Goal: Task Accomplishment & Management: Manage account settings

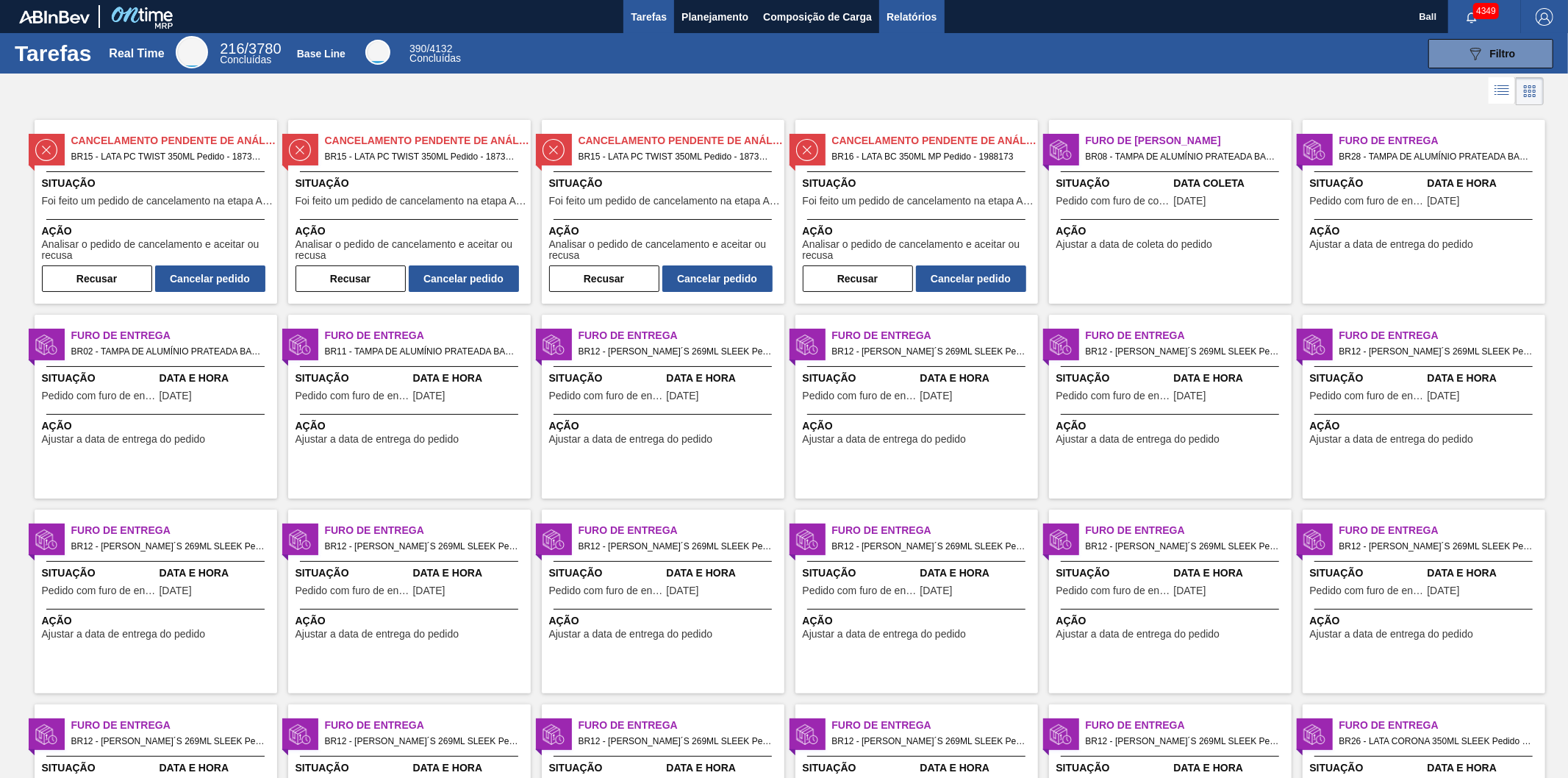
click at [929, 20] on span "Relatórios" at bounding box center [911, 16] width 50 height 18
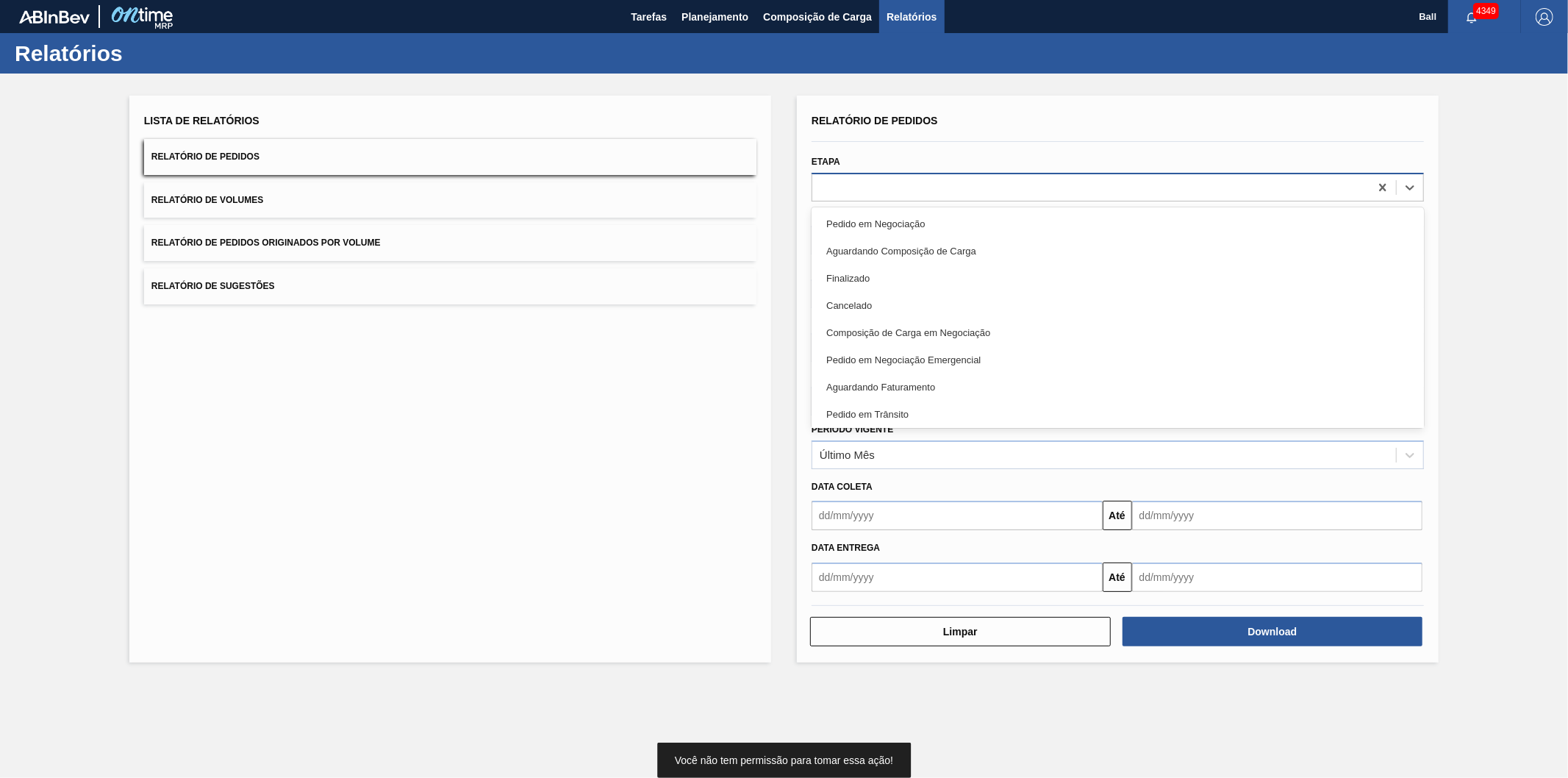
click at [880, 187] on div at bounding box center [1091, 187] width 558 height 22
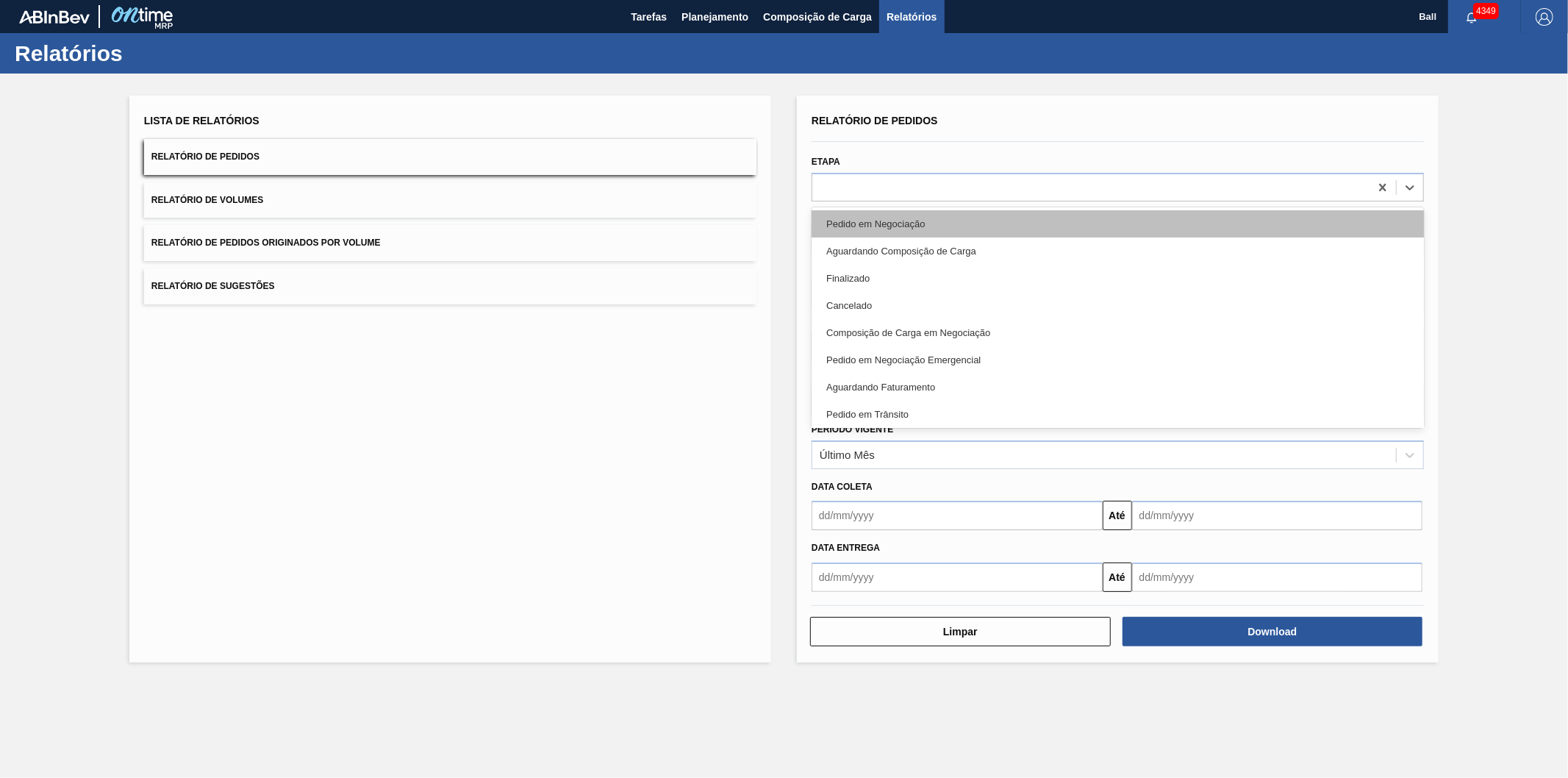
click at [877, 223] on div "Pedido em Negociação" at bounding box center [1118, 224] width 613 height 28
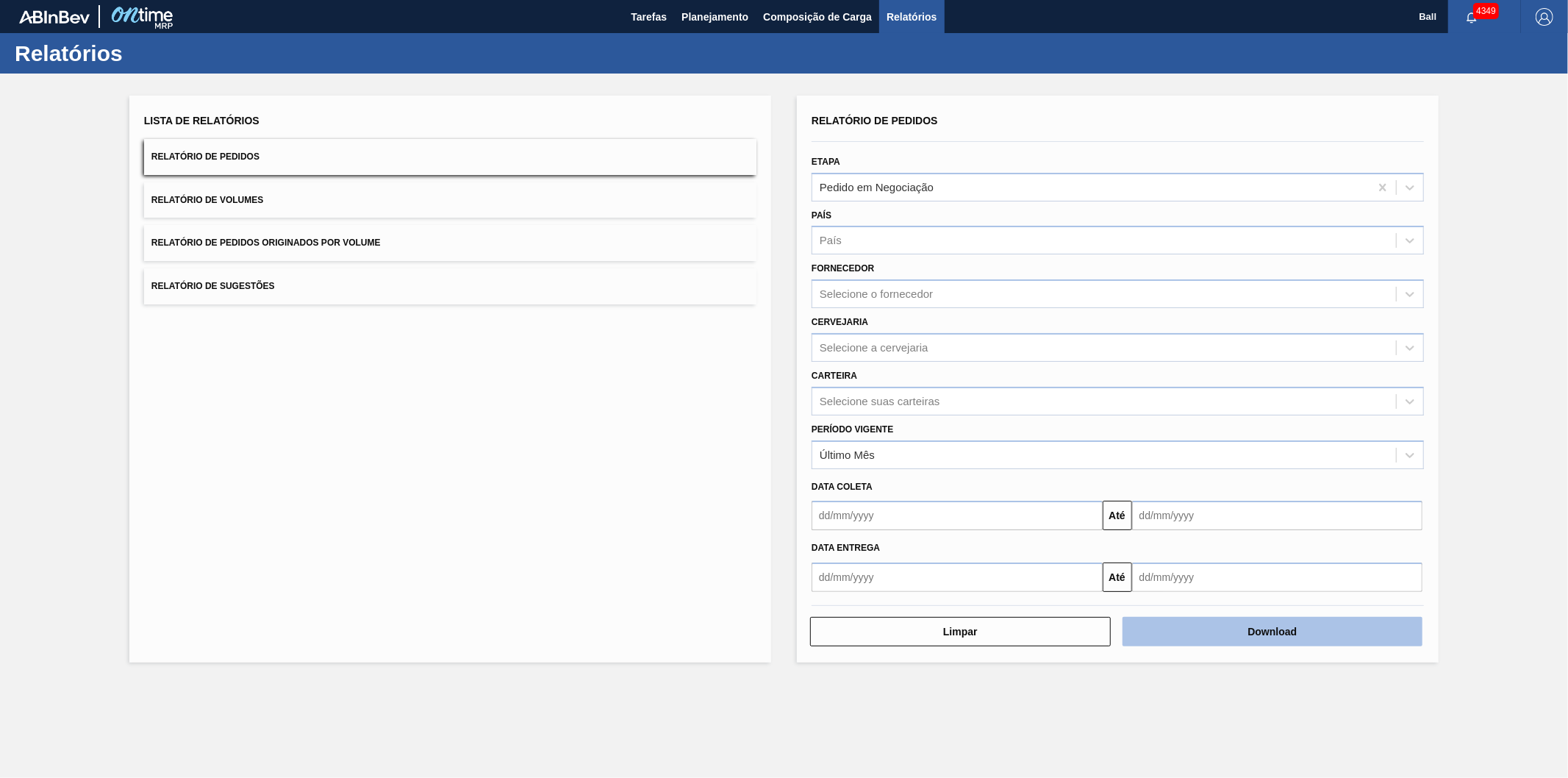
click at [1196, 623] on button "Download" at bounding box center [1272, 632] width 300 height 29
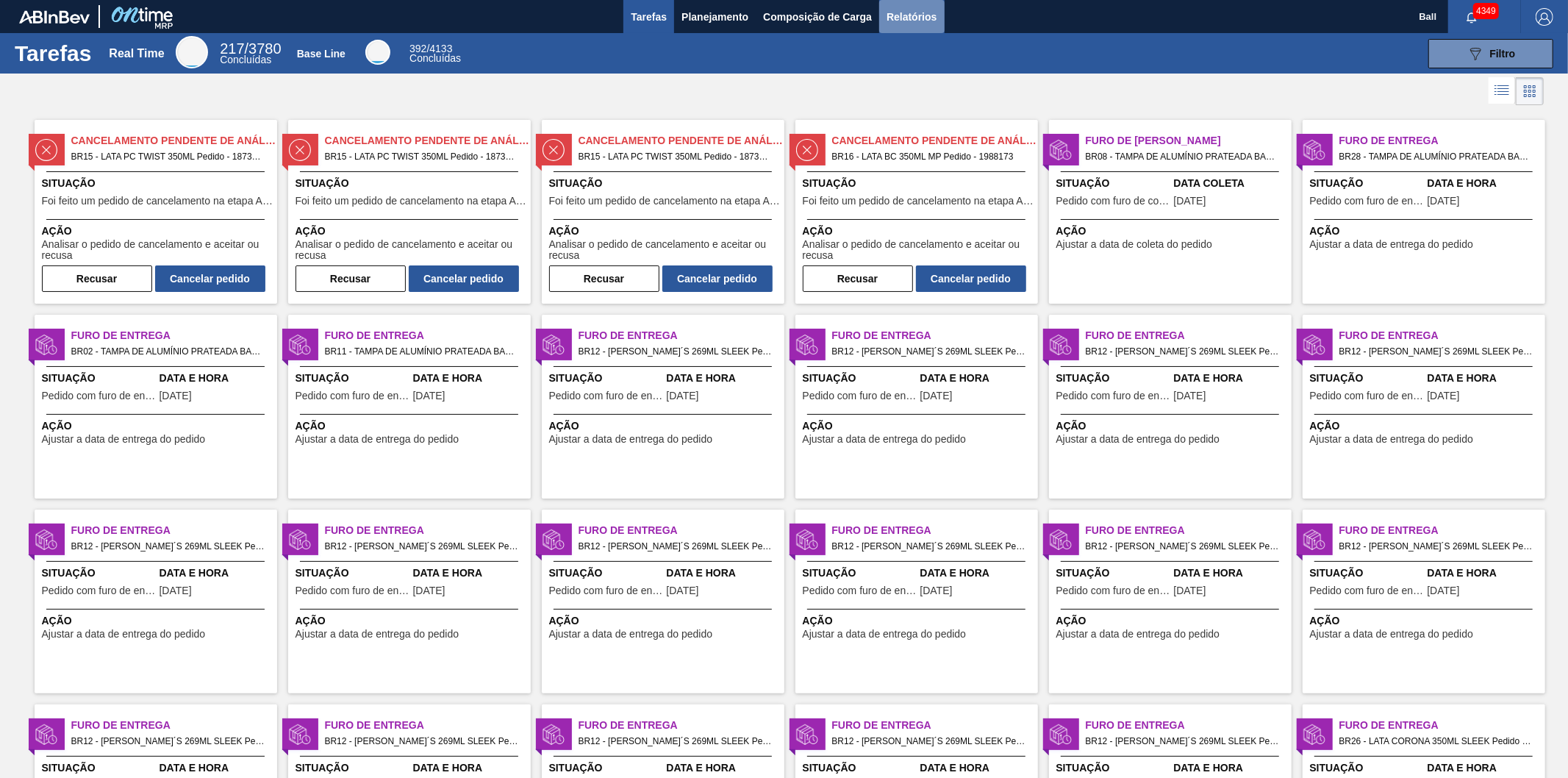
click at [884, 4] on button "Relatórios" at bounding box center [911, 16] width 65 height 33
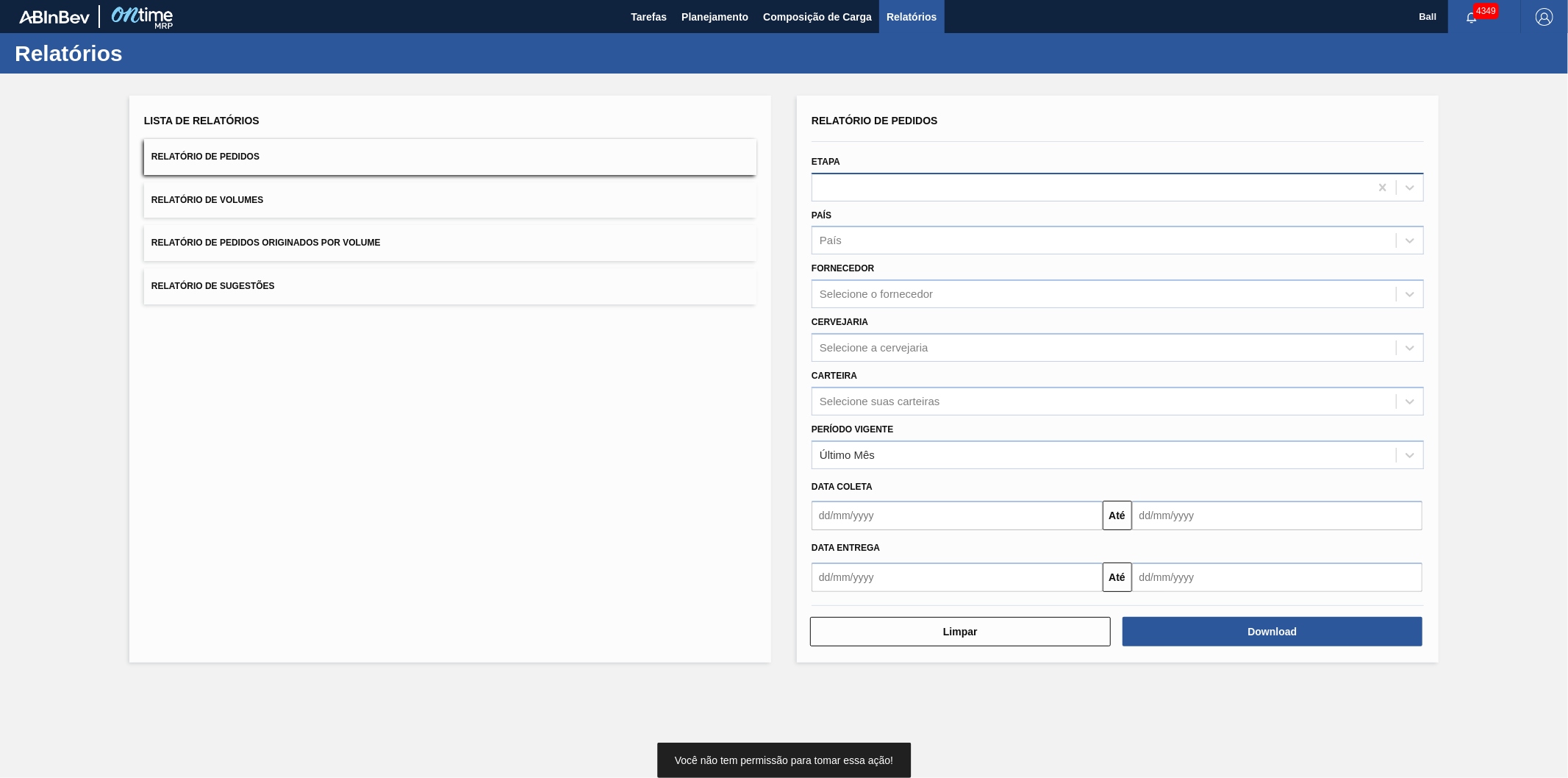
click at [838, 182] on div at bounding box center [1091, 187] width 558 height 22
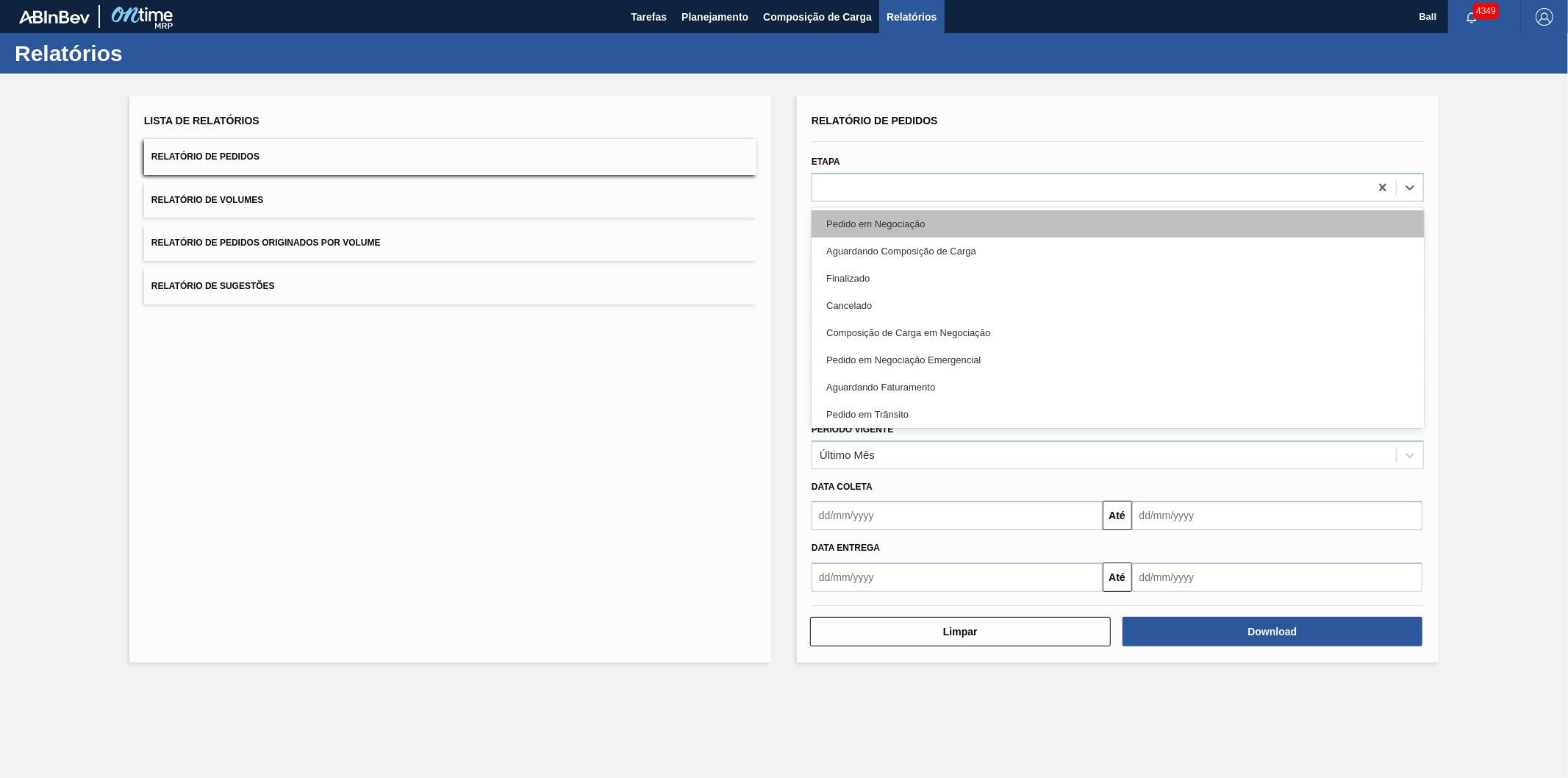
click at [850, 214] on div "Pedido em Negociação" at bounding box center [1118, 224] width 613 height 28
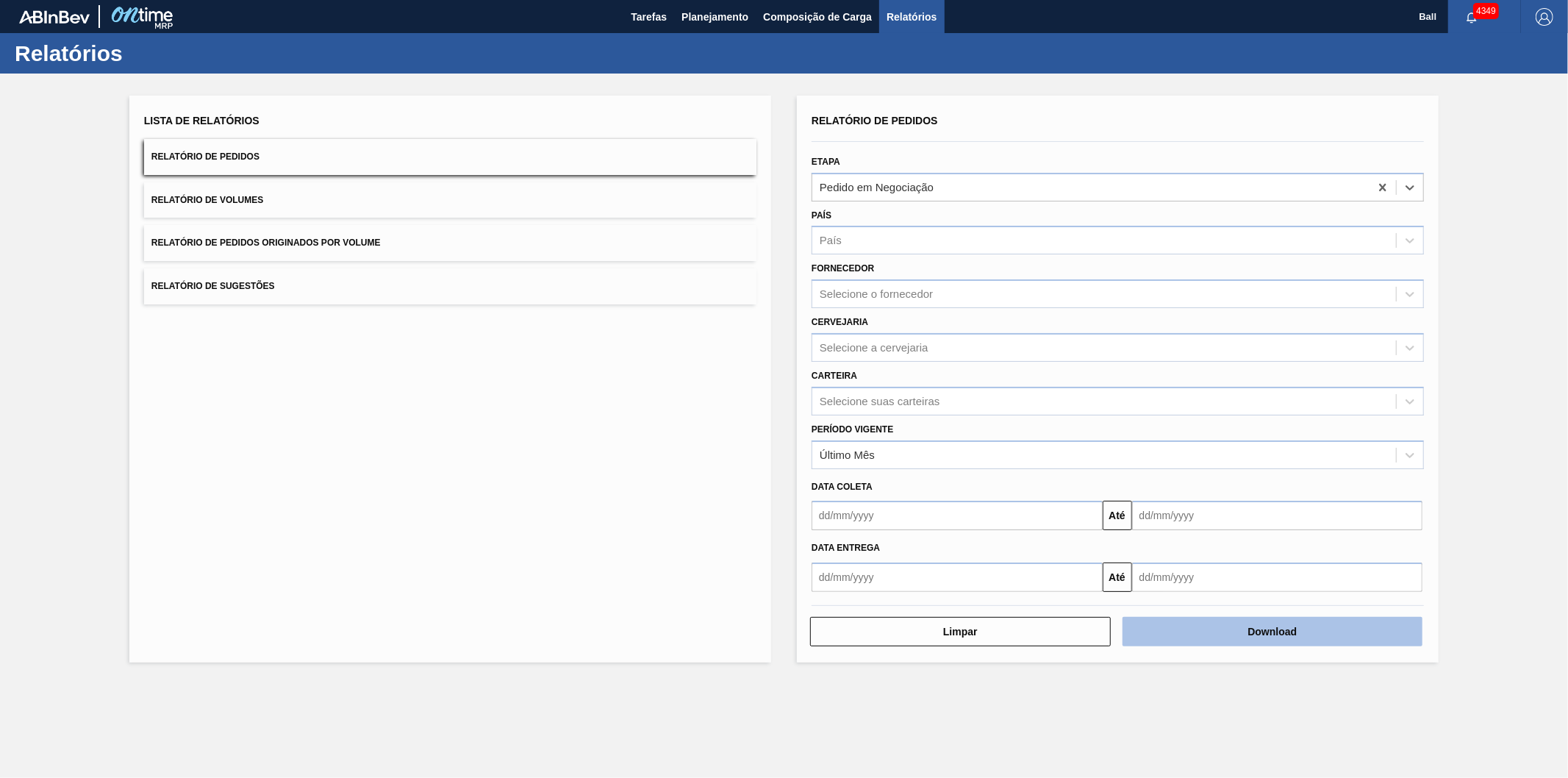
click at [1153, 622] on button "Download" at bounding box center [1272, 632] width 300 height 29
click at [1281, 633] on button "Download" at bounding box center [1272, 632] width 300 height 29
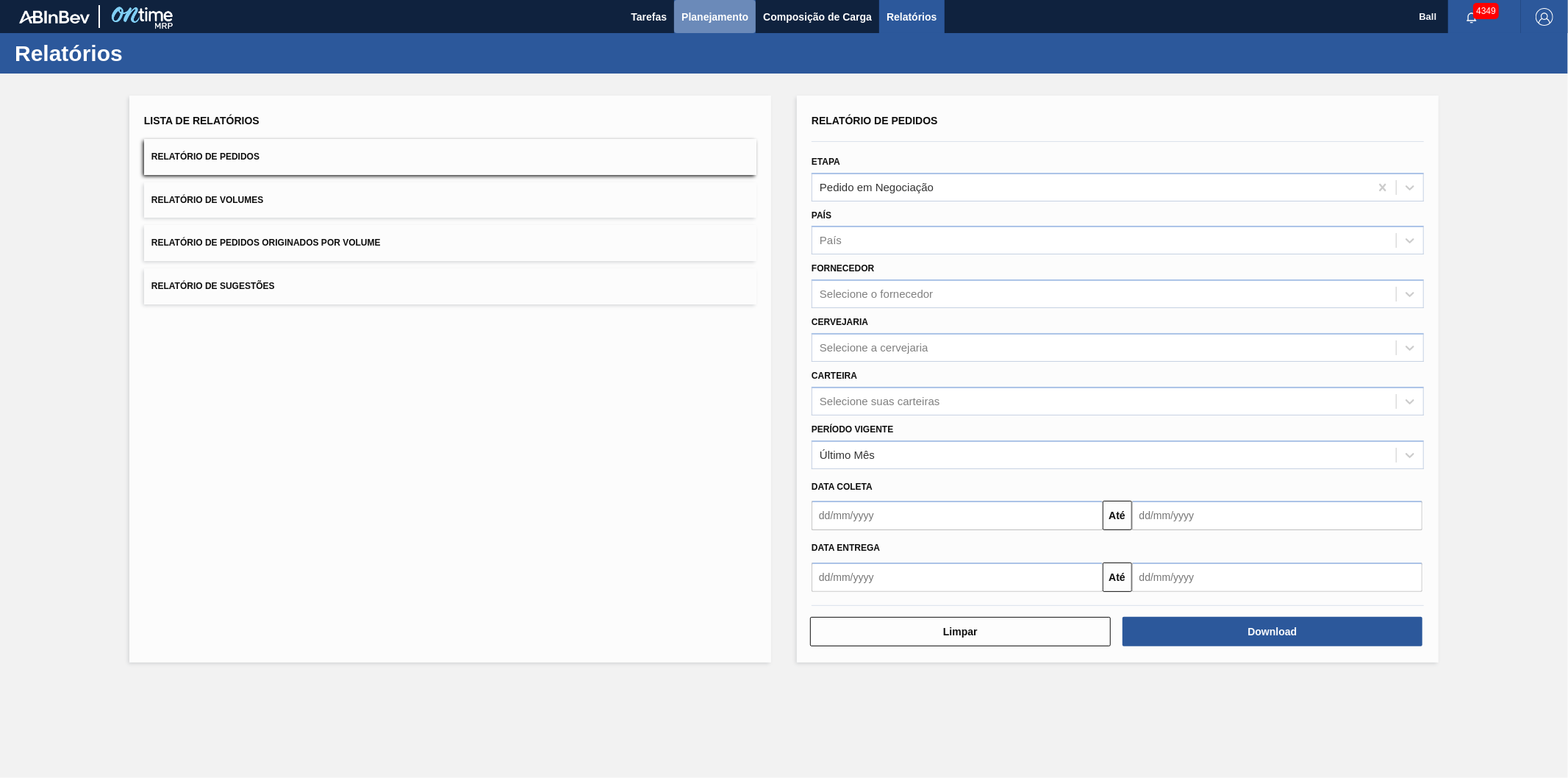
click at [725, 23] on span "Planejamento" at bounding box center [715, 16] width 67 height 18
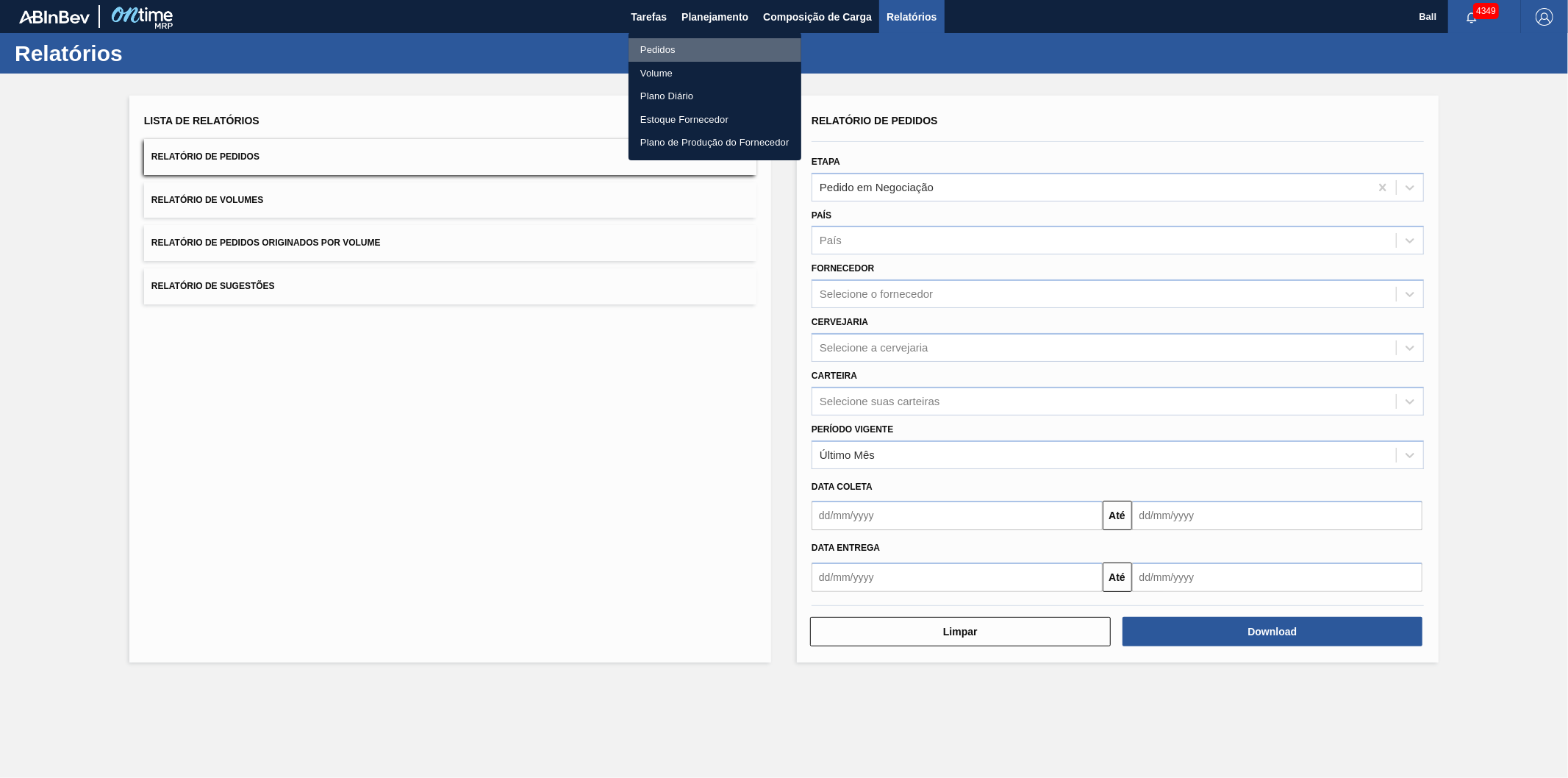
click at [673, 52] on li "Pedidos" at bounding box center [714, 49] width 173 height 23
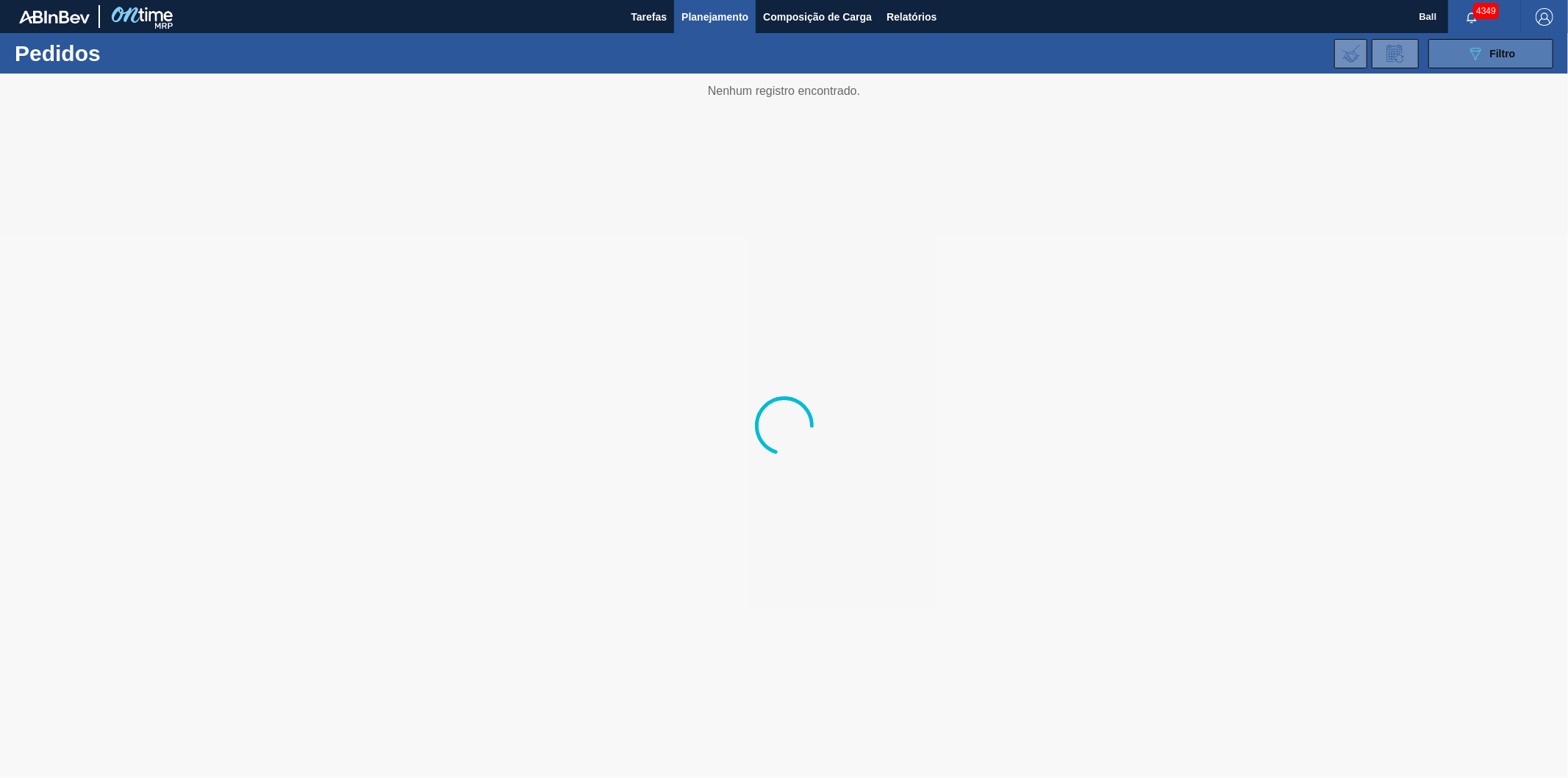
click at [1479, 47] on icon "089F7B8B-B2A5-4AFE-B5C0-19BA573D28AC" at bounding box center [1475, 53] width 18 height 18
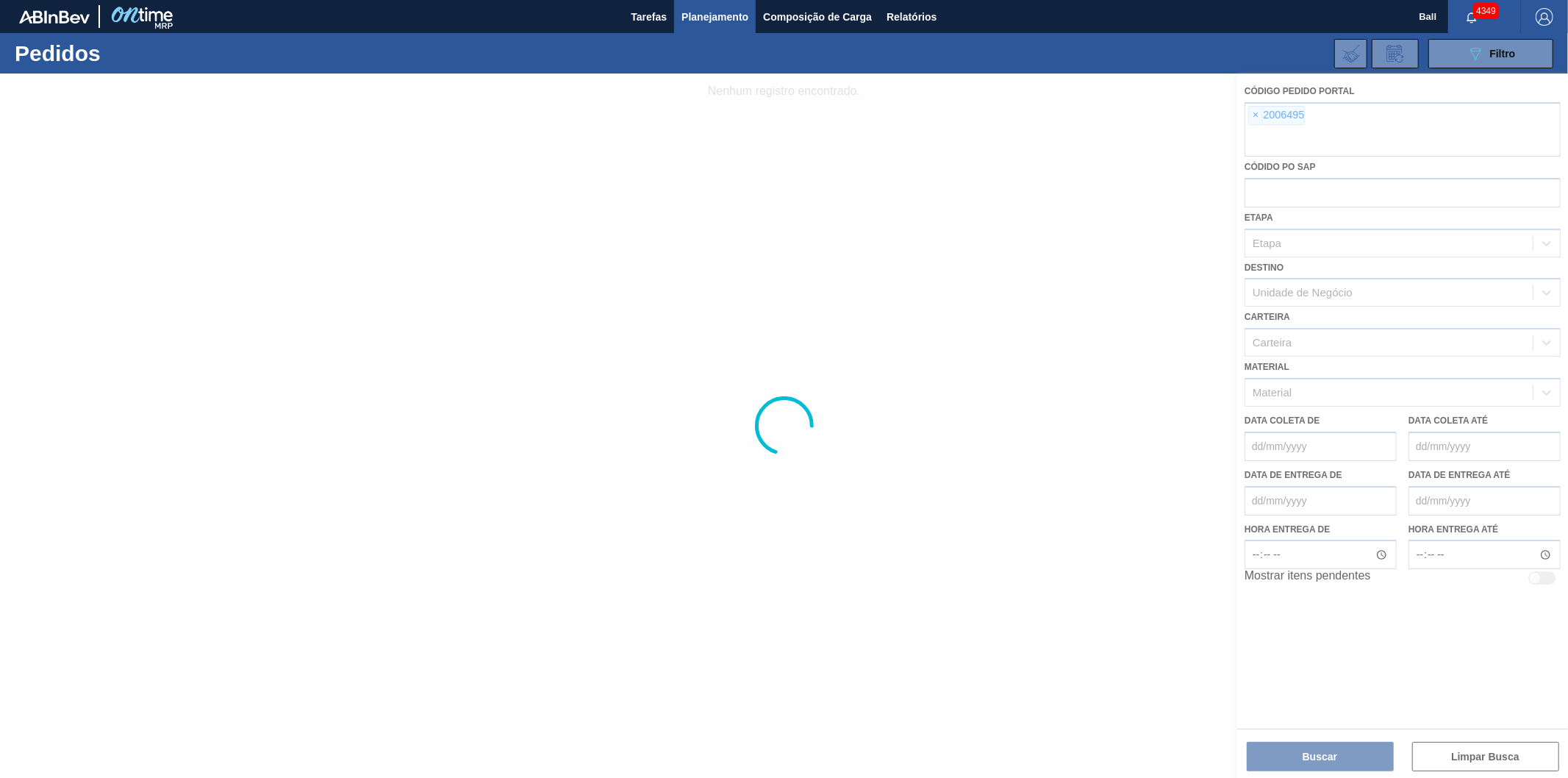
click at [1259, 113] on div at bounding box center [784, 425] width 1568 height 704
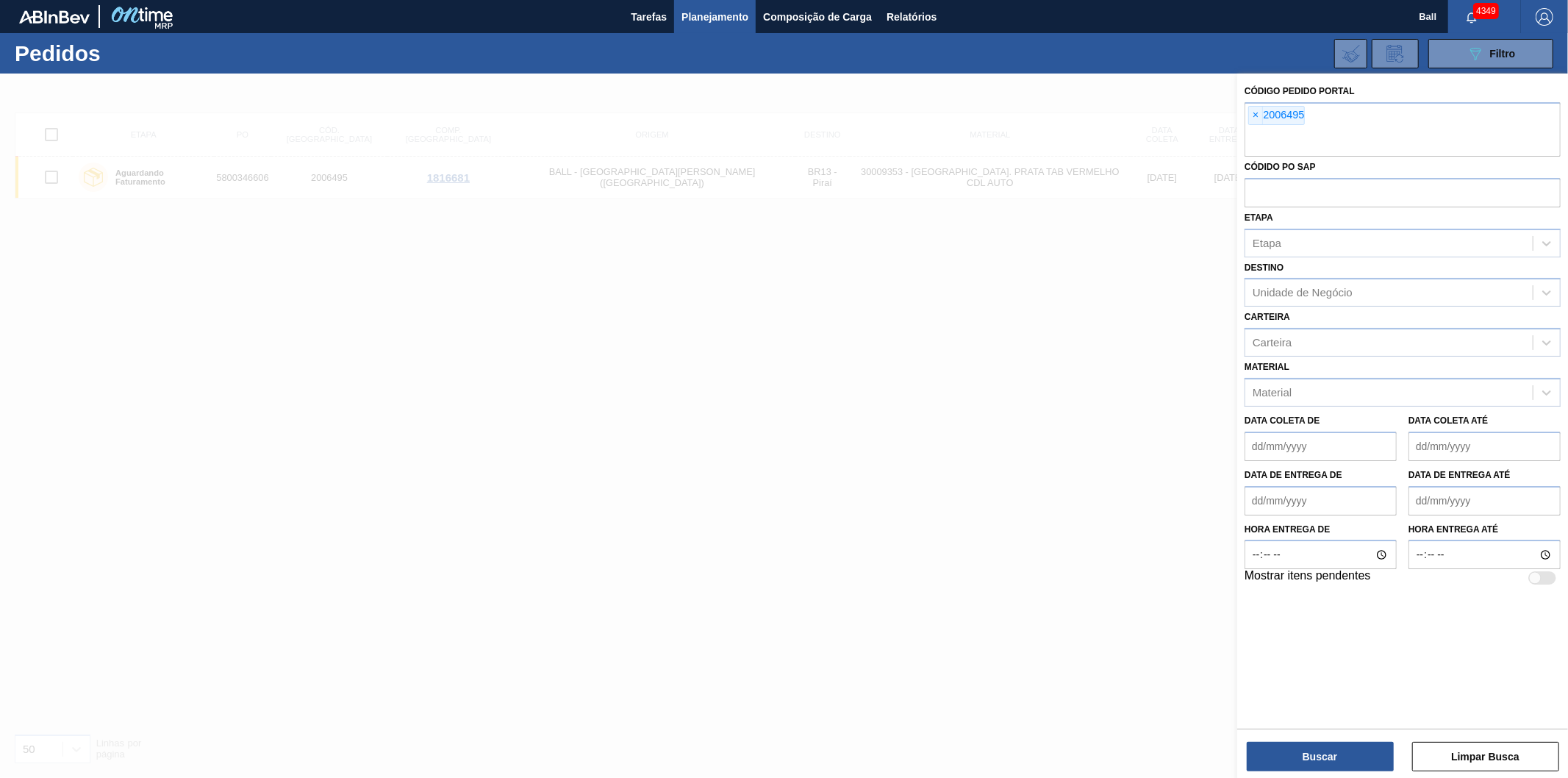
click at [1259, 108] on span "×" at bounding box center [1256, 115] width 14 height 18
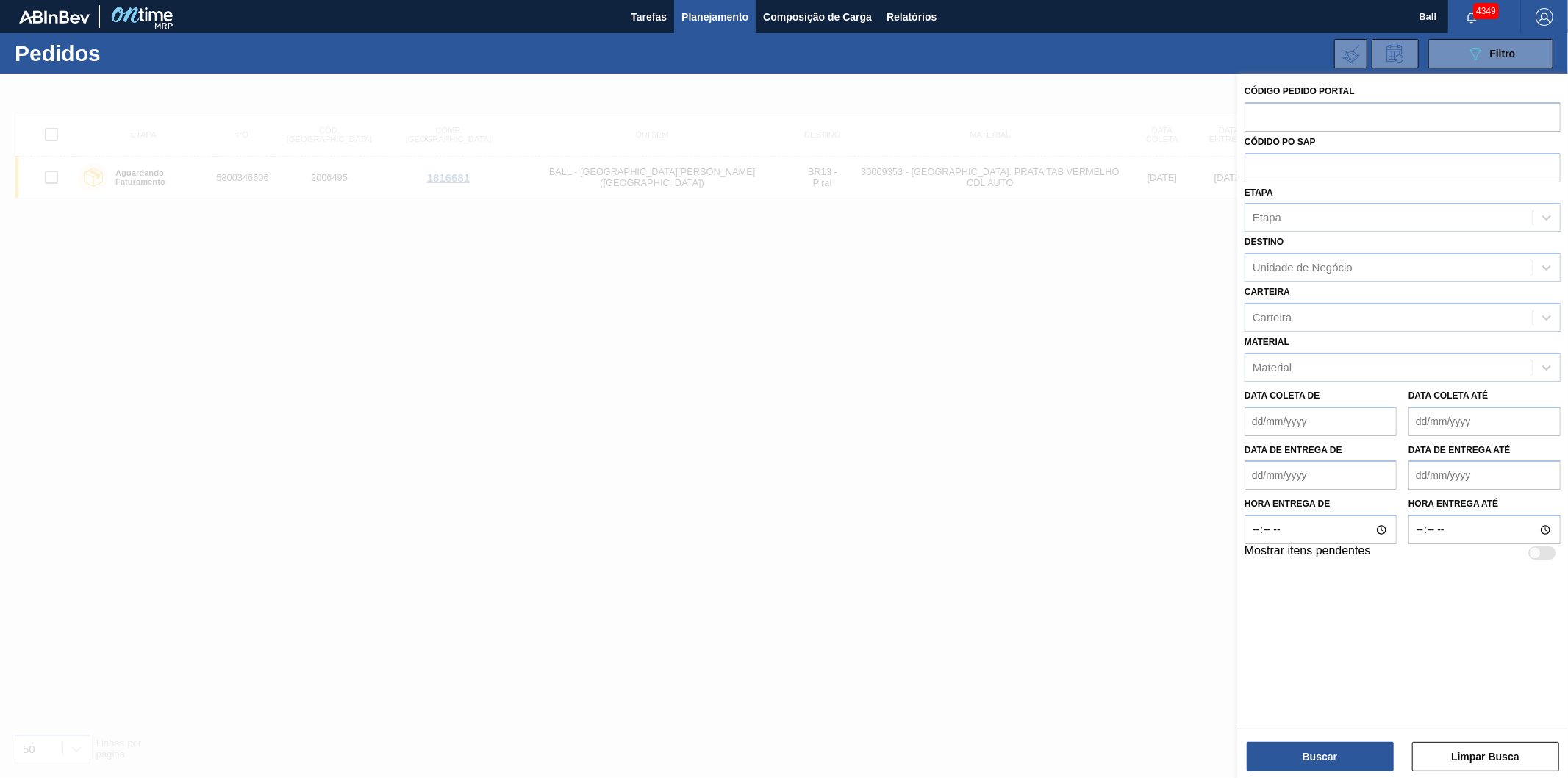
paste input "text"
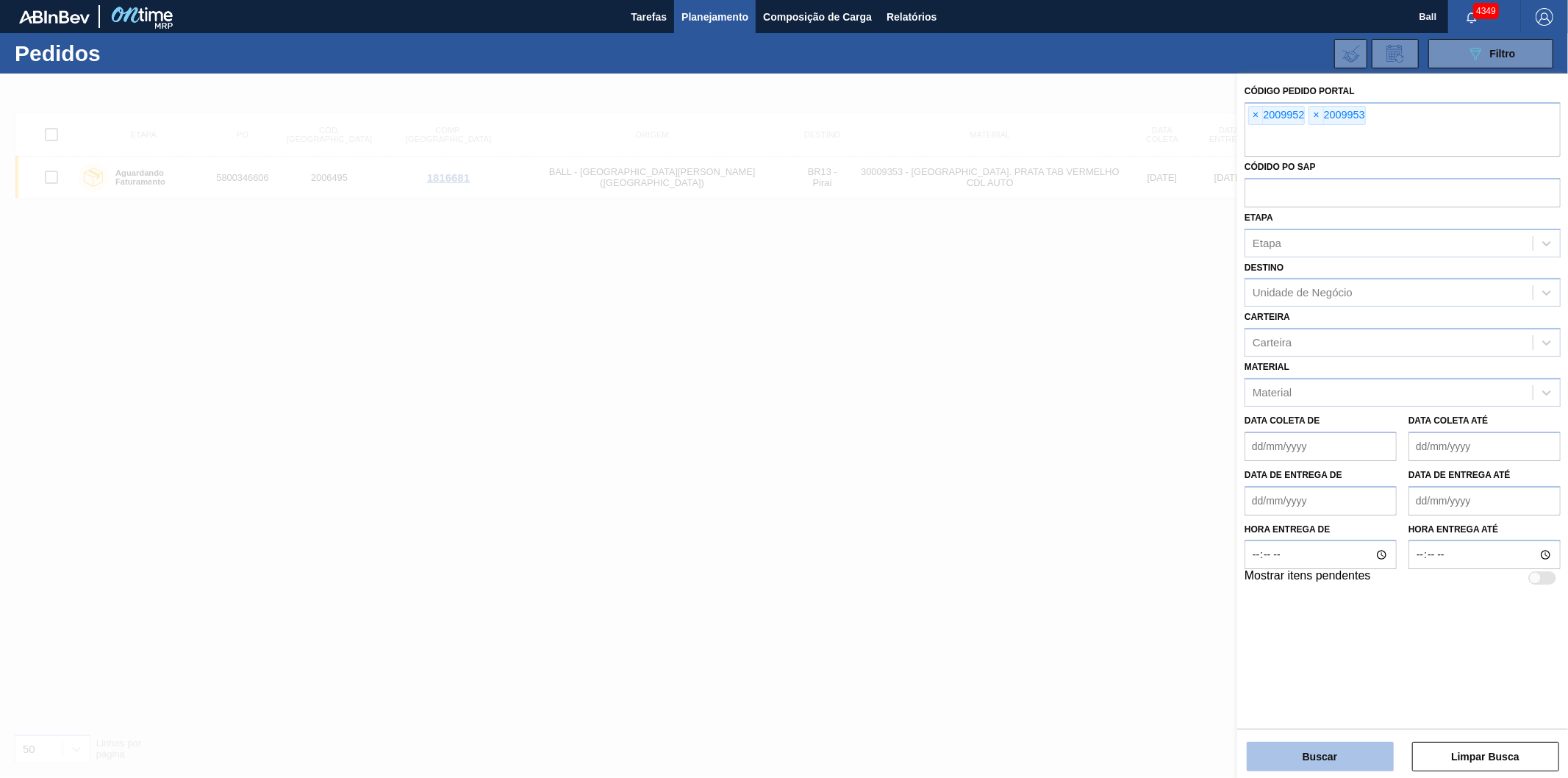
click at [1305, 746] on button "Buscar" at bounding box center [1320, 756] width 147 height 29
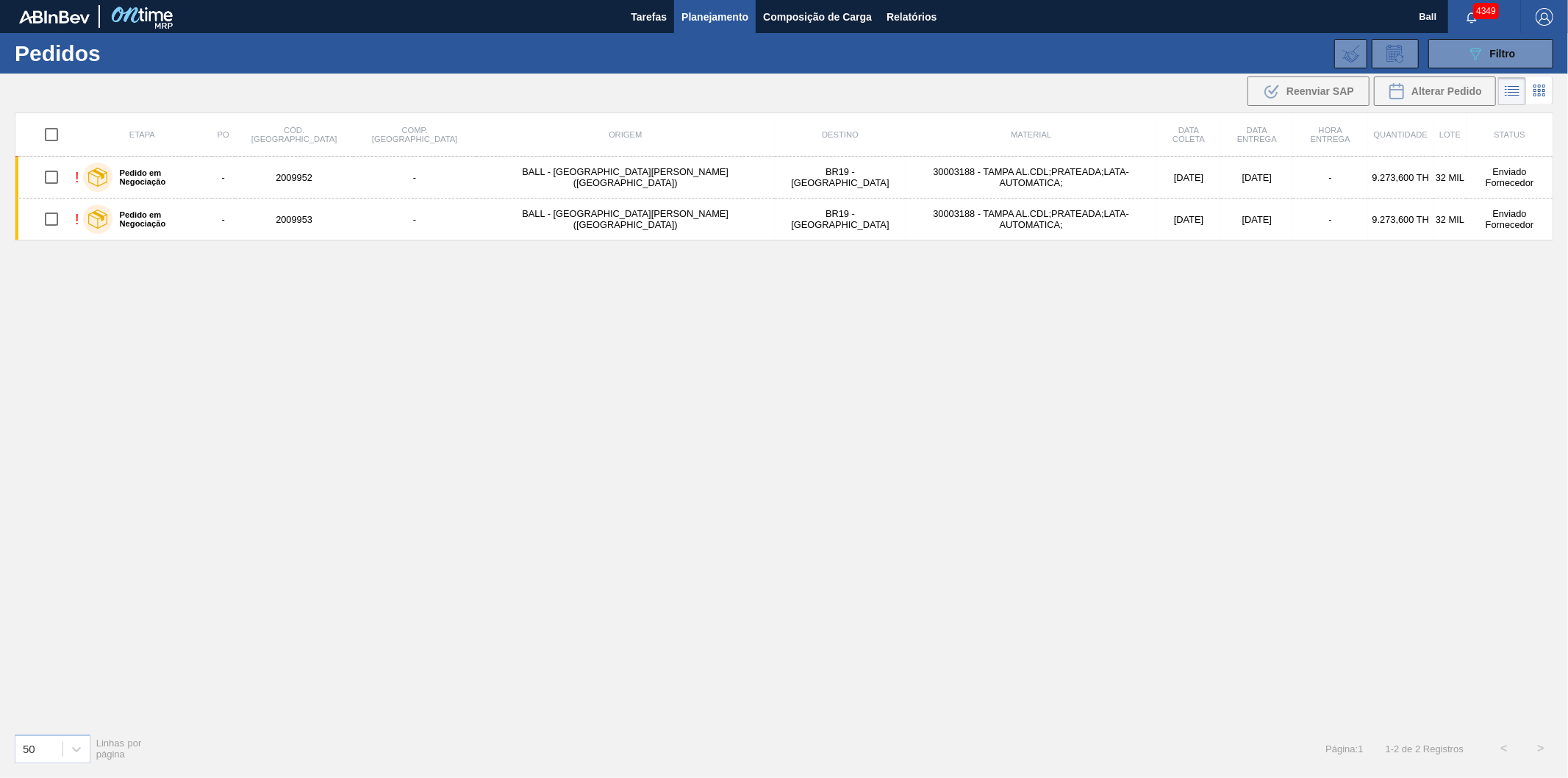
click at [63, 134] on input "checkbox" at bounding box center [52, 134] width 31 height 31
checkbox input "true"
click at [1276, 84] on icon ".b{fill:var(--color-action-default)}" at bounding box center [1272, 91] width 18 height 18
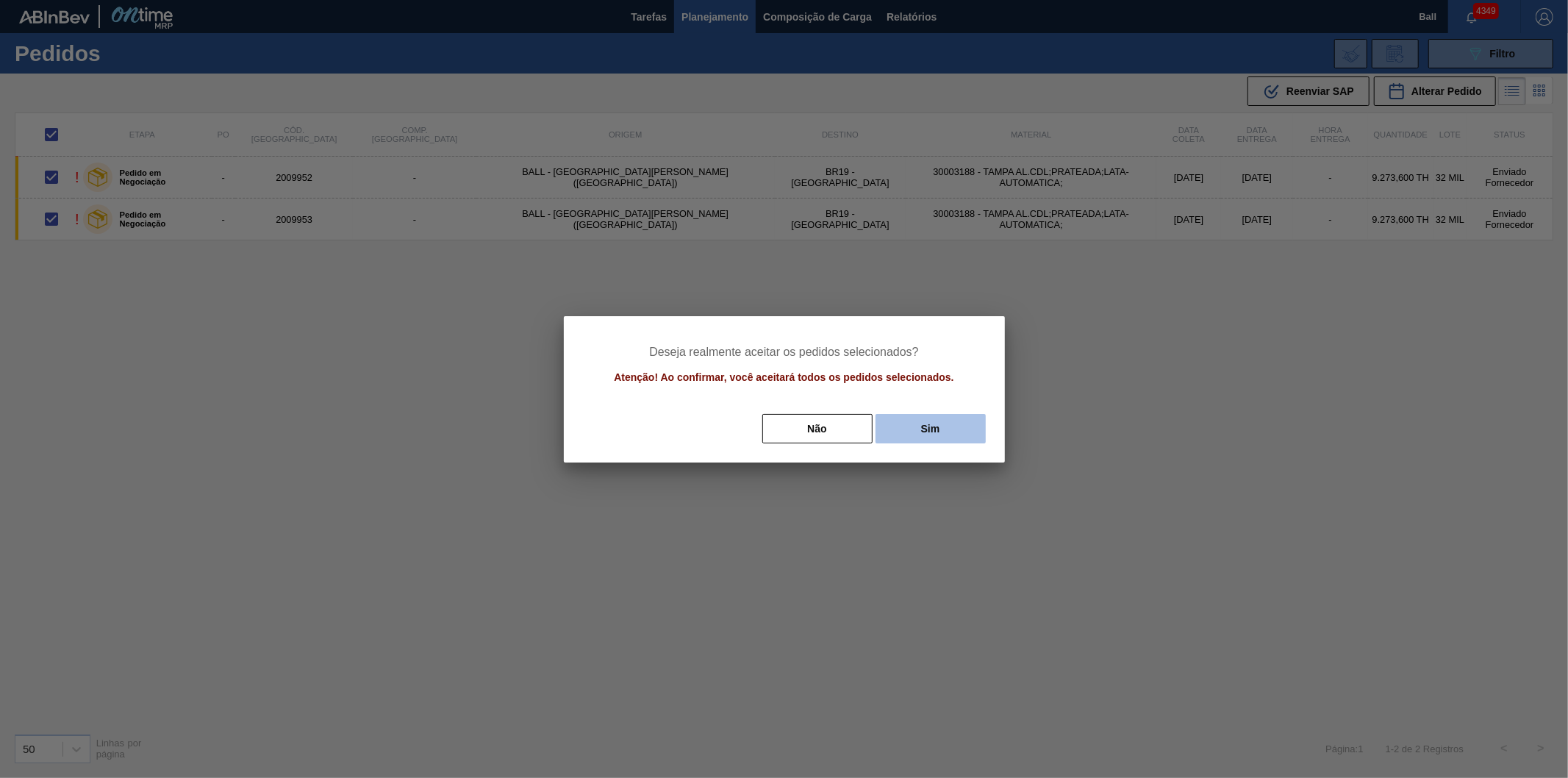
click at [931, 417] on button "Sim" at bounding box center [930, 429] width 110 height 29
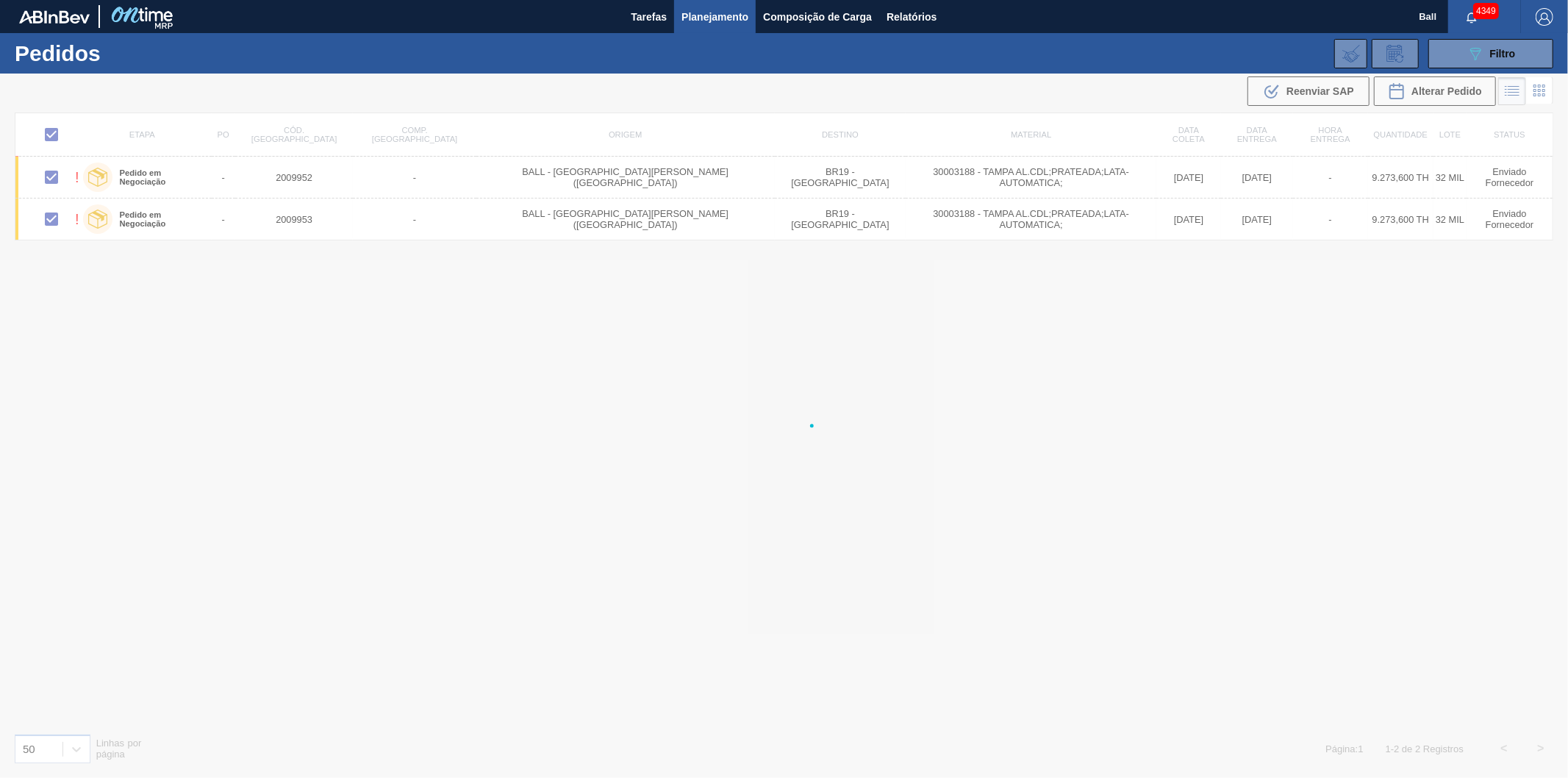
checkbox input "false"
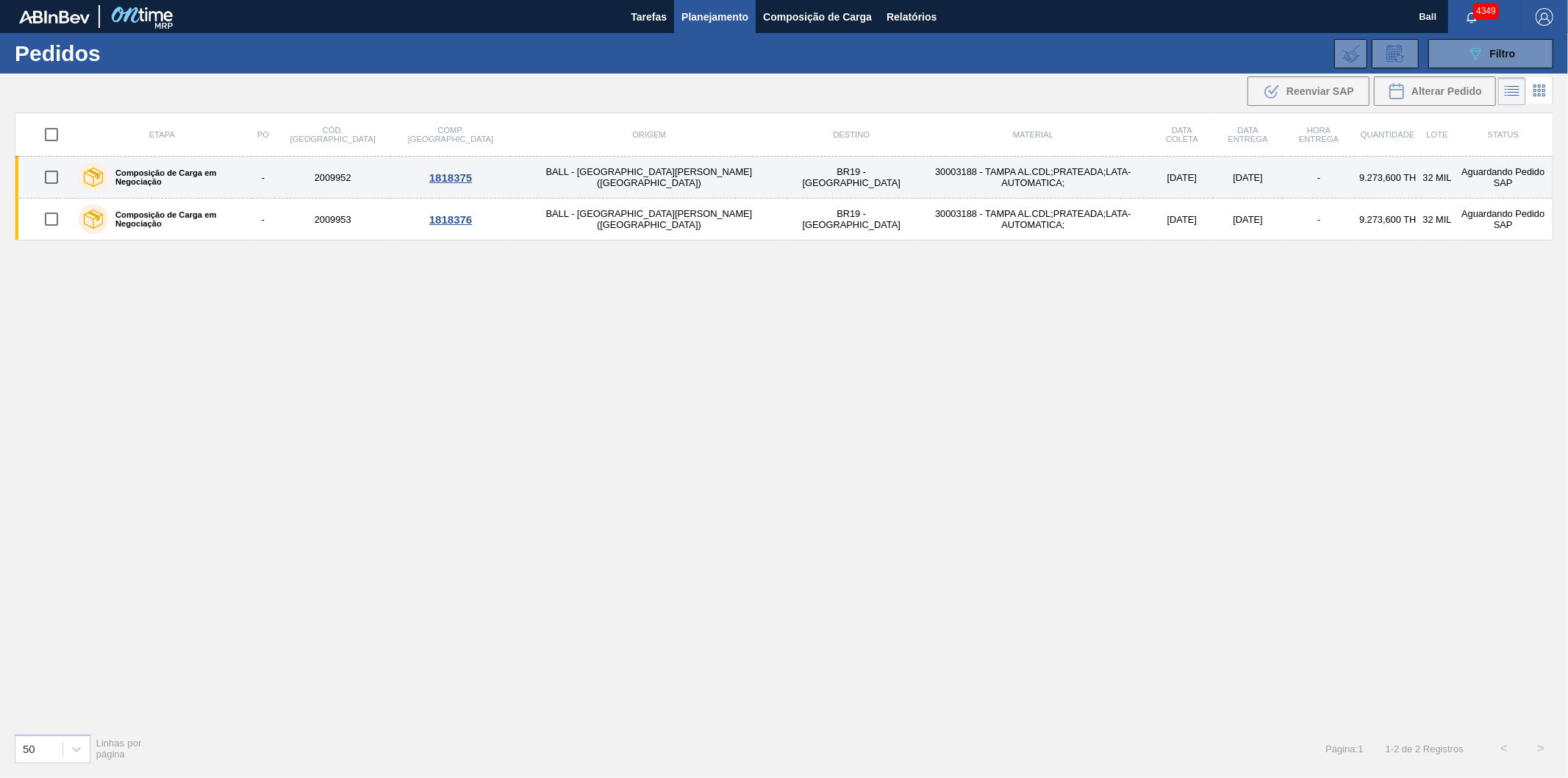
click at [1151, 184] on td "18/08/2025" at bounding box center [1182, 177] width 63 height 42
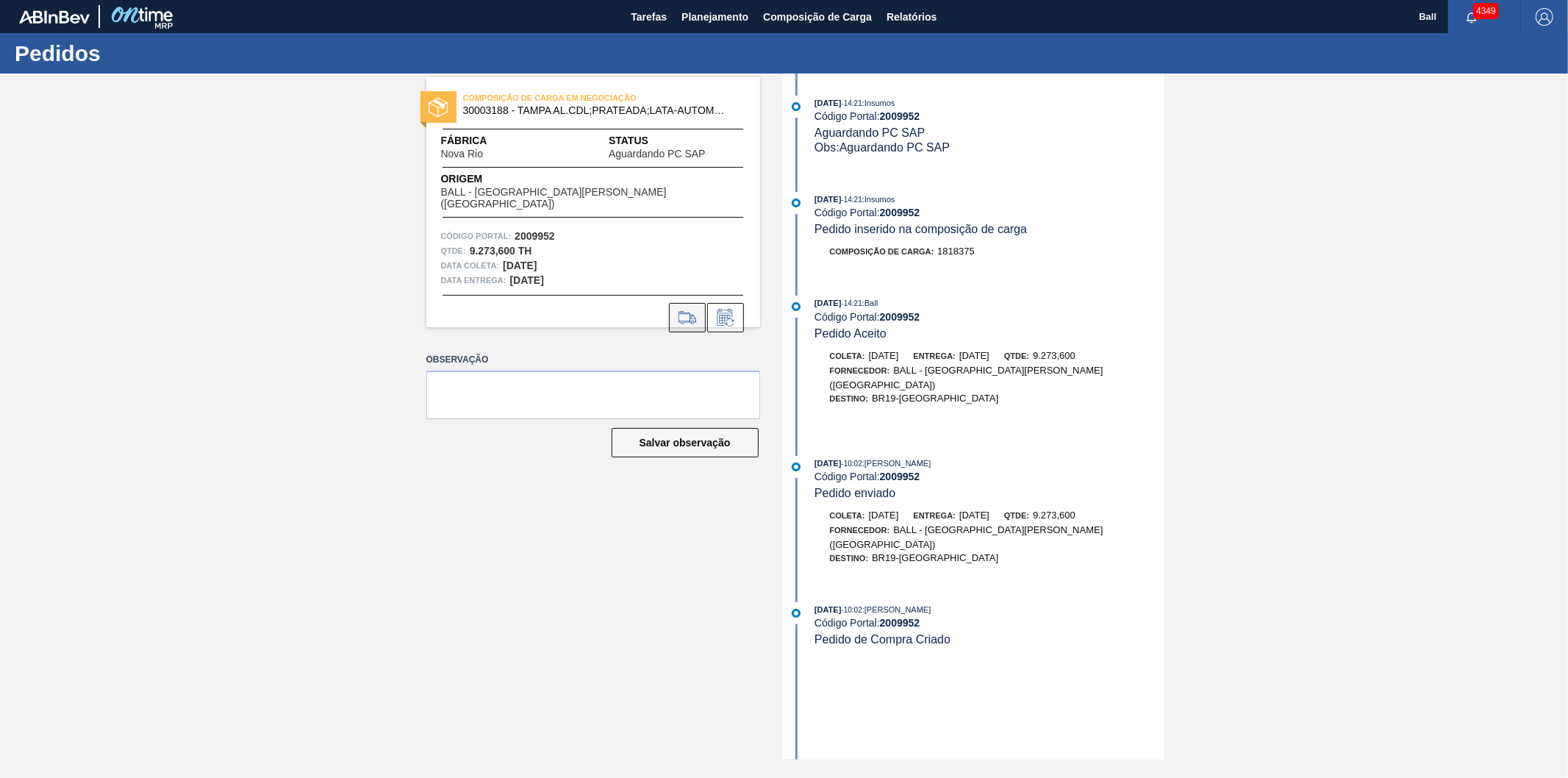
click at [688, 312] on icon at bounding box center [688, 317] width 18 height 11
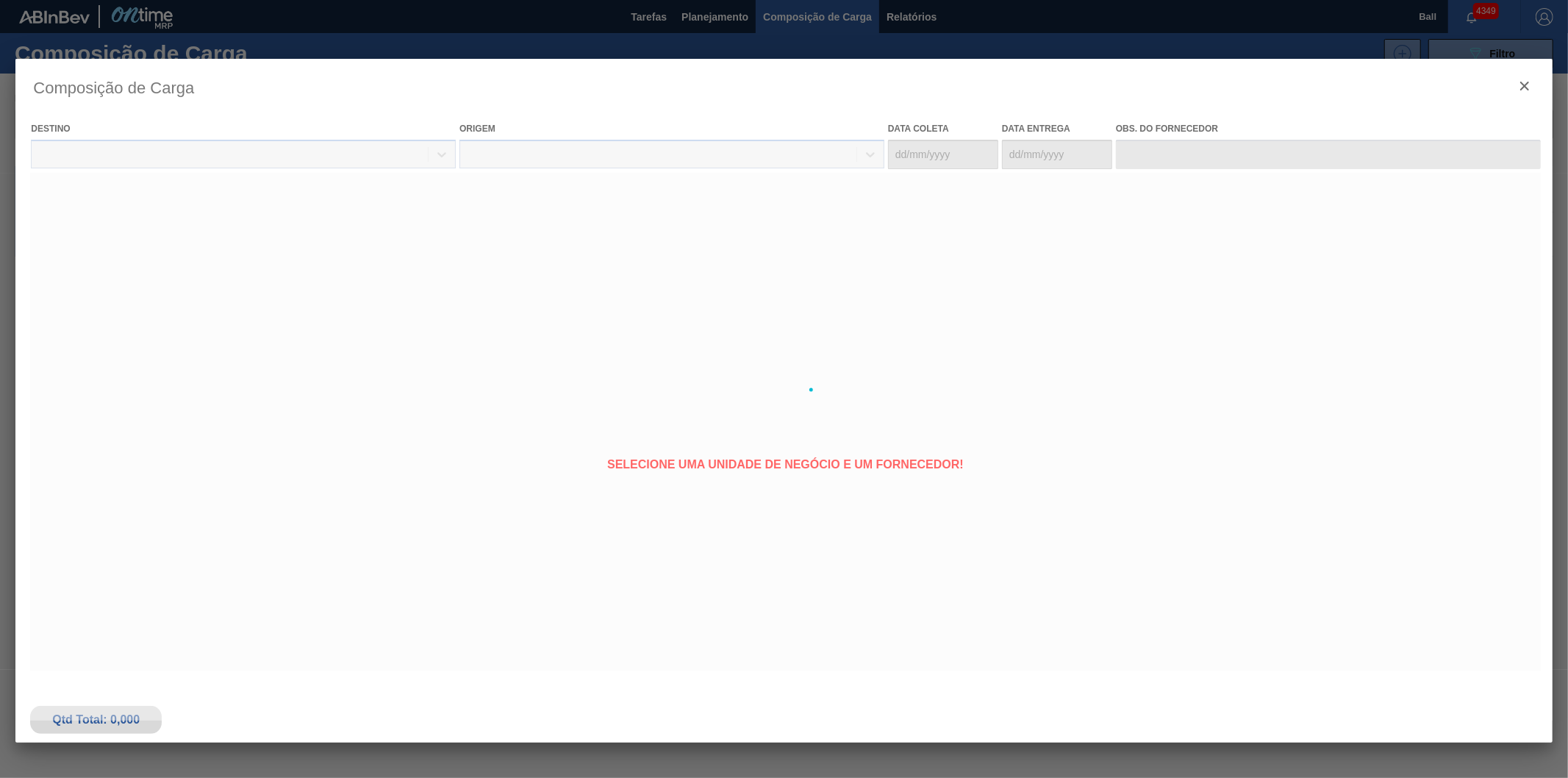
type coleta "[DATE]"
type entrega "[DATE]"
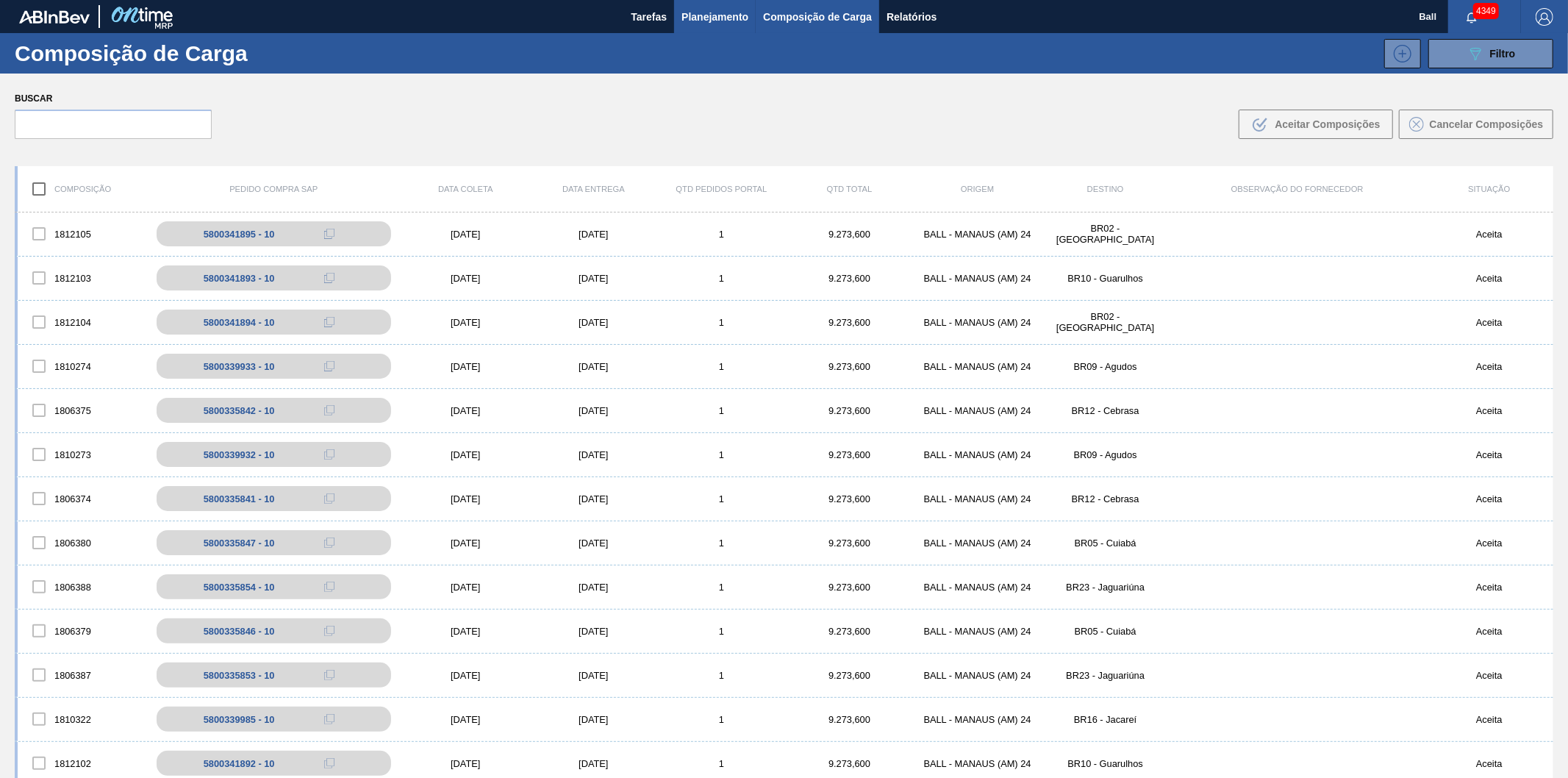
click at [709, 18] on span "Planejamento" at bounding box center [715, 16] width 67 height 18
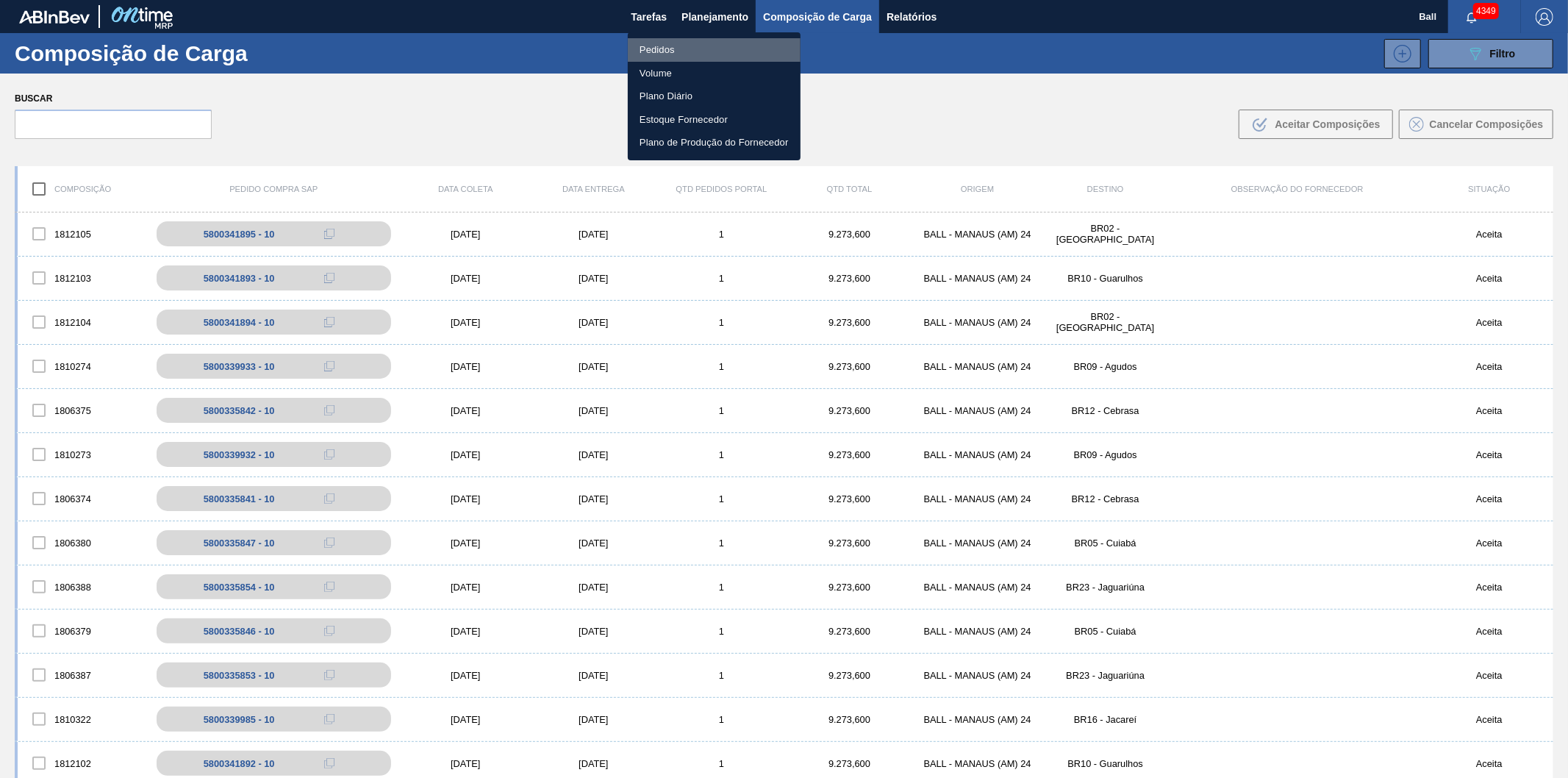
click at [688, 52] on li "Pedidos" at bounding box center [714, 49] width 173 height 23
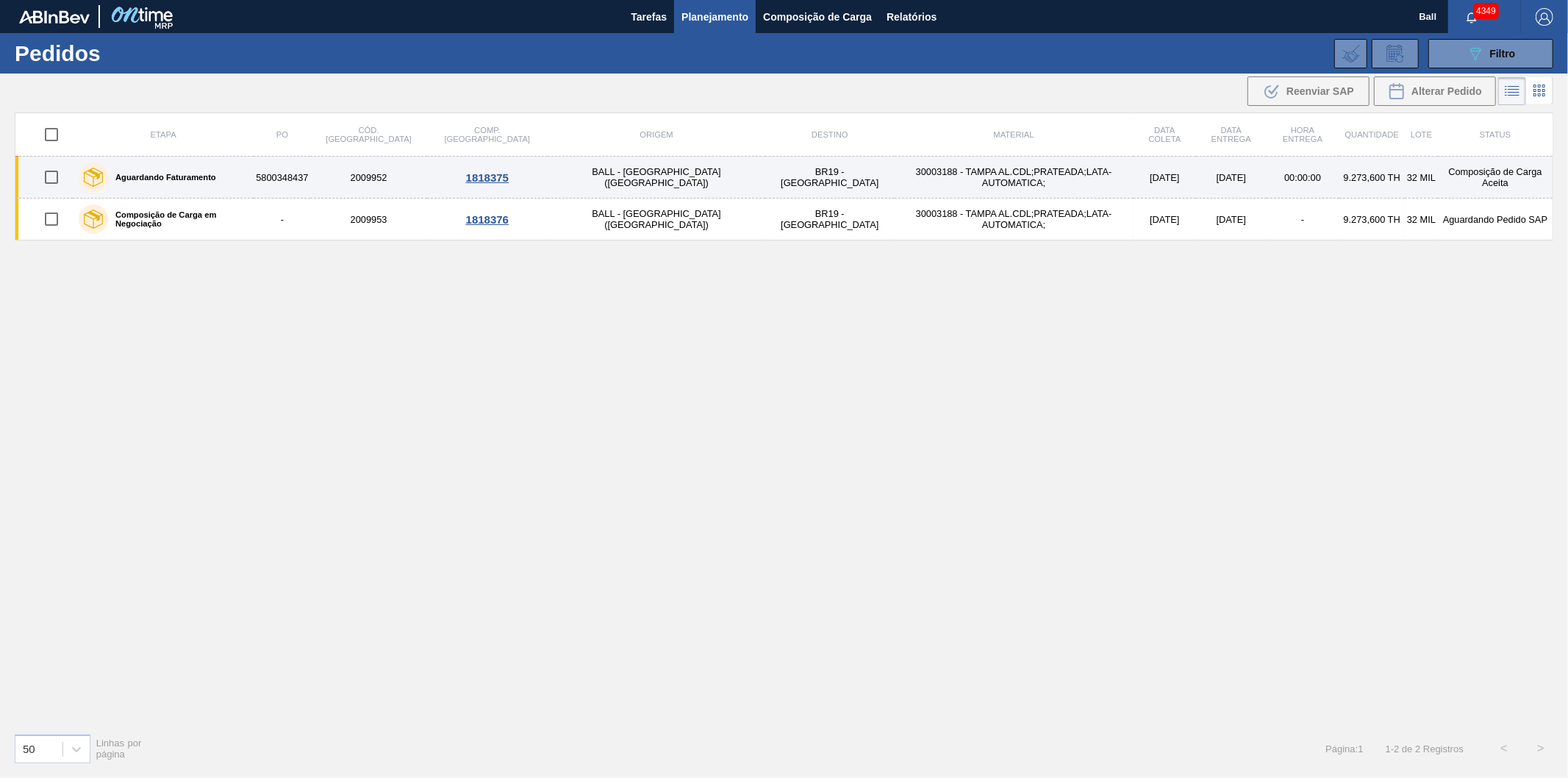
click at [1196, 176] on td "[DATE]" at bounding box center [1232, 177] width 71 height 42
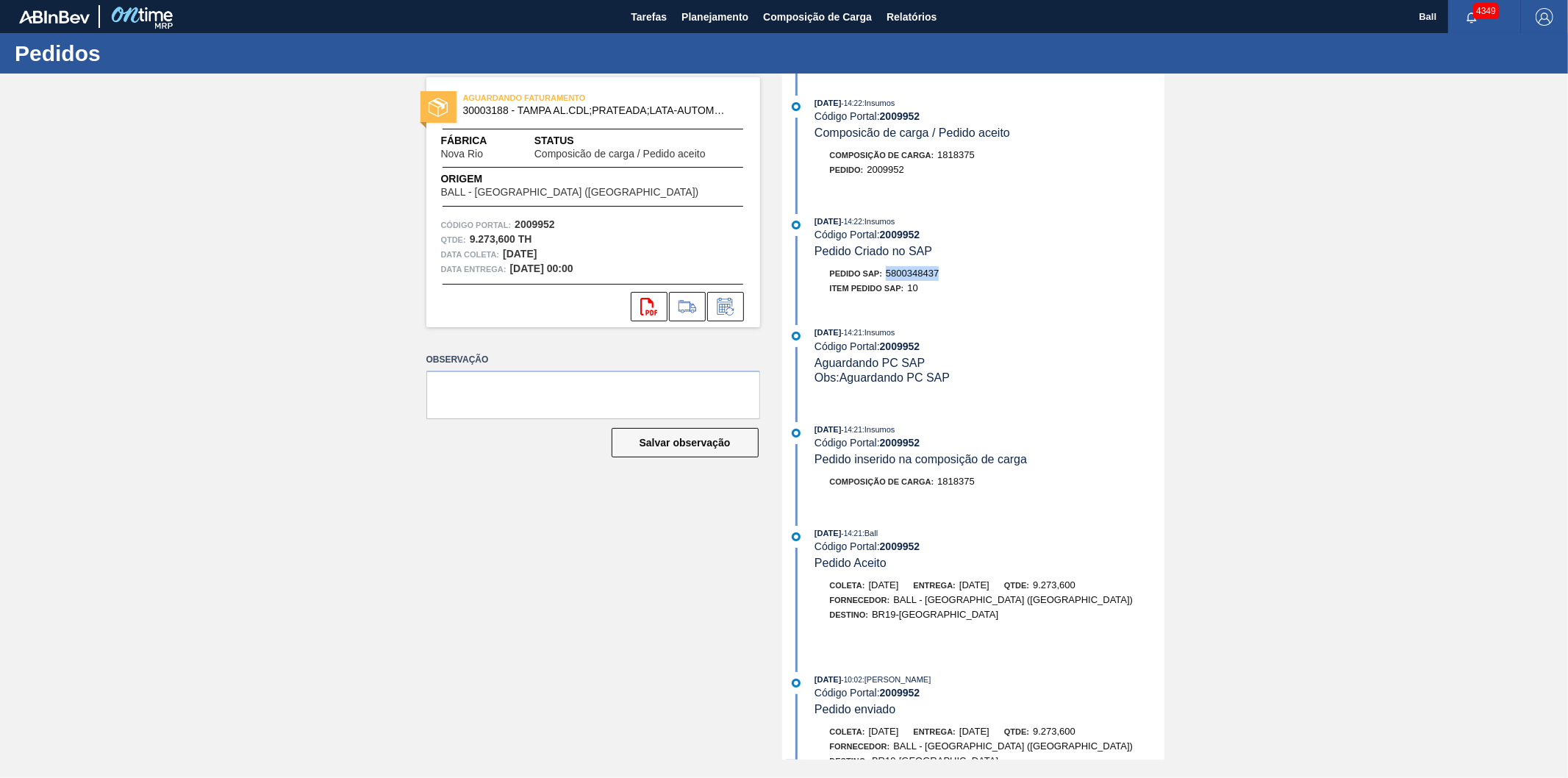
drag, startPoint x: 942, startPoint y: 280, endPoint x: 886, endPoint y: 280, distance: 56.0
click at [886, 280] on div "Pedido SAP: 5800348437" at bounding box center [990, 273] width 349 height 15
copy span "5800348437"
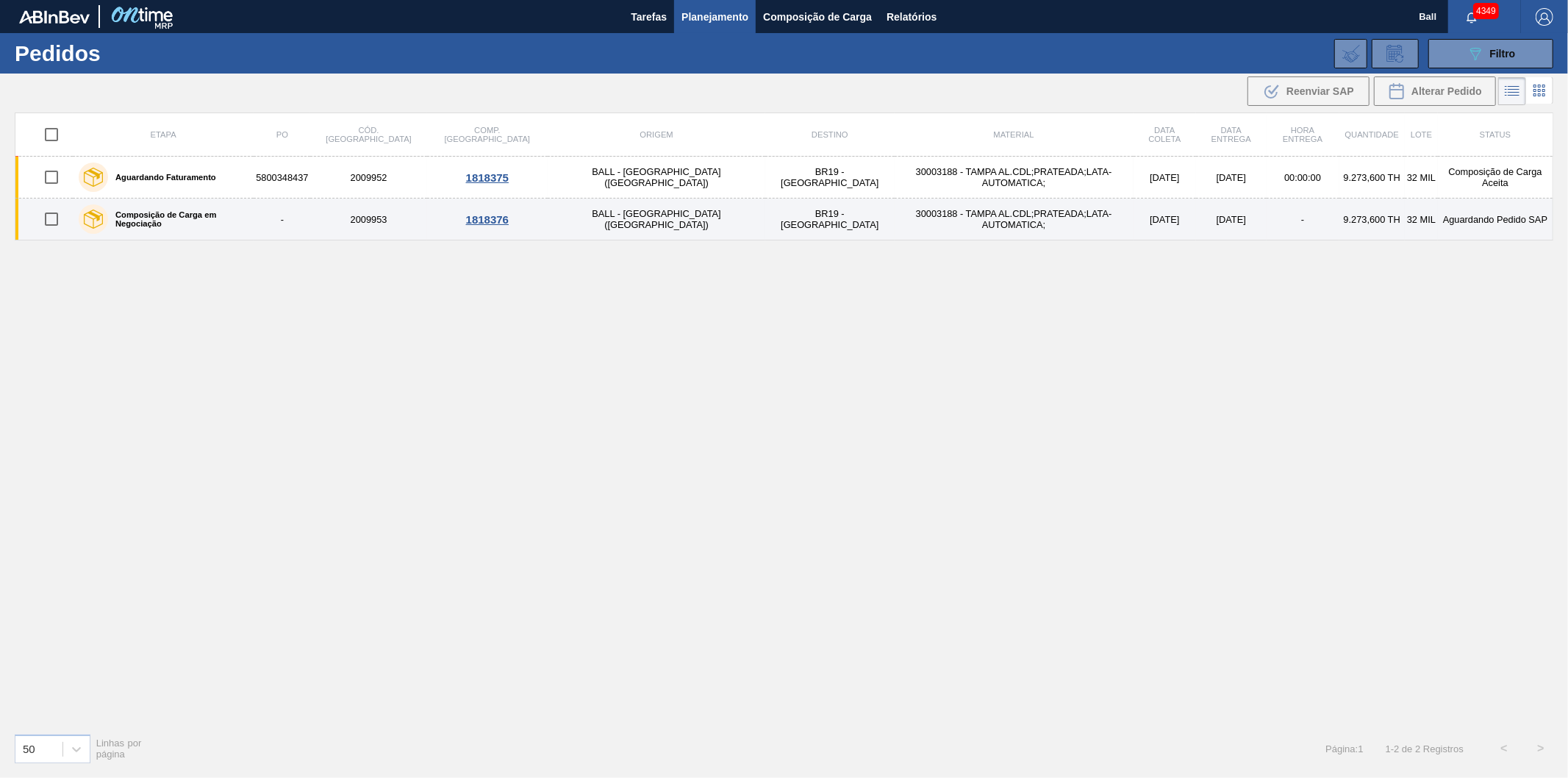
click at [1267, 219] on td "-" at bounding box center [1303, 219] width 73 height 42
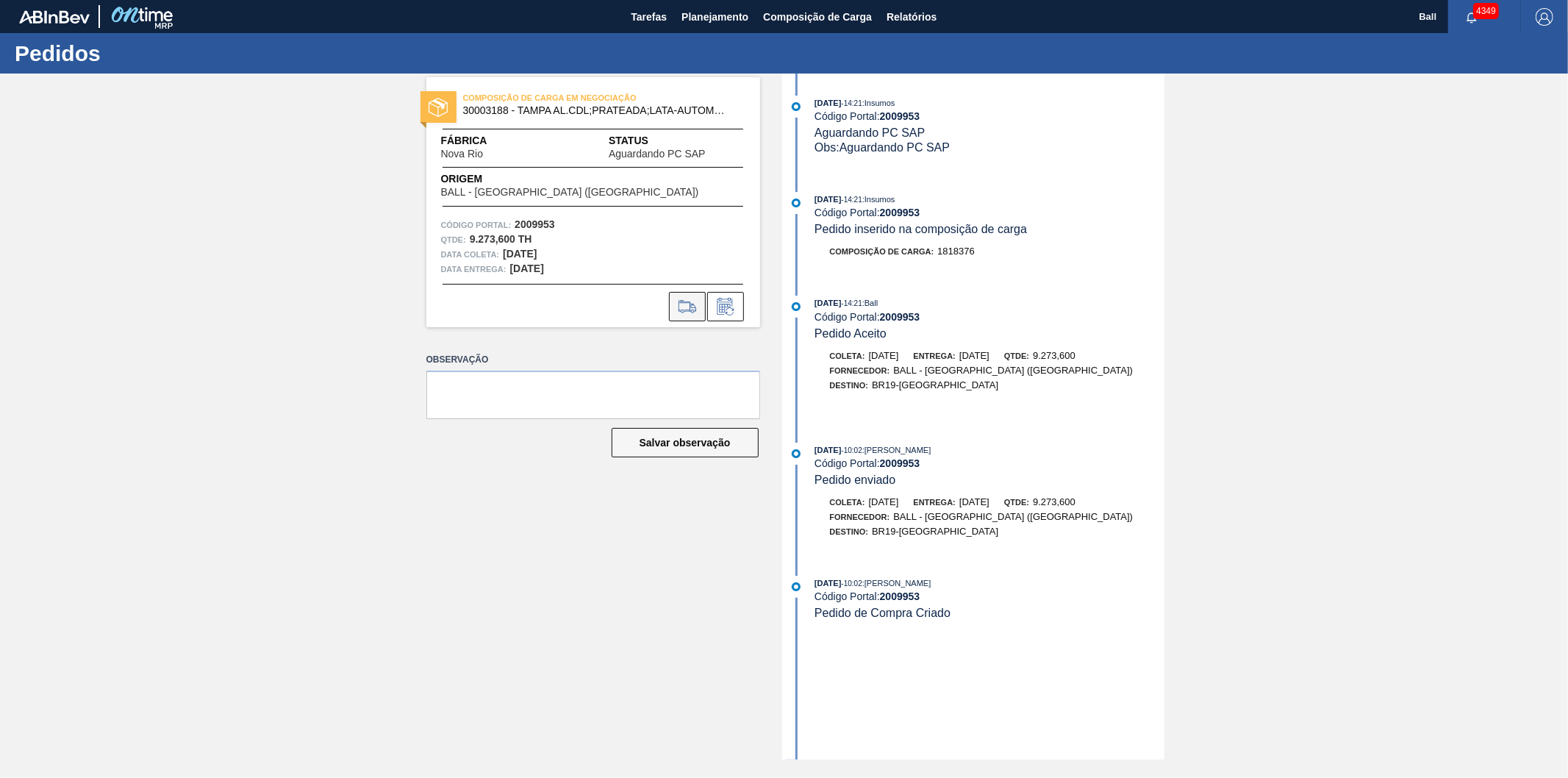
click at [693, 306] on icon at bounding box center [687, 306] width 23 height 18
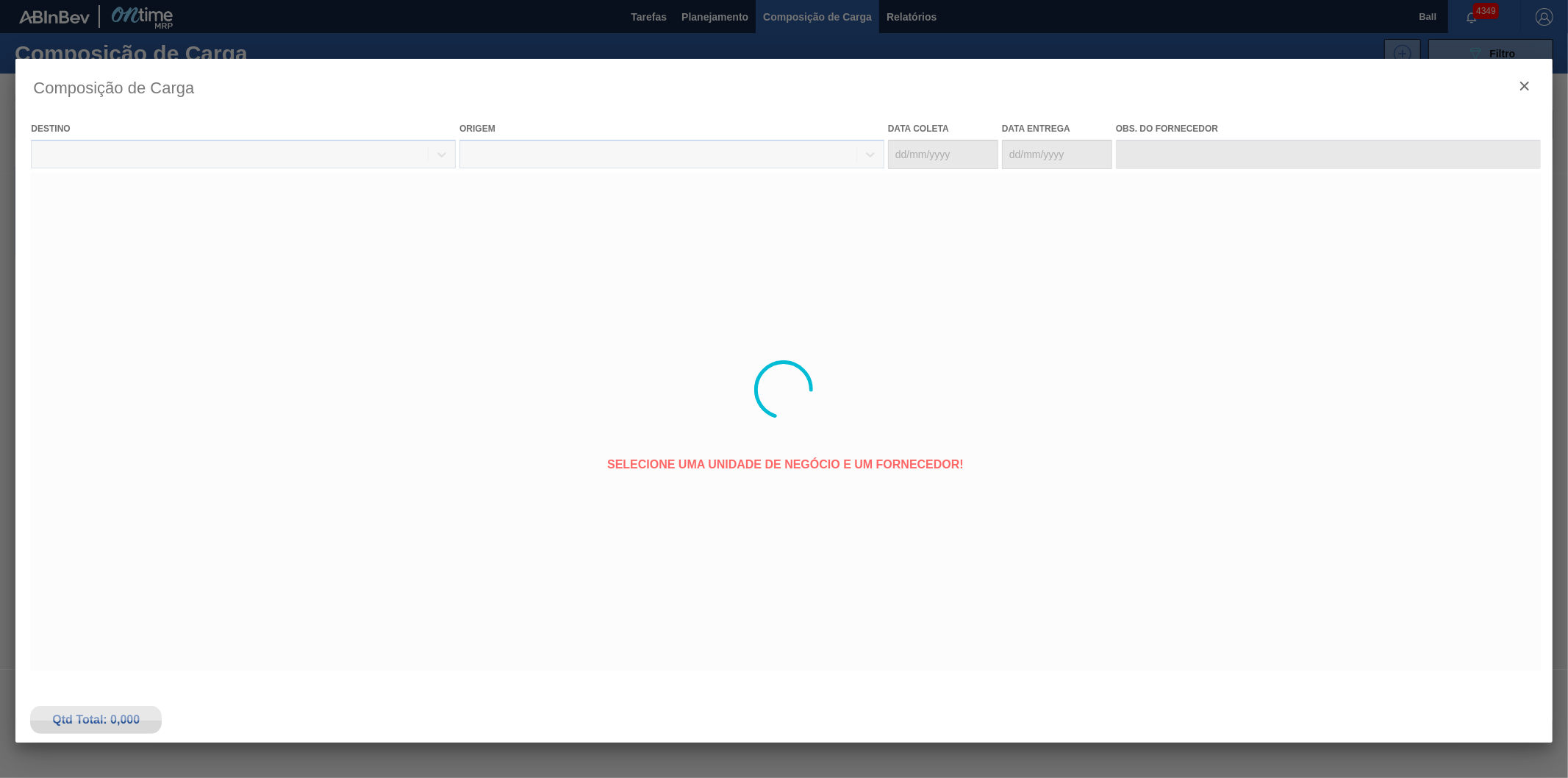
type coleta "[DATE]"
type entrega "[DATE]"
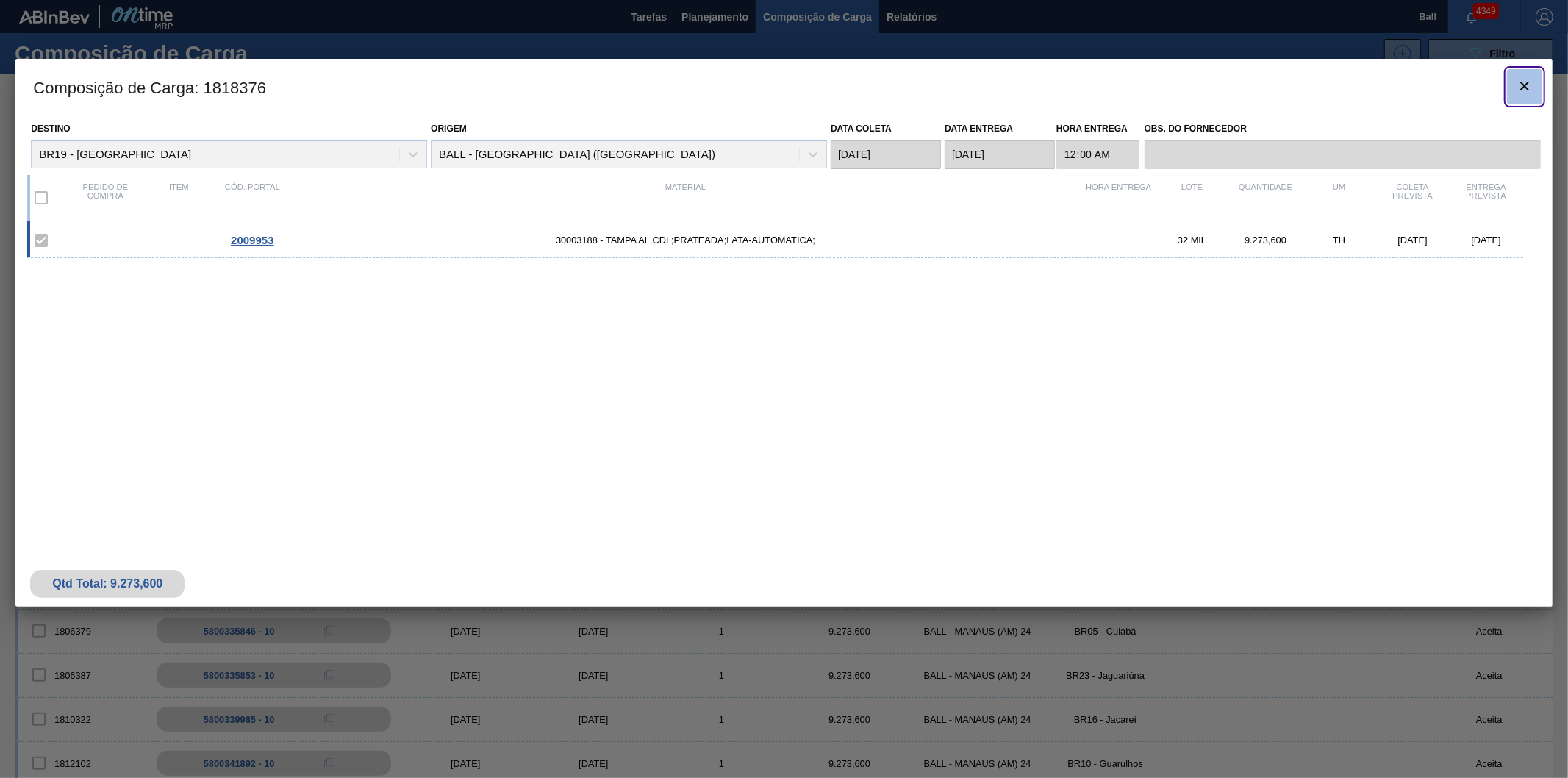
click at [1527, 73] on button "botão de ícone" at bounding box center [1524, 86] width 35 height 35
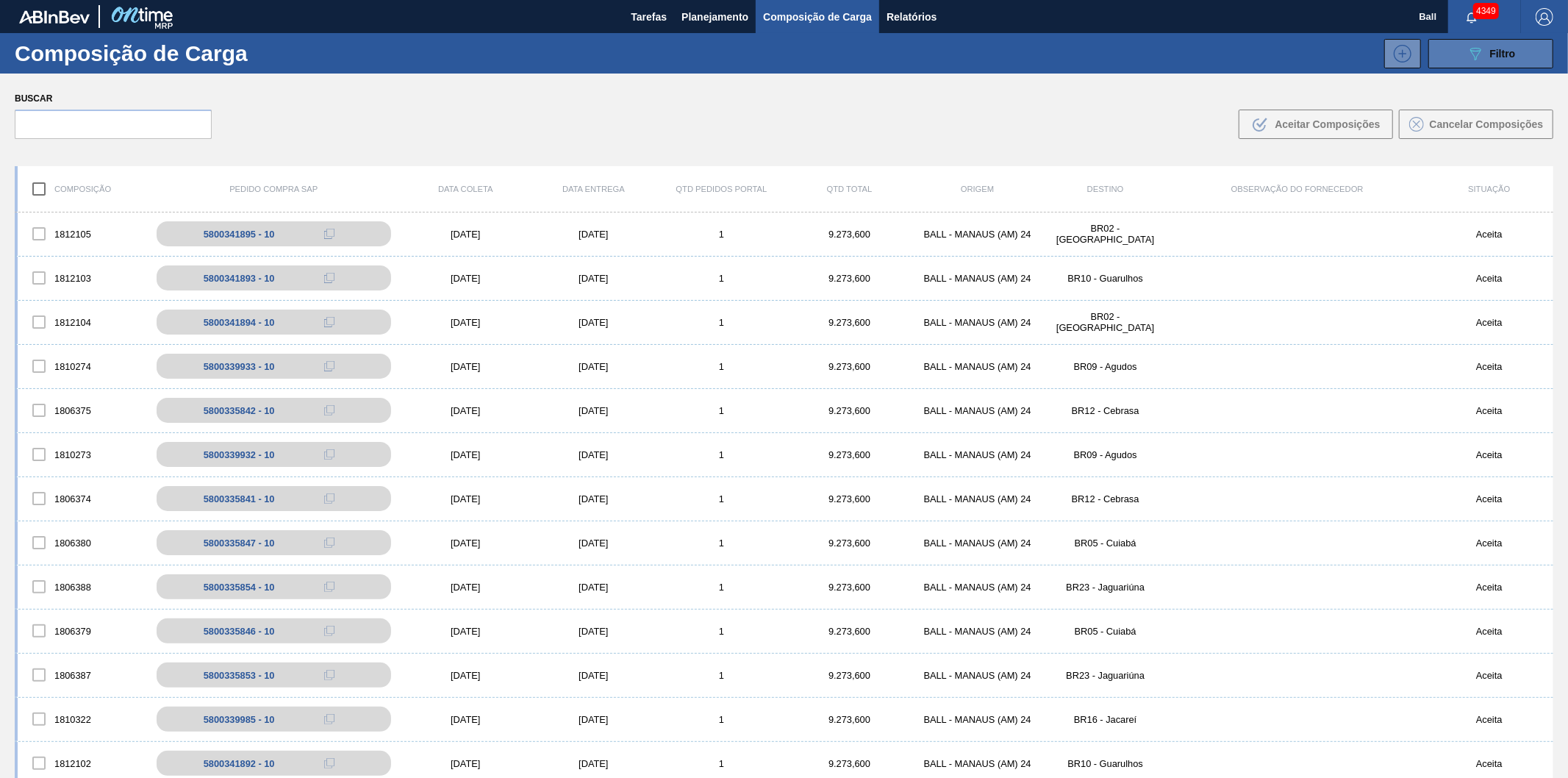
click at [1441, 63] on button "089F7B8B-B2A5-4AFE-B5C0-19BA573D28AC Filtro" at bounding box center [1491, 53] width 125 height 29
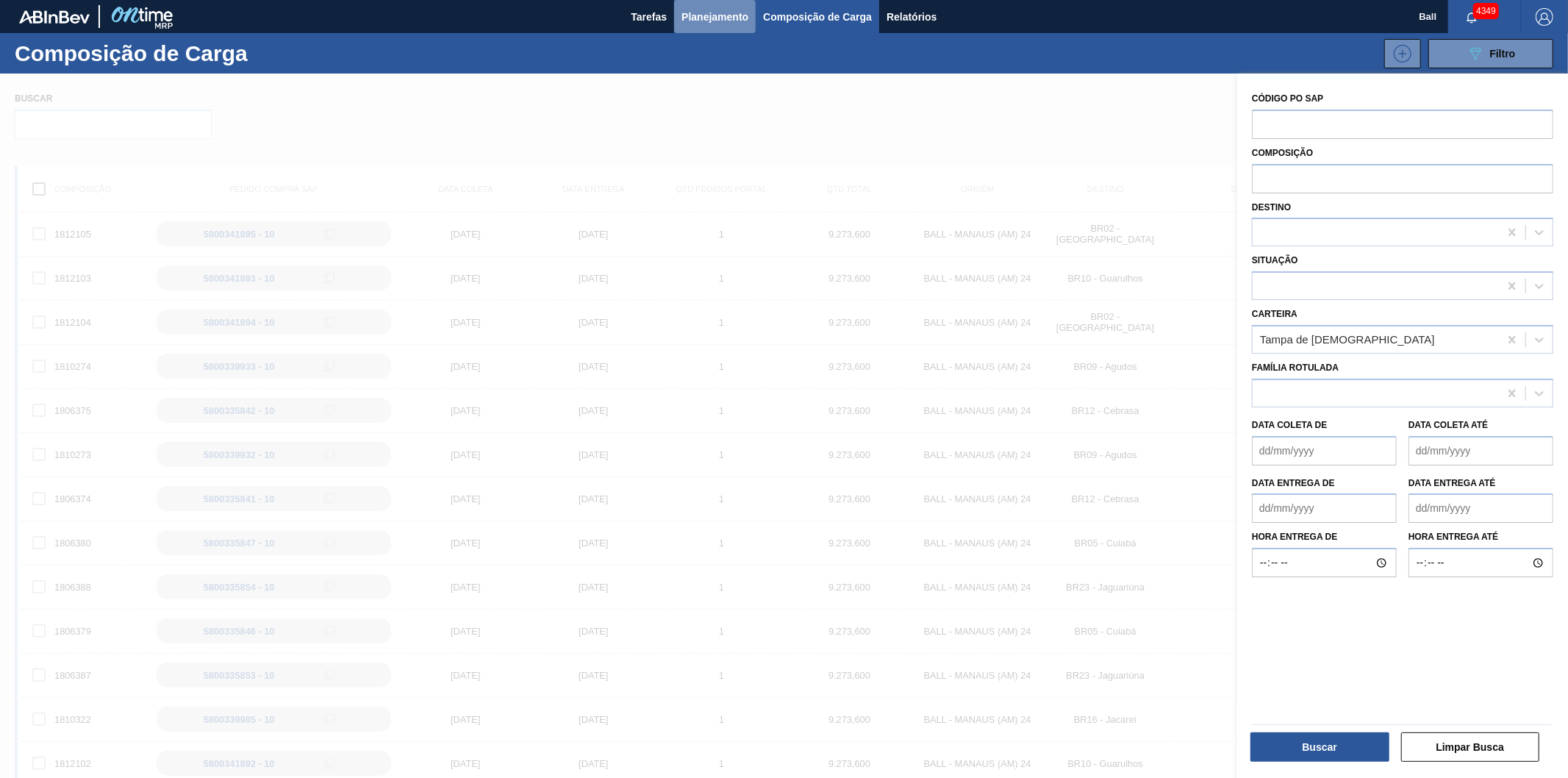
click at [688, 8] on span "Planejamento" at bounding box center [715, 16] width 67 height 18
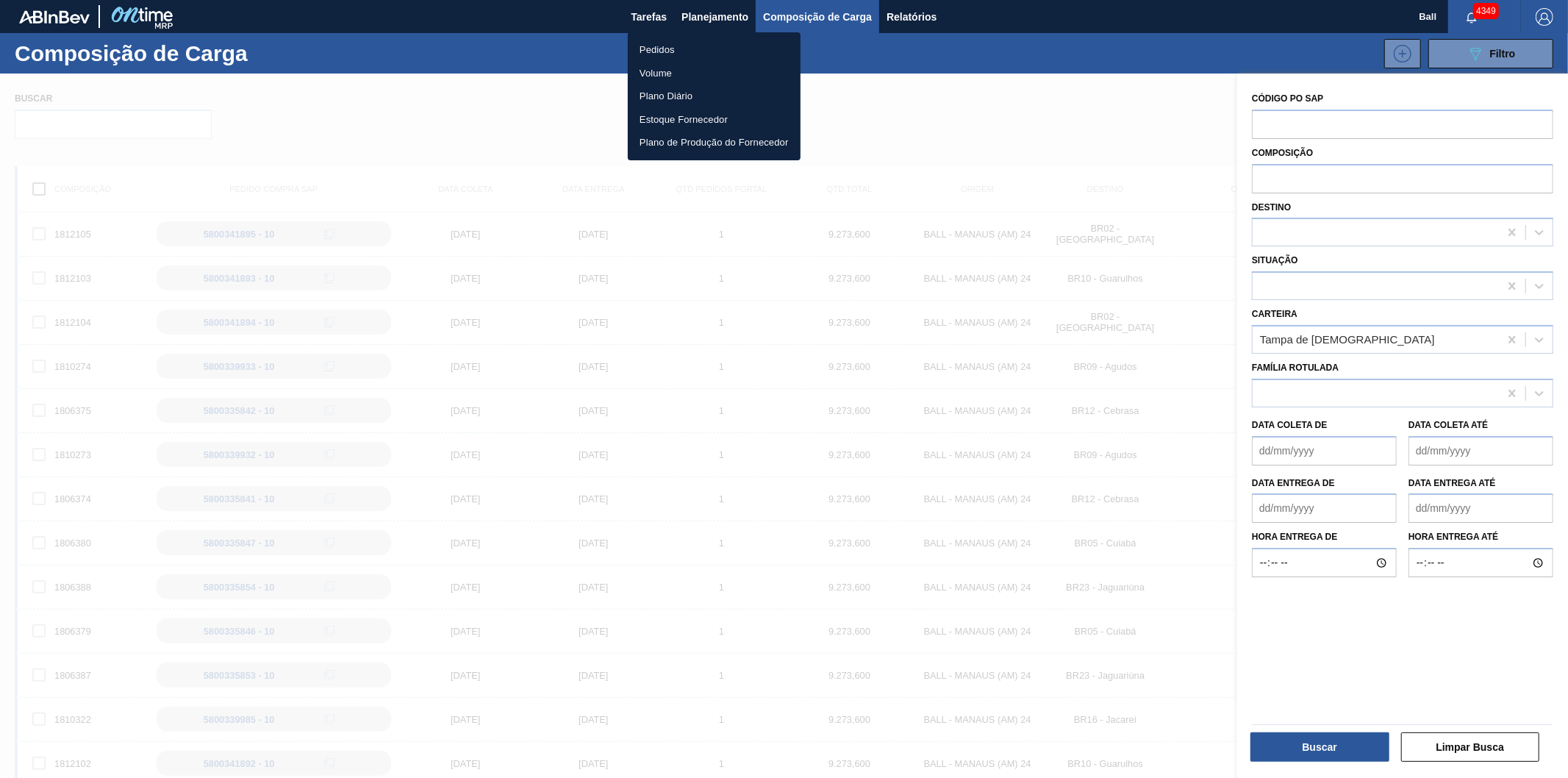
click at [691, 43] on li "Pedidos" at bounding box center [714, 49] width 173 height 23
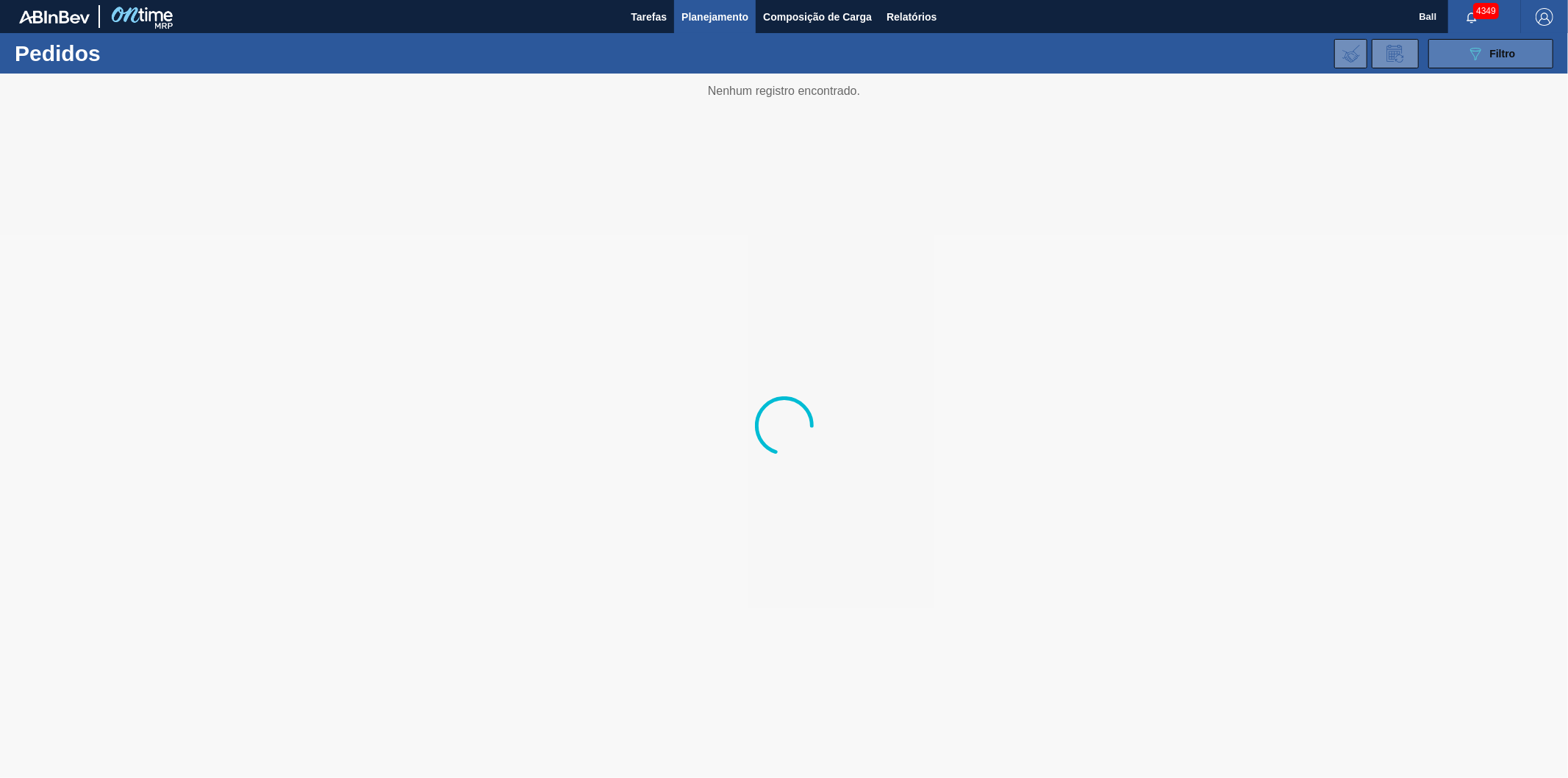
click at [1486, 58] on div "089F7B8B-B2A5-4AFE-B5C0-19BA573D28AC Filtro" at bounding box center [1491, 53] width 49 height 18
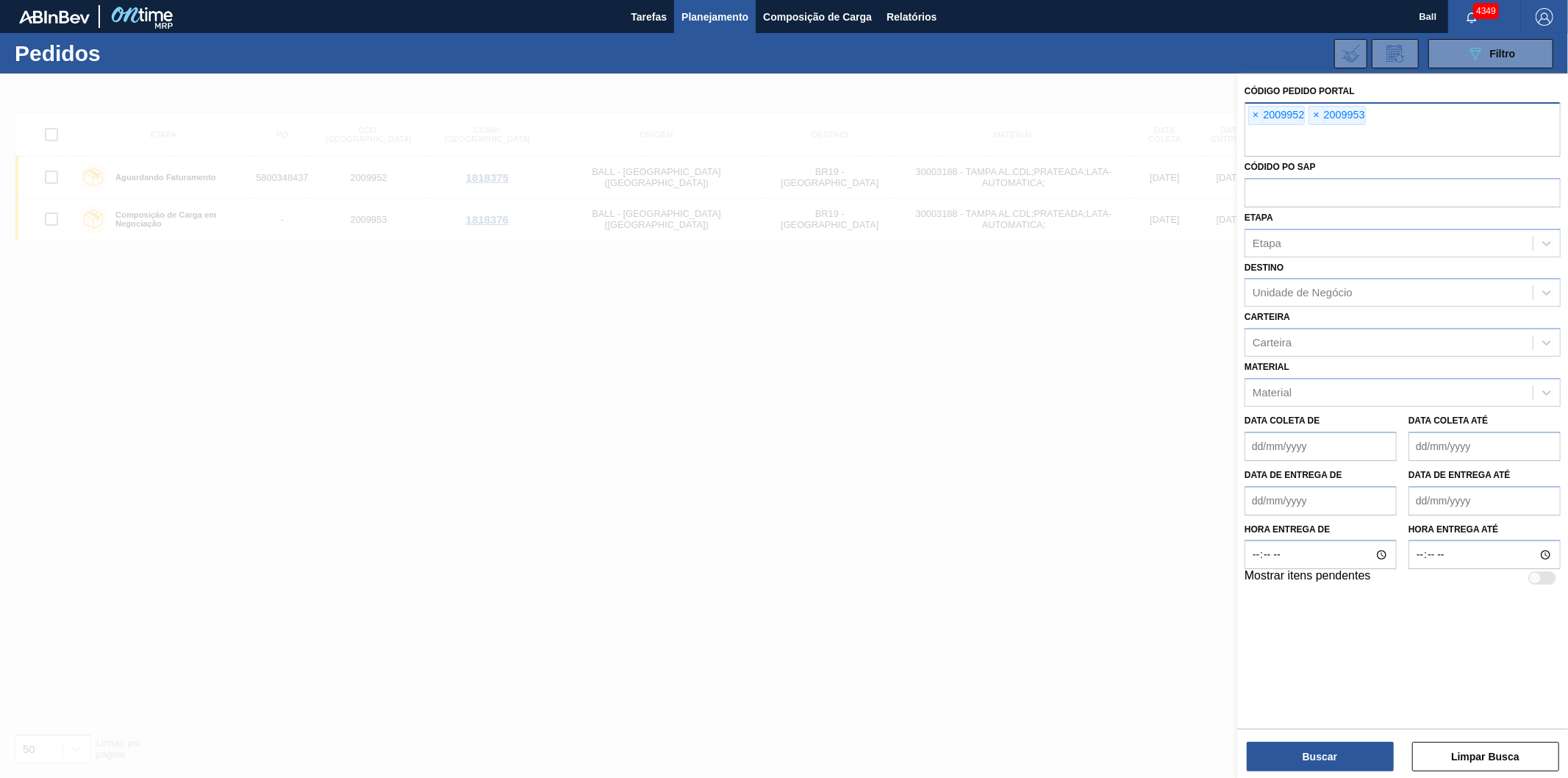
click at [1274, 141] on input "text" at bounding box center [1402, 142] width 316 height 28
paste input "2006495"
type input "2006495"
click at [1324, 748] on button "Buscar" at bounding box center [1320, 756] width 147 height 29
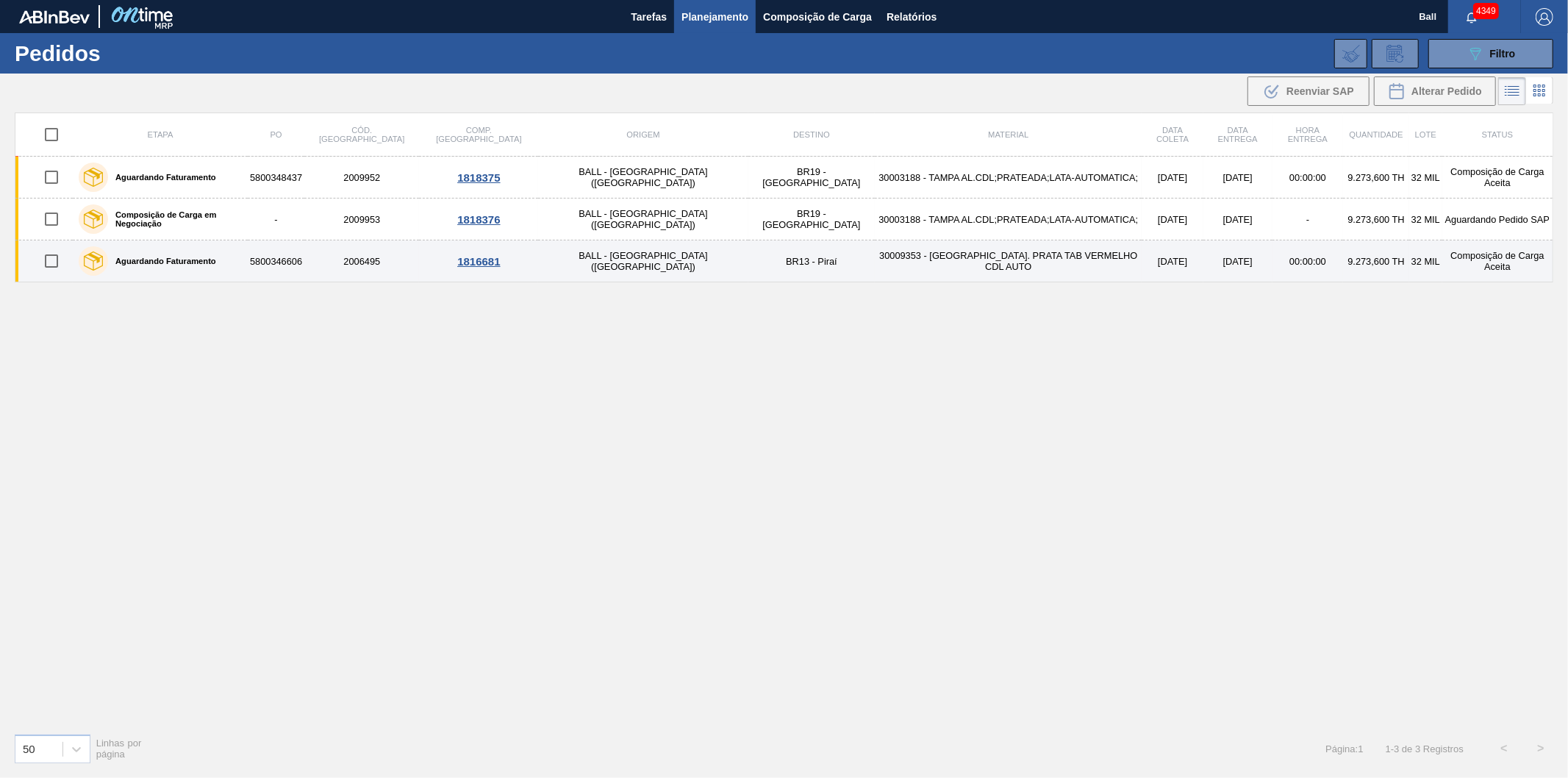
click at [244, 263] on div "Aguardando Faturamento" at bounding box center [160, 261] width 170 height 37
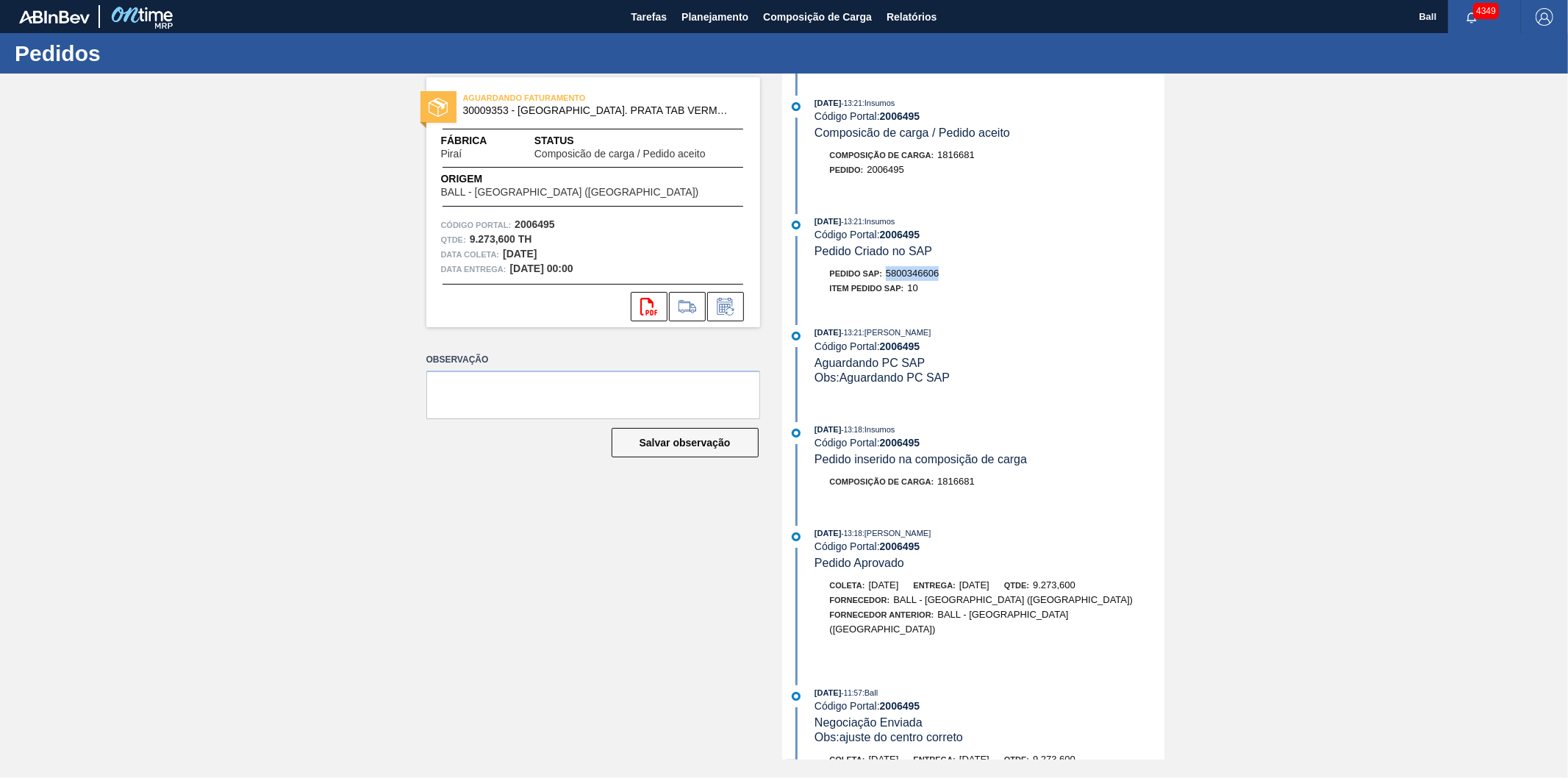
drag, startPoint x: 948, startPoint y: 275, endPoint x: 890, endPoint y: 282, distance: 58.4
click at [890, 281] on div "Pedido SAP: 5800346606" at bounding box center [990, 273] width 349 height 15
copy span "5800346606"
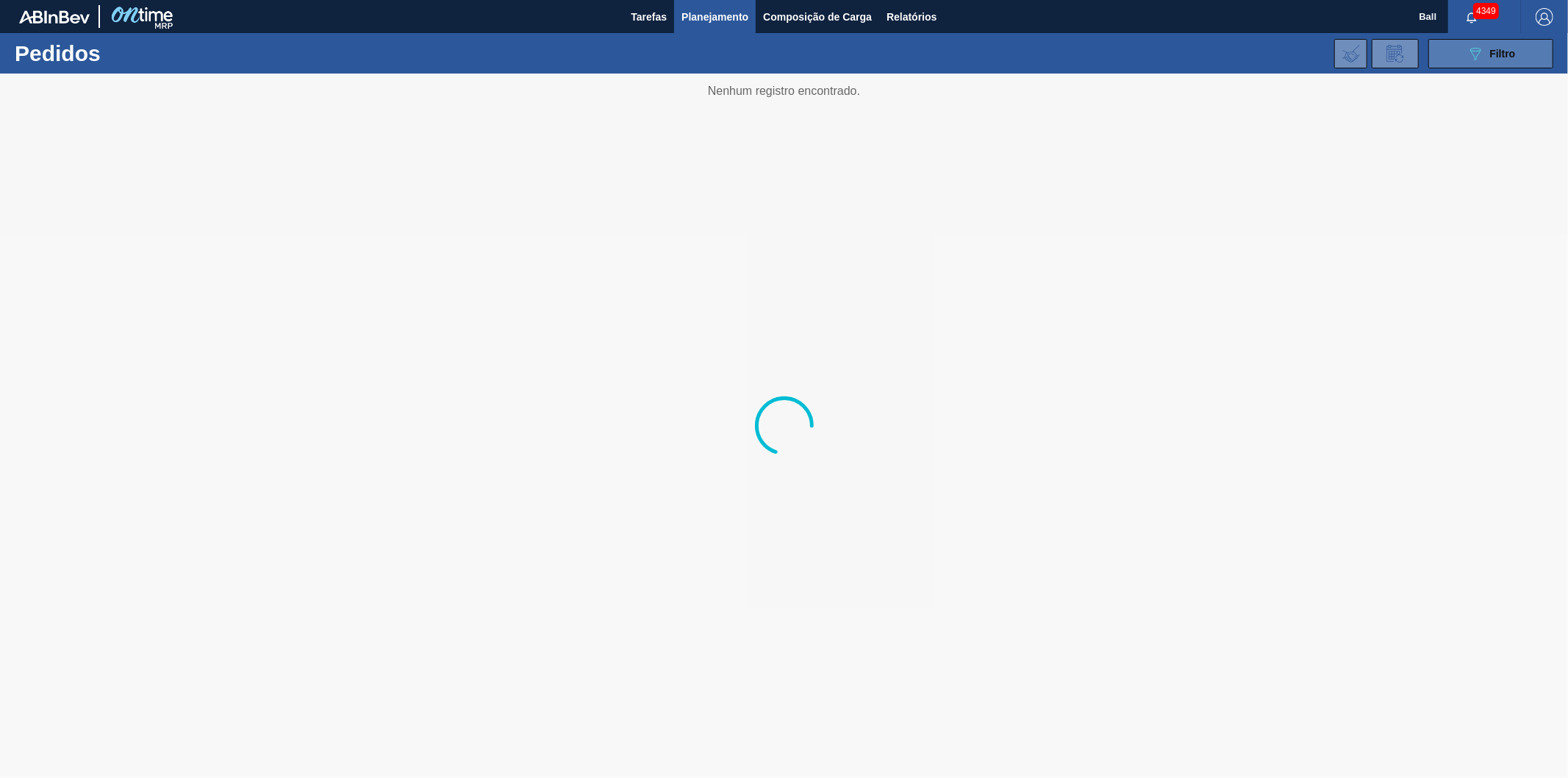
click at [1467, 45] on icon "089F7B8B-B2A5-4AFE-B5C0-19BA573D28AC" at bounding box center [1475, 53] width 18 height 18
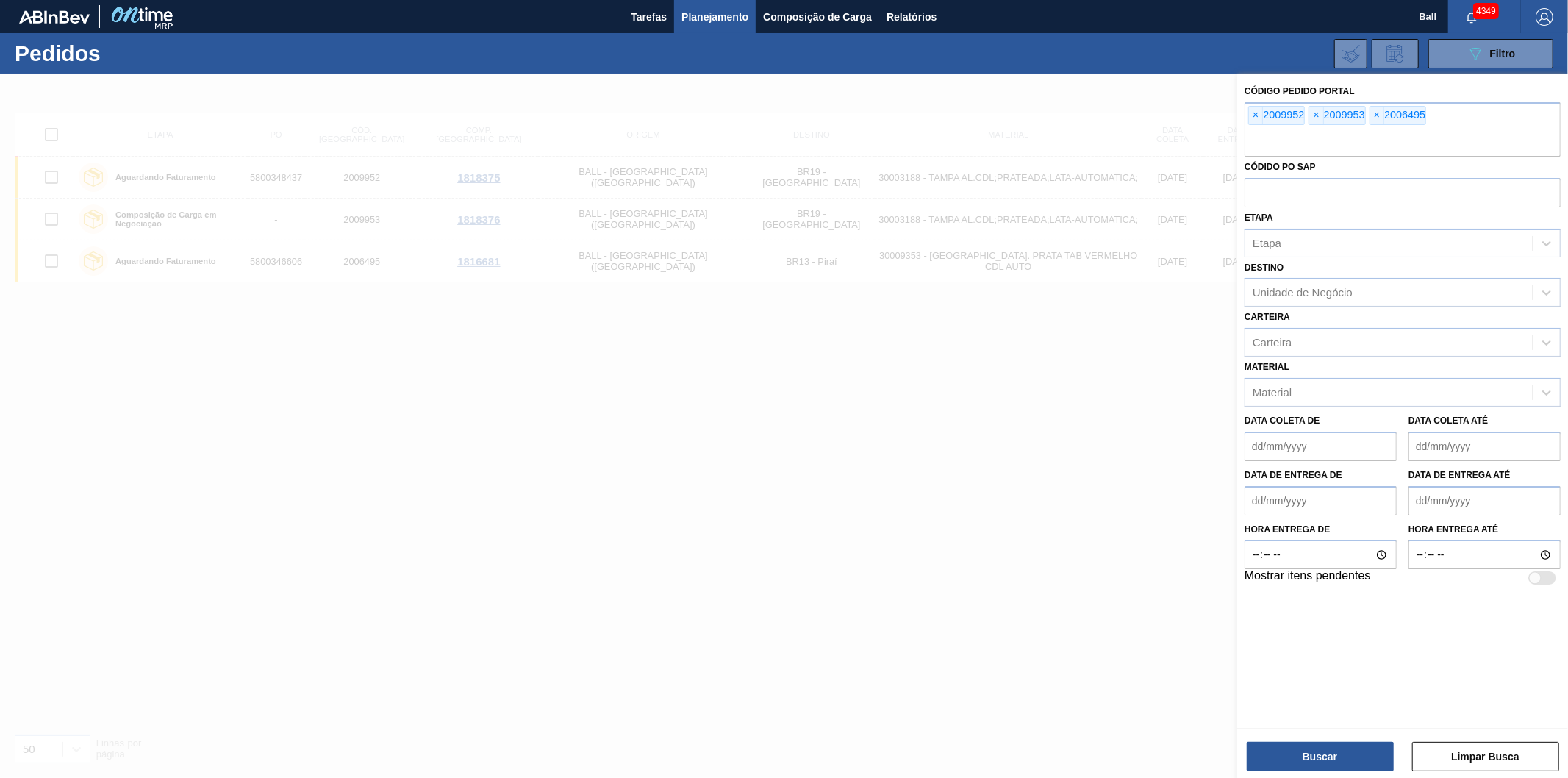
click at [1429, 39] on button "089F7B8B-B2A5-4AFE-B5C0-19BA573D28AC Filtro" at bounding box center [1491, 53] width 125 height 29
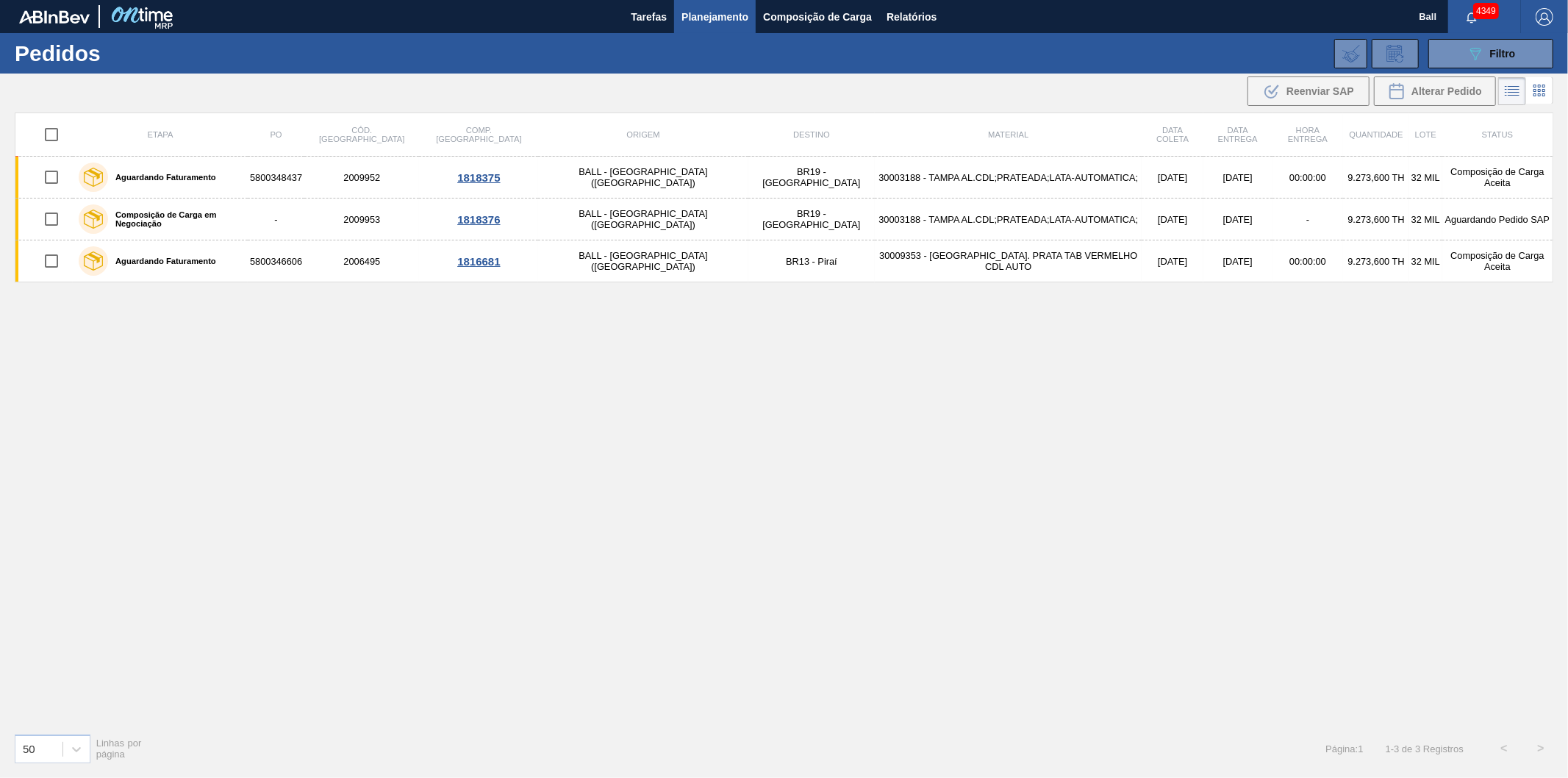
click at [1429, 39] on button "089F7B8B-B2A5-4AFE-B5C0-19BA573D28AC Filtro" at bounding box center [1491, 53] width 125 height 29
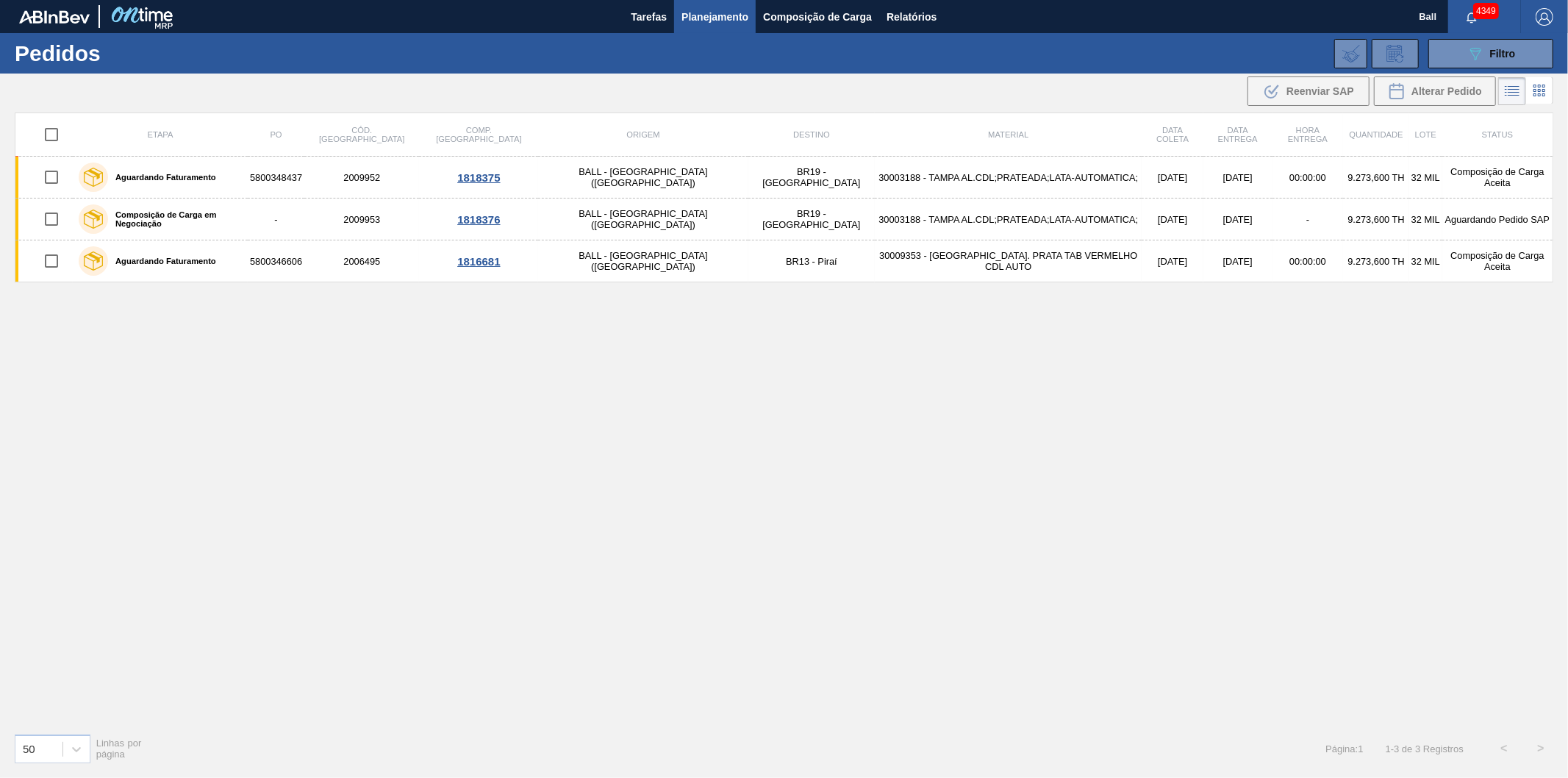
click at [1429, 39] on button "089F7B8B-B2A5-4AFE-B5C0-19BA573D28AC Filtro" at bounding box center [1491, 53] width 125 height 29
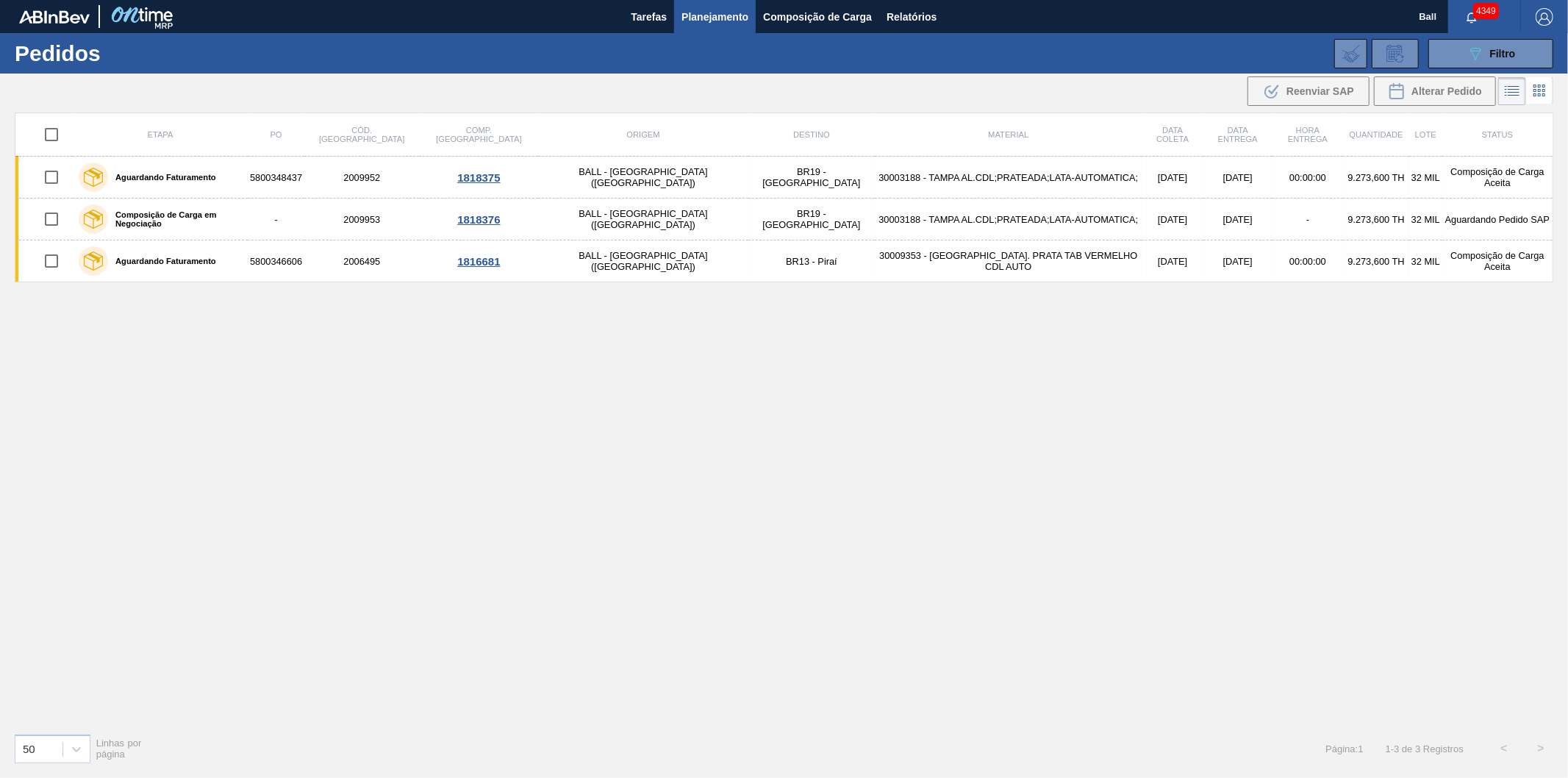
click at [1429, 39] on button "089F7B8B-B2A5-4AFE-B5C0-19BA573D28AC Filtro" at bounding box center [1491, 53] width 125 height 29
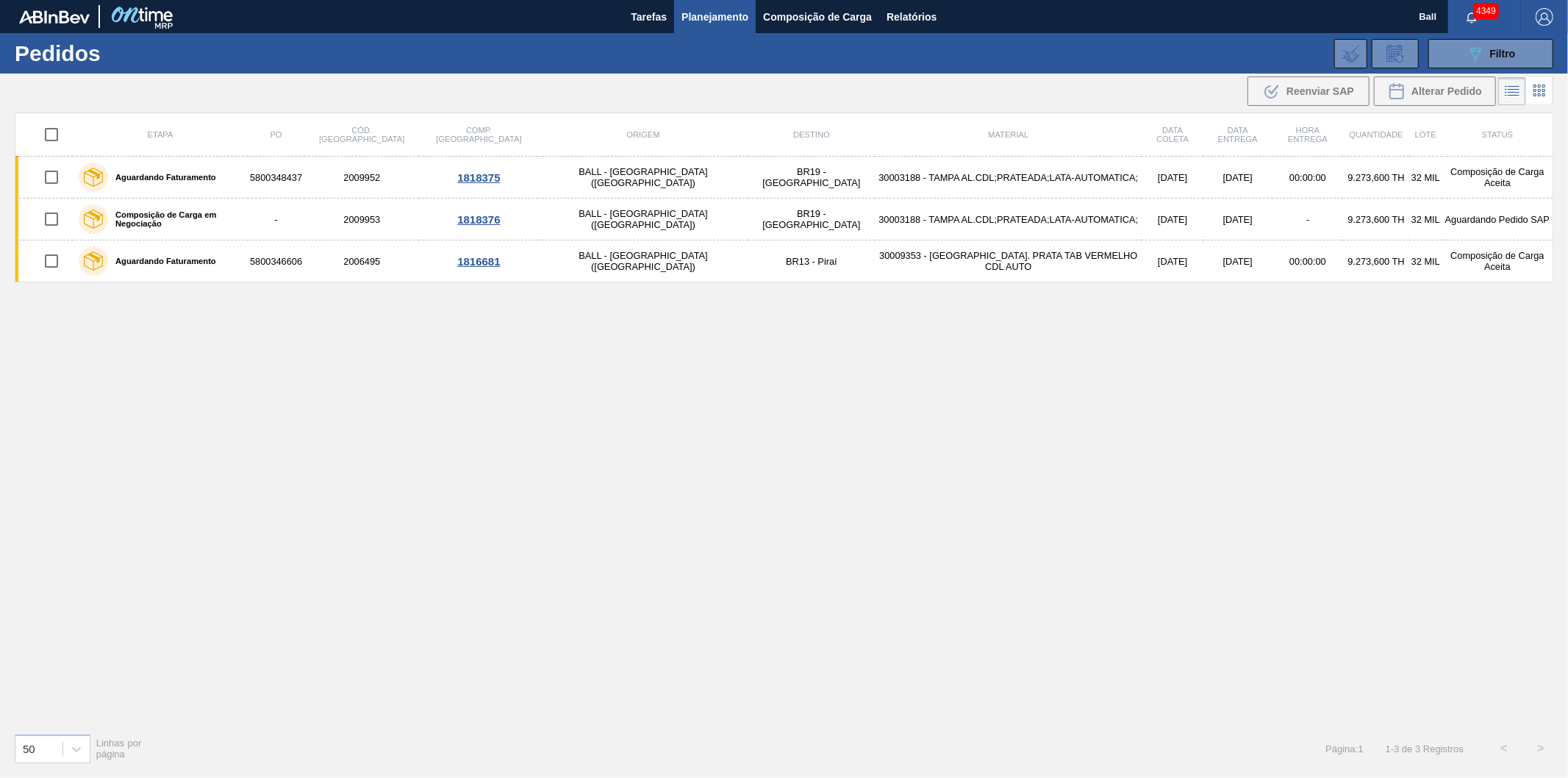
click at [1429, 39] on button "089F7B8B-B2A5-4AFE-B5C0-19BA573D28AC Filtro" at bounding box center [1491, 53] width 125 height 29
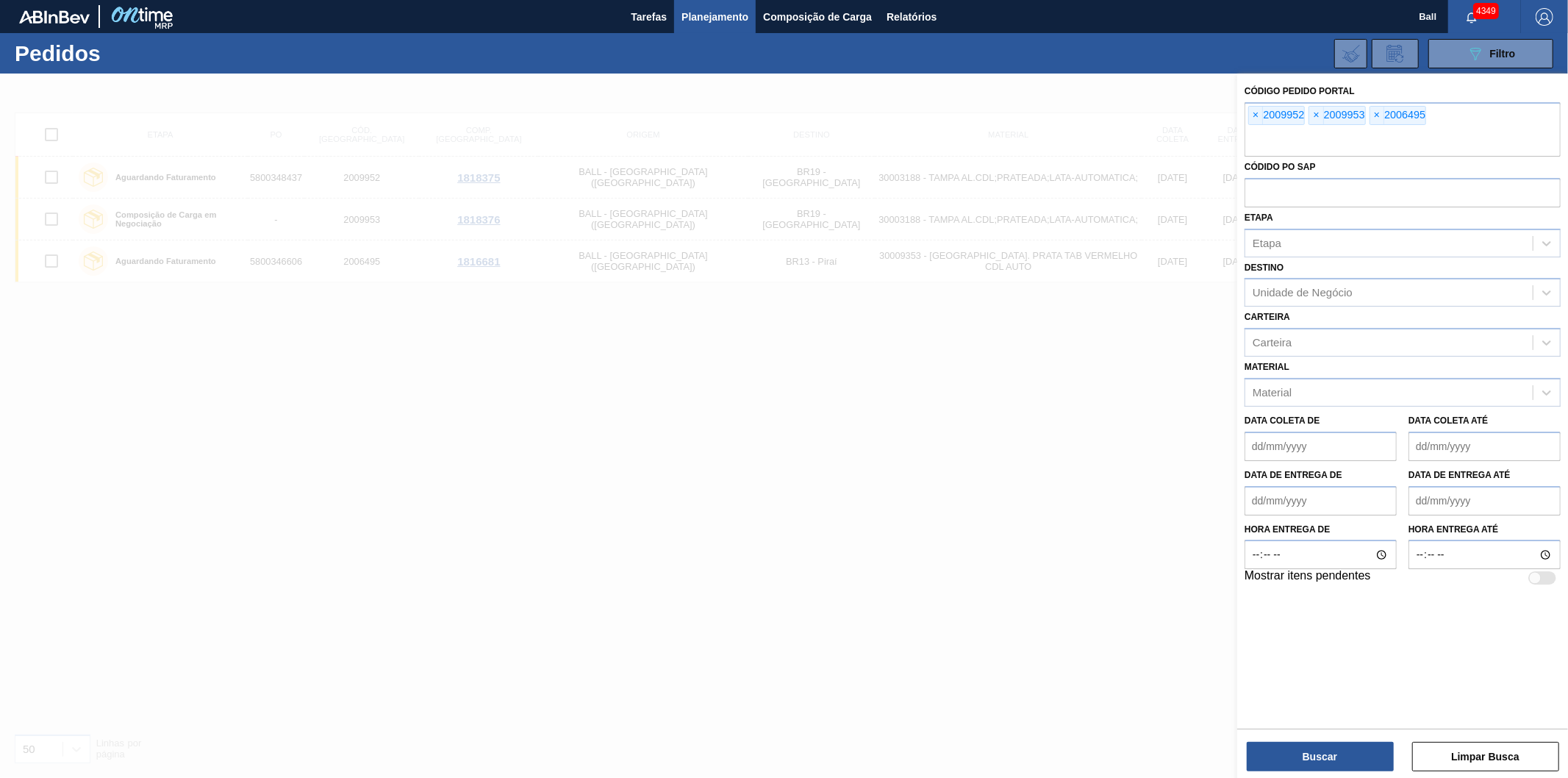
click at [1429, 39] on button "089F7B8B-B2A5-4AFE-B5C0-19BA573D28AC Filtro" at bounding box center [1491, 53] width 125 height 29
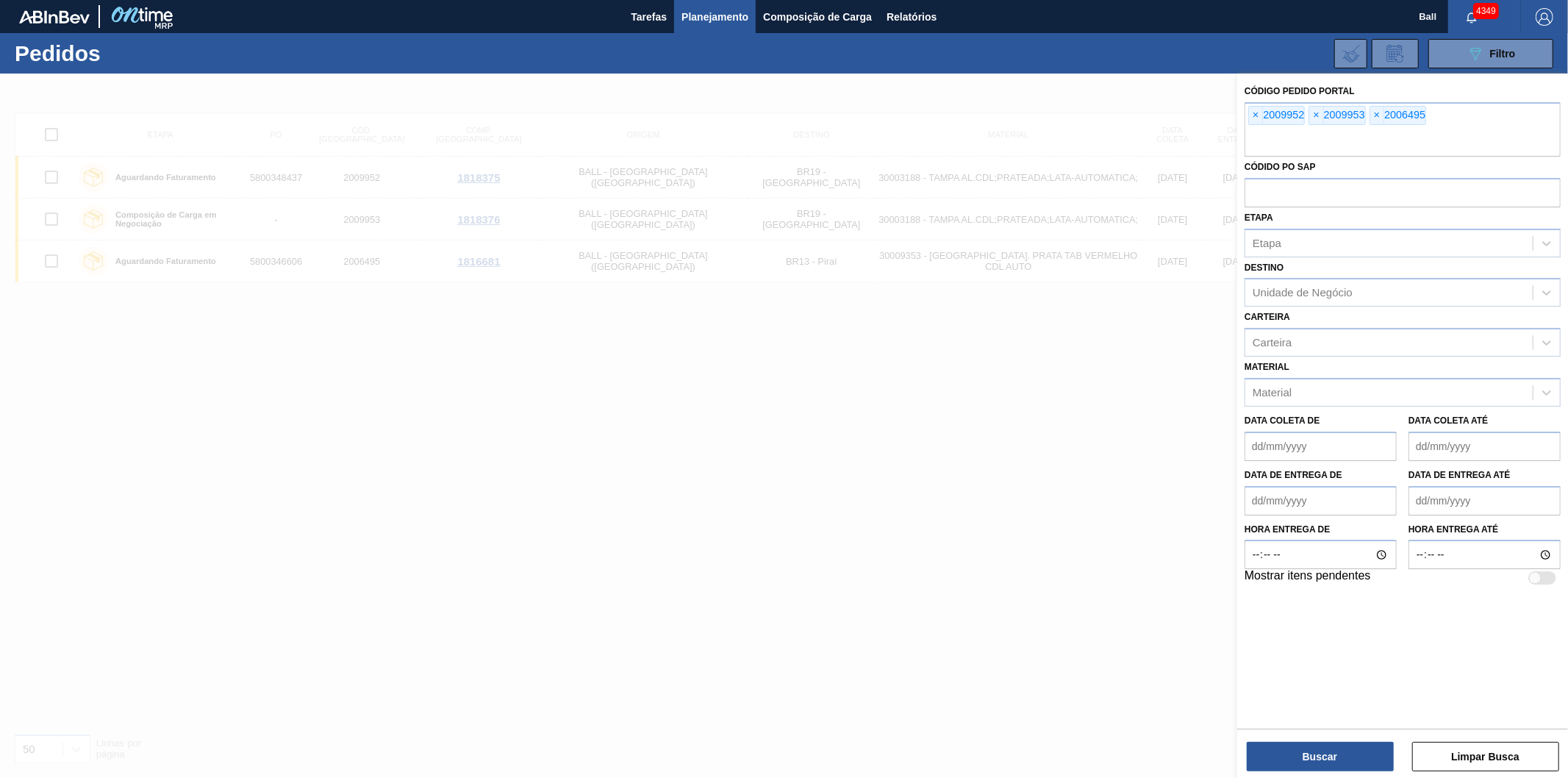
click at [1429, 39] on button "089F7B8B-B2A5-4AFE-B5C0-19BA573D28AC Filtro" at bounding box center [1491, 53] width 125 height 29
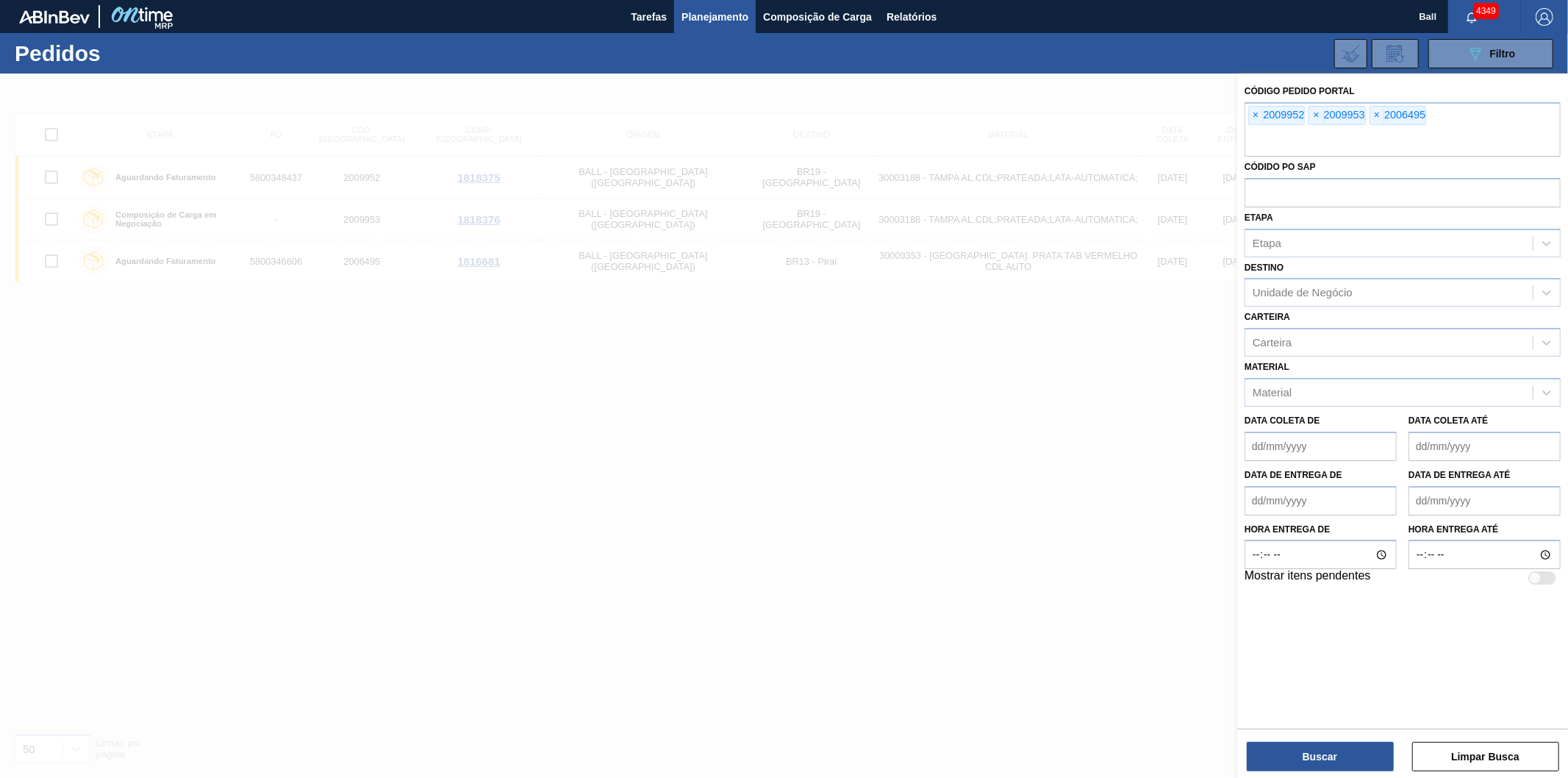
click at [1429, 39] on button "089F7B8B-B2A5-4AFE-B5C0-19BA573D28AC Filtro" at bounding box center [1491, 53] width 125 height 29
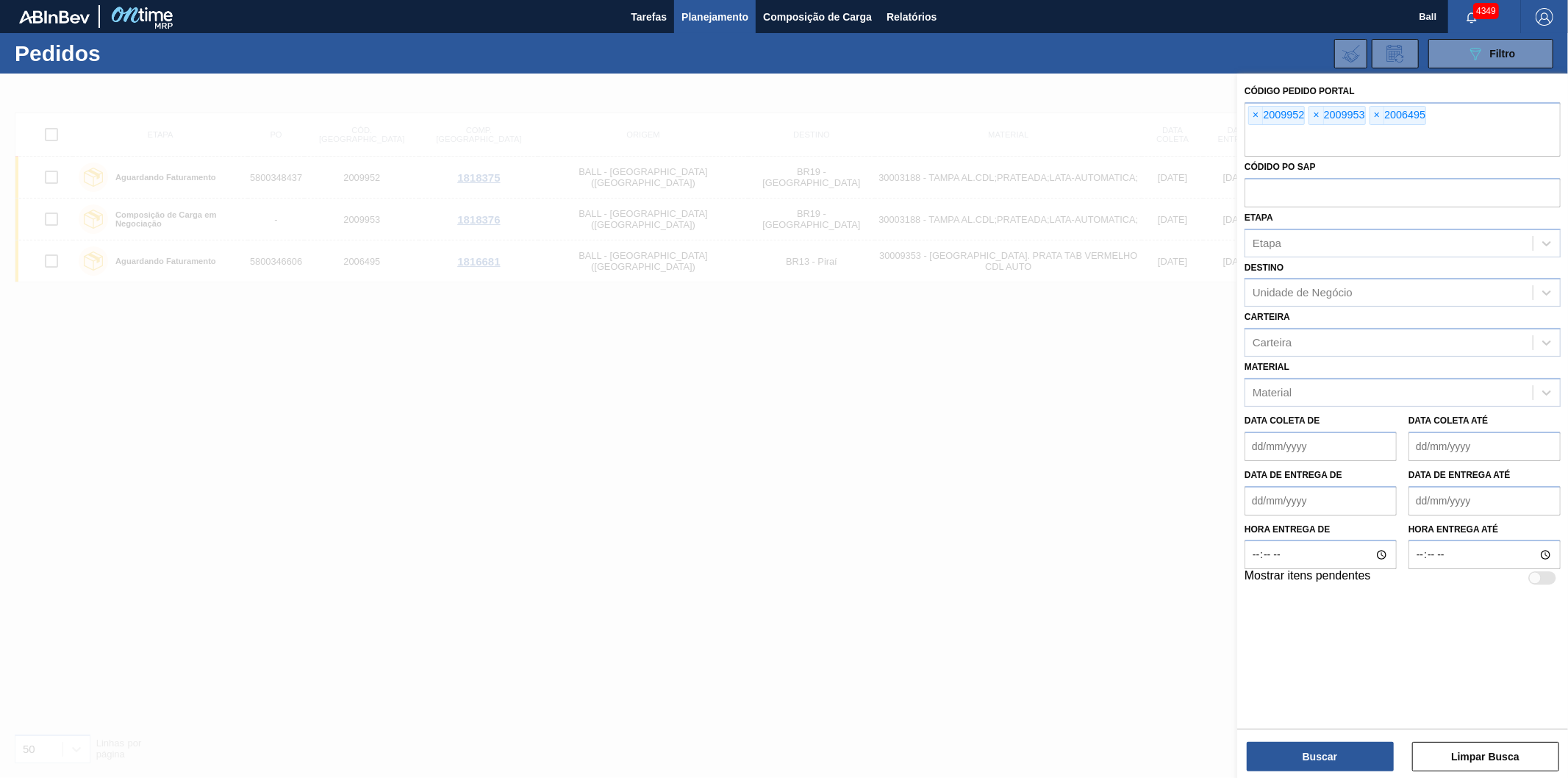
click at [1429, 39] on button "089F7B8B-B2A5-4AFE-B5C0-19BA573D28AC Filtro" at bounding box center [1491, 53] width 125 height 29
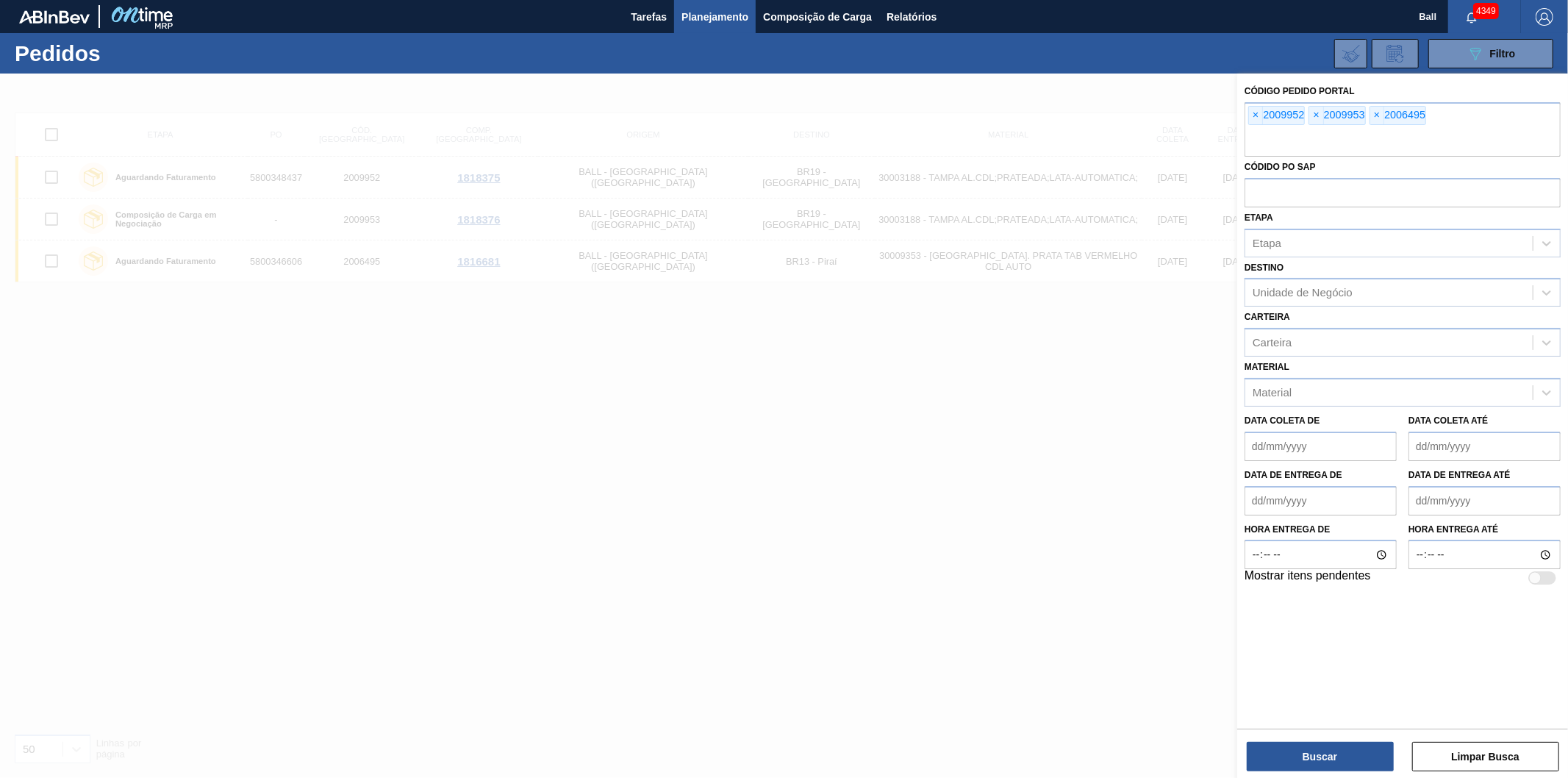
click at [1429, 39] on button "089F7B8B-B2A5-4AFE-B5C0-19BA573D28AC Filtro" at bounding box center [1491, 53] width 125 height 29
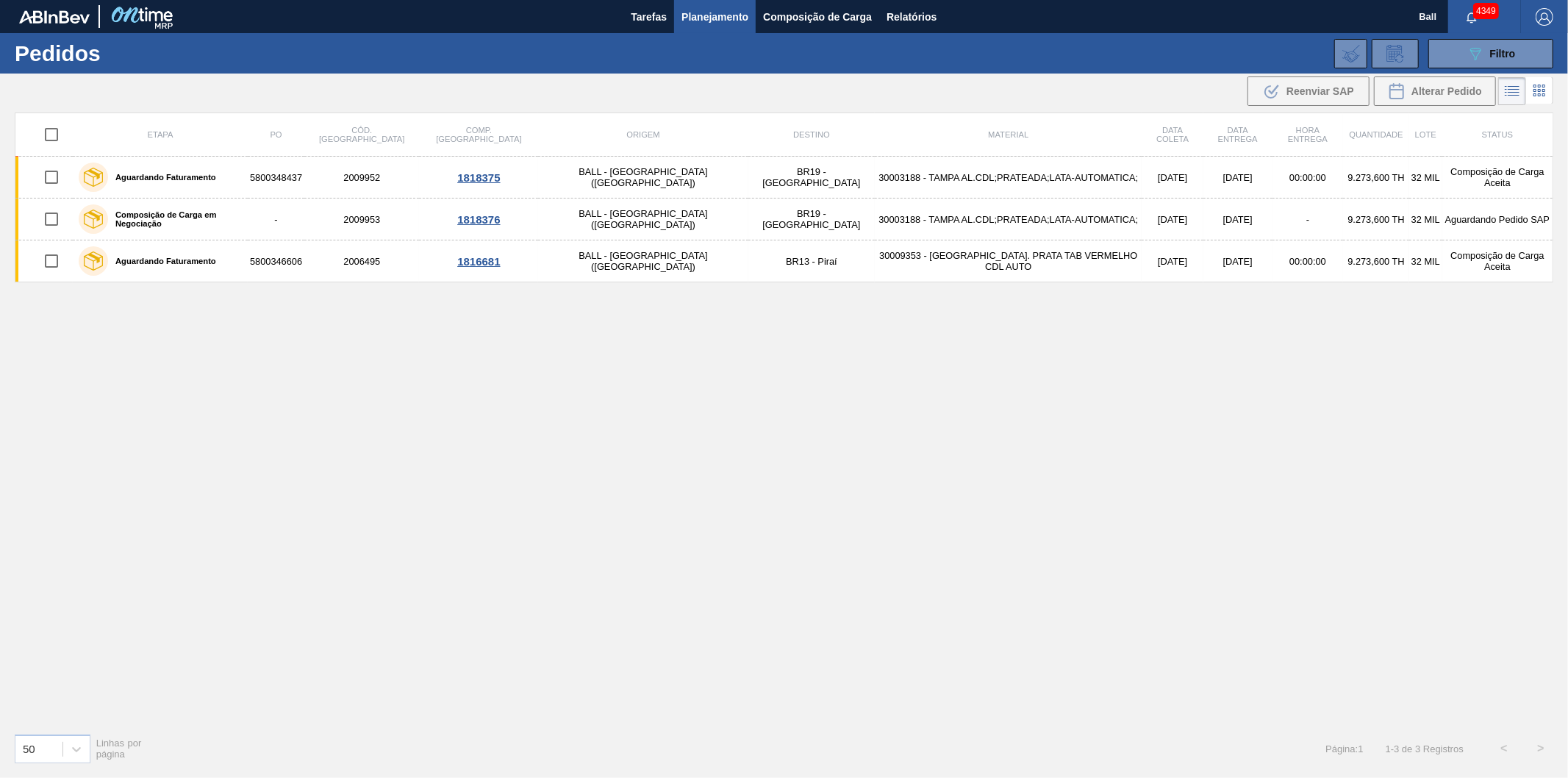
click at [1429, 39] on button "089F7B8B-B2A5-4AFE-B5C0-19BA573D28AC Filtro" at bounding box center [1491, 53] width 125 height 29
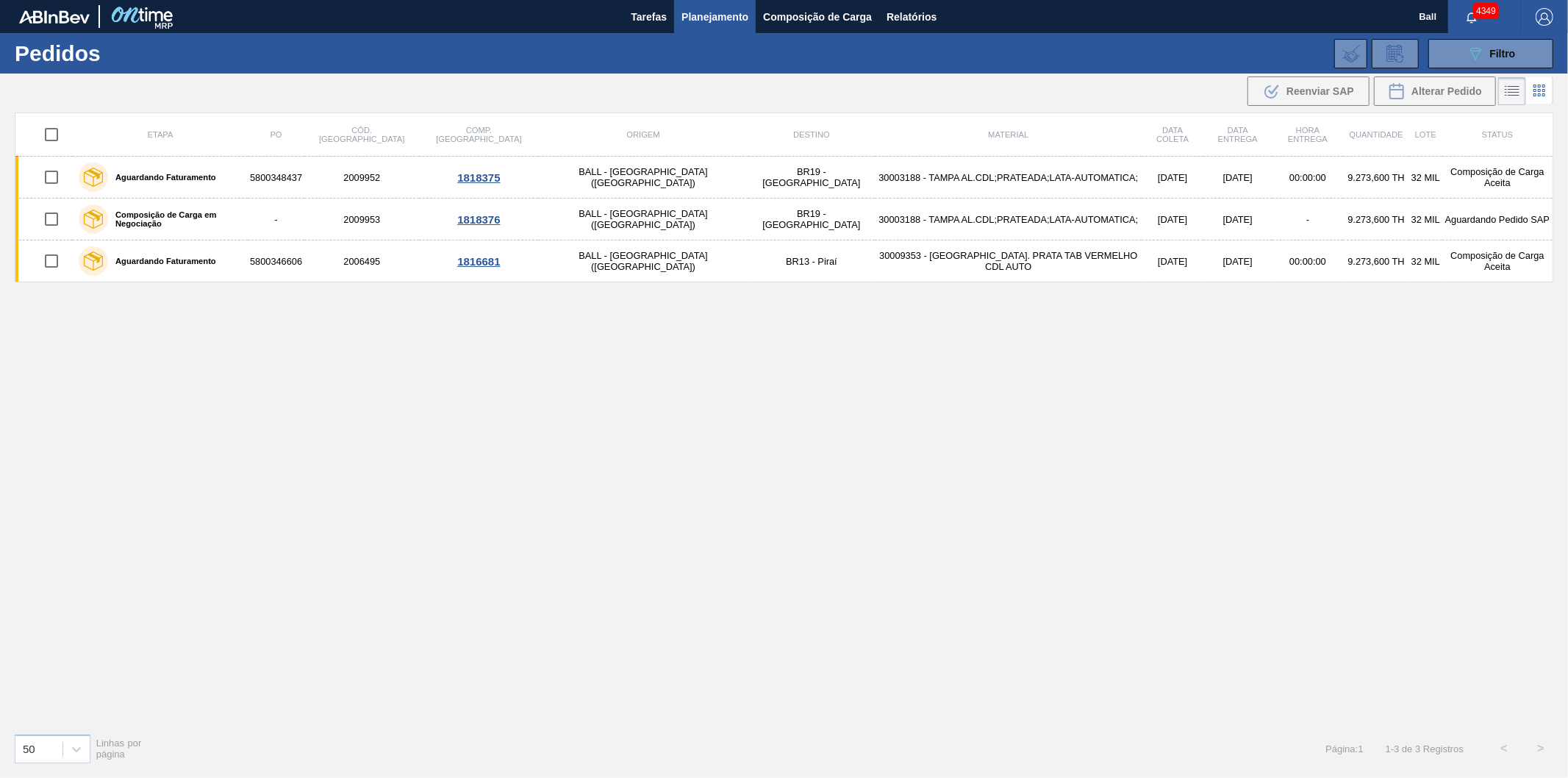
click at [1429, 39] on button "089F7B8B-B2A5-4AFE-B5C0-19BA573D28AC Filtro" at bounding box center [1491, 53] width 125 height 29
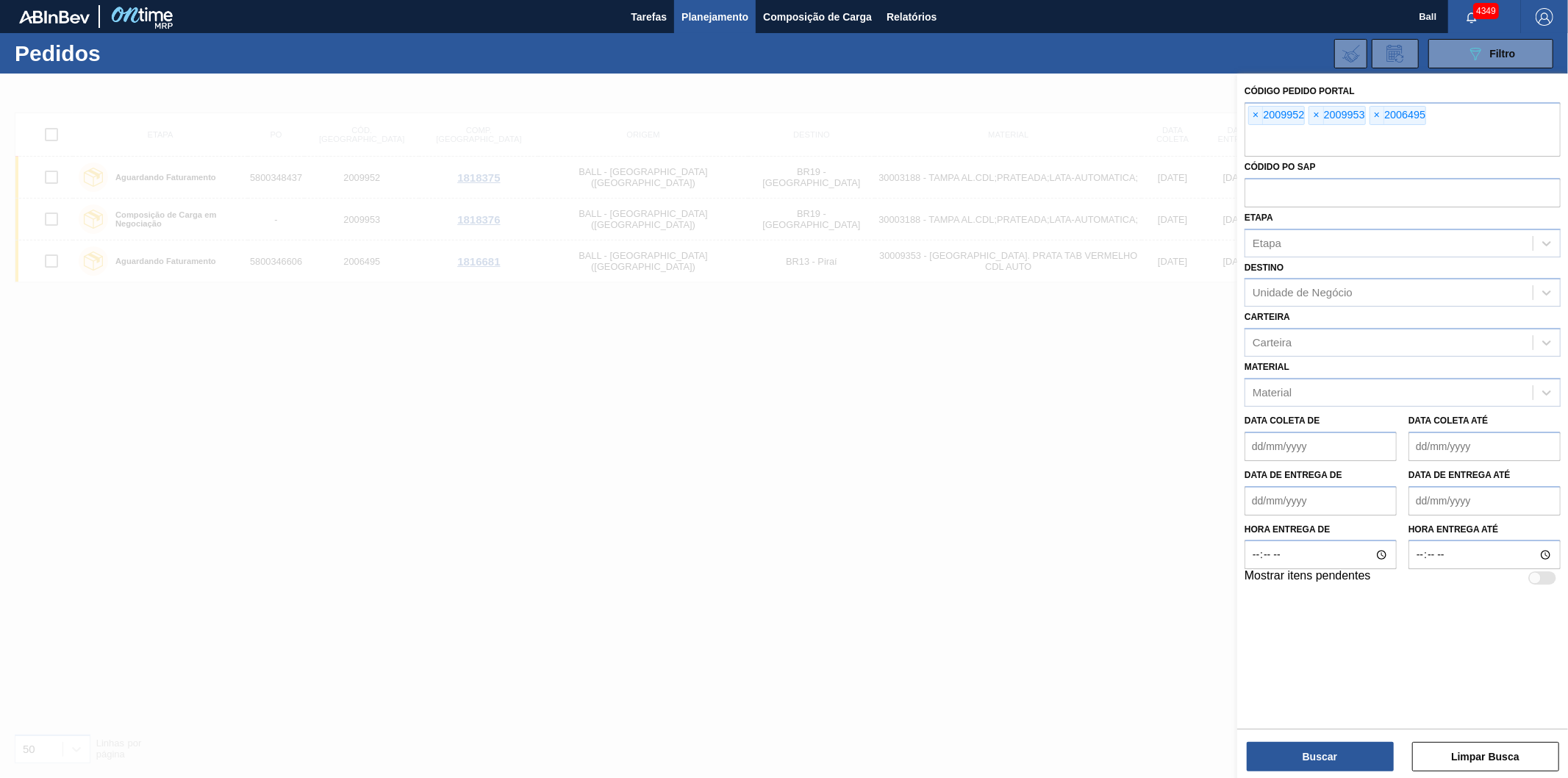
click at [1429, 39] on button "089F7B8B-B2A5-4AFE-B5C0-19BA573D28AC Filtro" at bounding box center [1491, 53] width 125 height 29
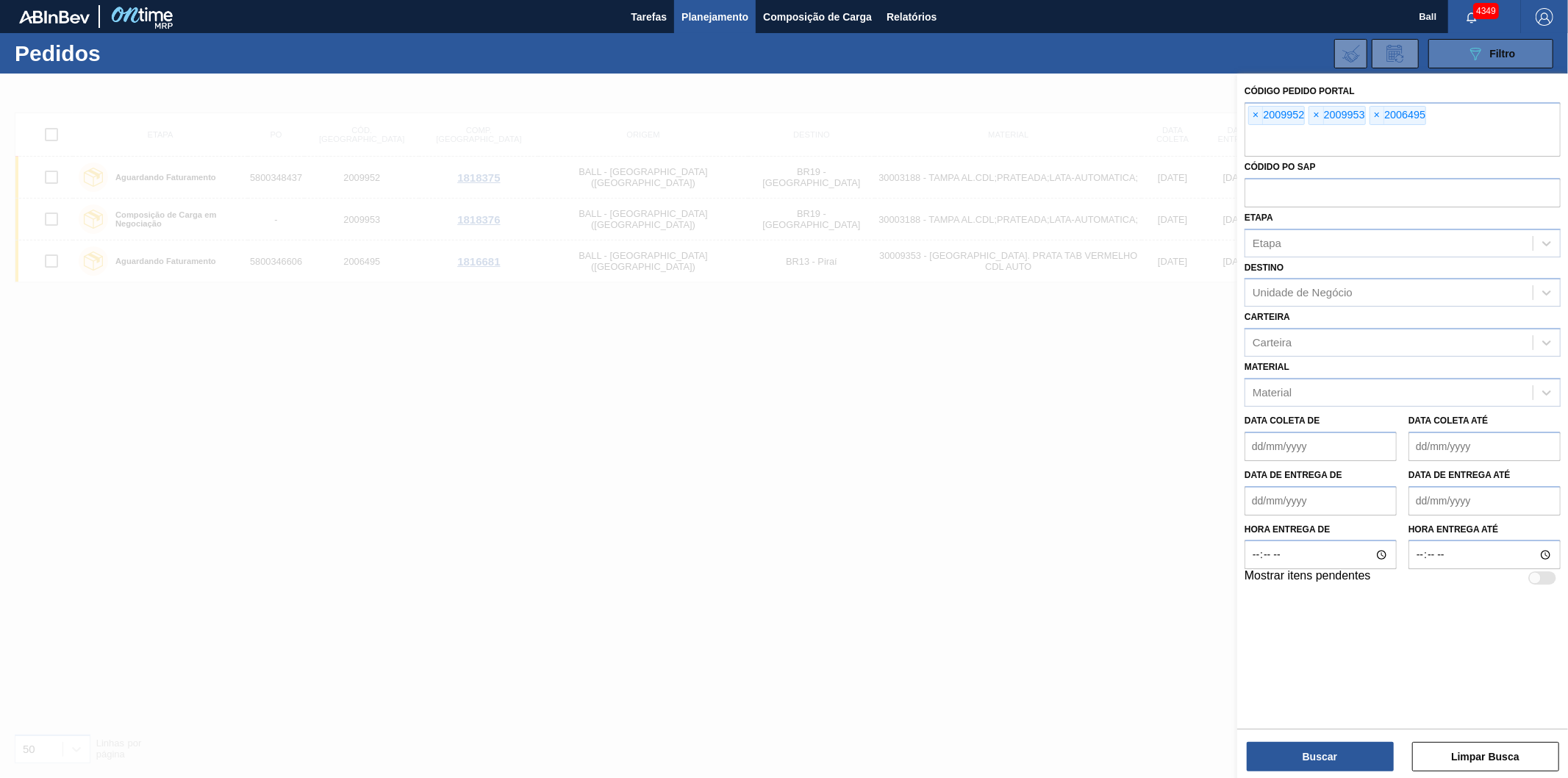
click at [1429, 39] on button "089F7B8B-B2A5-4AFE-B5C0-19BA573D28AC Filtro" at bounding box center [1491, 53] width 125 height 29
click at [1506, 52] on span "Filtro" at bounding box center [1503, 54] width 26 height 12
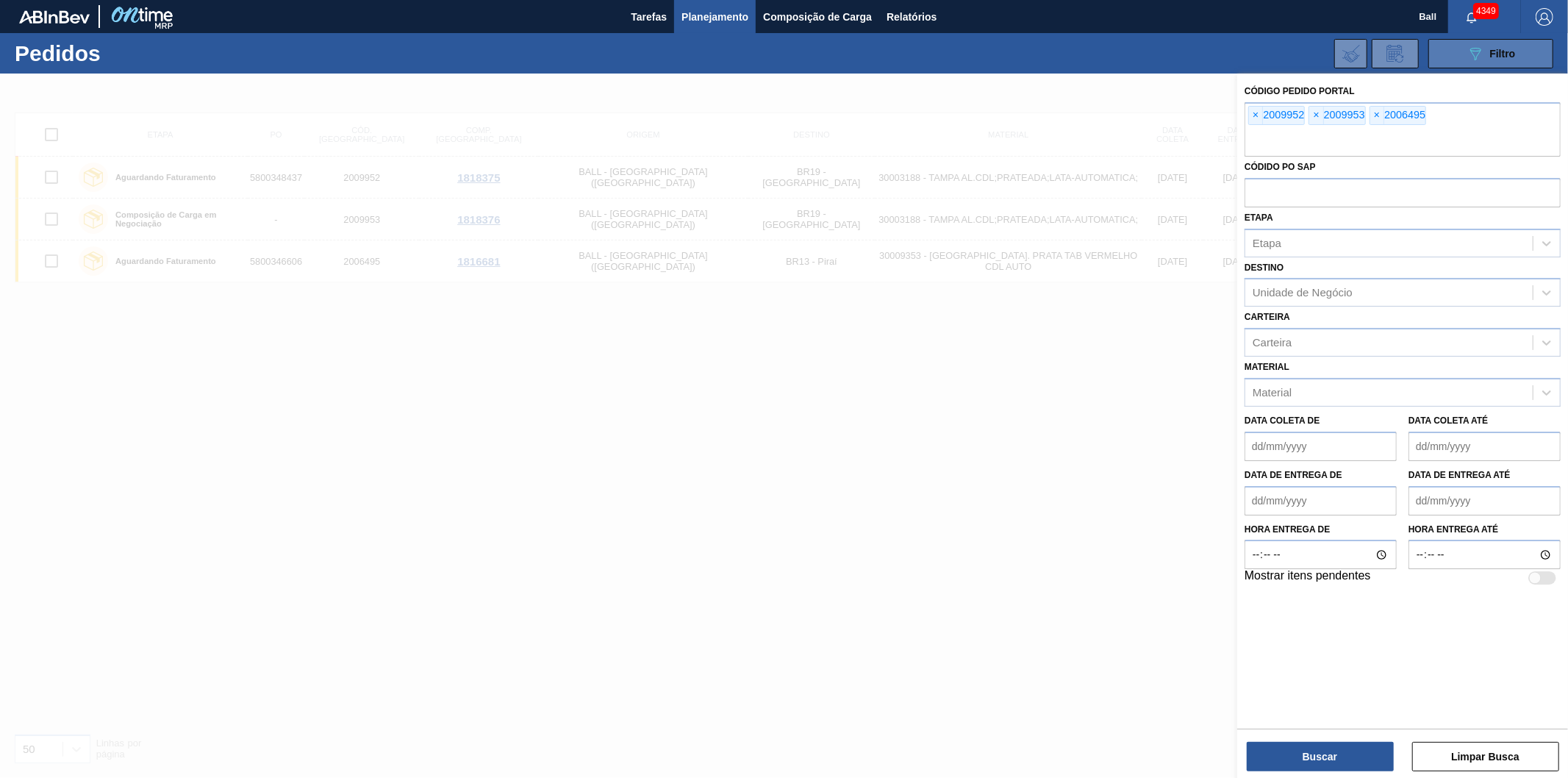
click at [1429, 39] on button "089F7B8B-B2A5-4AFE-B5C0-19BA573D28AC Filtro" at bounding box center [1491, 53] width 125 height 29
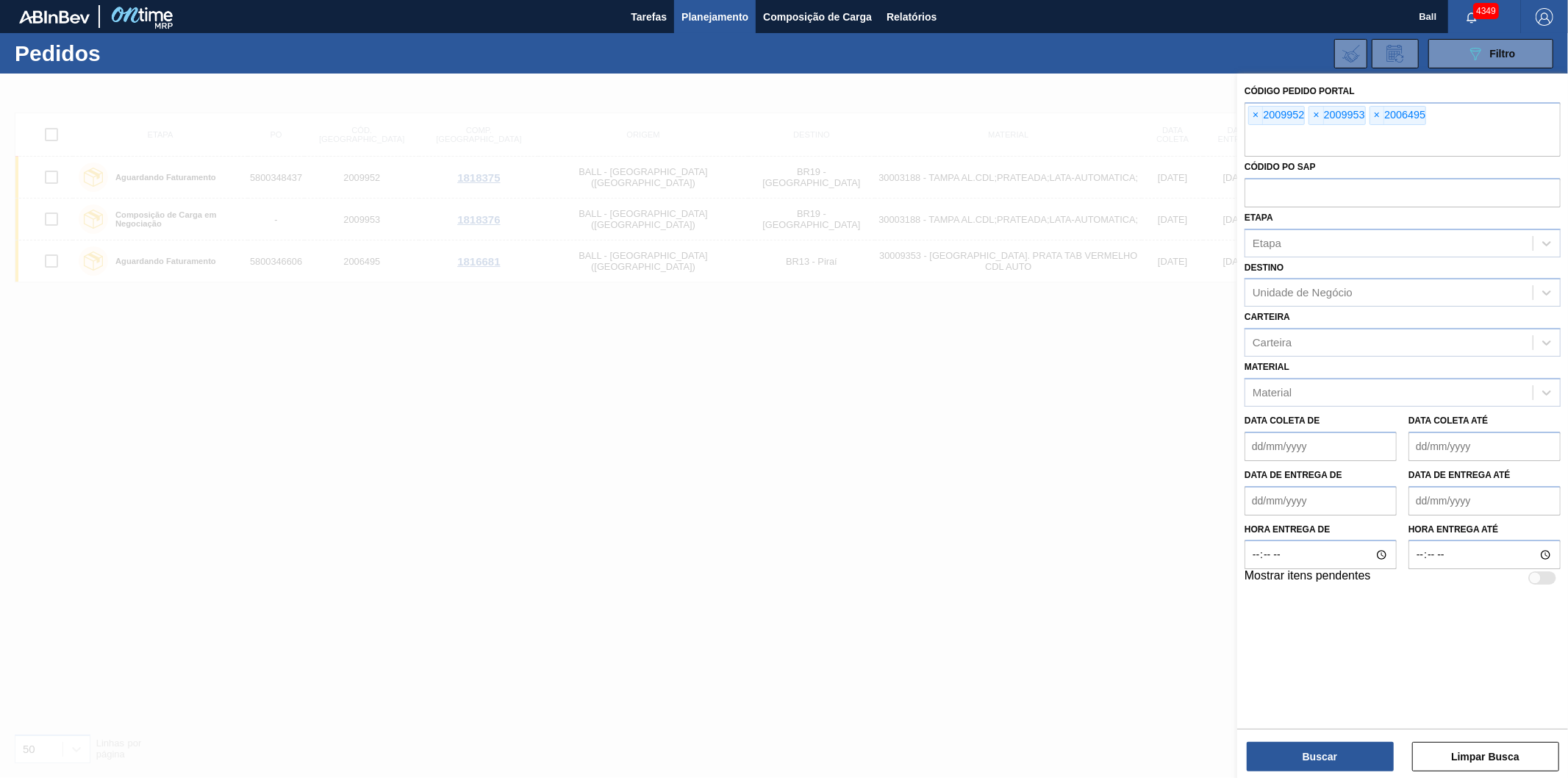
click at [1429, 39] on button "089F7B8B-B2A5-4AFE-B5C0-19BA573D28AC Filtro" at bounding box center [1491, 53] width 125 height 29
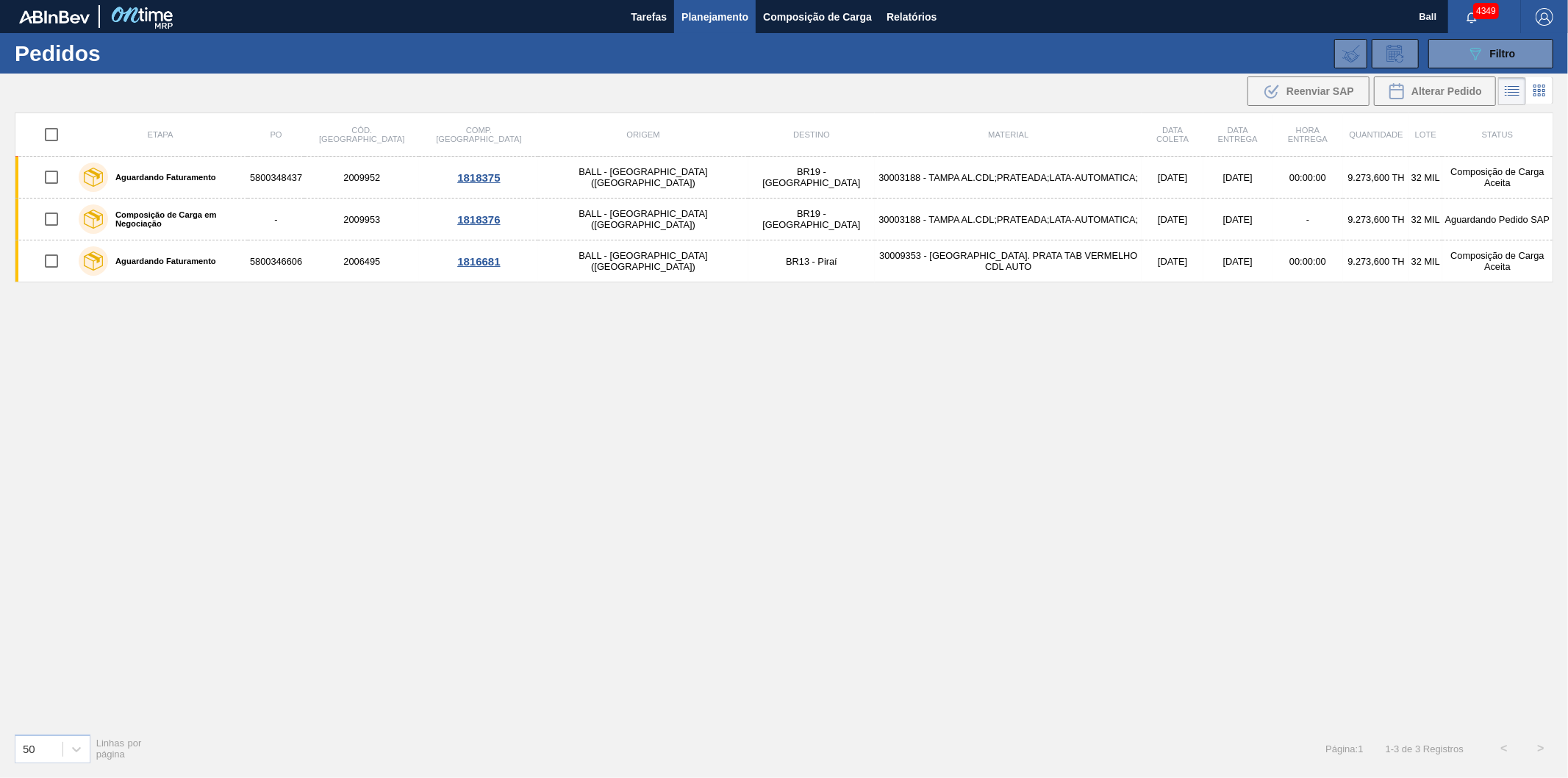
click at [1429, 39] on button "089F7B8B-B2A5-4AFE-B5C0-19BA573D28AC Filtro" at bounding box center [1491, 53] width 125 height 29
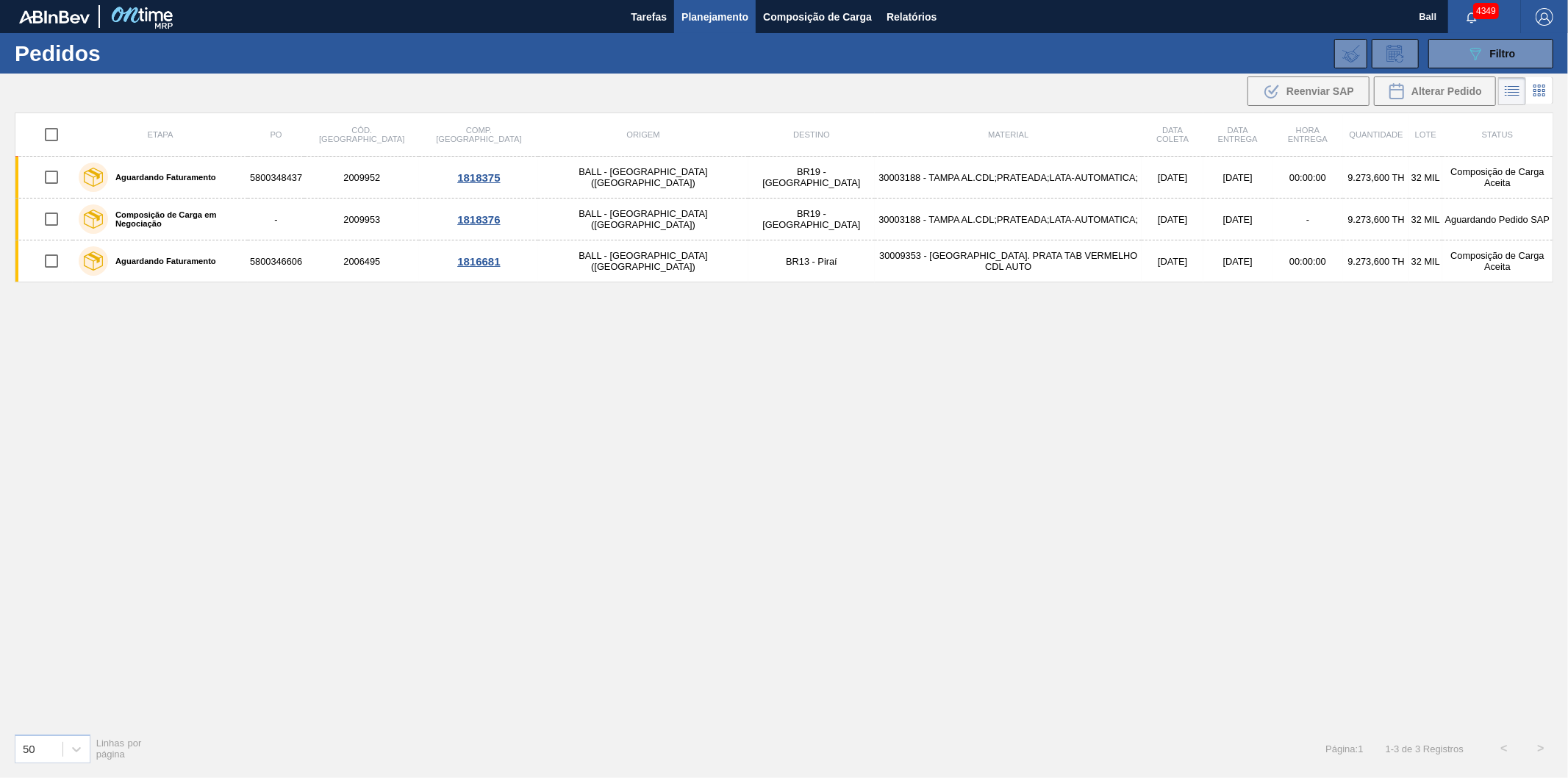
click at [1429, 39] on button "089F7B8B-B2A5-4AFE-B5C0-19BA573D28AC Filtro" at bounding box center [1491, 53] width 125 height 29
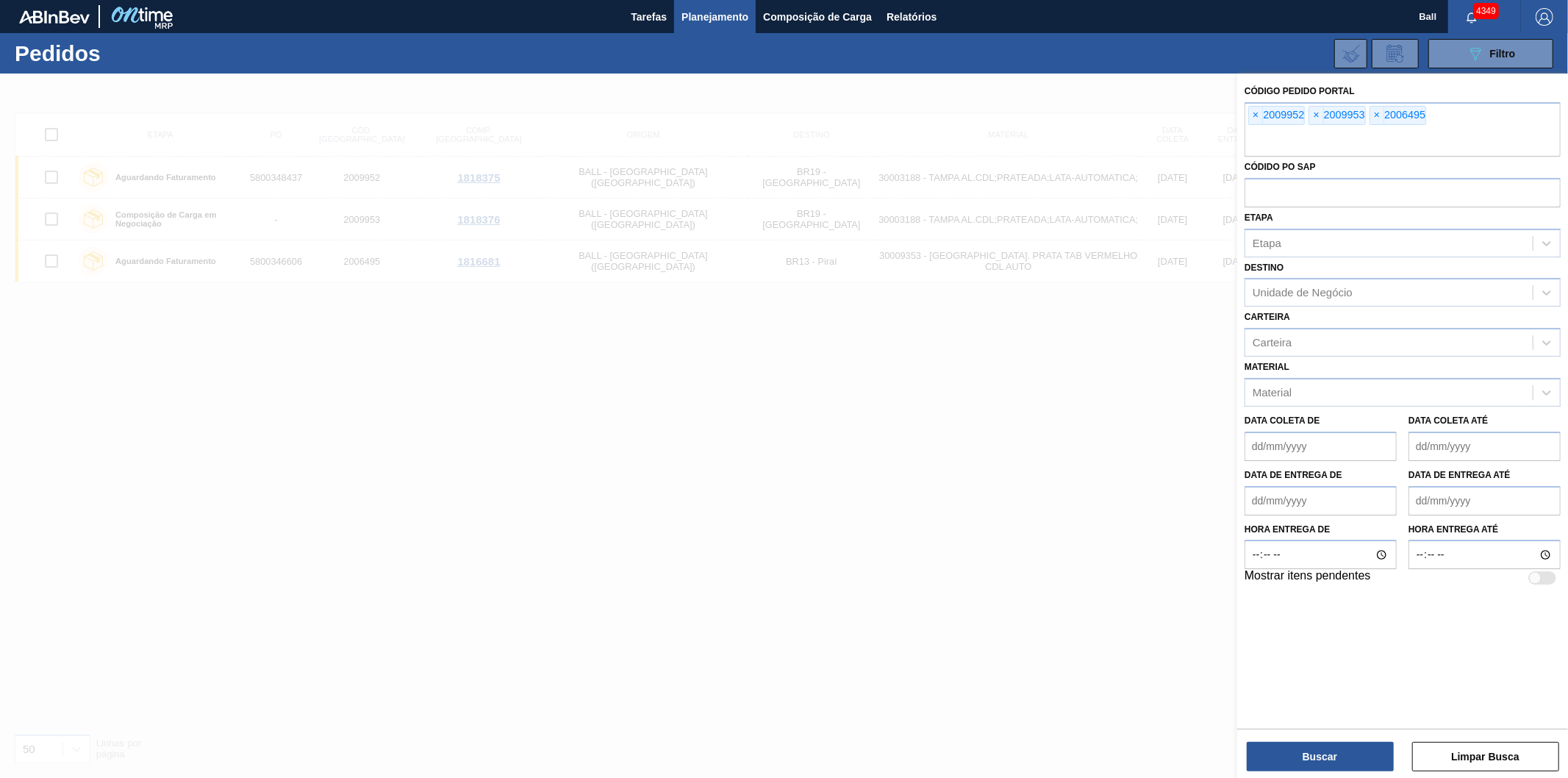
click at [1429, 39] on button "089F7B8B-B2A5-4AFE-B5C0-19BA573D28AC Filtro" at bounding box center [1491, 53] width 125 height 29
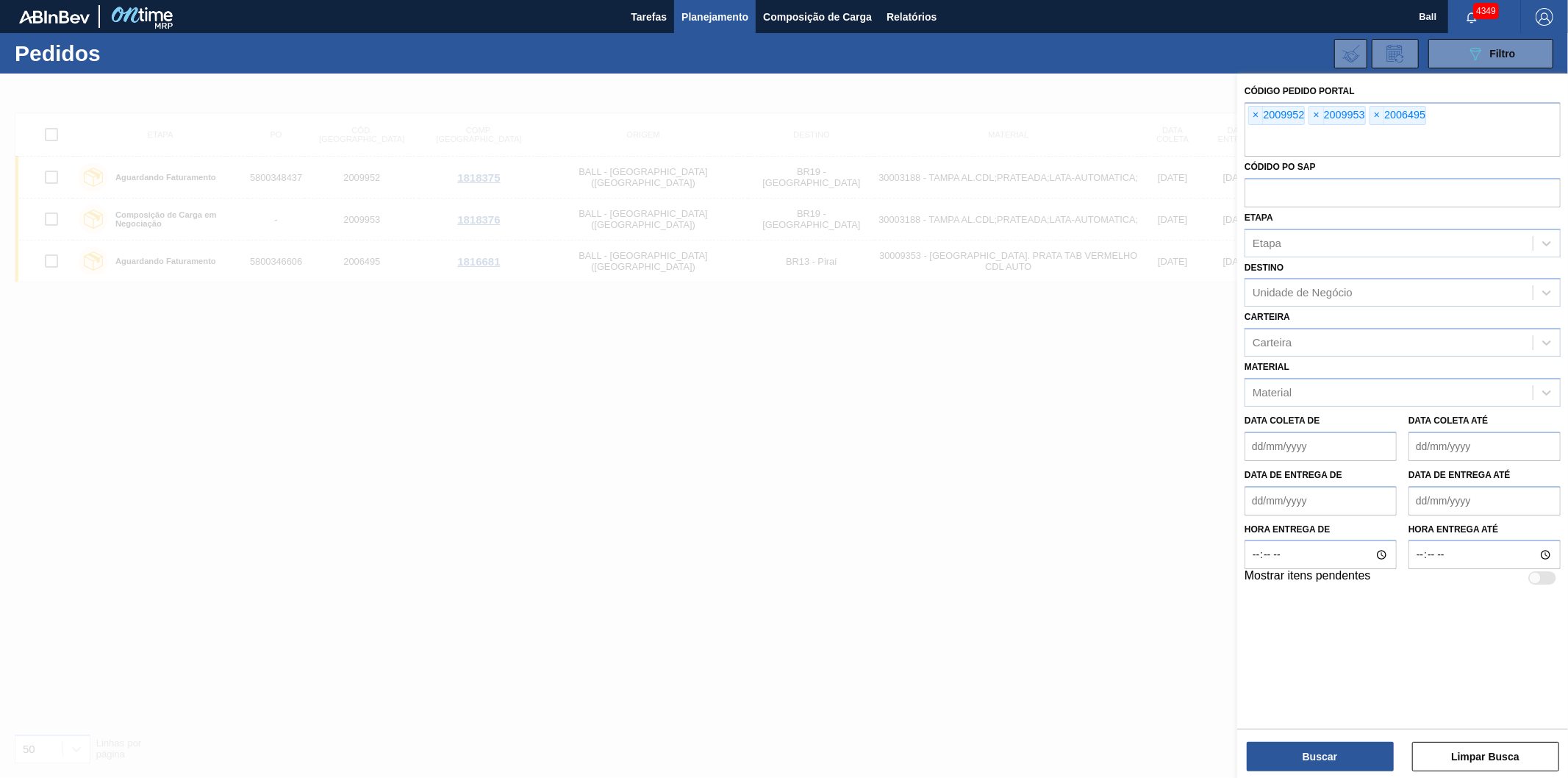
click at [1429, 39] on button "089F7B8B-B2A5-4AFE-B5C0-19BA573D28AC Filtro" at bounding box center [1491, 53] width 125 height 29
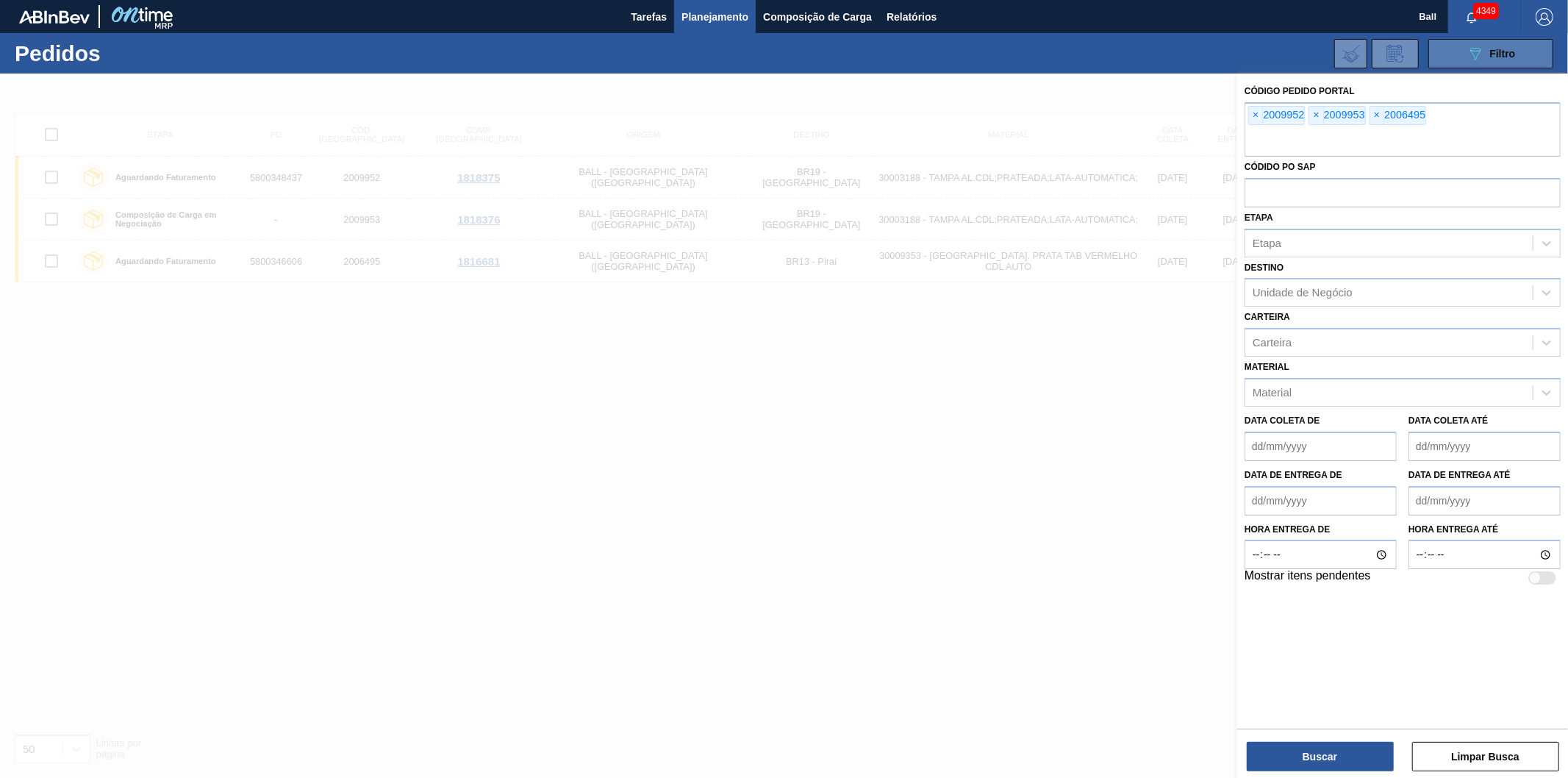
click at [1429, 39] on button "089F7B8B-B2A5-4AFE-B5C0-19BA573D28AC Filtro" at bounding box center [1491, 53] width 125 height 29
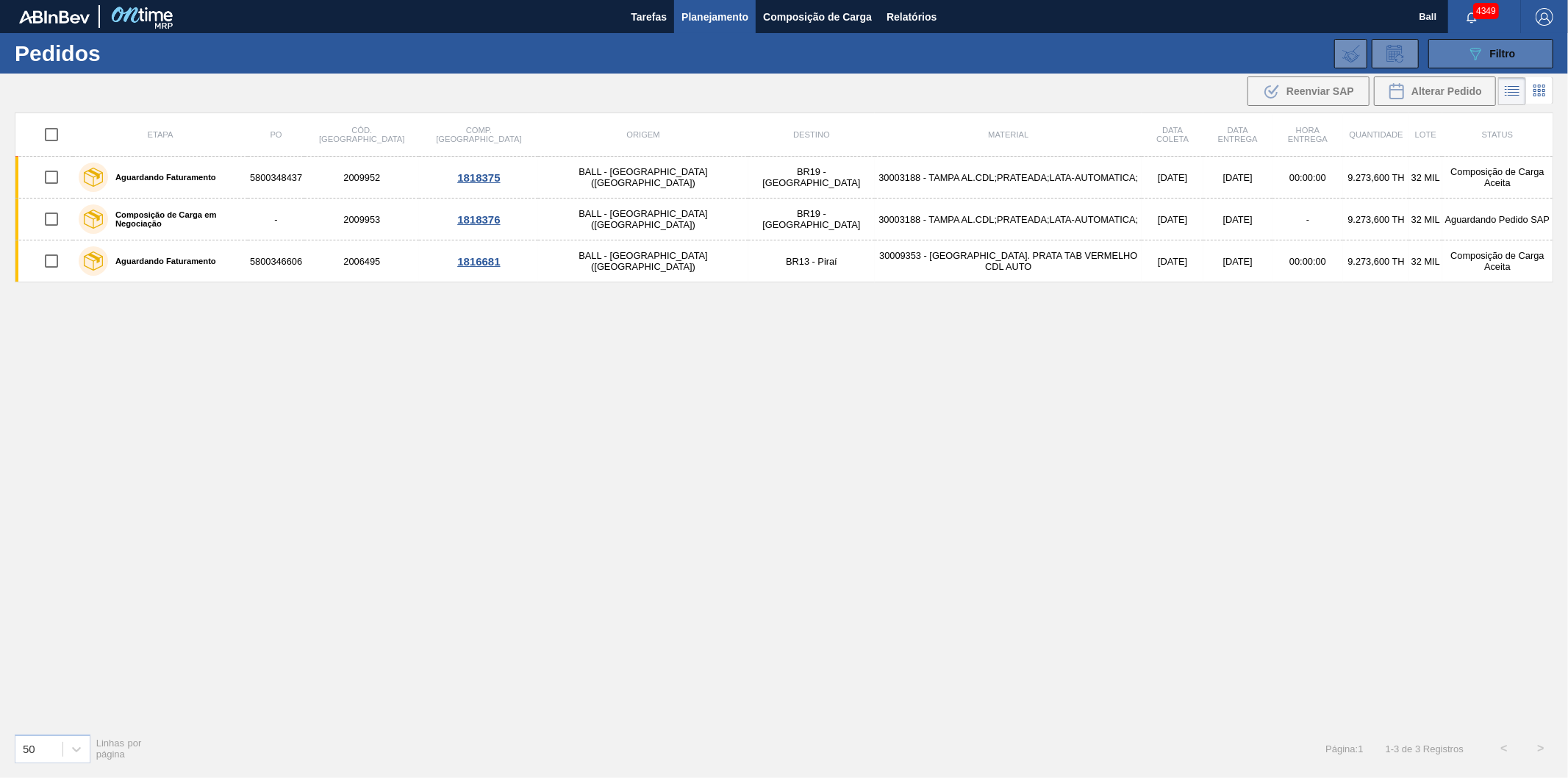
click at [1429, 39] on button "089F7B8B-B2A5-4AFE-B5C0-19BA573D28AC Filtro" at bounding box center [1491, 53] width 125 height 29
drag, startPoint x: 1451, startPoint y: 46, endPoint x: 1446, endPoint y: 58, distance: 13.0
click at [1453, 46] on button "089F7B8B-B2A5-4AFE-B5C0-19BA573D28AC Filtro" at bounding box center [1491, 53] width 125 height 29
click at [1429, 39] on button "089F7B8B-B2A5-4AFE-B5C0-19BA573D28AC Filtro" at bounding box center [1491, 53] width 125 height 29
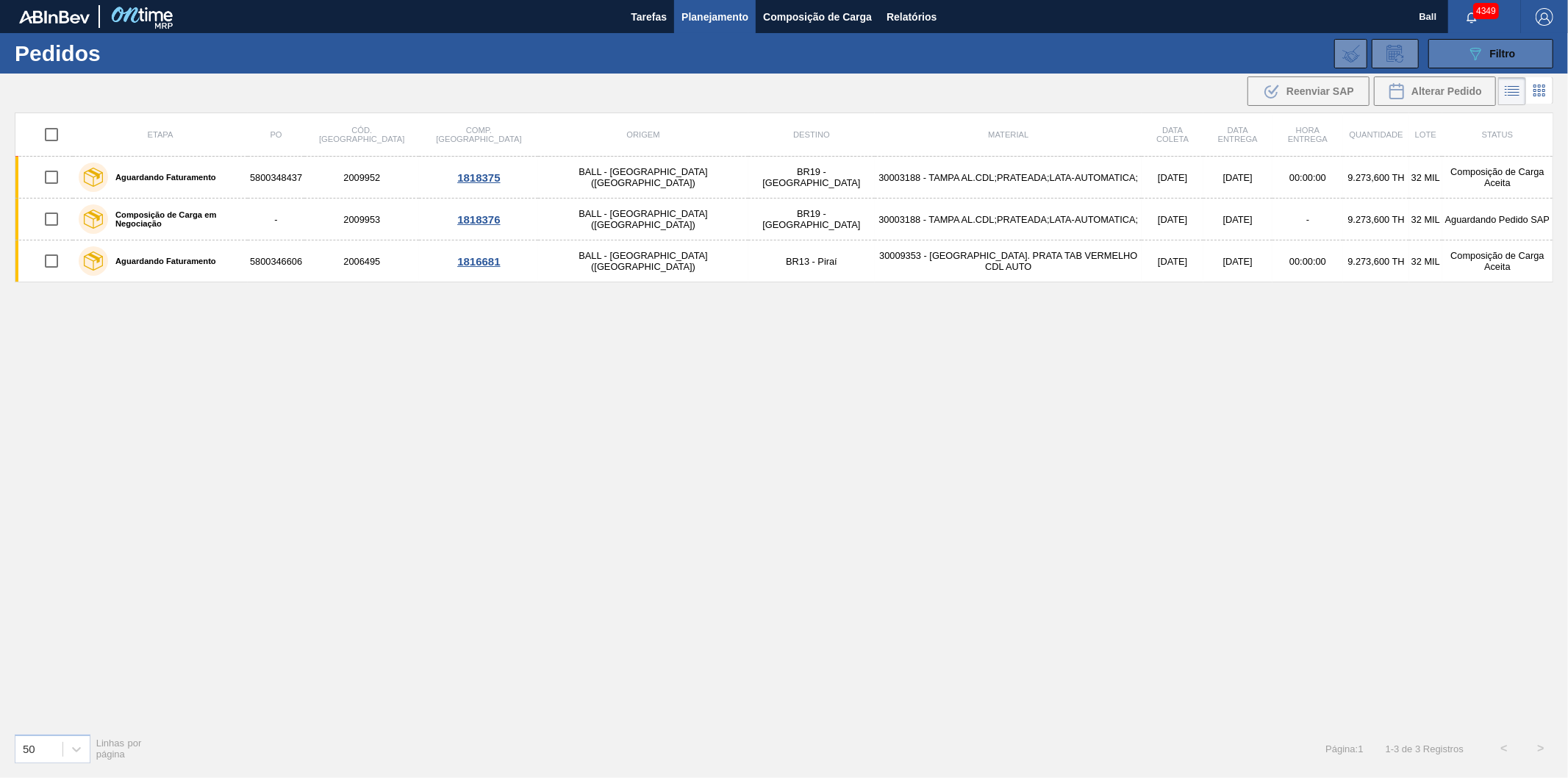
click at [1429, 39] on button "089F7B8B-B2A5-4AFE-B5C0-19BA573D28AC Filtro" at bounding box center [1491, 53] width 125 height 29
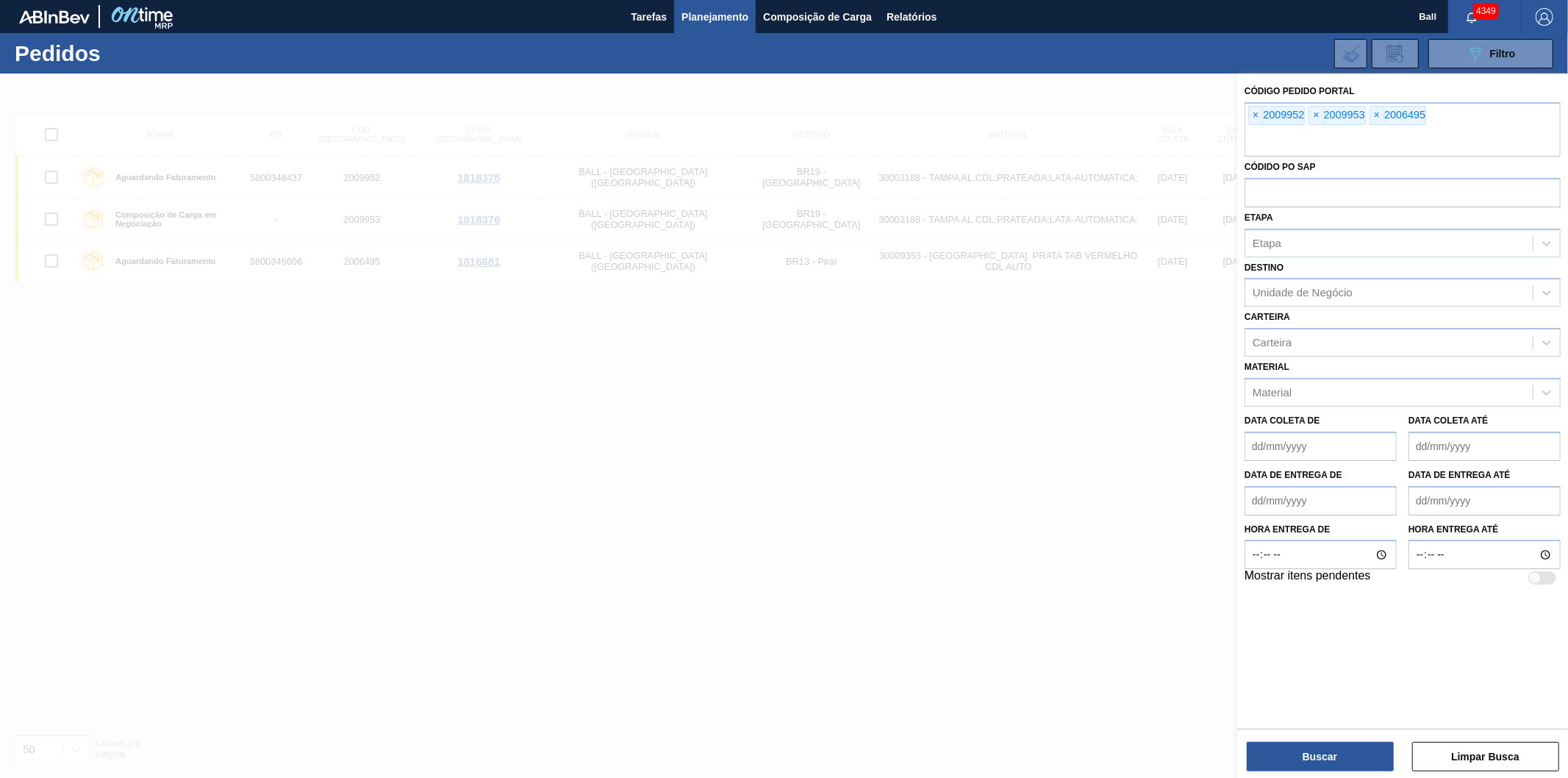
click at [1429, 39] on button "089F7B8B-B2A5-4AFE-B5C0-19BA573D28AC Filtro" at bounding box center [1491, 53] width 125 height 29
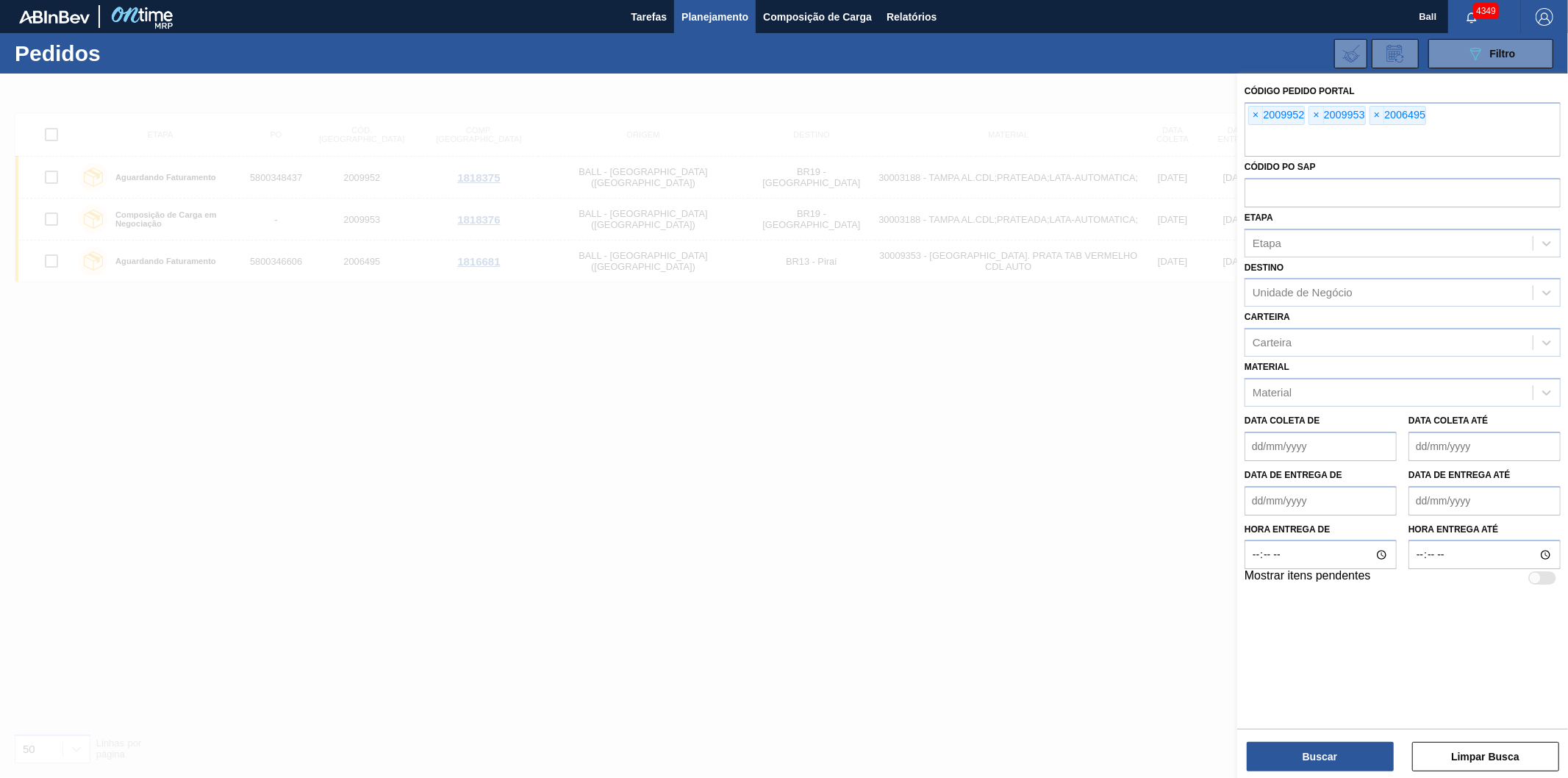
click at [1429, 39] on button "089F7B8B-B2A5-4AFE-B5C0-19BA573D28AC Filtro" at bounding box center [1491, 53] width 125 height 29
click at [1250, 110] on span "×" at bounding box center [1256, 115] width 14 height 18
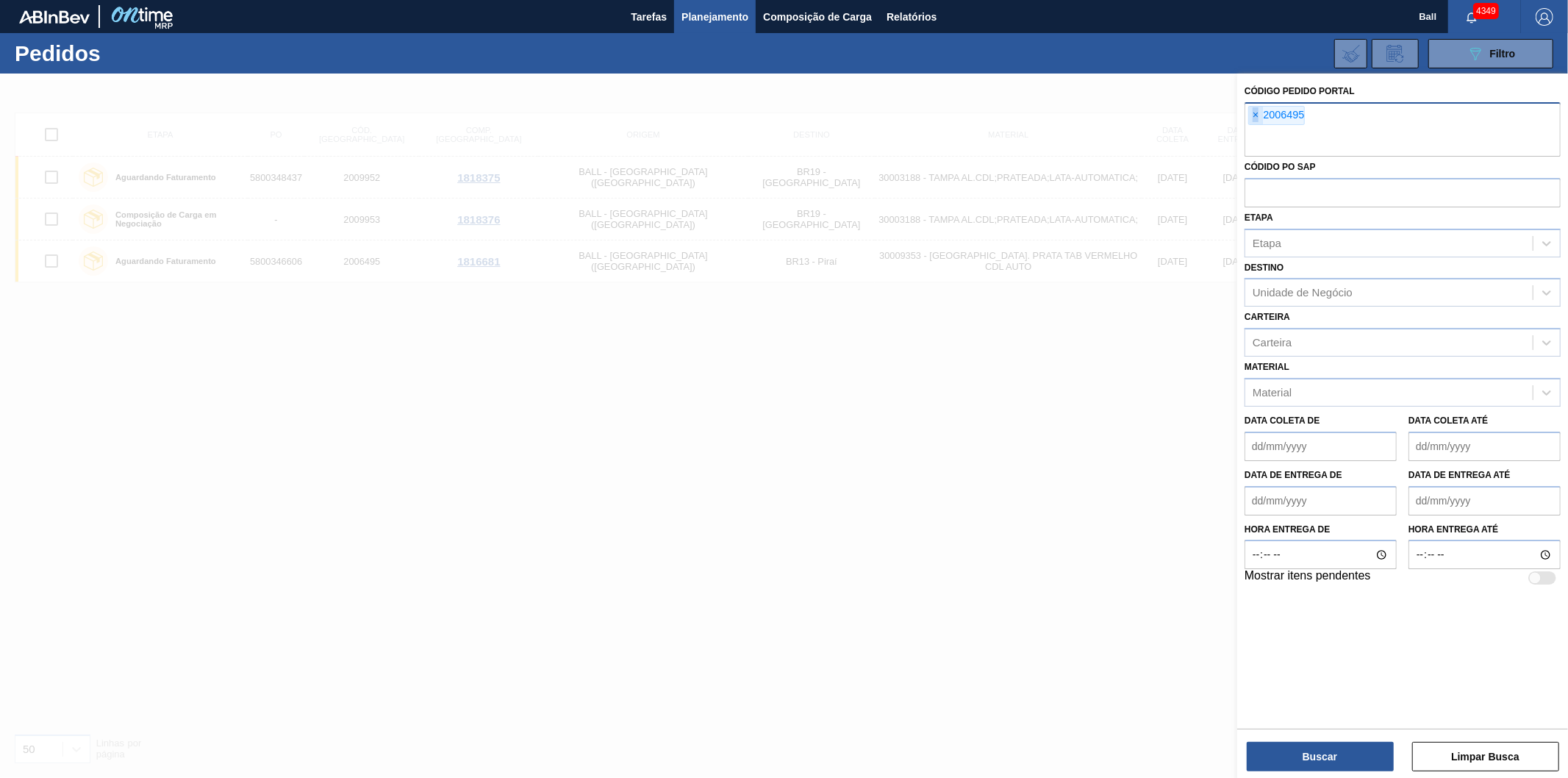
click at [1250, 110] on span "×" at bounding box center [1256, 115] width 14 height 18
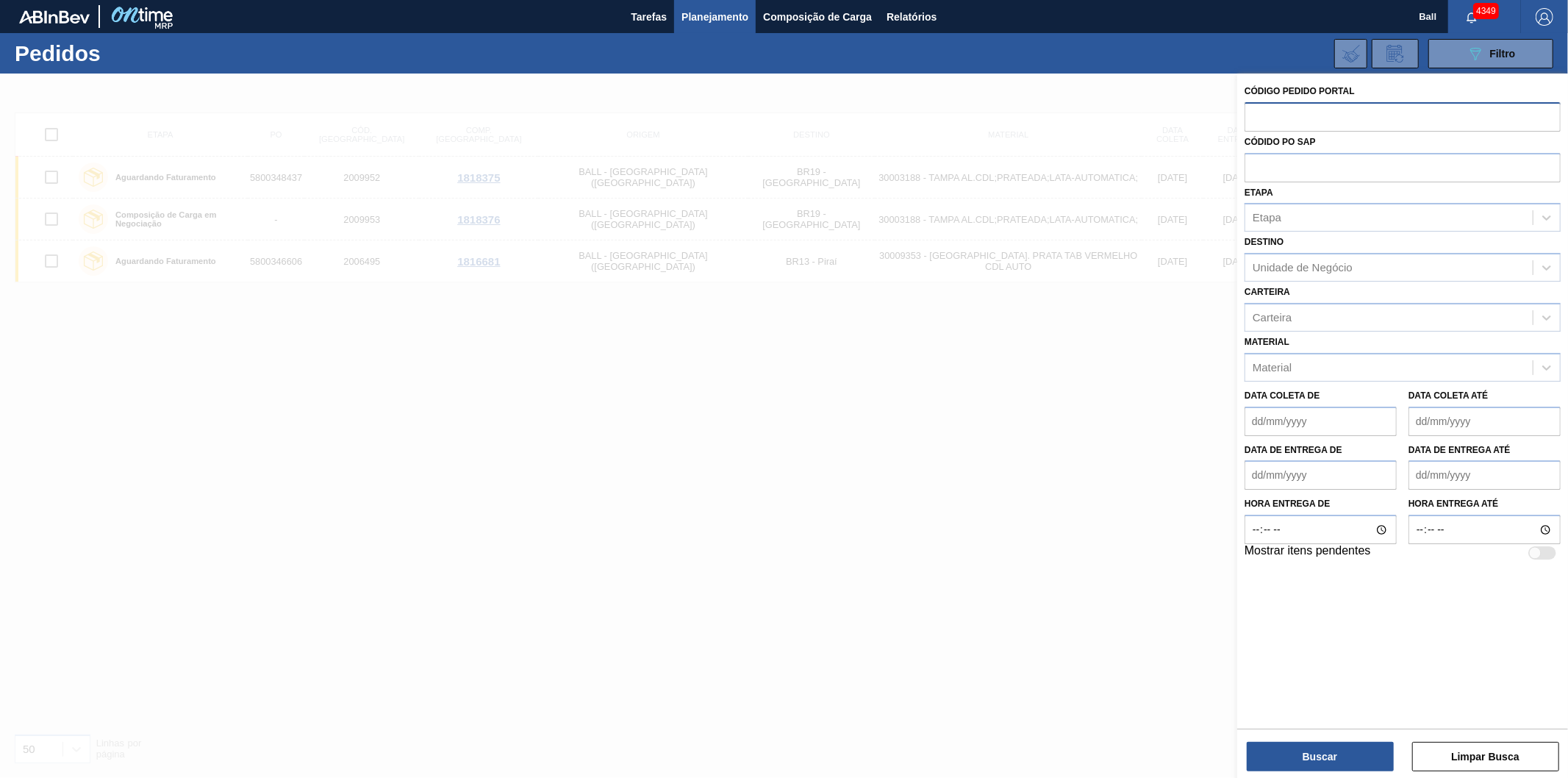
paste input "2000526"
type input "2000526"
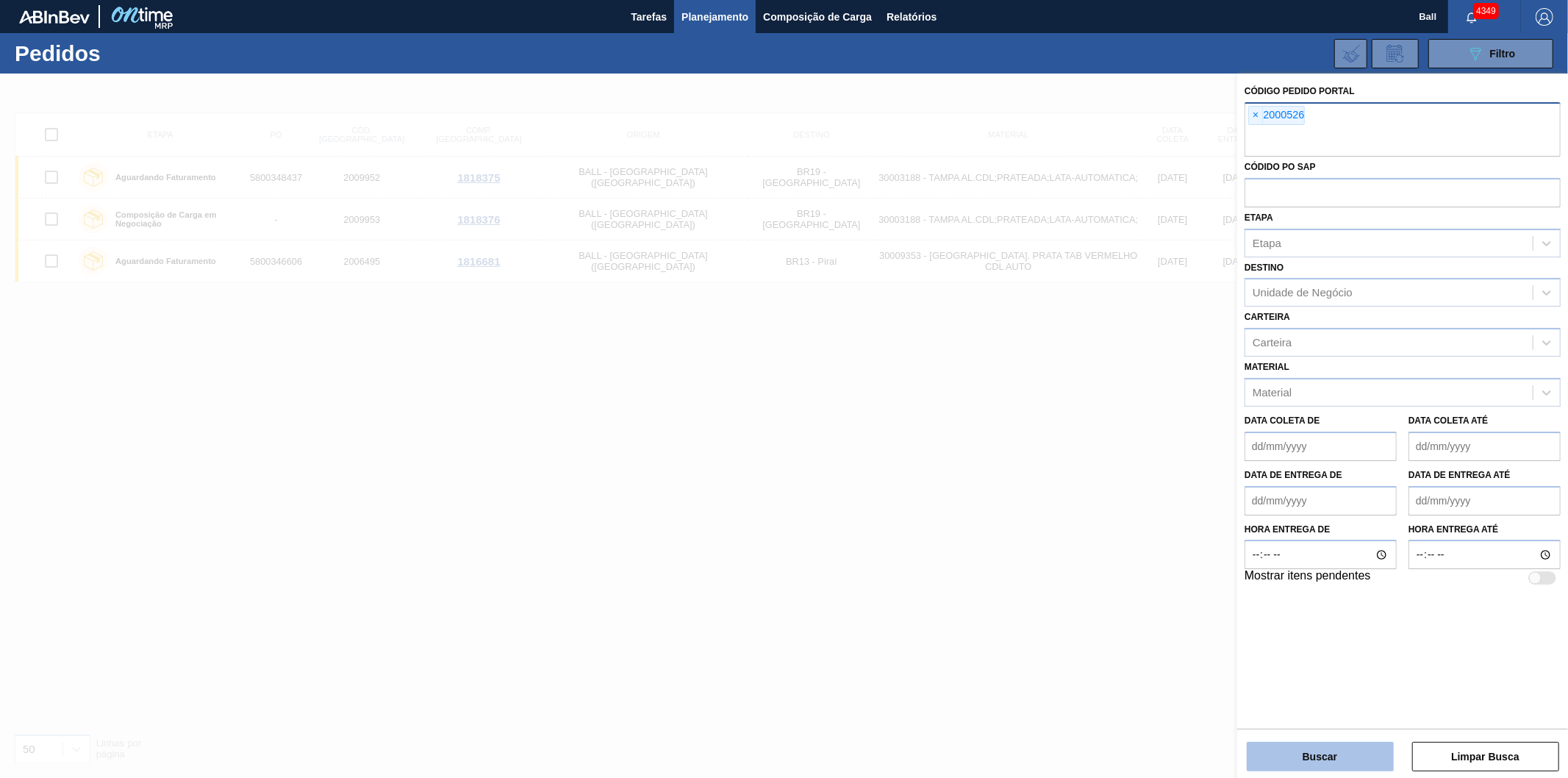
click at [1307, 751] on button "Buscar" at bounding box center [1320, 756] width 147 height 29
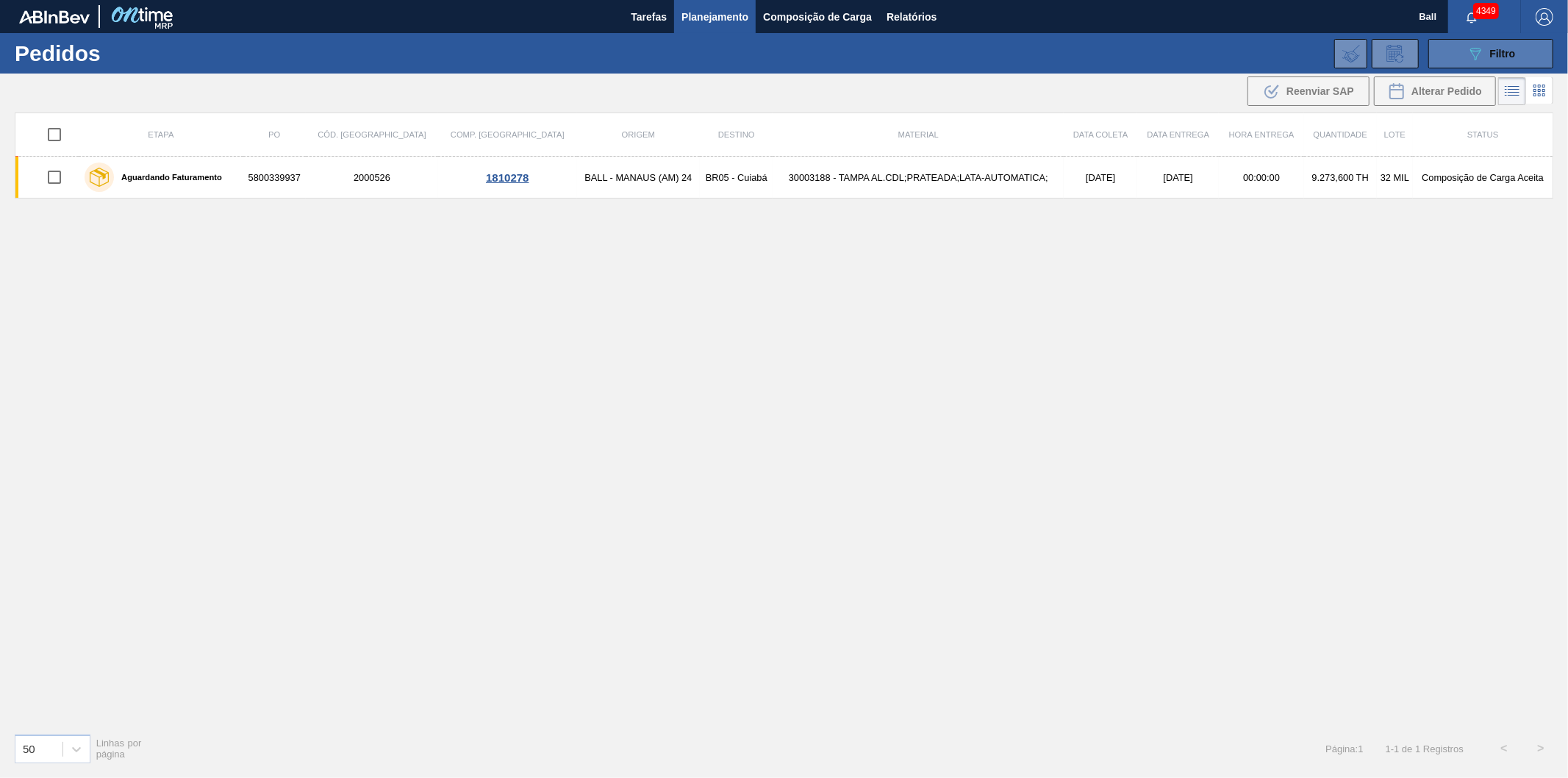
click at [1496, 63] on button "089F7B8B-B2A5-4AFE-B5C0-19BA573D28AC Filtro" at bounding box center [1491, 53] width 125 height 29
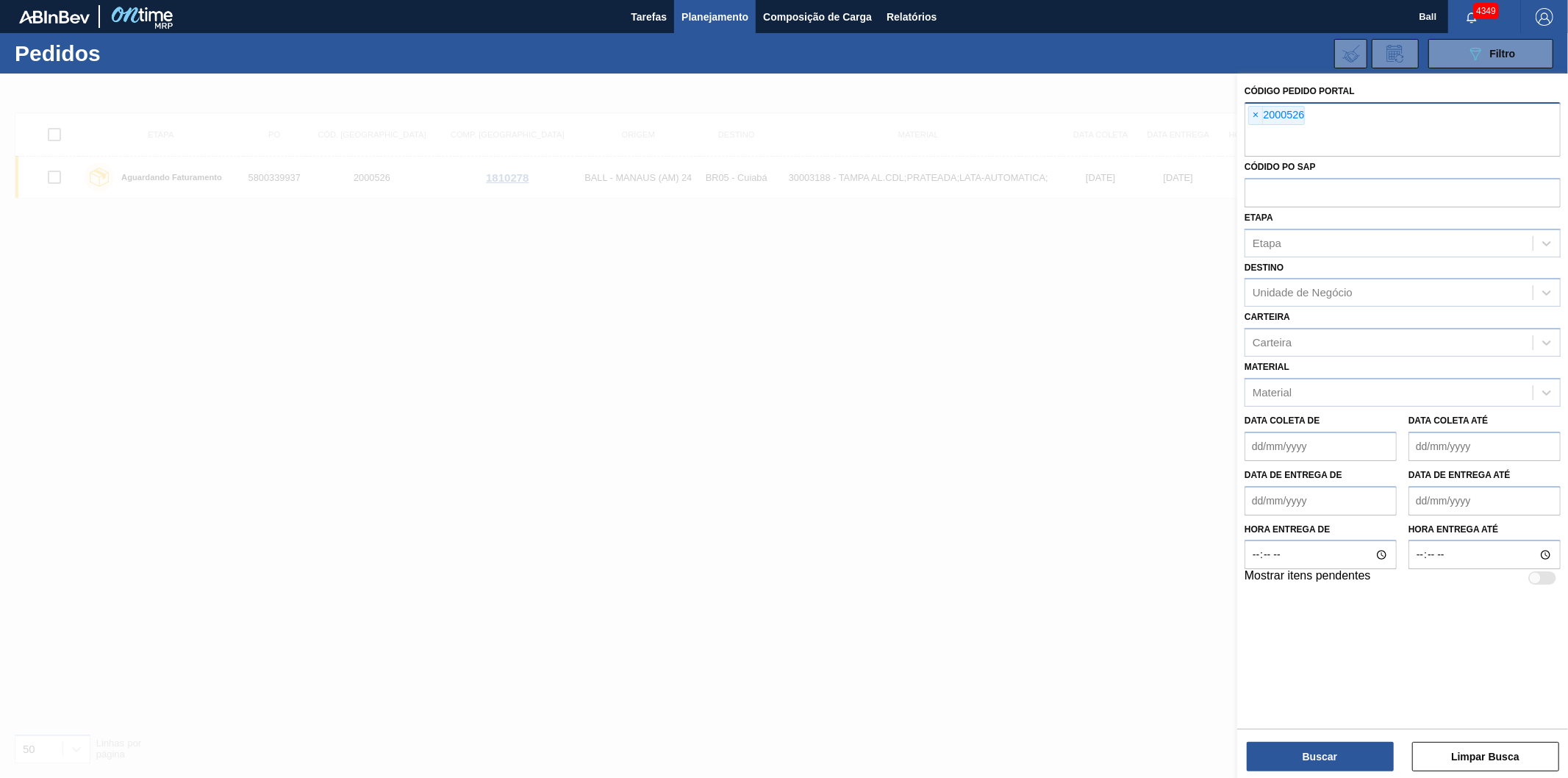
click at [1402, 127] on div "× 2000526" at bounding box center [1402, 129] width 316 height 54
paste input "2000525"
type input "2000525"
click at [1305, 753] on button "Buscar" at bounding box center [1320, 756] width 147 height 29
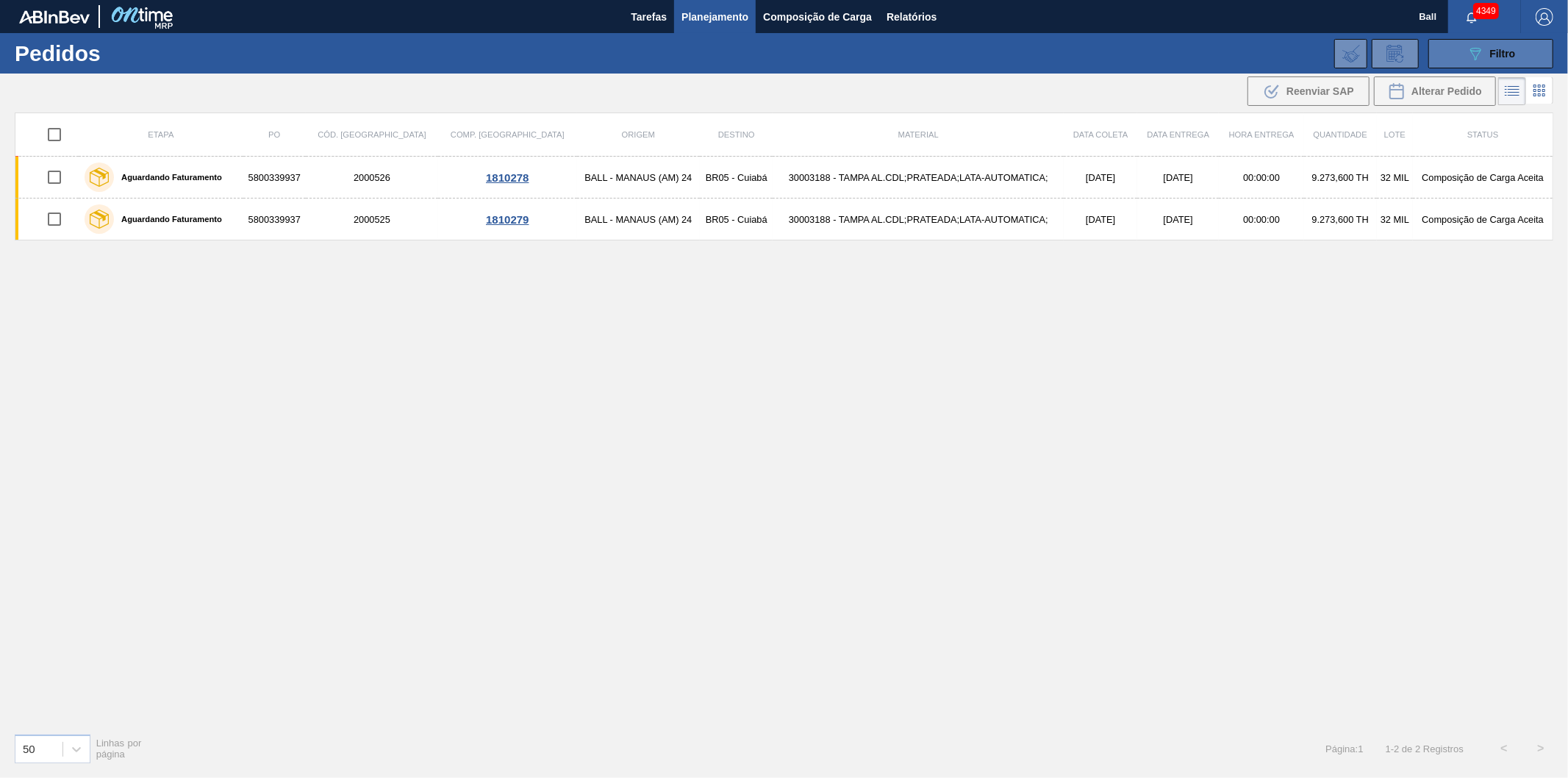
click at [1504, 54] on span "Filtro" at bounding box center [1503, 54] width 26 height 12
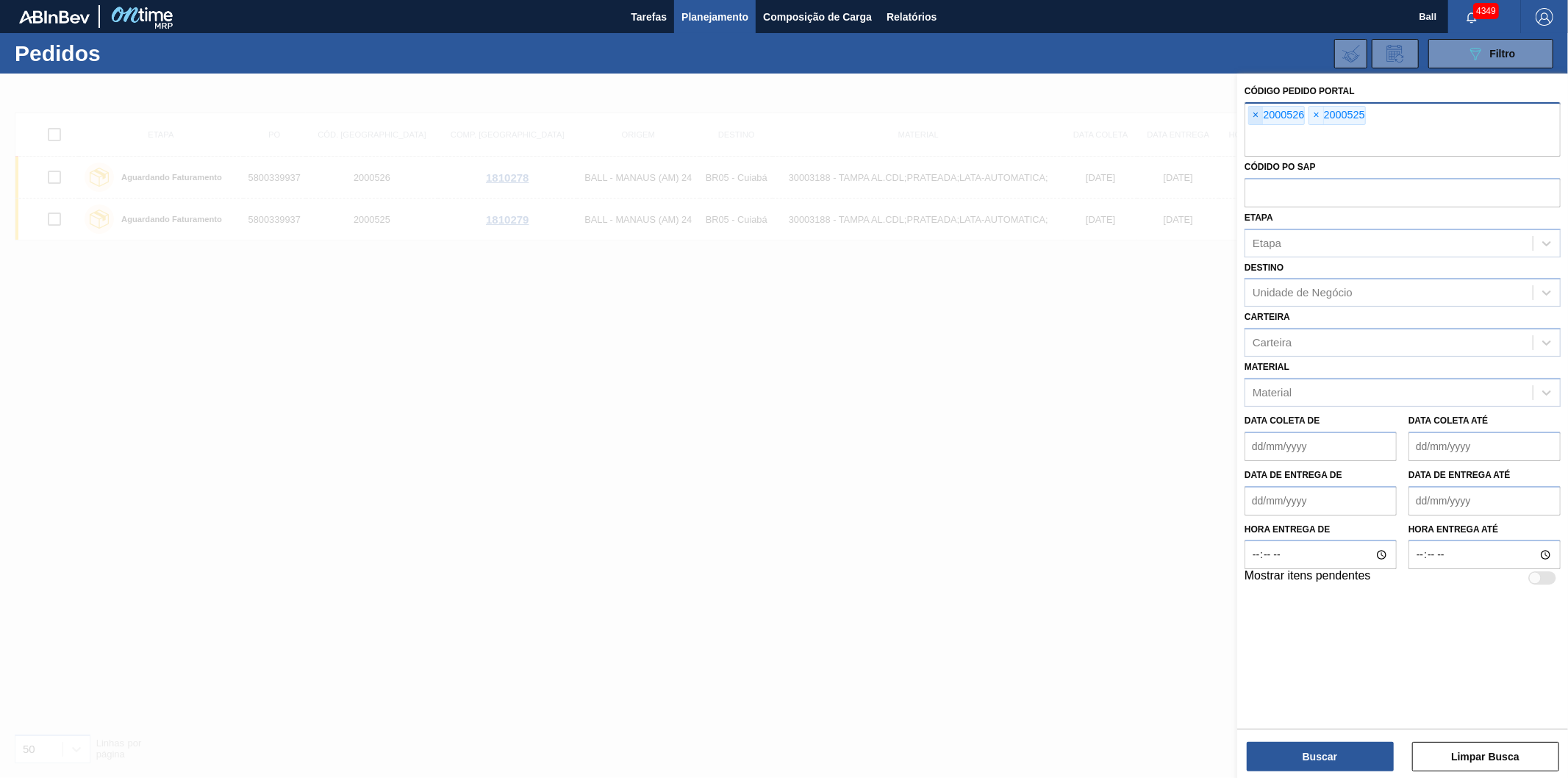
click at [1251, 123] on span "×" at bounding box center [1256, 115] width 14 height 18
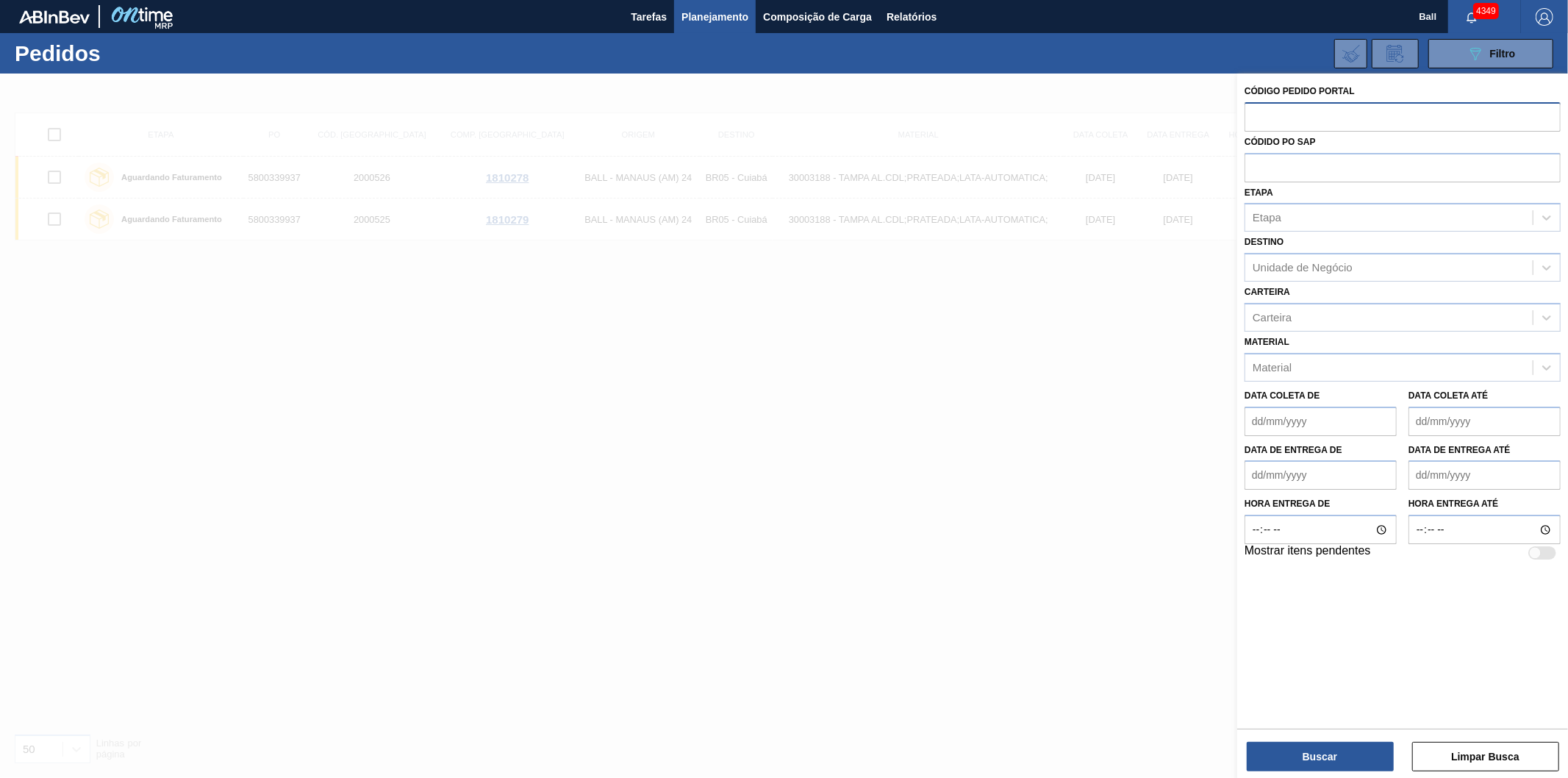
paste input "2009953"
type input "2009953"
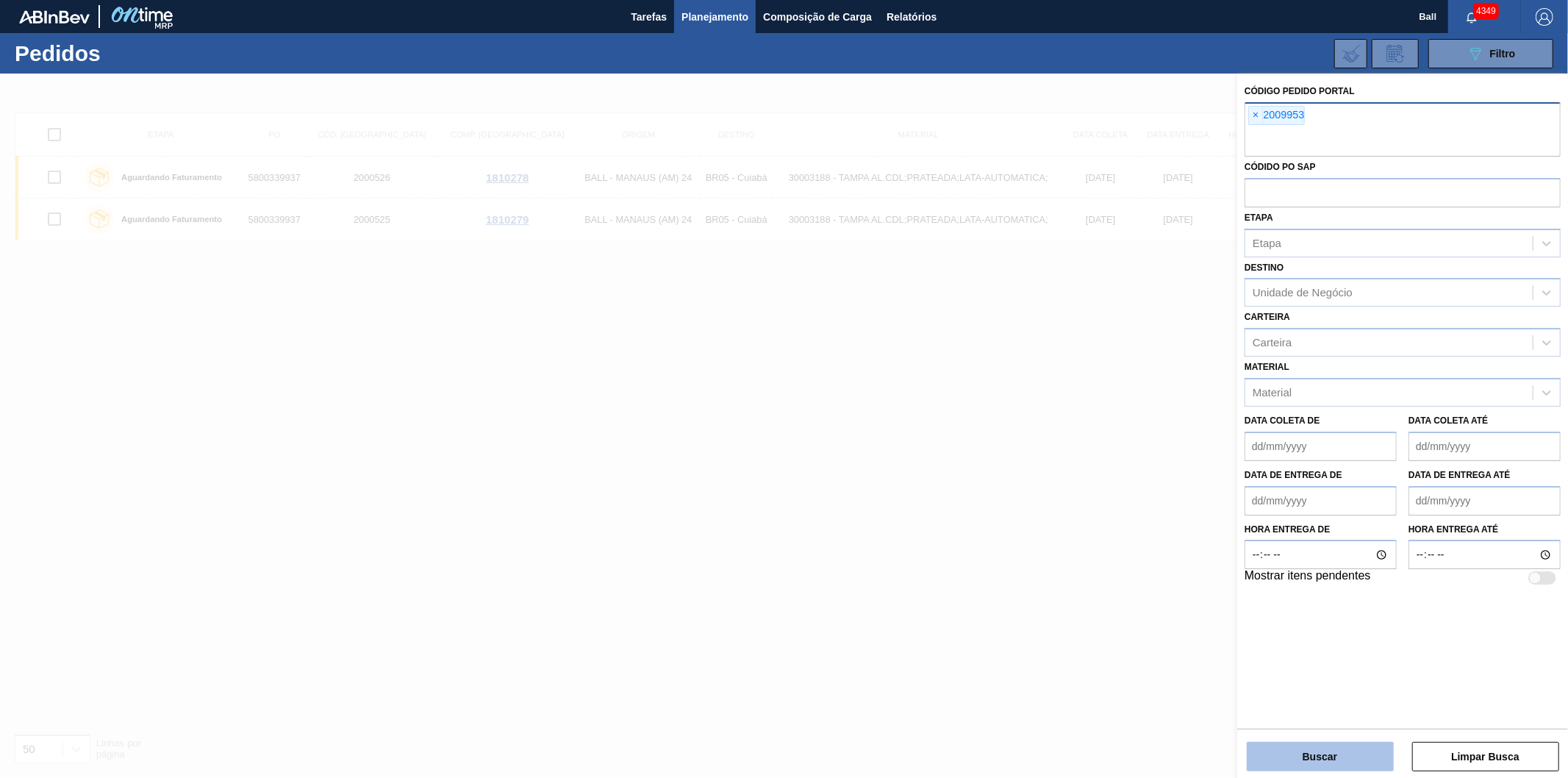
click at [1335, 744] on button "Buscar" at bounding box center [1320, 756] width 147 height 29
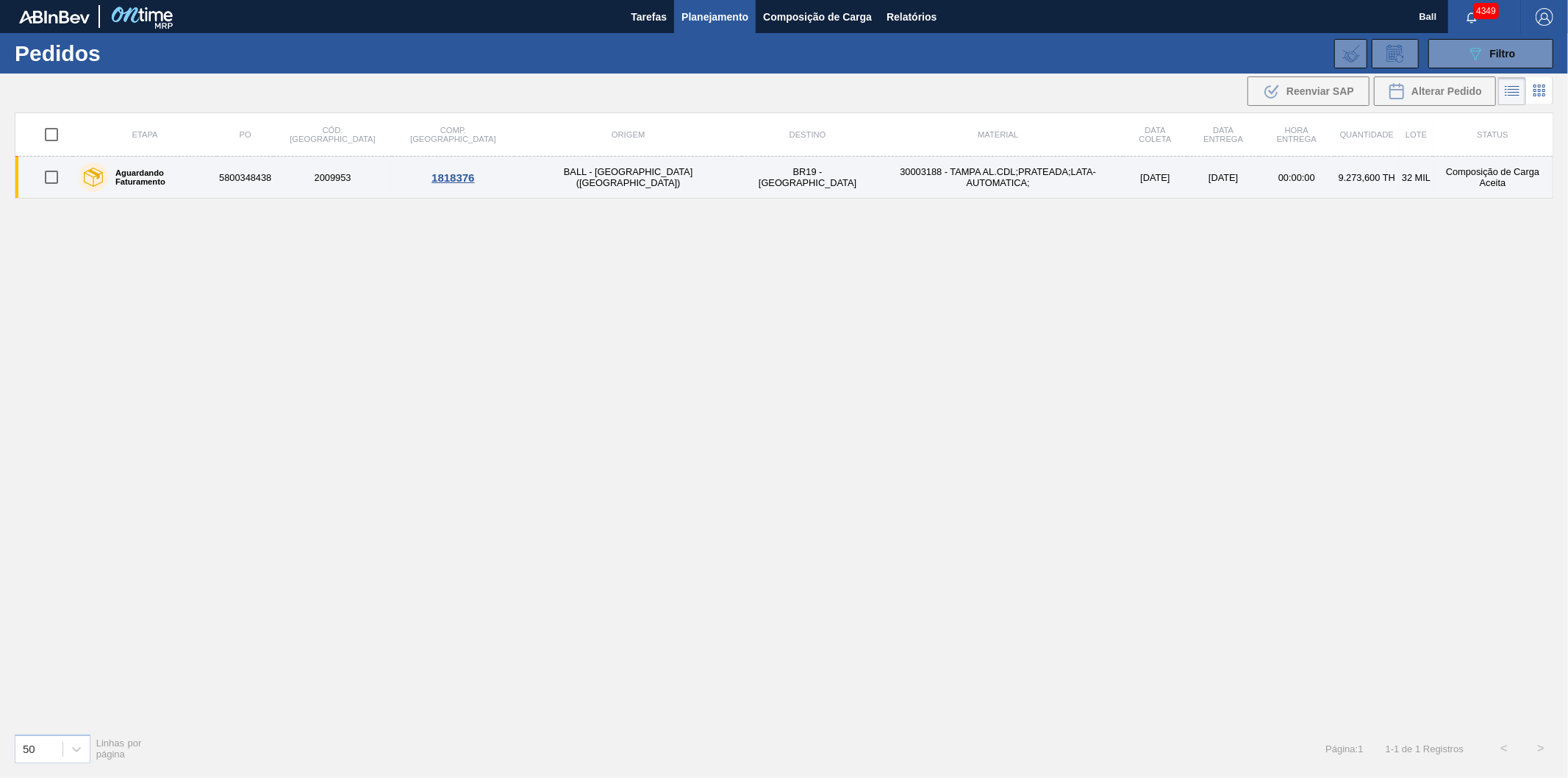
click at [1188, 179] on td "[DATE]" at bounding box center [1224, 177] width 72 height 42
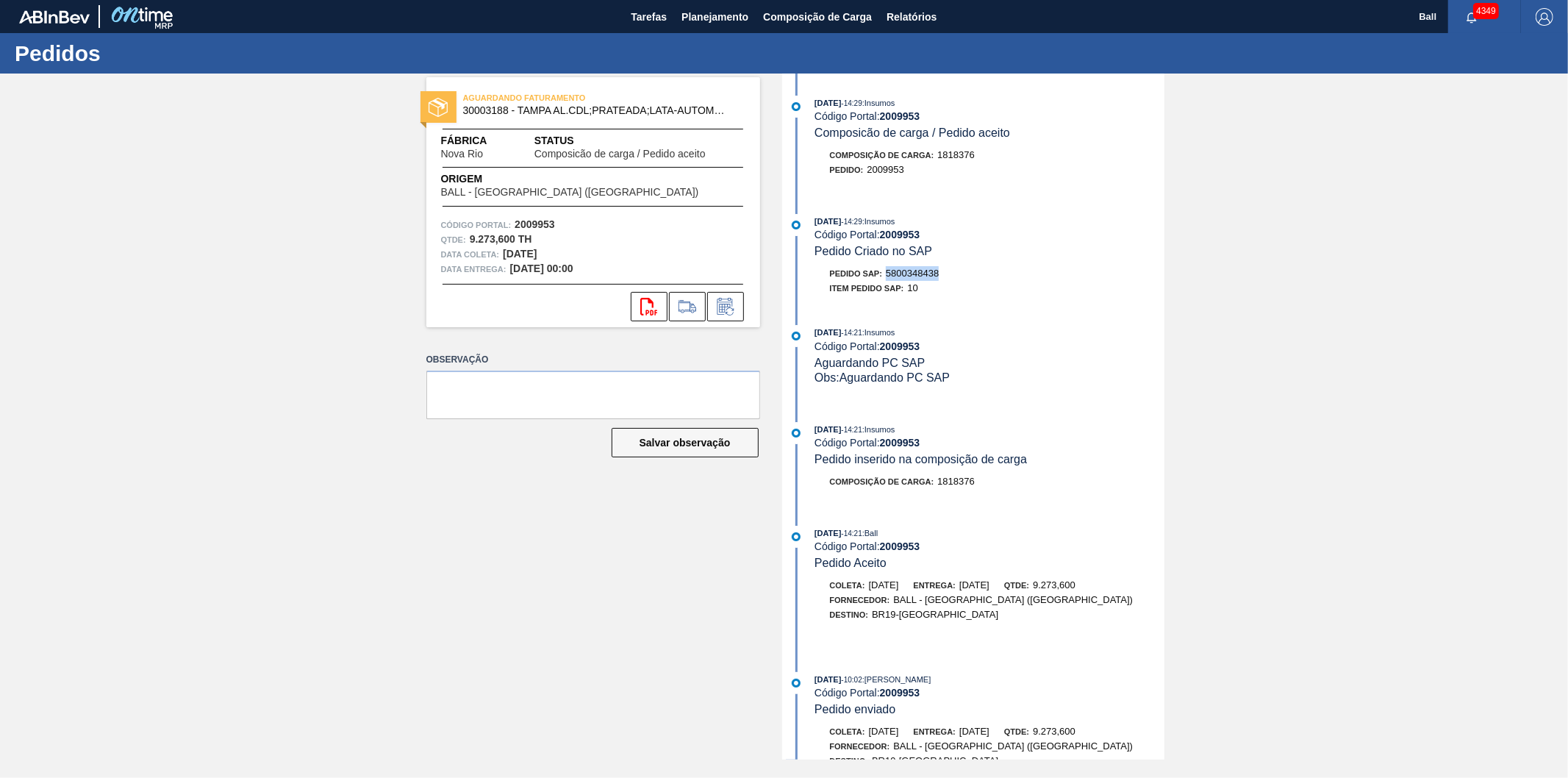
drag, startPoint x: 942, startPoint y: 280, endPoint x: 891, endPoint y: 280, distance: 51.0
click at [891, 280] on div "Pedido SAP: 5800348438" at bounding box center [990, 273] width 349 height 15
copy span "5800348438"
click at [676, 6] on button "Planejamento" at bounding box center [714, 16] width 82 height 33
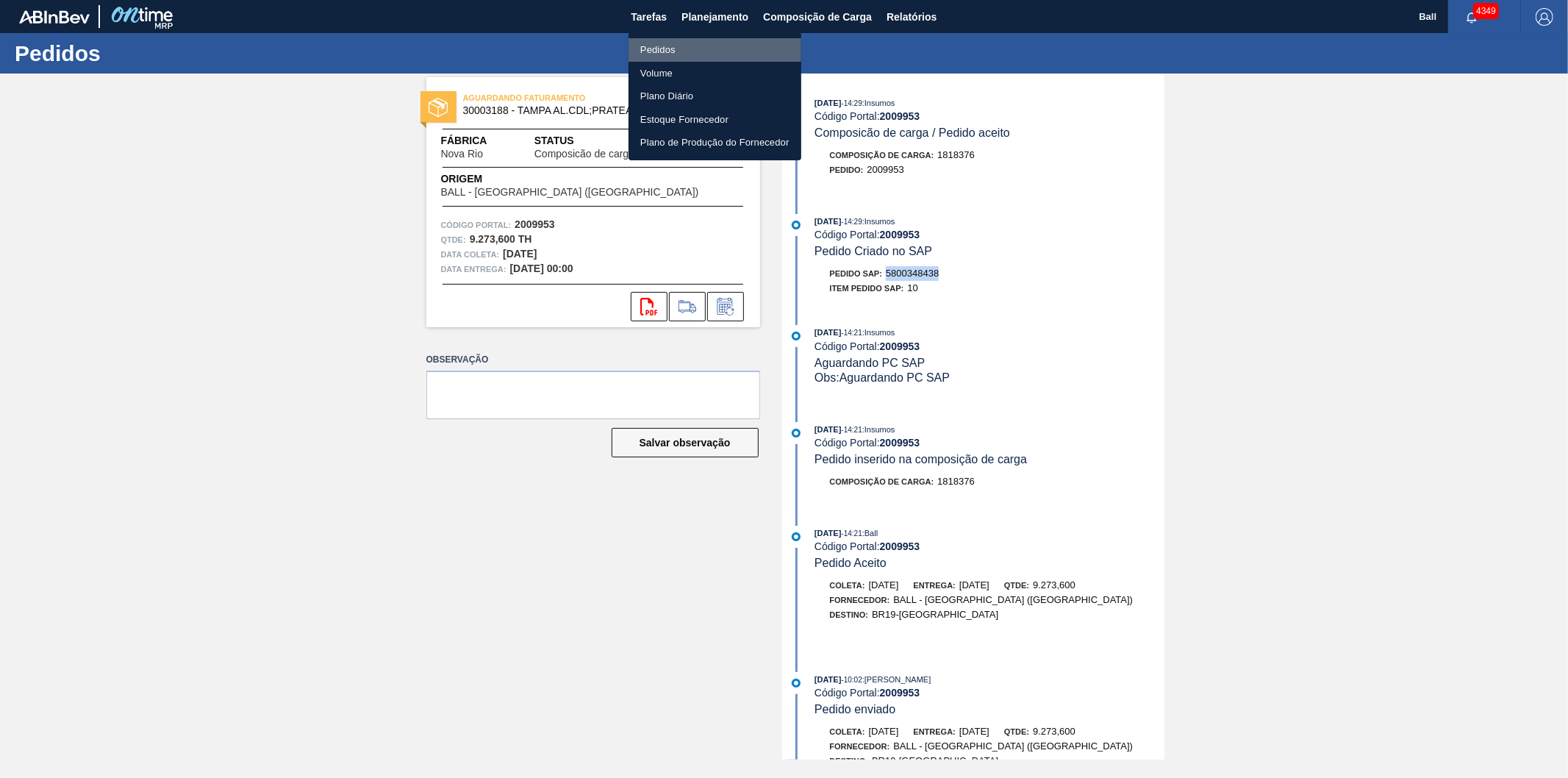
click at [685, 53] on li "Pedidos" at bounding box center [714, 49] width 173 height 23
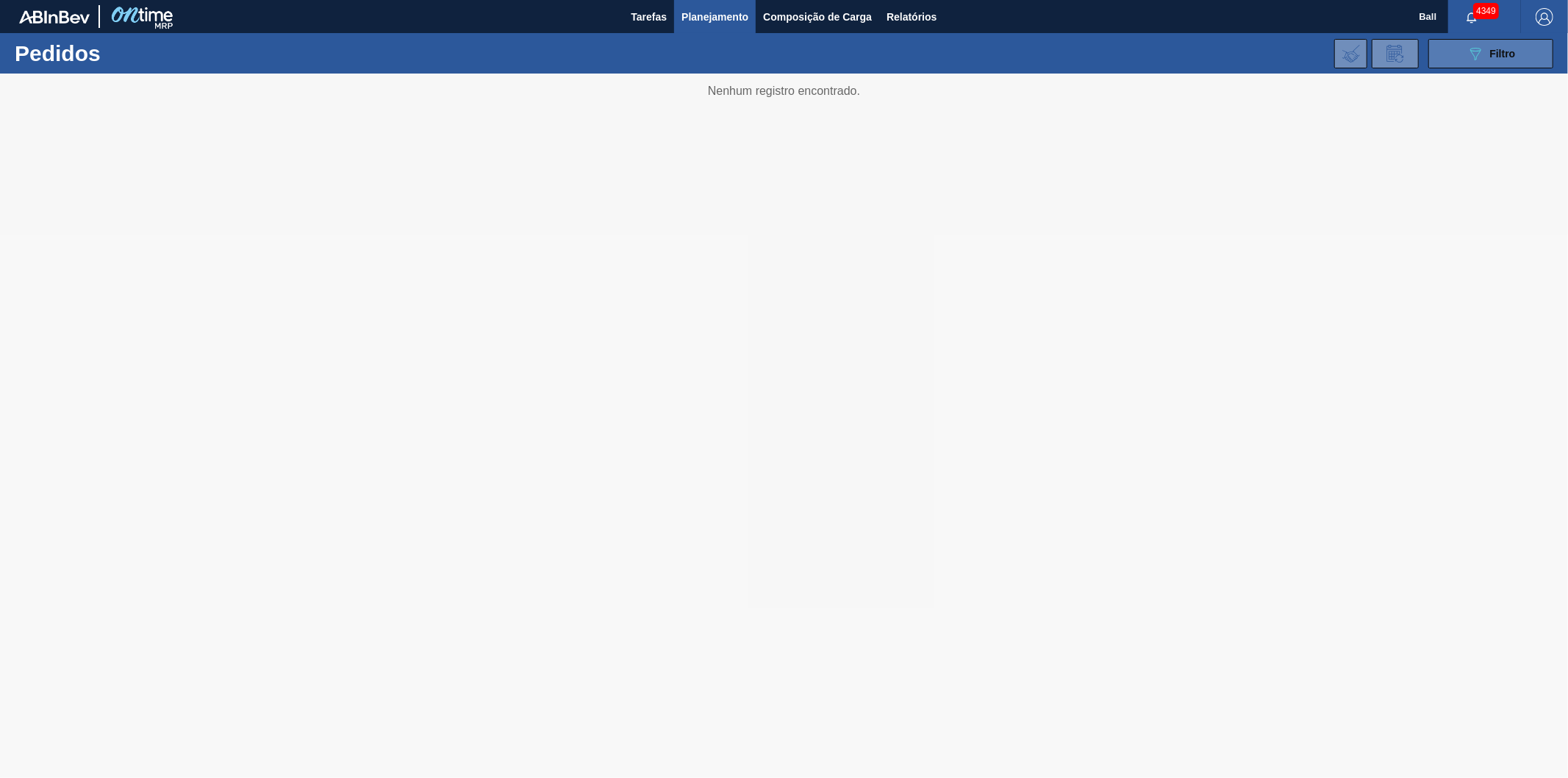
click at [1501, 48] on span "Filtro" at bounding box center [1503, 54] width 26 height 12
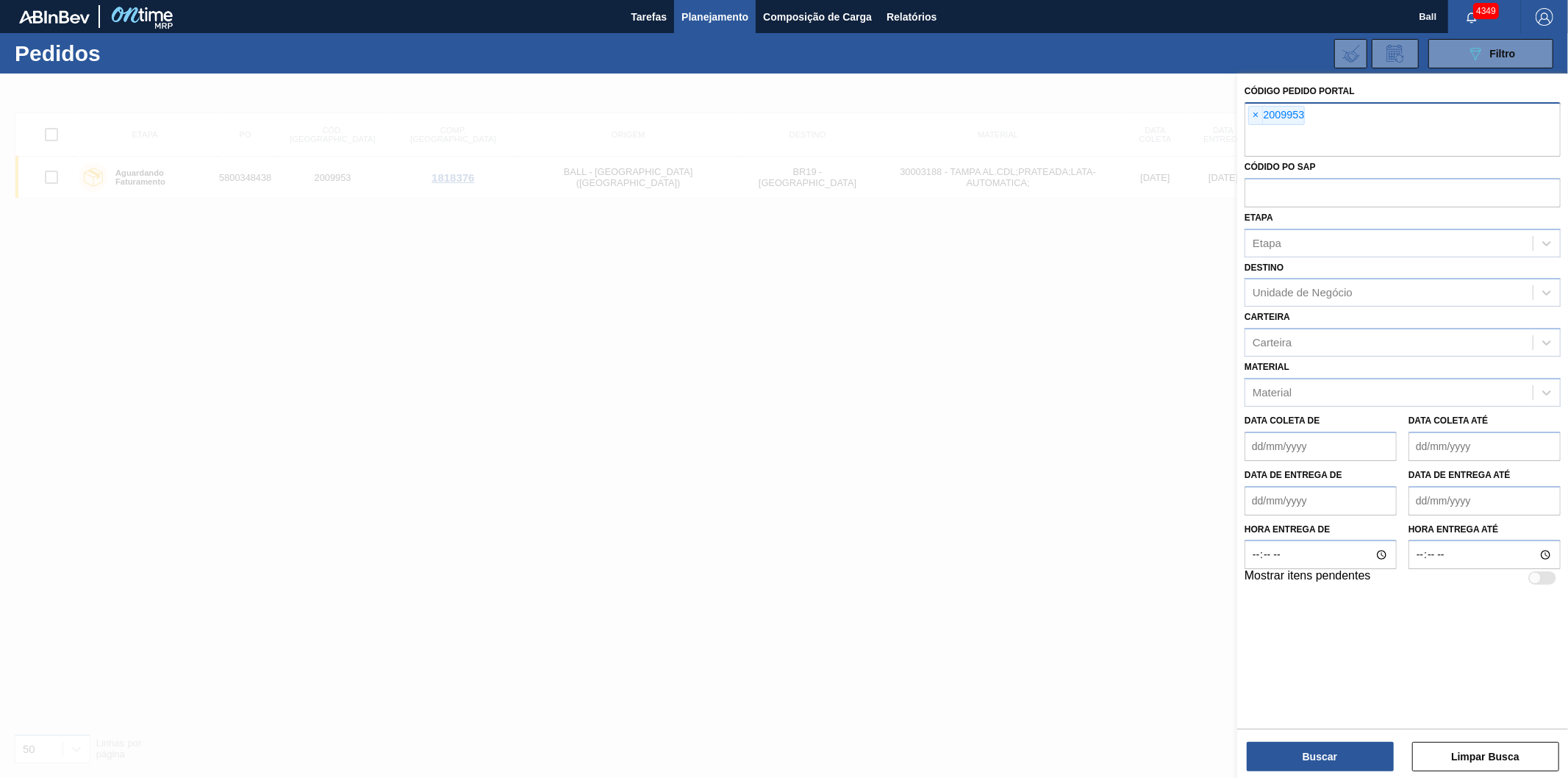
click at [1335, 127] on div "× 2009953" at bounding box center [1402, 129] width 316 height 54
type input "2000525"
click at [1254, 114] on span "×" at bounding box center [1256, 115] width 14 height 18
click at [1330, 750] on button "Buscar" at bounding box center [1320, 756] width 147 height 29
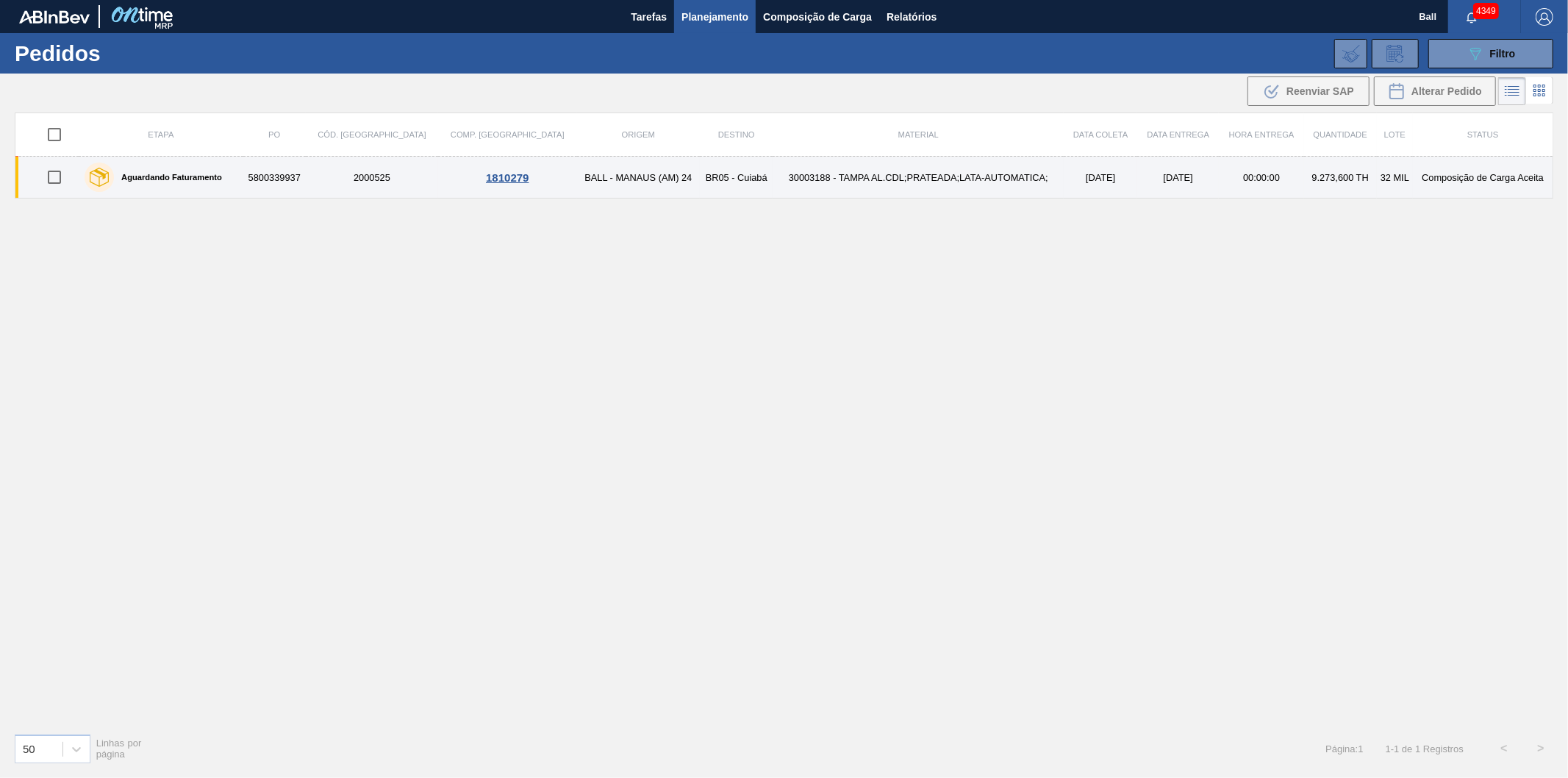
click at [1069, 179] on td "[DATE]" at bounding box center [1100, 177] width 73 height 42
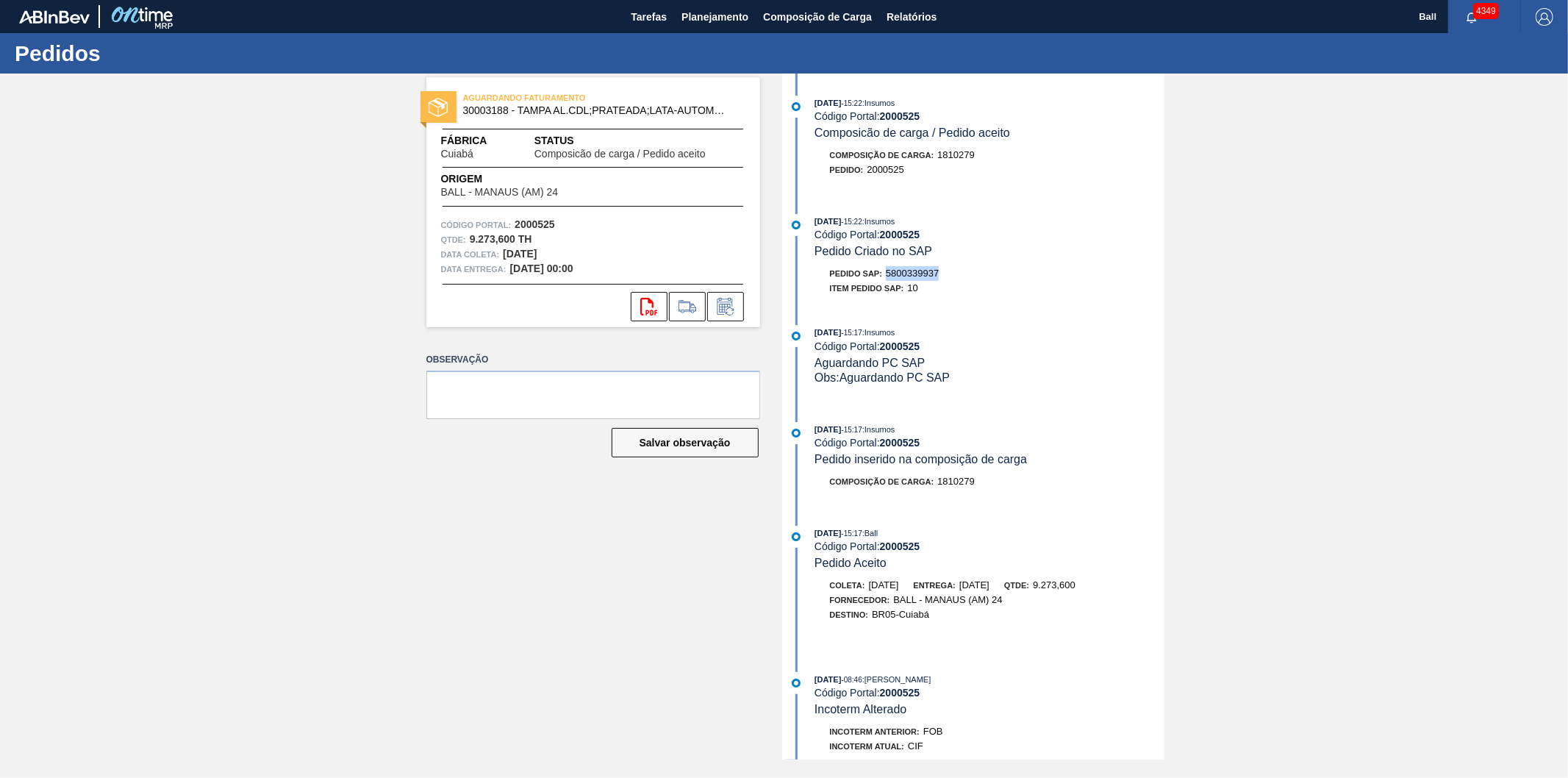
drag, startPoint x: 945, startPoint y: 275, endPoint x: 890, endPoint y: 274, distance: 55.0
click at [890, 274] on div "Pedido SAP: 5800339937" at bounding box center [990, 273] width 349 height 15
copy span "5800339937"
click at [752, 21] on button "Planejamento" at bounding box center [714, 16] width 82 height 33
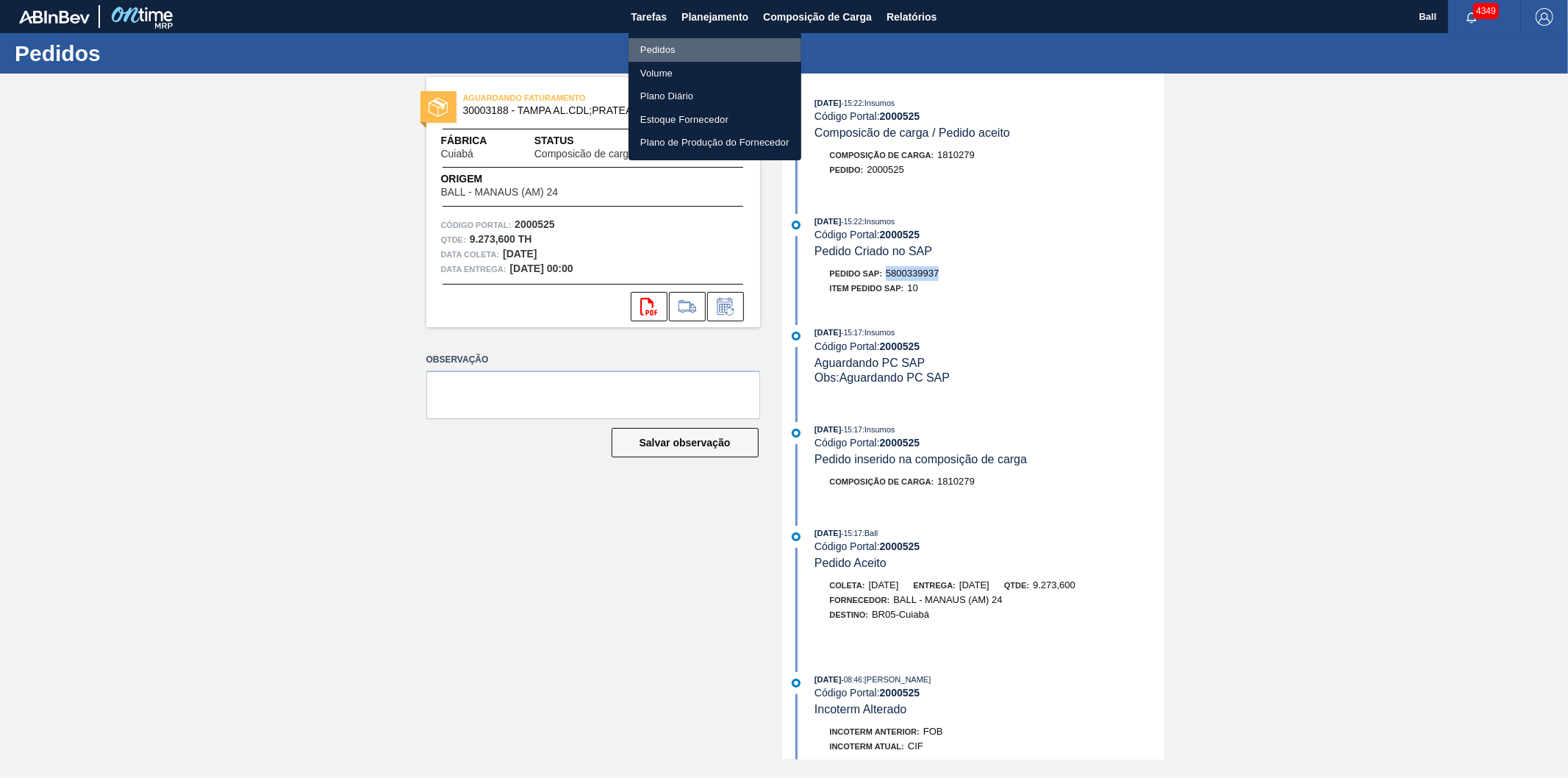
click at [701, 53] on li "Pedidos" at bounding box center [714, 49] width 173 height 23
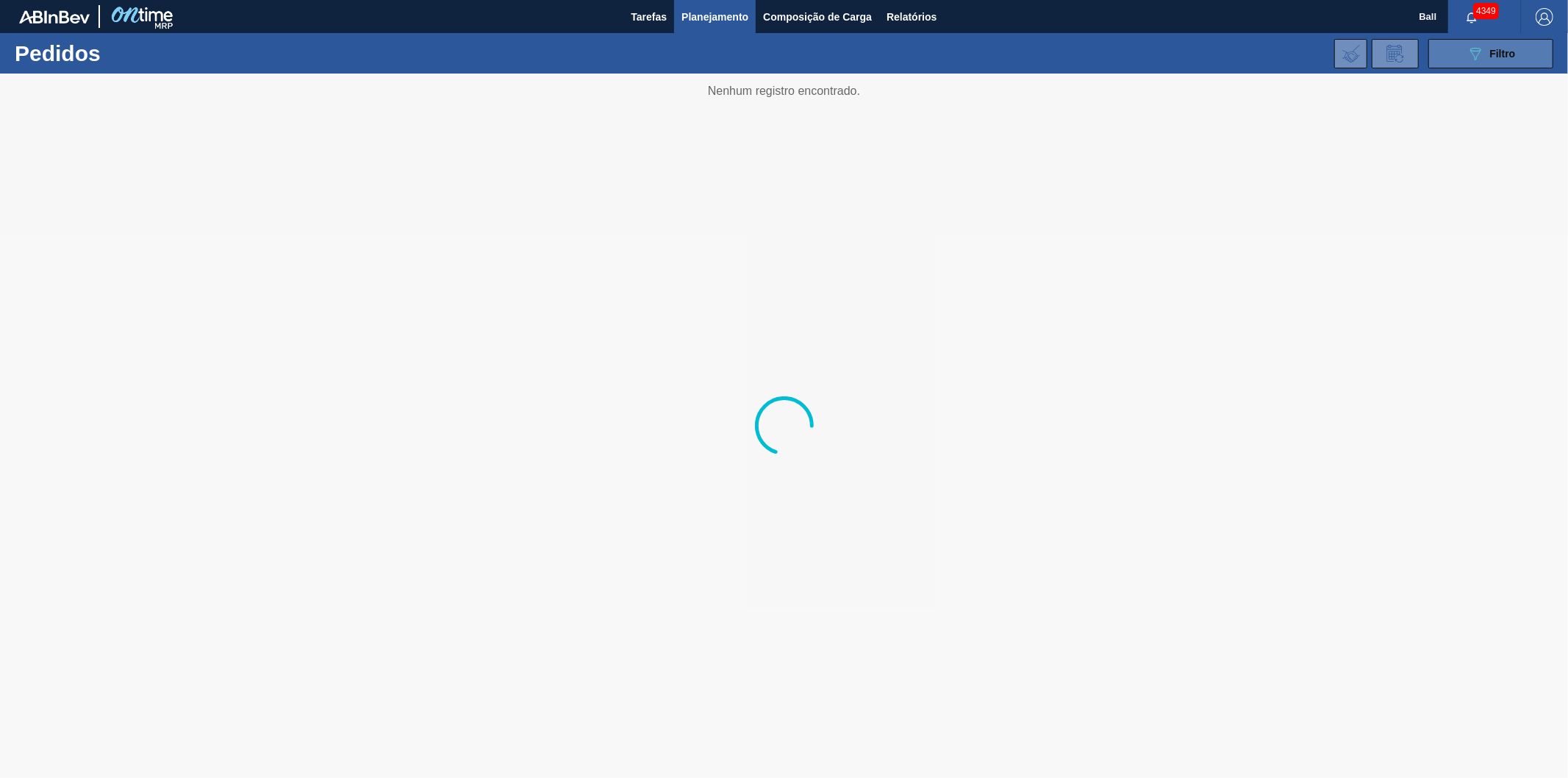
click at [1461, 59] on button "089F7B8B-B2A5-4AFE-B5C0-19BA573D28AC Filtro" at bounding box center [1491, 53] width 125 height 29
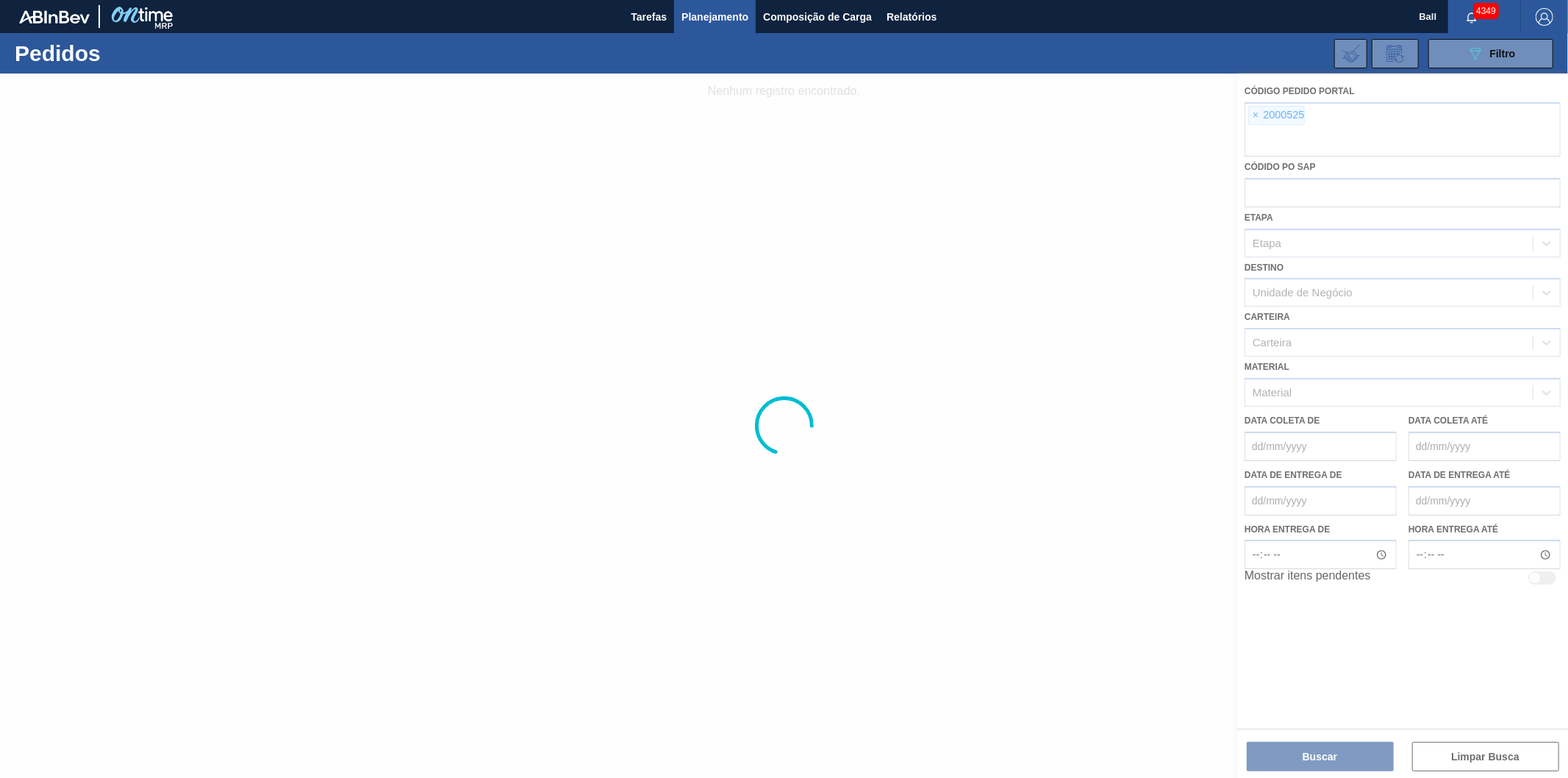
click at [1256, 116] on div at bounding box center [784, 425] width 1568 height 704
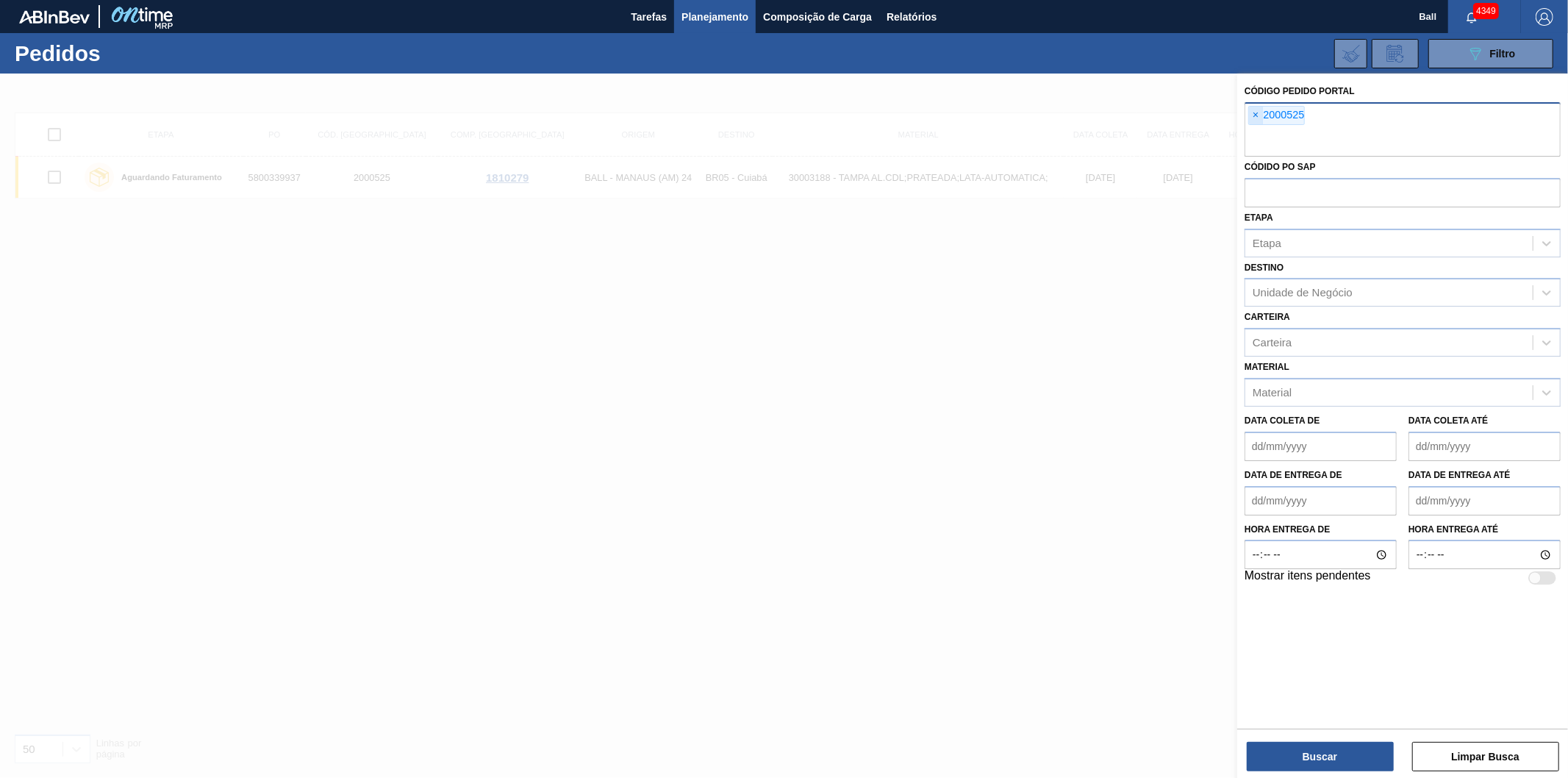
click at [1255, 114] on span "×" at bounding box center [1256, 115] width 14 height 18
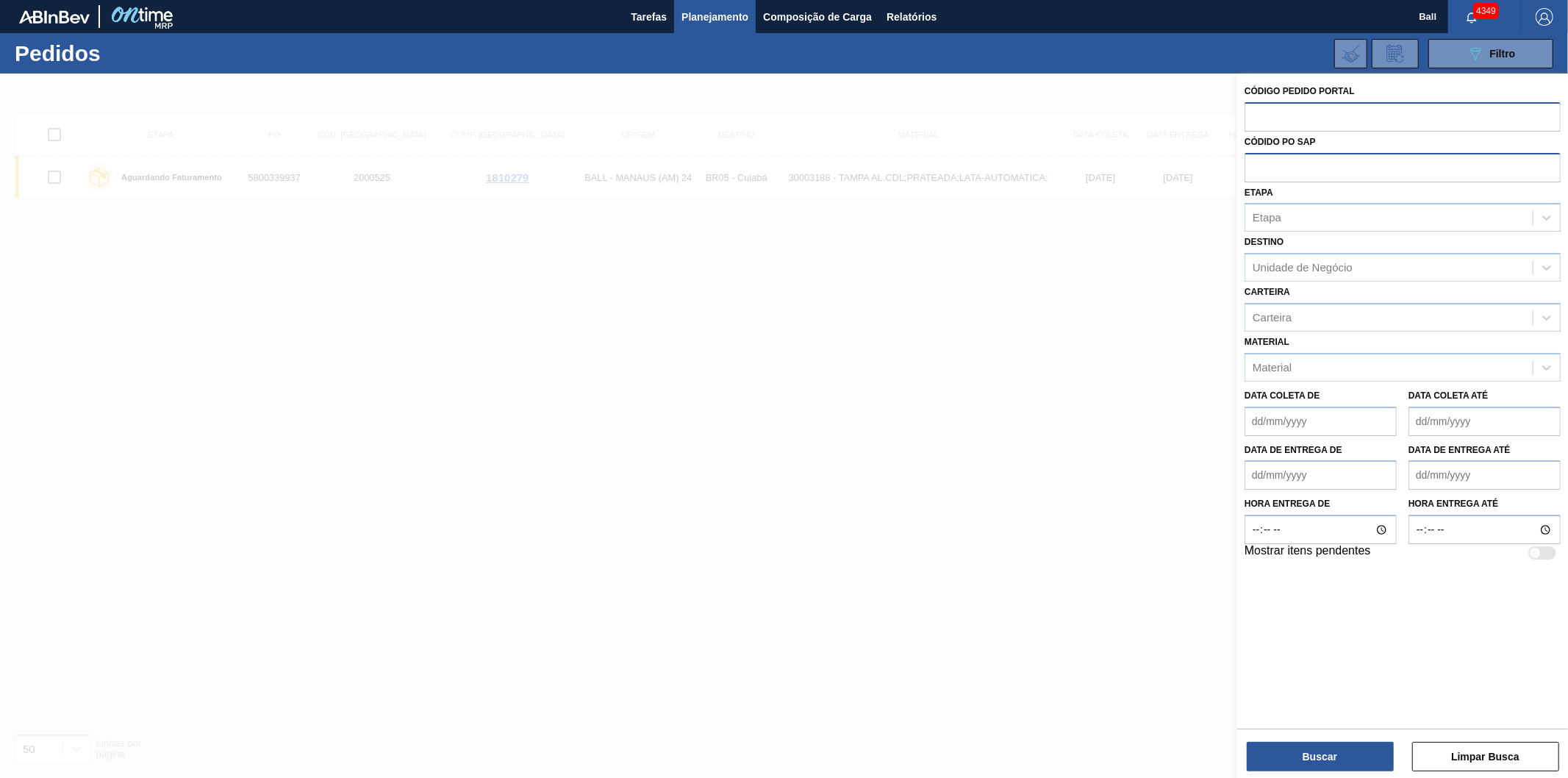
click at [1265, 157] on input "text" at bounding box center [1402, 167] width 316 height 28
paste input "5800339937"
type input "5800339937"
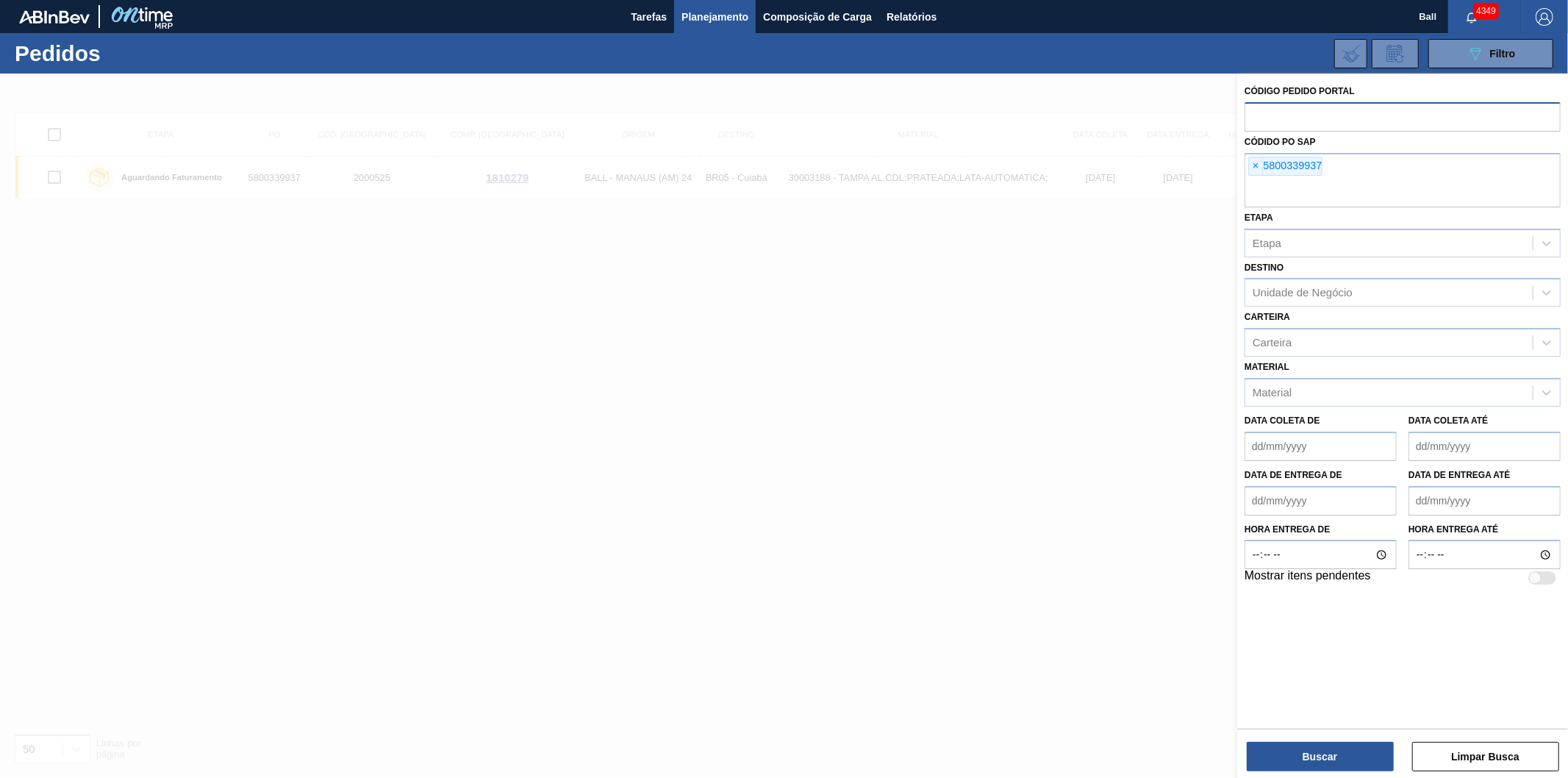
click at [1281, 739] on div "Buscar Limpar Busca" at bounding box center [1403, 750] width 330 height 41
click at [1281, 750] on button "Buscar" at bounding box center [1320, 756] width 147 height 29
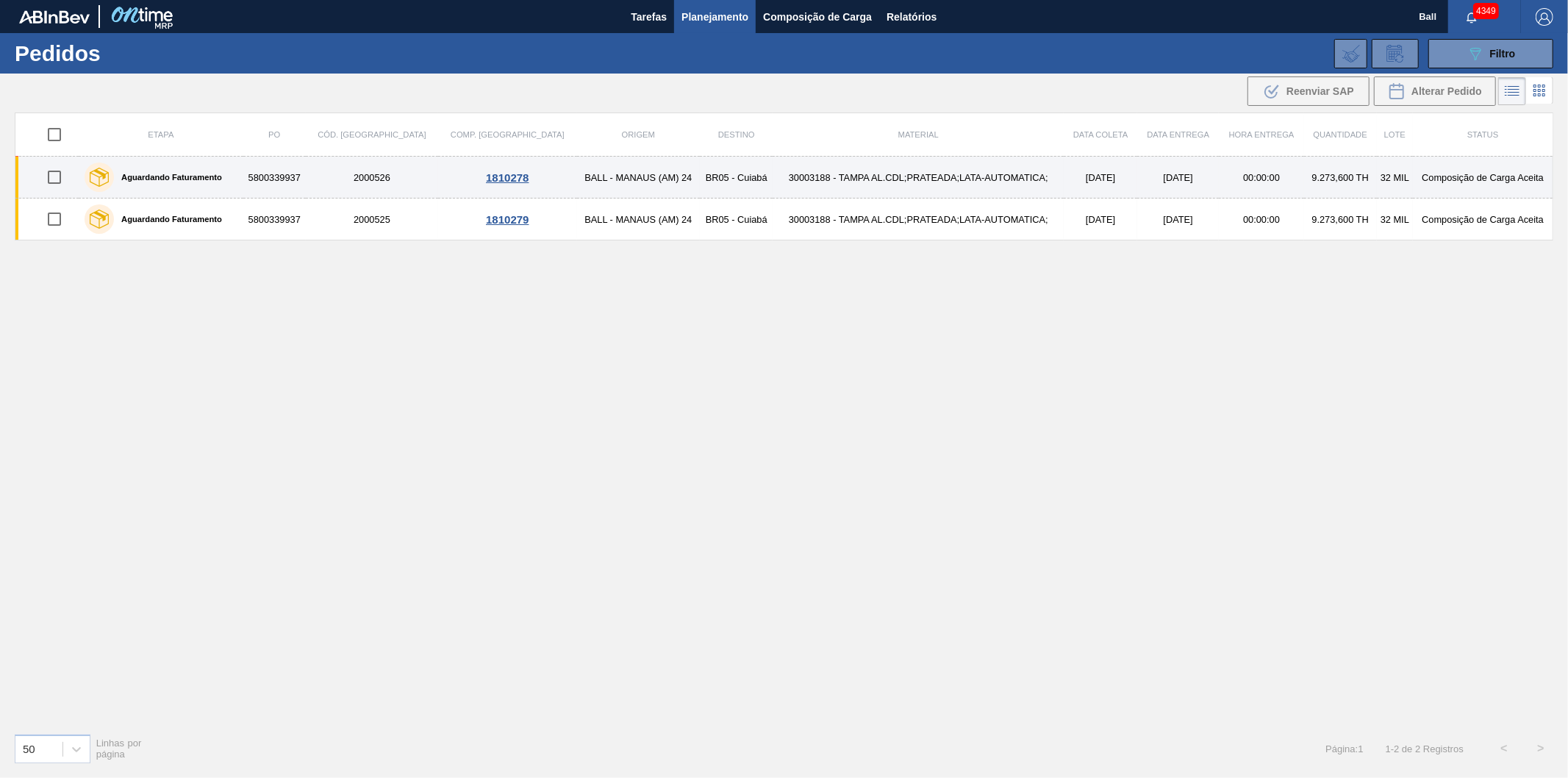
click at [1083, 184] on td "[DATE]" at bounding box center [1100, 177] width 73 height 42
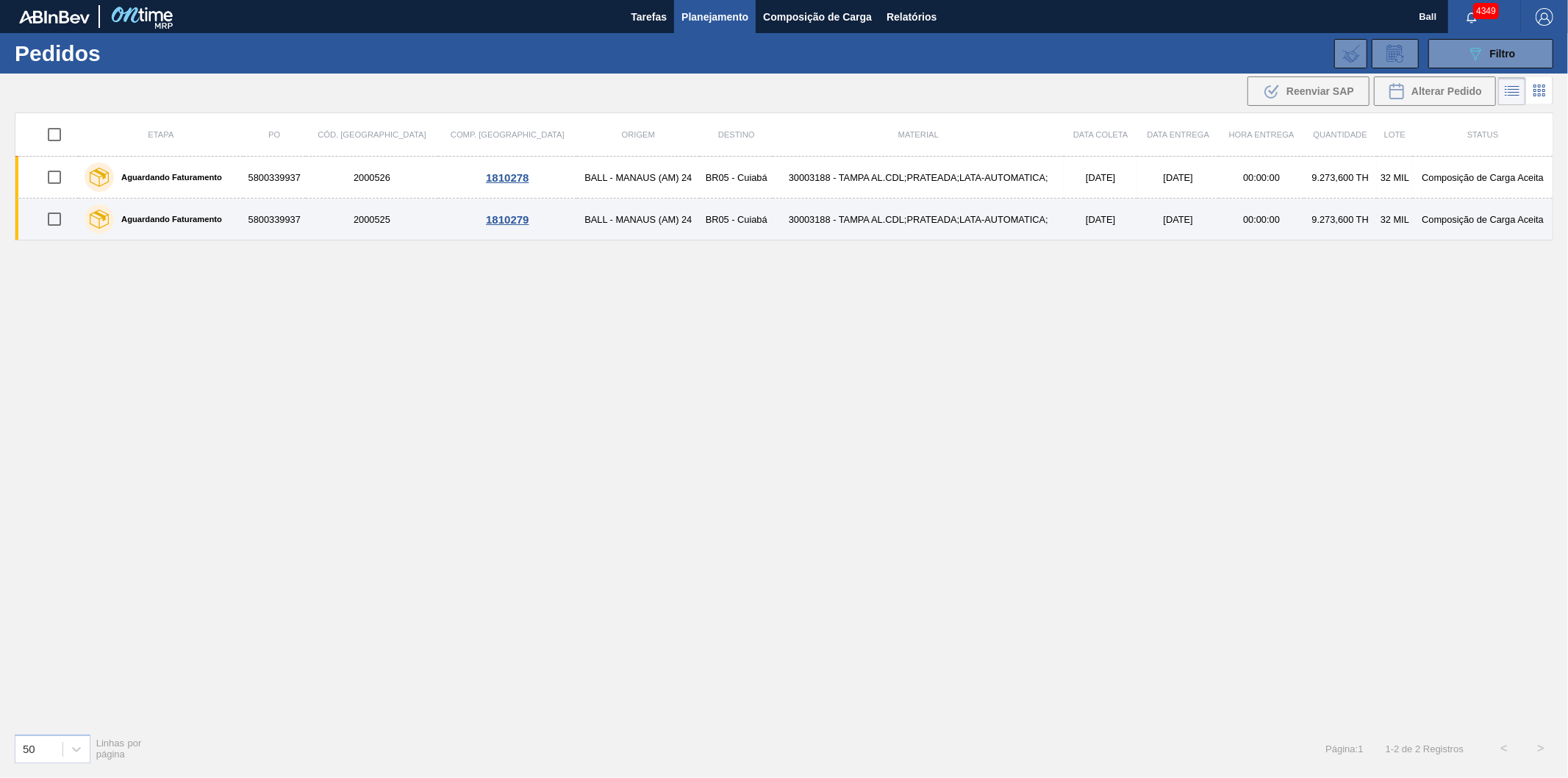
click at [886, 230] on td "30003188 - TAMPA AL.CDL;PRATEADA;LATA-AUTOMATICA;" at bounding box center [918, 219] width 291 height 42
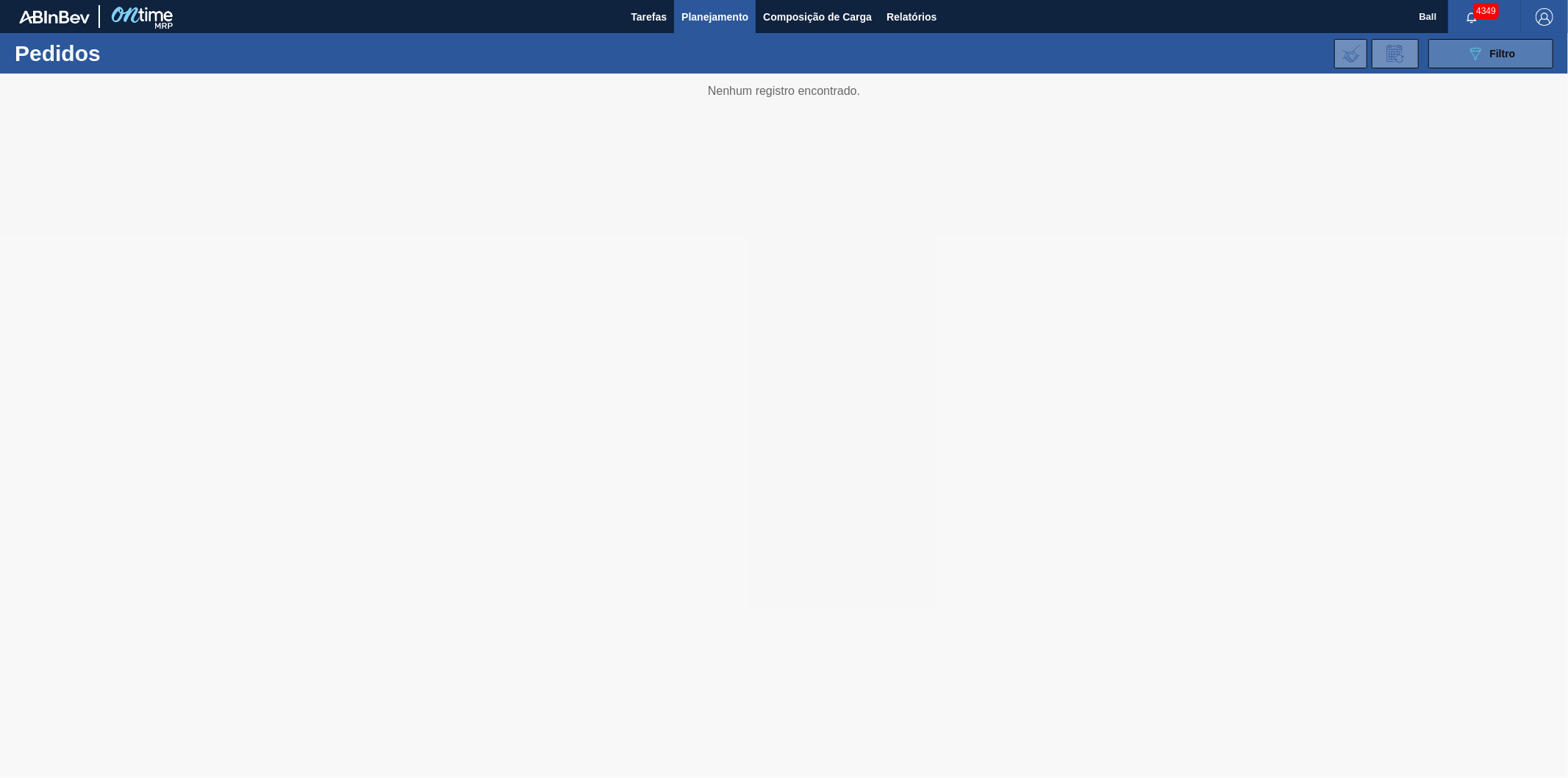
click at [1481, 59] on icon "089F7B8B-B2A5-4AFE-B5C0-19BA573D28AC" at bounding box center [1475, 53] width 18 height 18
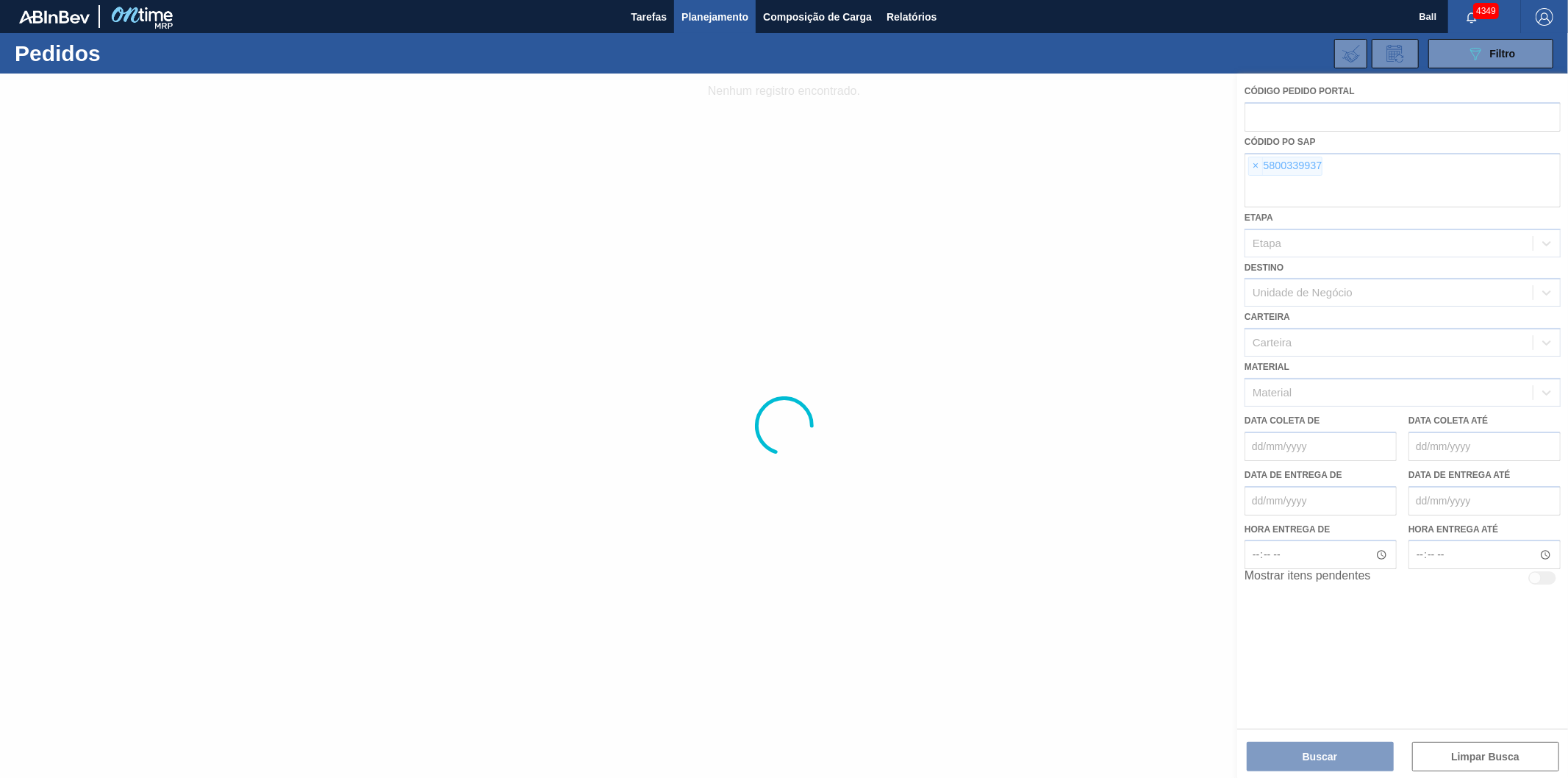
click at [1259, 170] on div at bounding box center [784, 425] width 1568 height 704
click at [1253, 163] on div at bounding box center [784, 425] width 1568 height 704
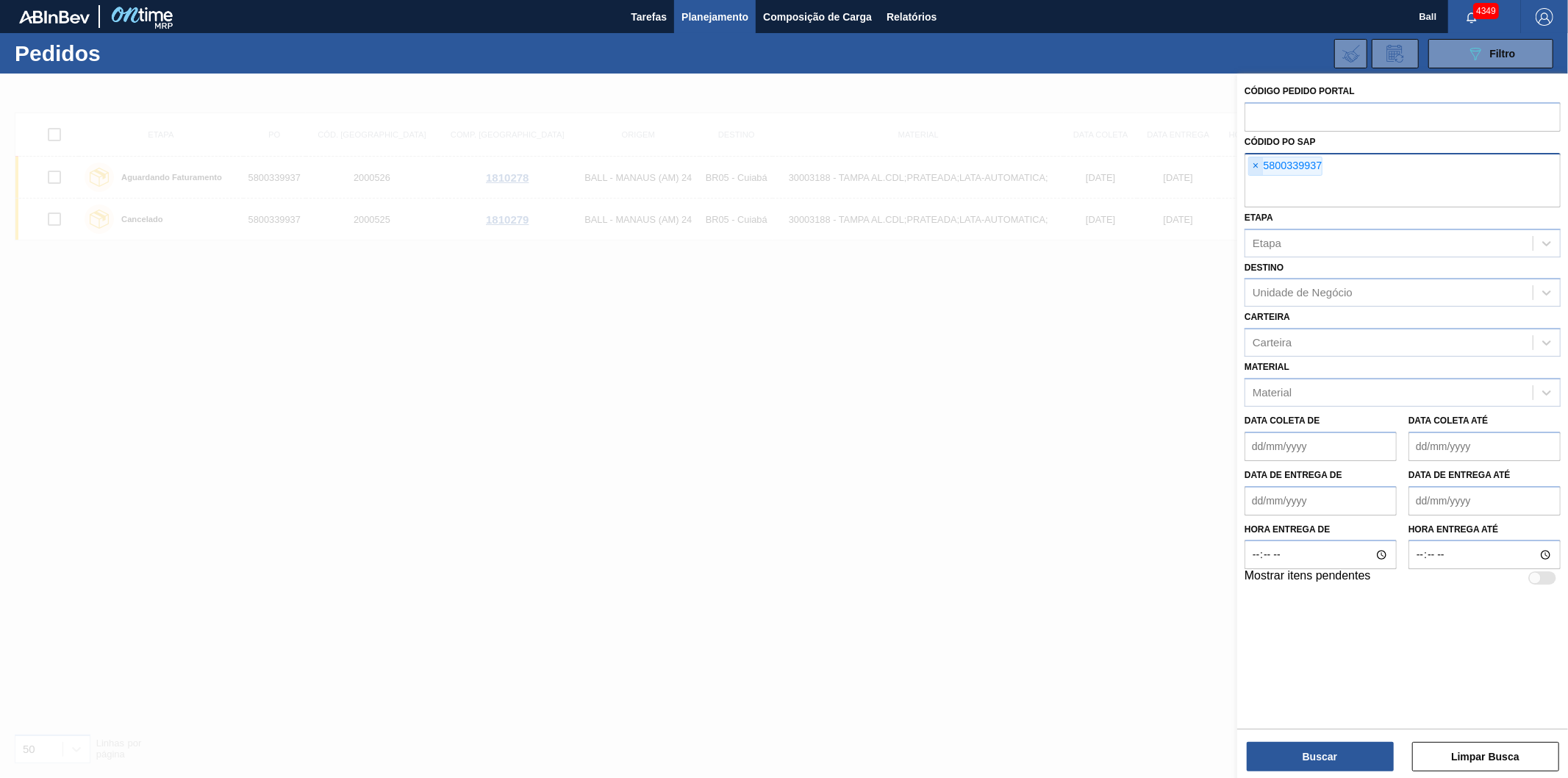
click at [1257, 169] on span "×" at bounding box center [1256, 166] width 14 height 18
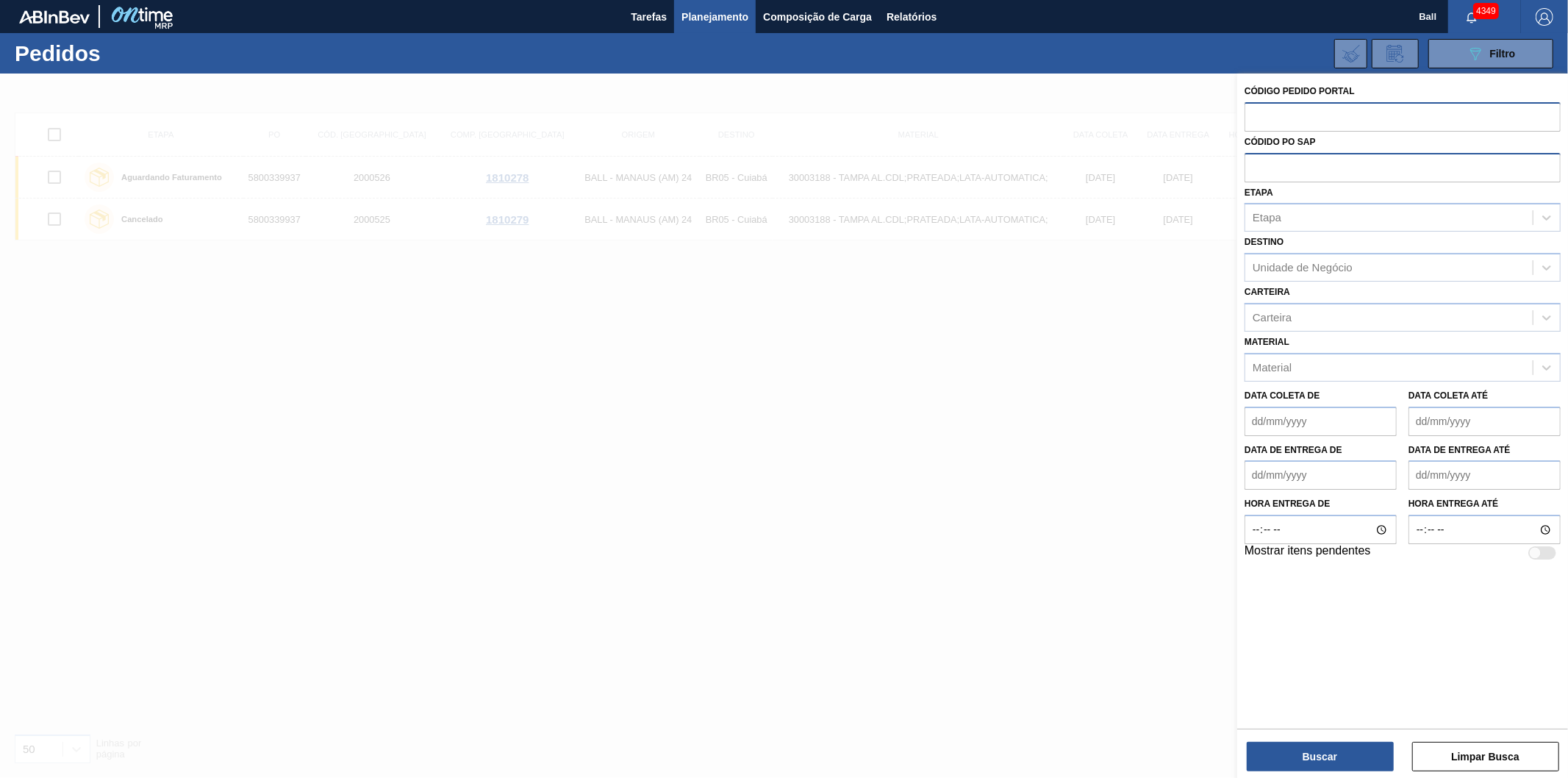
click at [1274, 119] on input "text" at bounding box center [1402, 116] width 316 height 28
paste input "text"
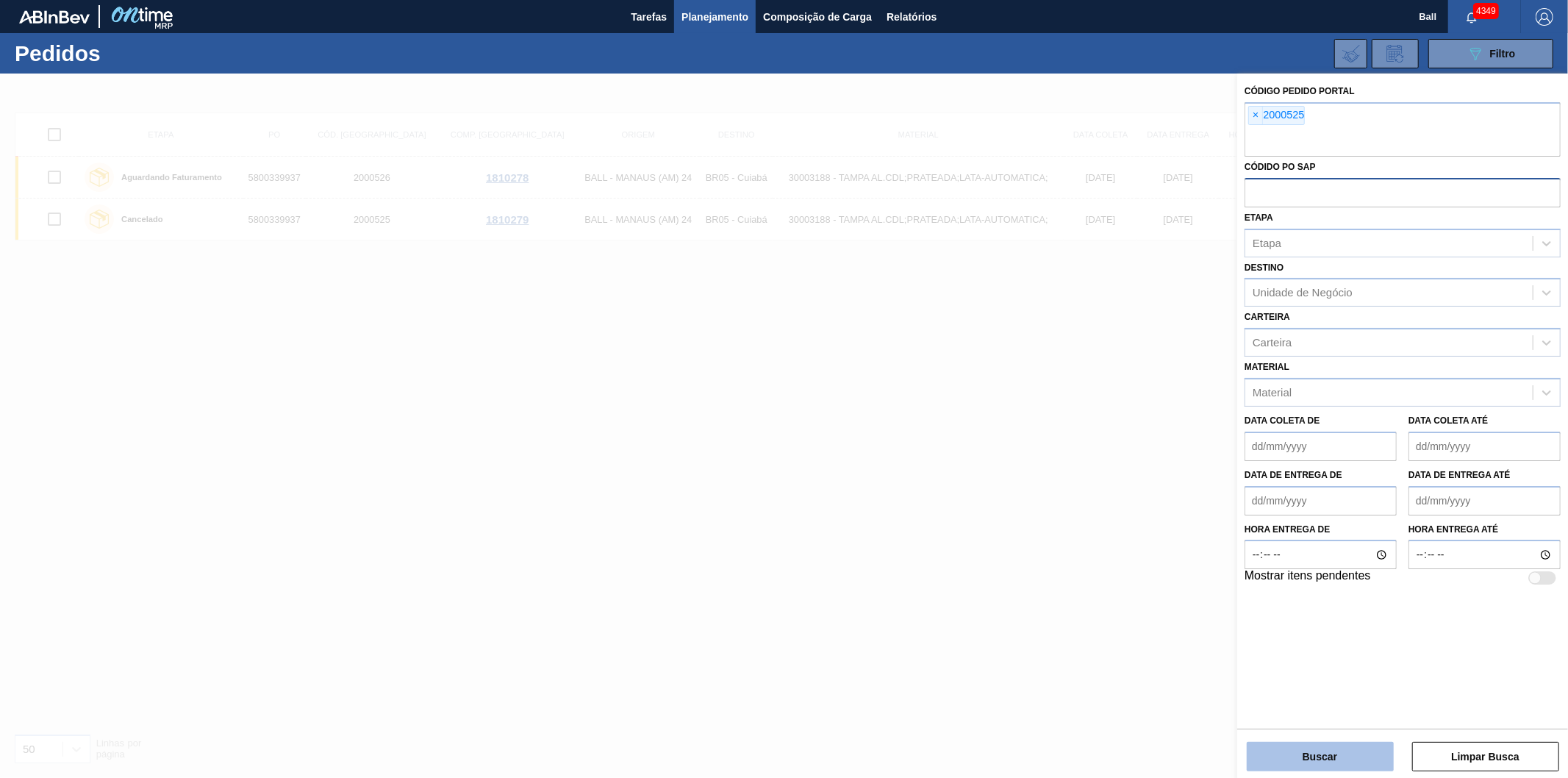
click at [1247, 742] on button "Buscar" at bounding box center [1320, 756] width 147 height 29
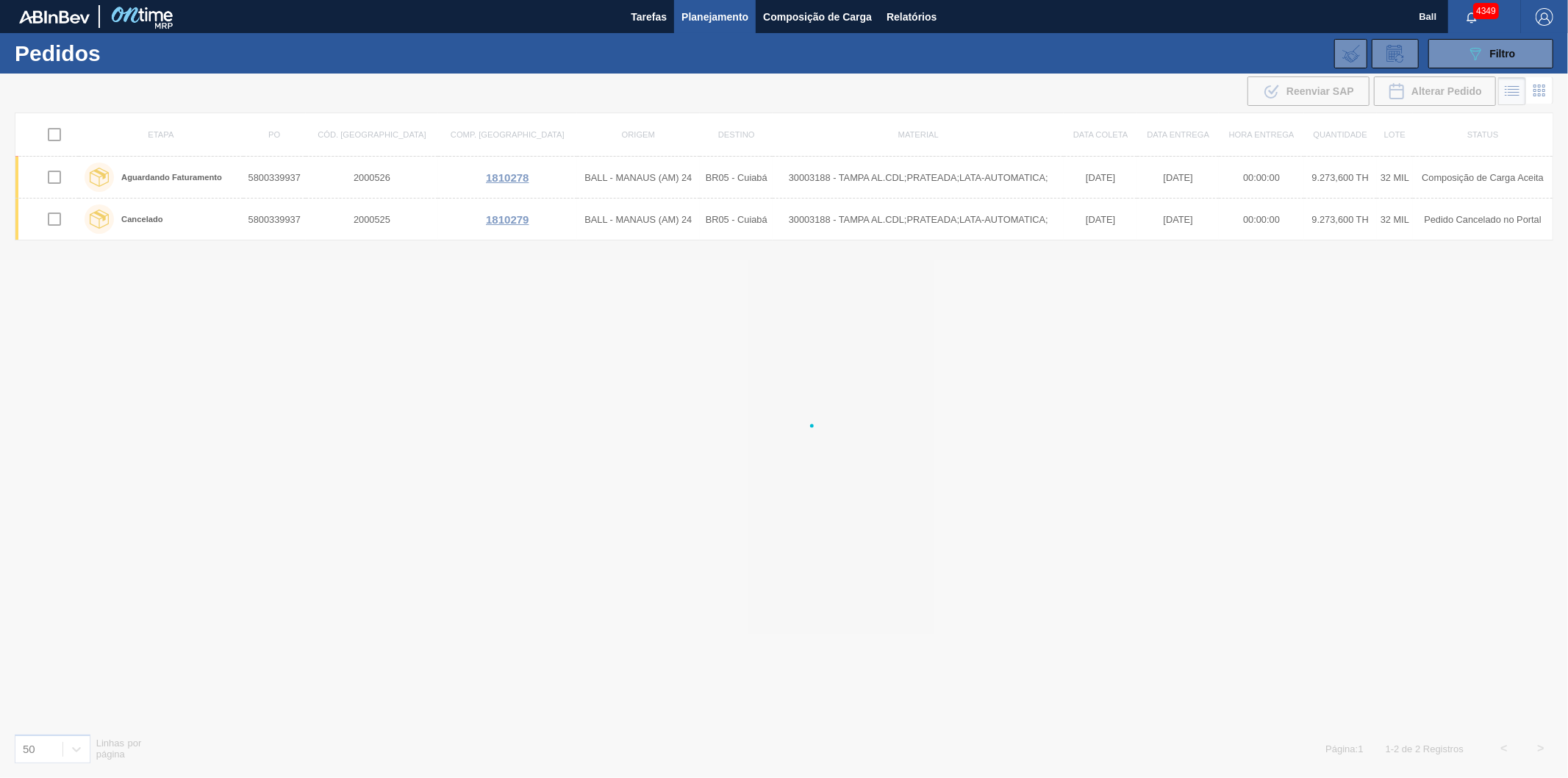
click at [1349, 762] on main "Tarefas Planejamento Composição de Carga Relatórios Ball 4349 Marcar todas como…" at bounding box center [784, 389] width 1568 height 778
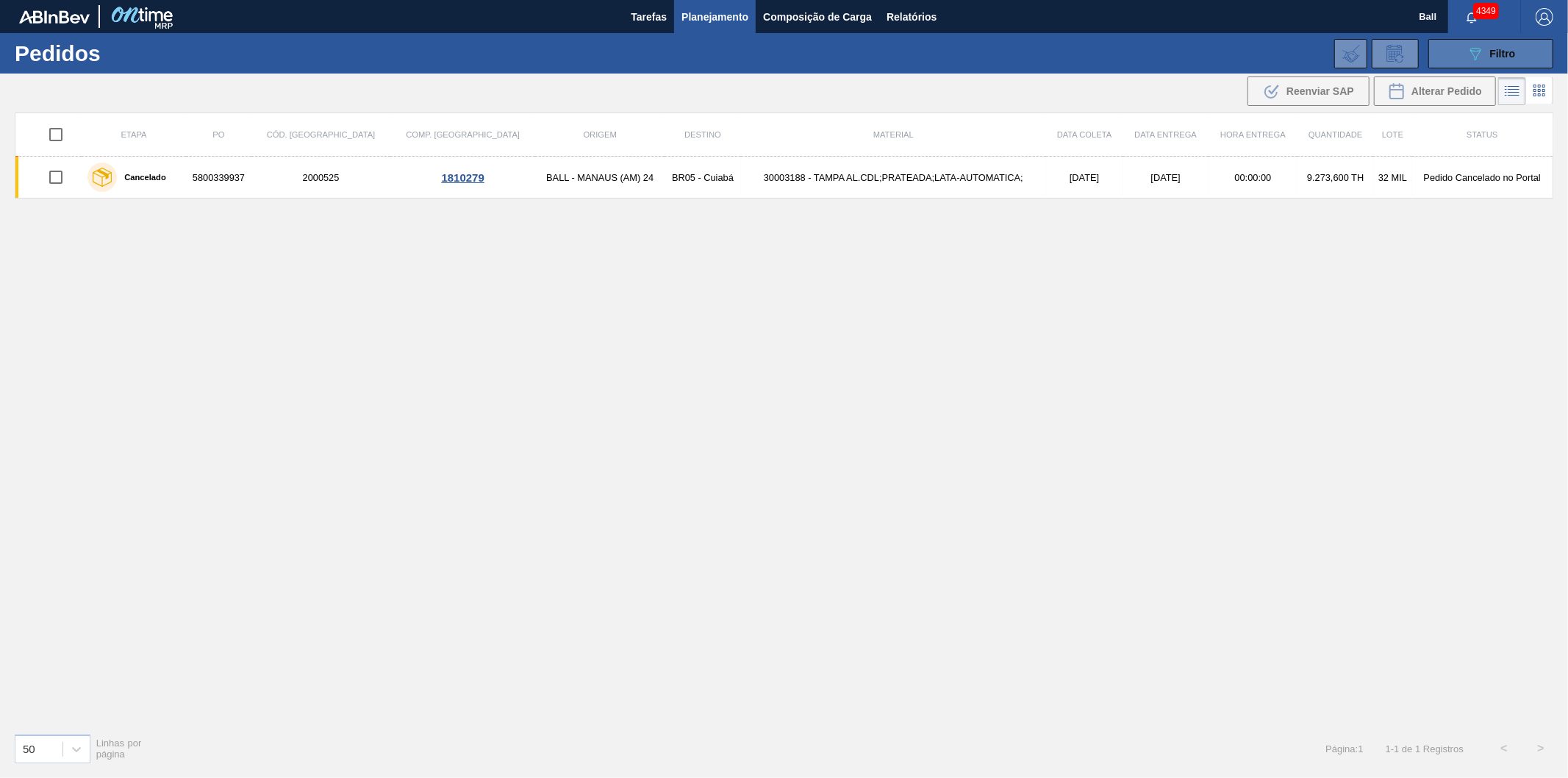
click at [1460, 55] on button "089F7B8B-B2A5-4AFE-B5C0-19BA573D28AC Filtro" at bounding box center [1491, 53] width 125 height 29
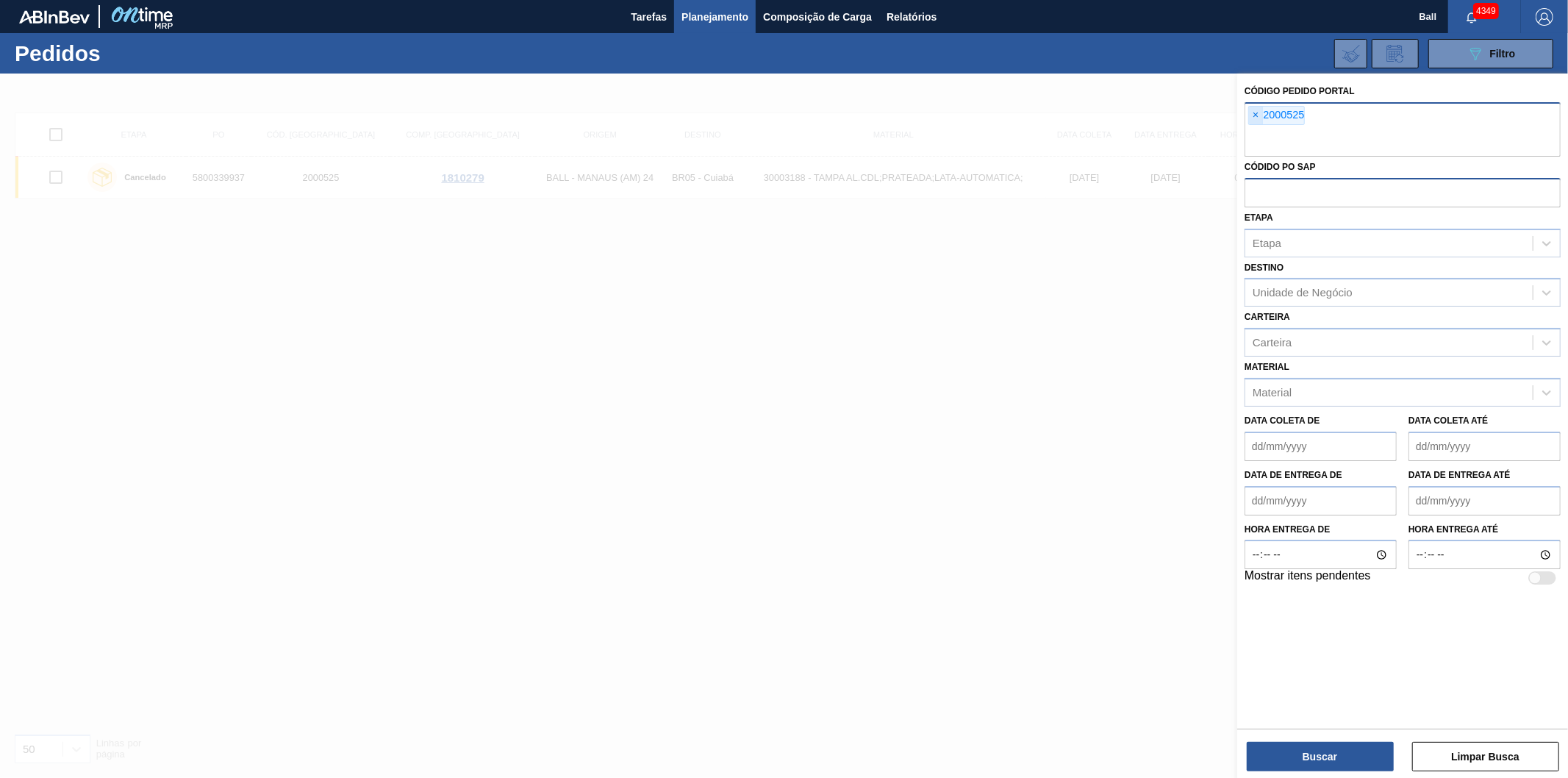
click at [1253, 118] on span "×" at bounding box center [1256, 115] width 14 height 18
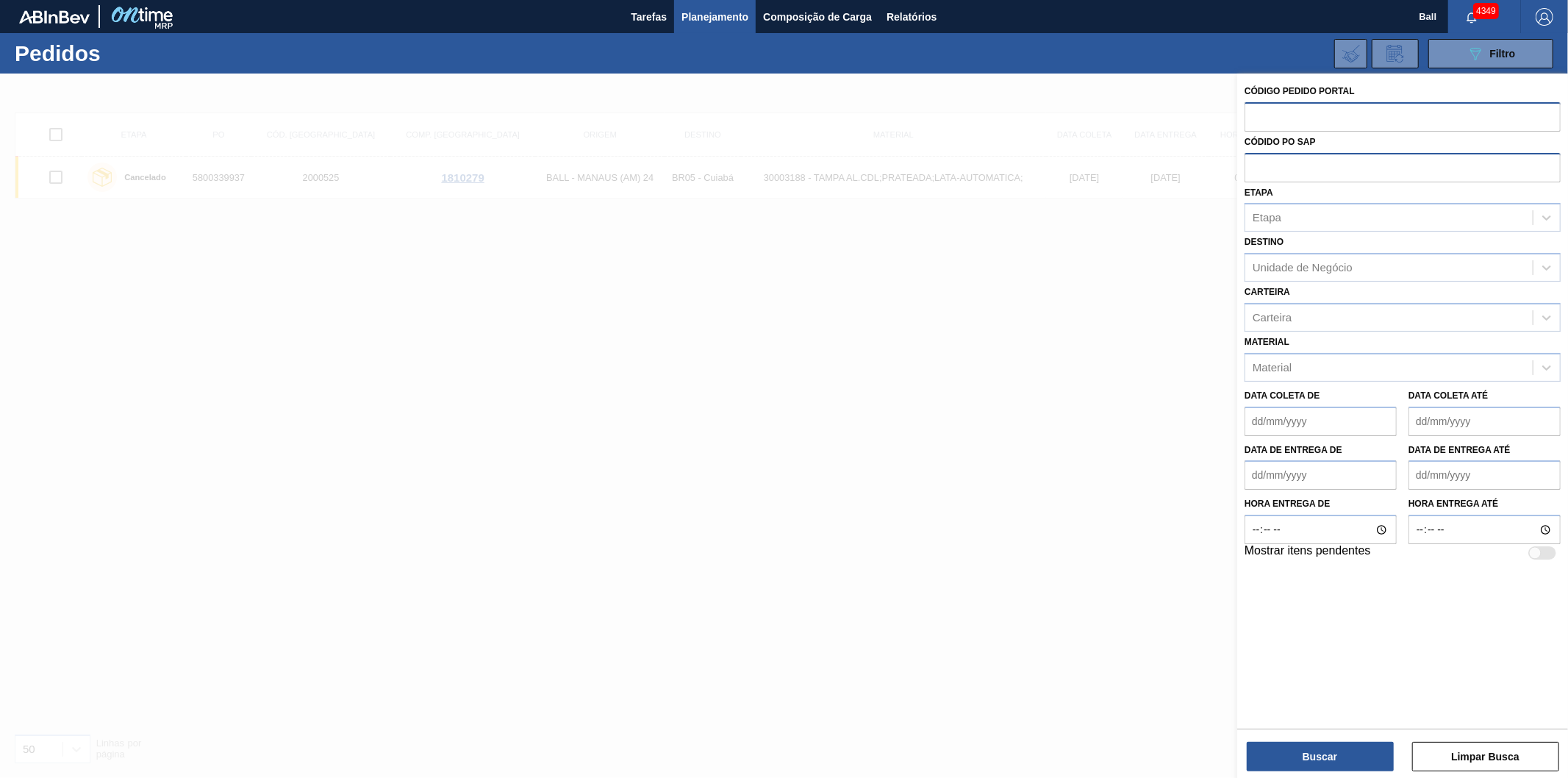
click at [1281, 166] on input "text" at bounding box center [1402, 167] width 316 height 28
paste input "5800297165"
type input "5800297165"
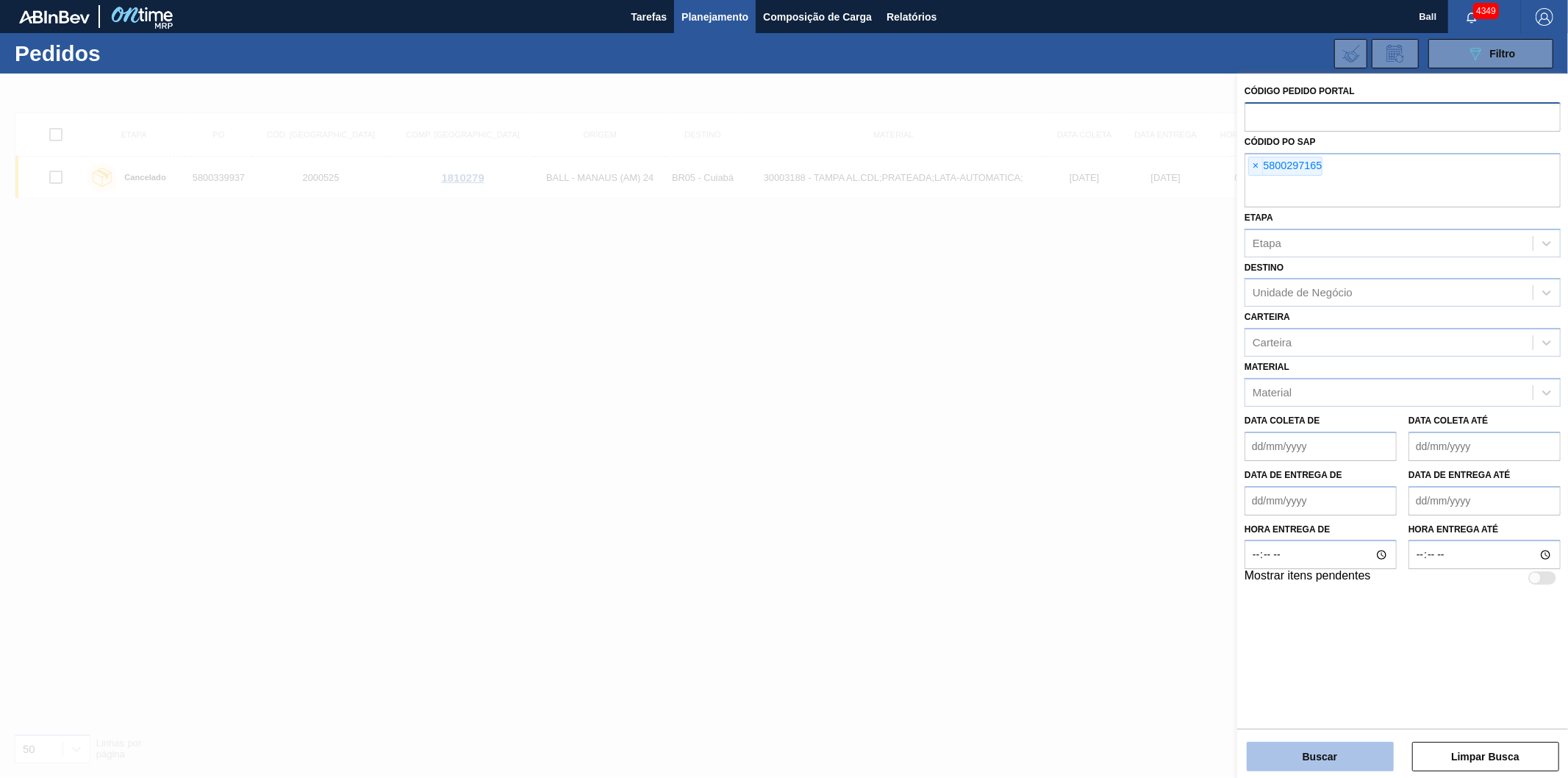
click at [1324, 751] on button "Buscar" at bounding box center [1320, 756] width 147 height 29
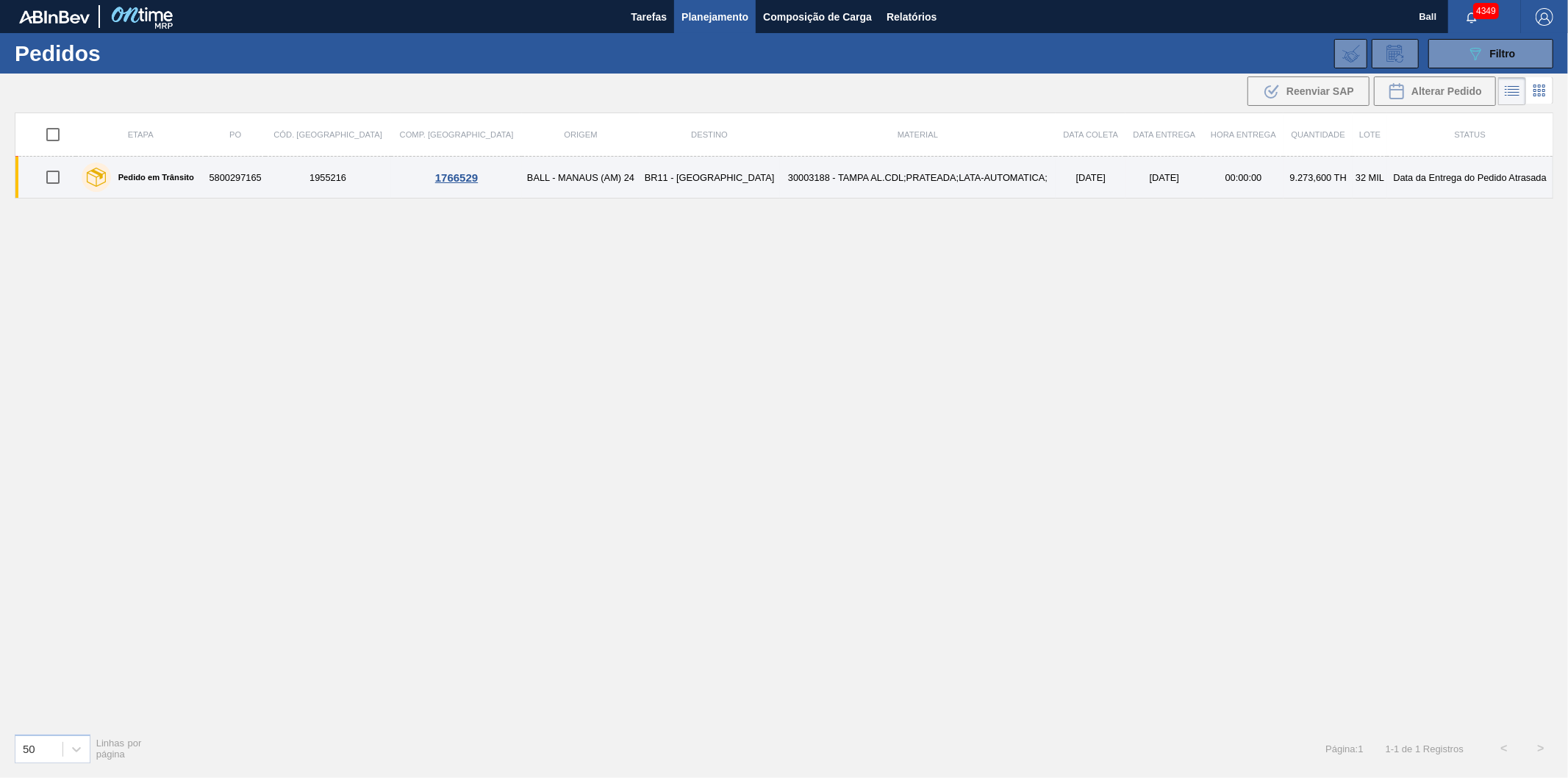
click at [1056, 174] on td "[DATE]" at bounding box center [1090, 177] width 70 height 42
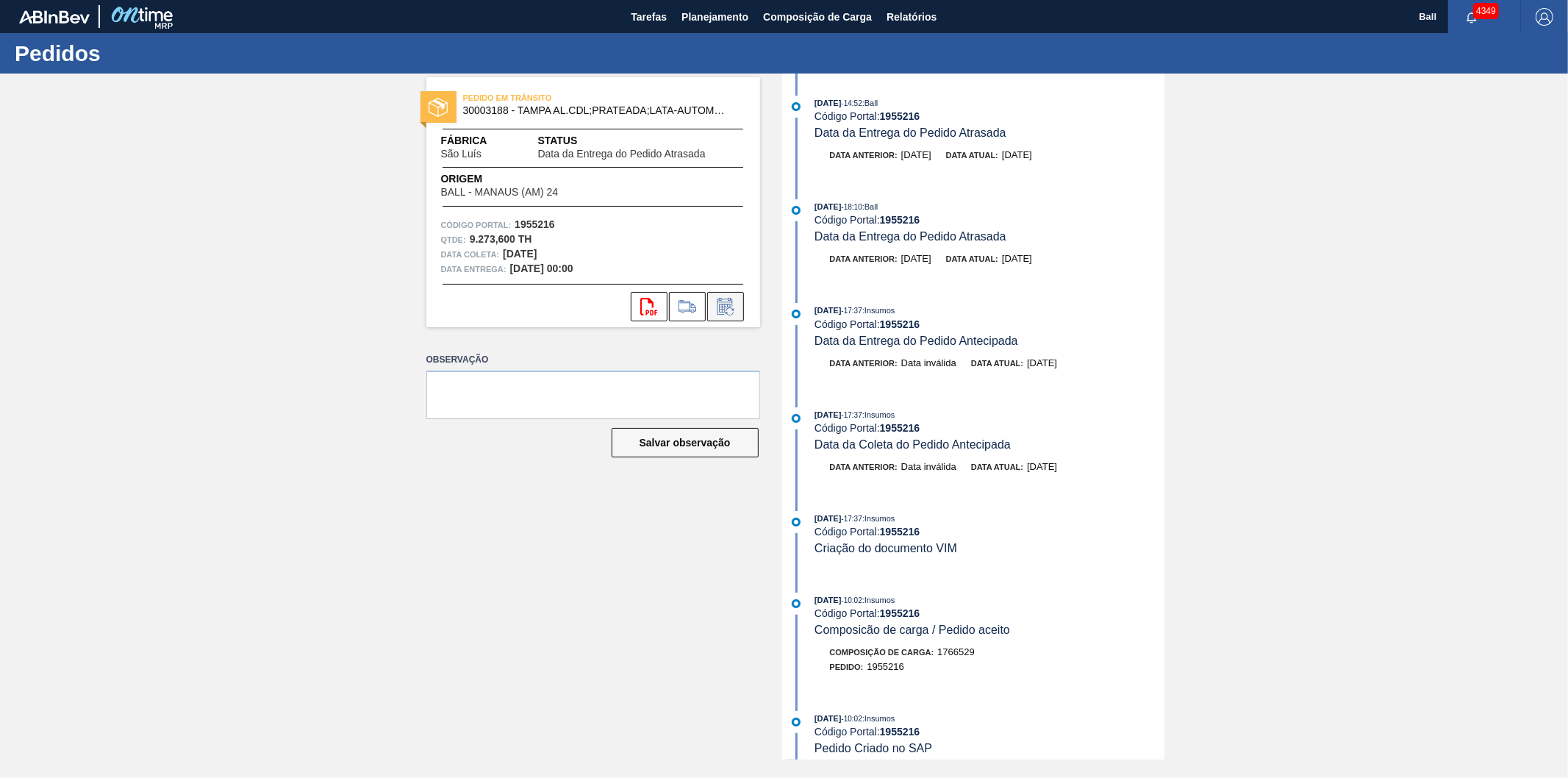
click at [726, 312] on icon at bounding box center [729, 311] width 8 height 8
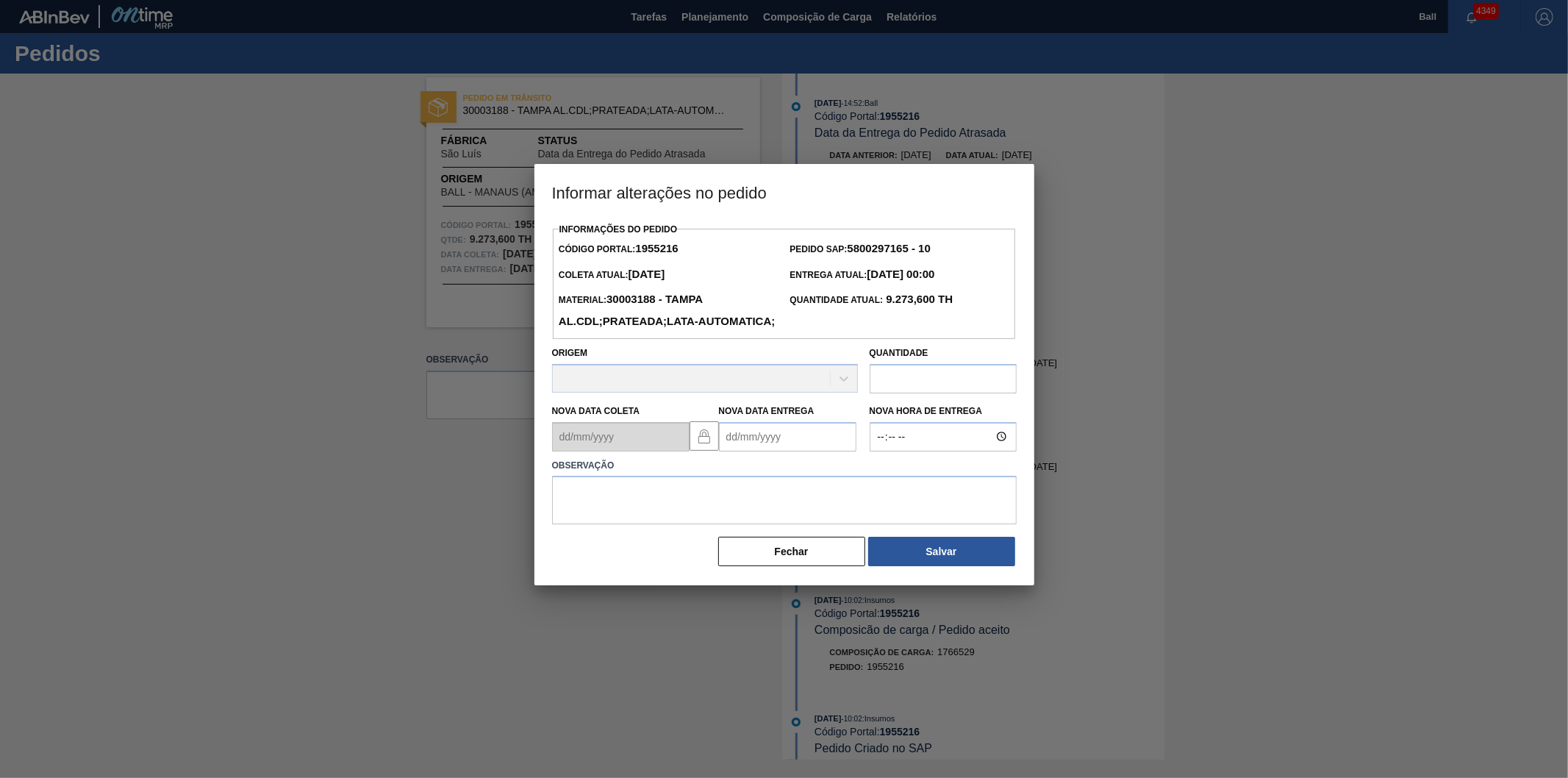
click at [765, 452] on Entrega "Nova Data Entrega" at bounding box center [787, 436] width 138 height 29
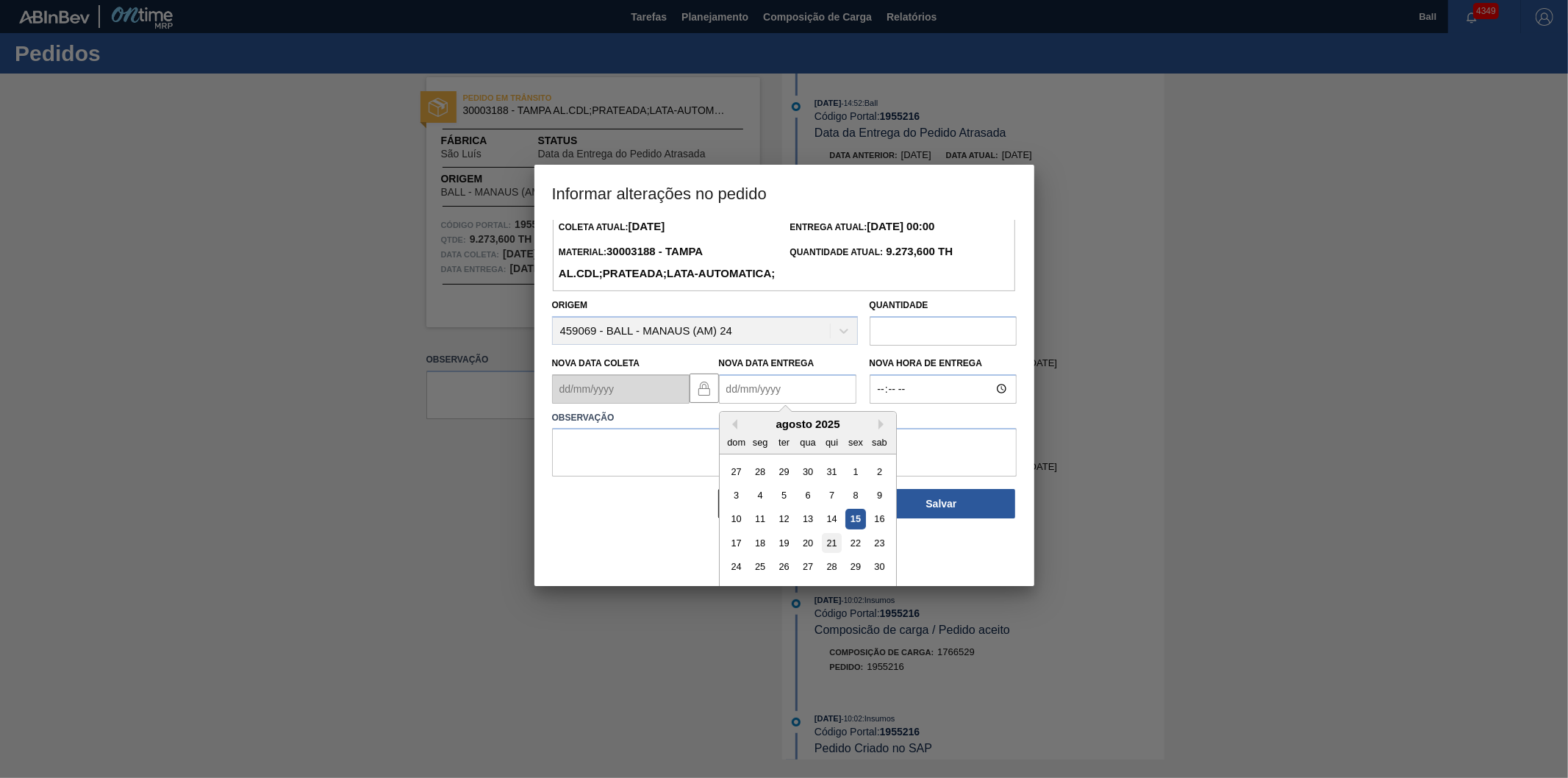
scroll to position [71, 0]
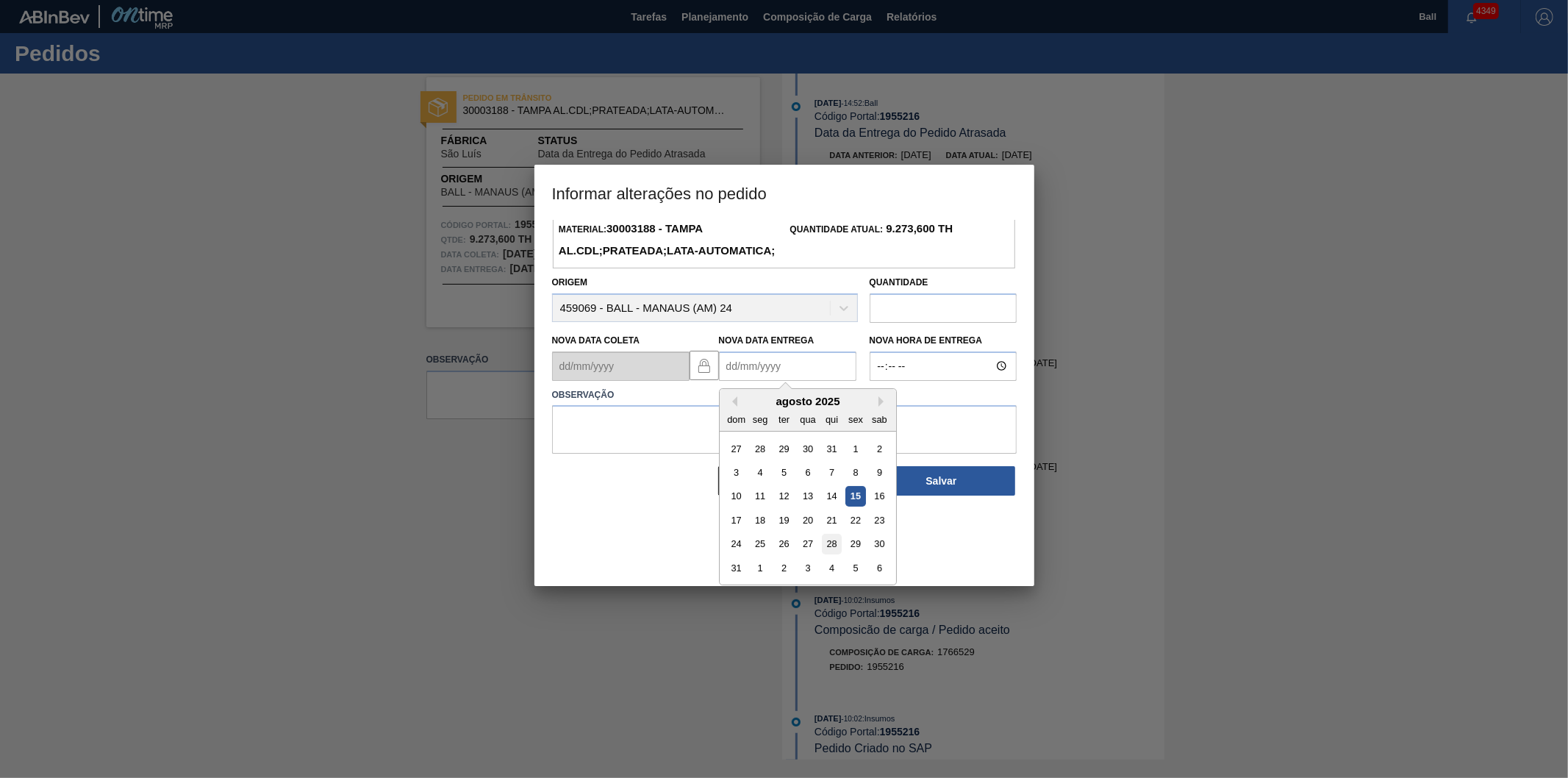
click at [830, 553] on div "28" at bounding box center [830, 543] width 20 height 20
type Entrega "[DATE]"
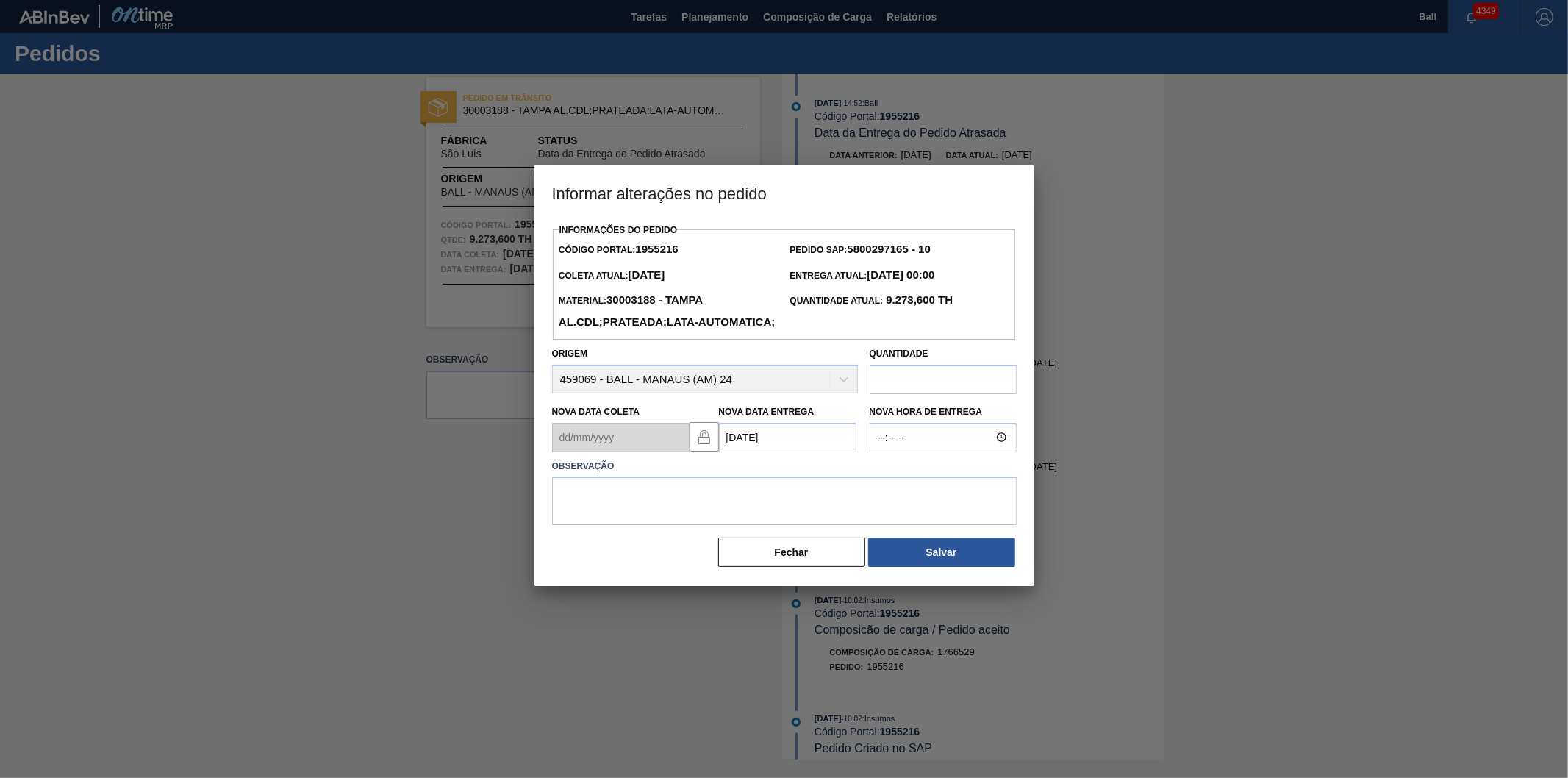
scroll to position [0, 0]
click at [704, 525] on textarea at bounding box center [785, 501] width 465 height 48
drag, startPoint x: 643, startPoint y: 521, endPoint x: 335, endPoint y: 493, distance: 309.3
click at [336, 493] on div "Informar alterações no pedido Informações do Pedido Código Portal: 1955216 Pedi…" at bounding box center [784, 389] width 1568 height 778
type textarea "reagenda BIa"
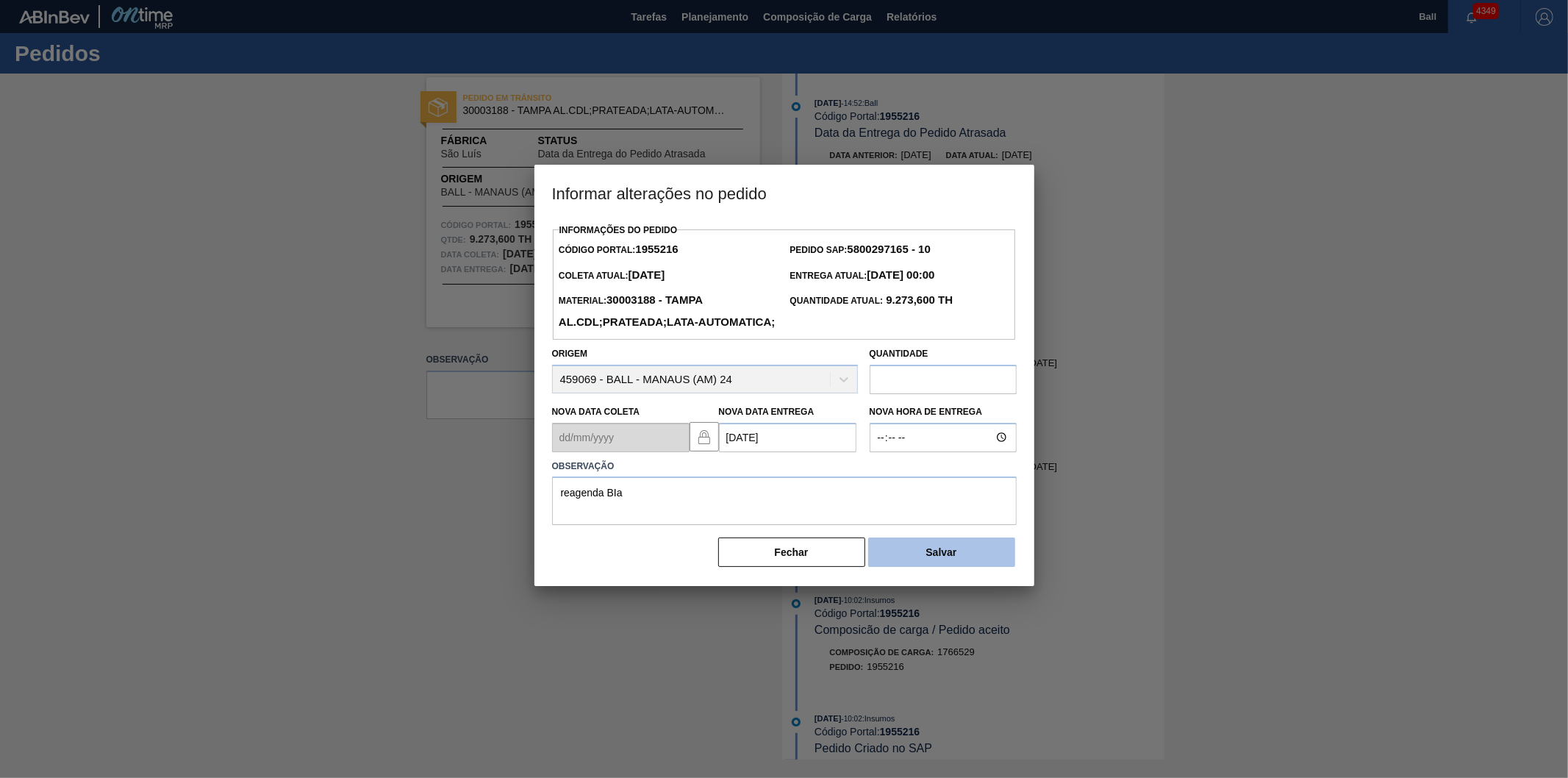
click at [963, 567] on button "Salvar" at bounding box center [941, 552] width 147 height 29
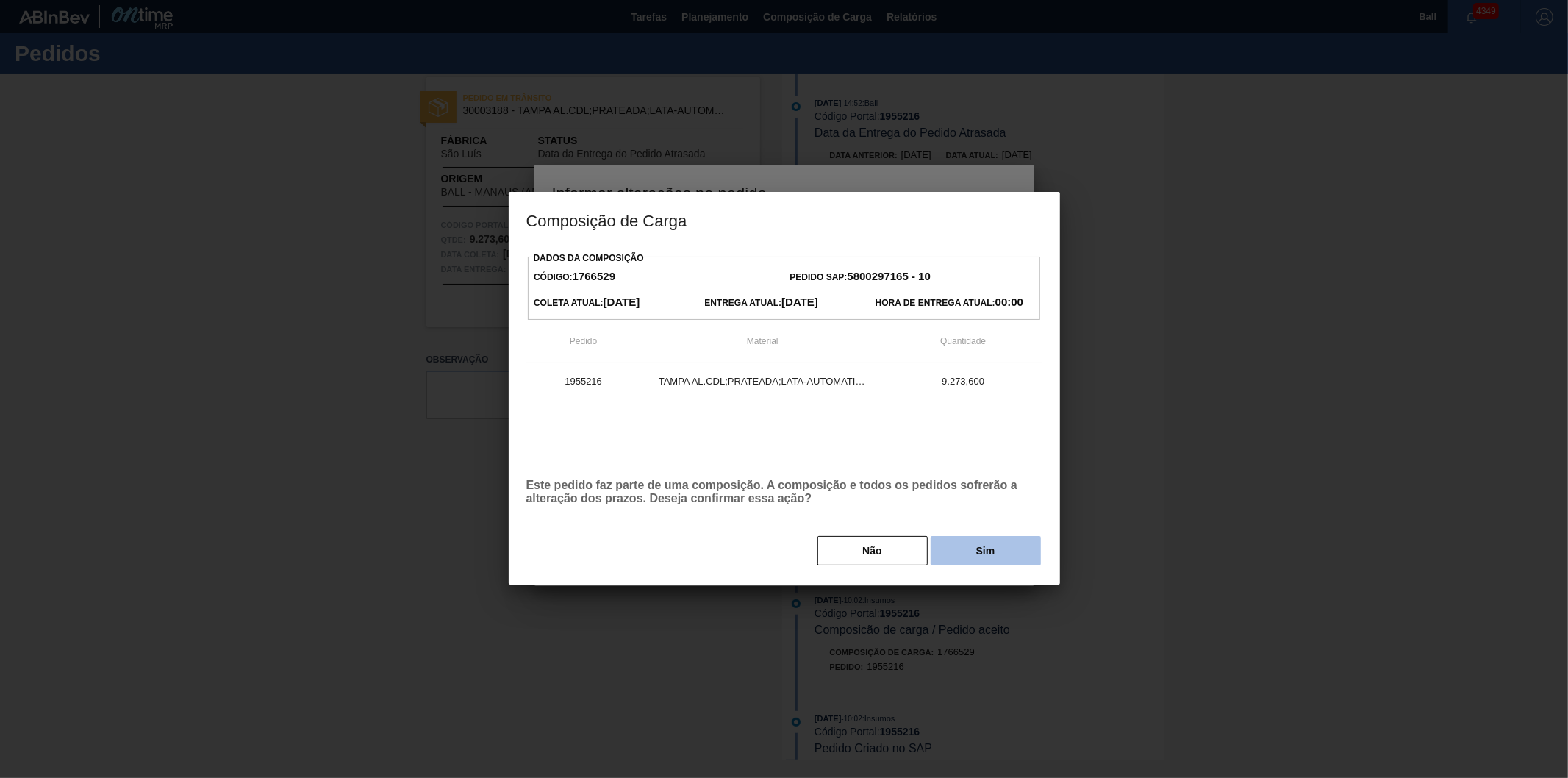
click at [987, 554] on button "Sim" at bounding box center [986, 551] width 110 height 29
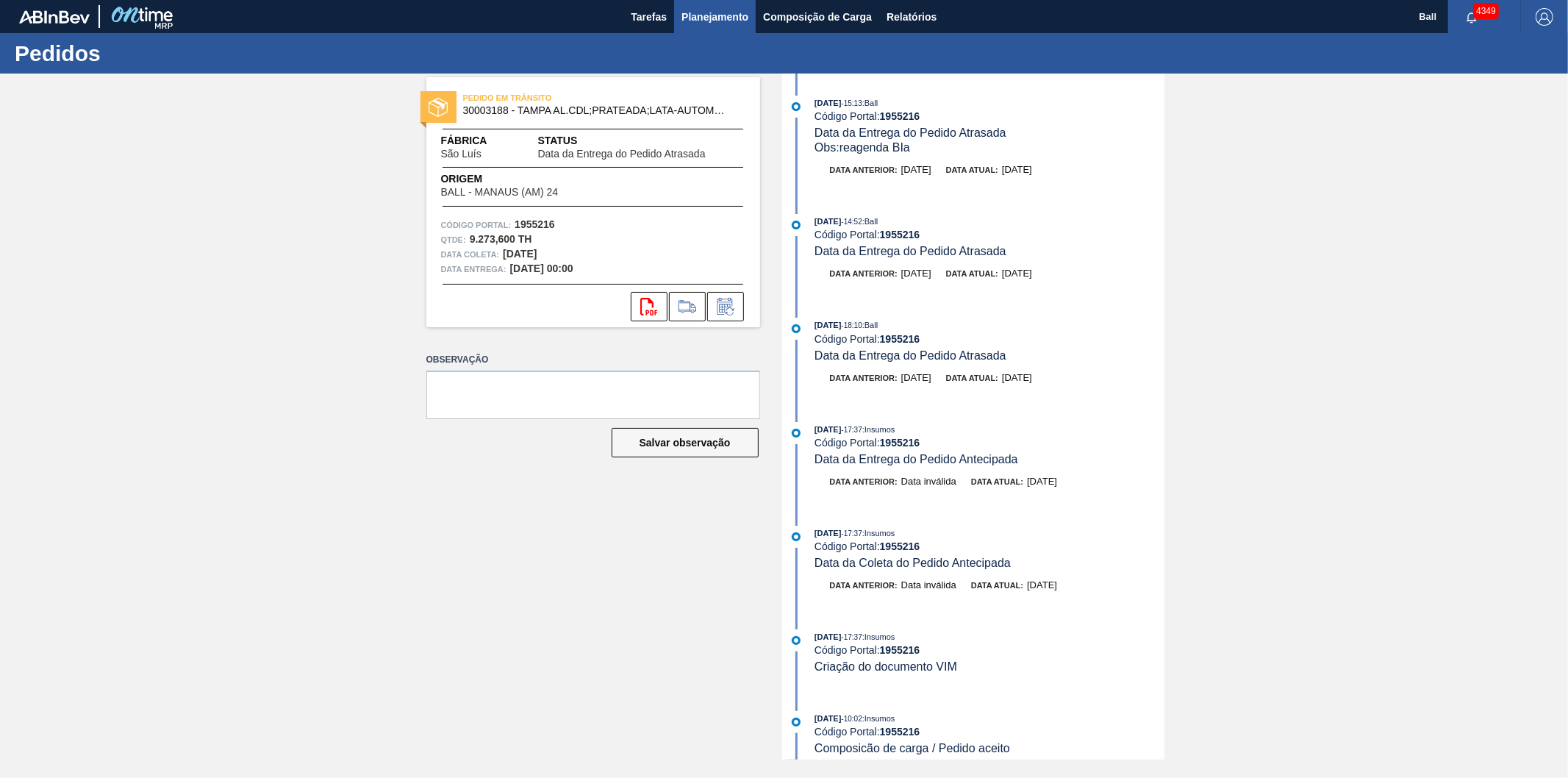
click at [707, 20] on span "Planejamento" at bounding box center [715, 16] width 67 height 18
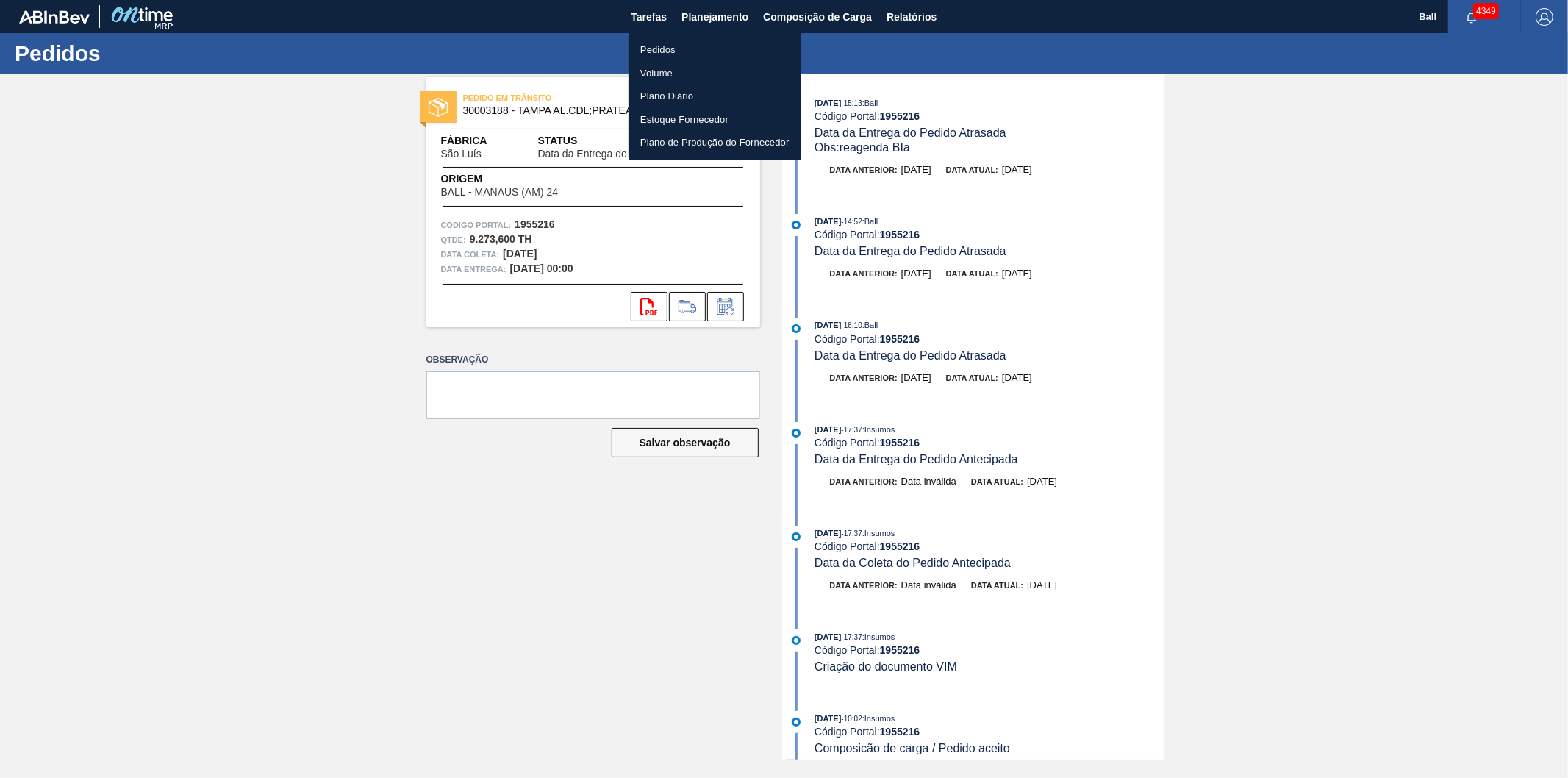
click at [674, 46] on li "Pedidos" at bounding box center [714, 49] width 173 height 23
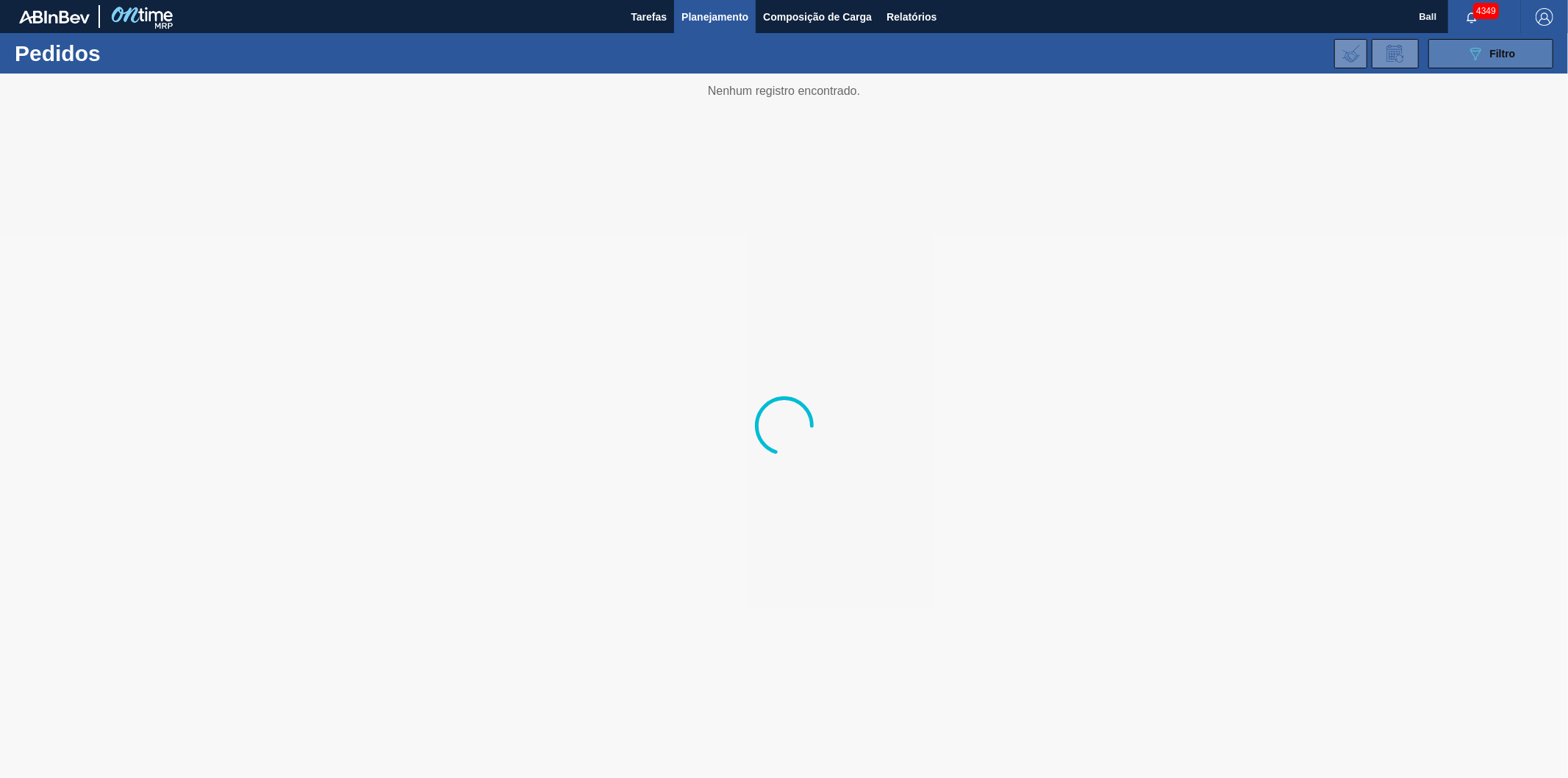
click at [1519, 59] on button "089F7B8B-B2A5-4AFE-B5C0-19BA573D28AC Filtro" at bounding box center [1491, 53] width 125 height 29
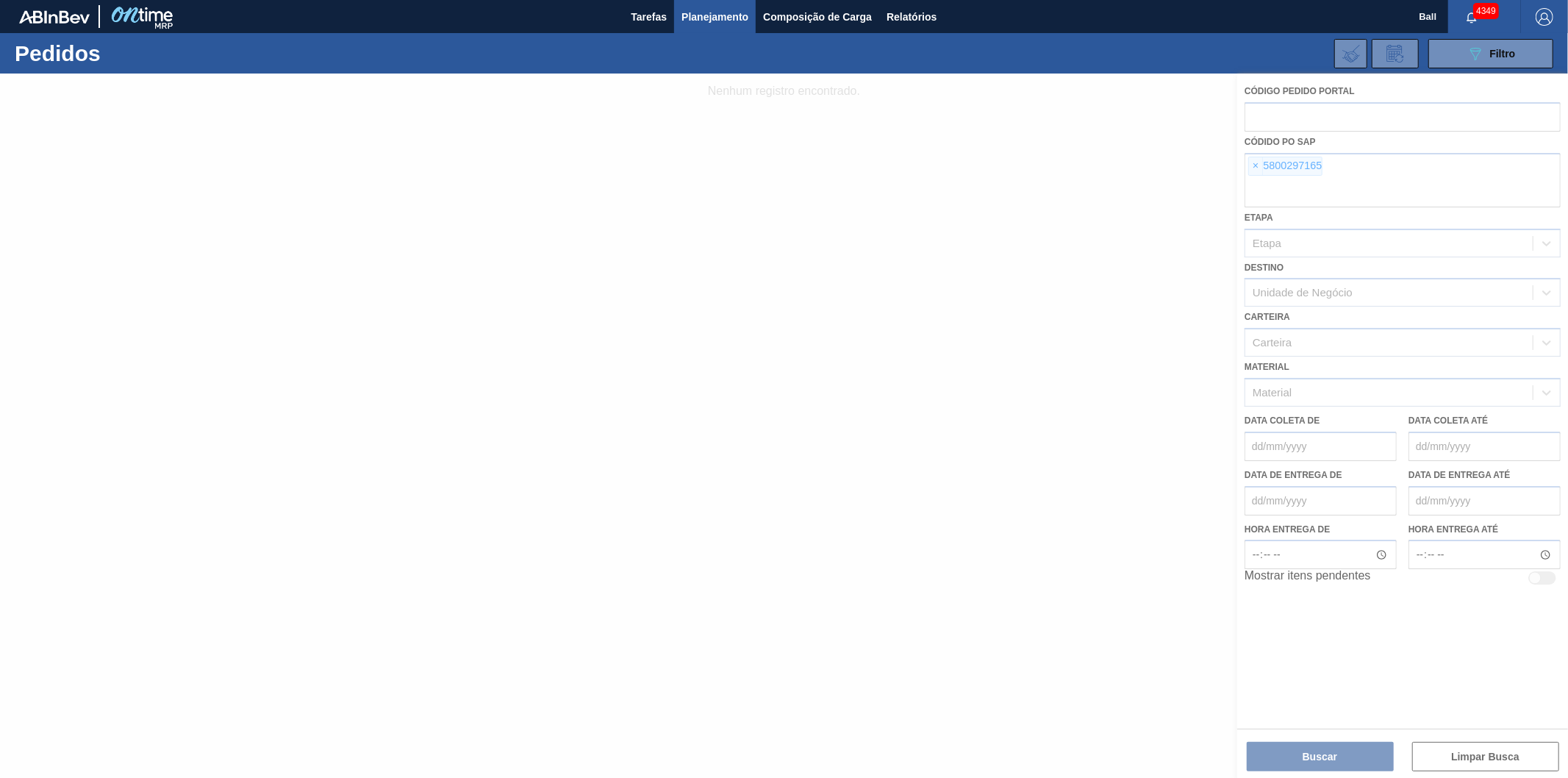
click at [1256, 164] on div at bounding box center [784, 425] width 1568 height 704
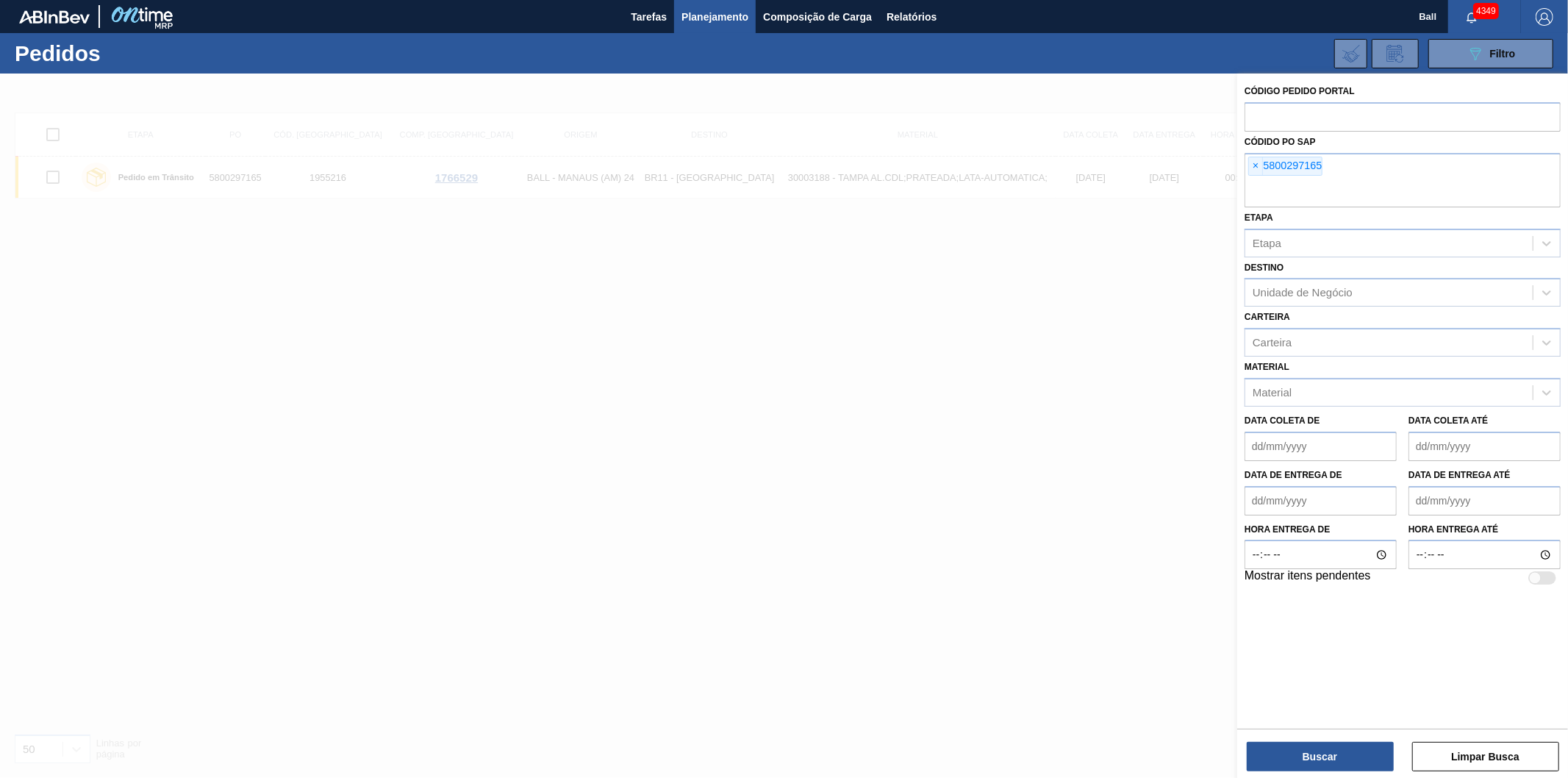
click at [1256, 164] on span "×" at bounding box center [1256, 166] width 14 height 18
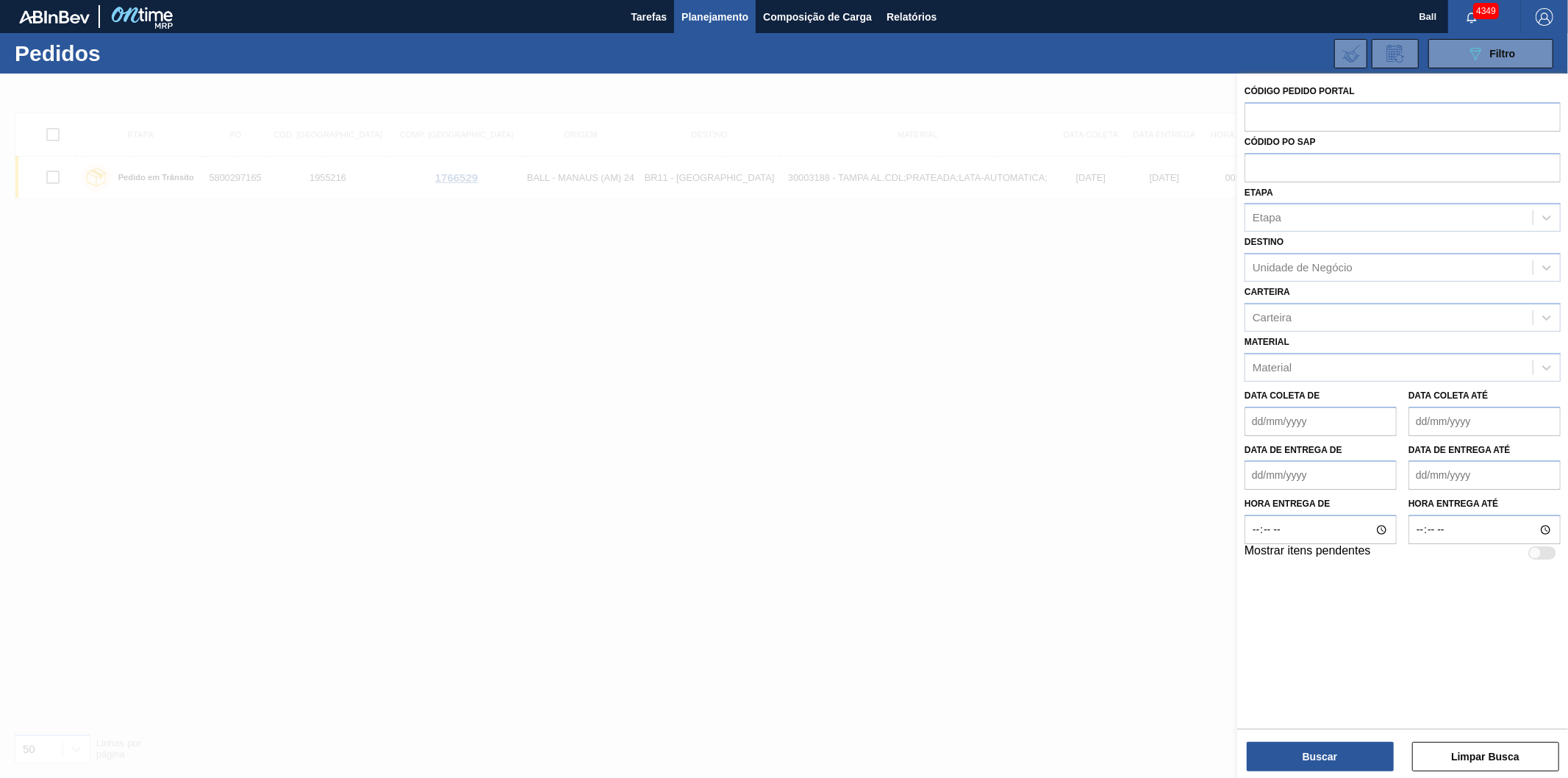
paste input "5800297169"
type input "5800297169"
click at [1302, 108] on input "text" at bounding box center [1402, 116] width 316 height 28
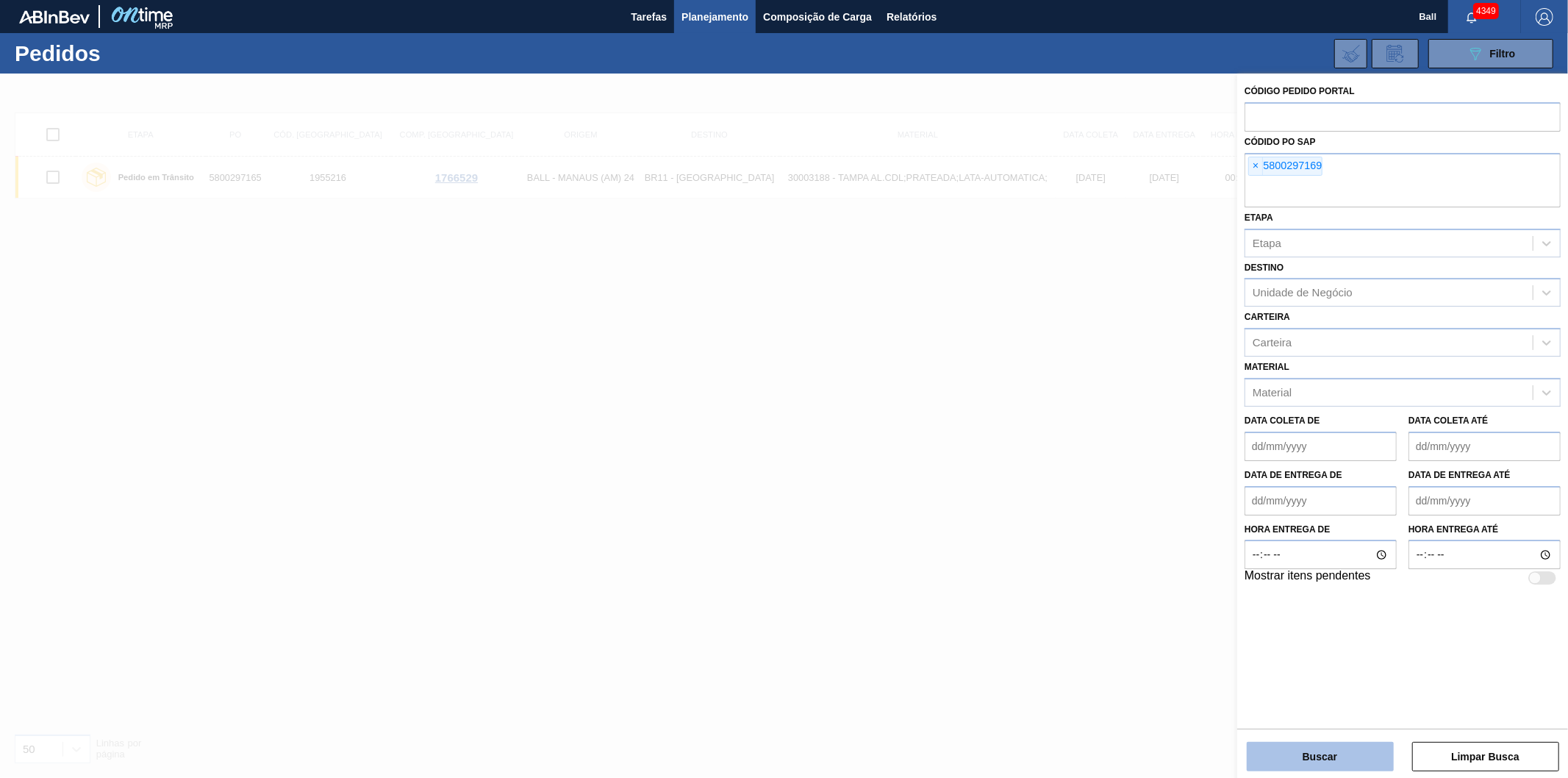
click at [1340, 769] on button "Buscar" at bounding box center [1320, 756] width 147 height 29
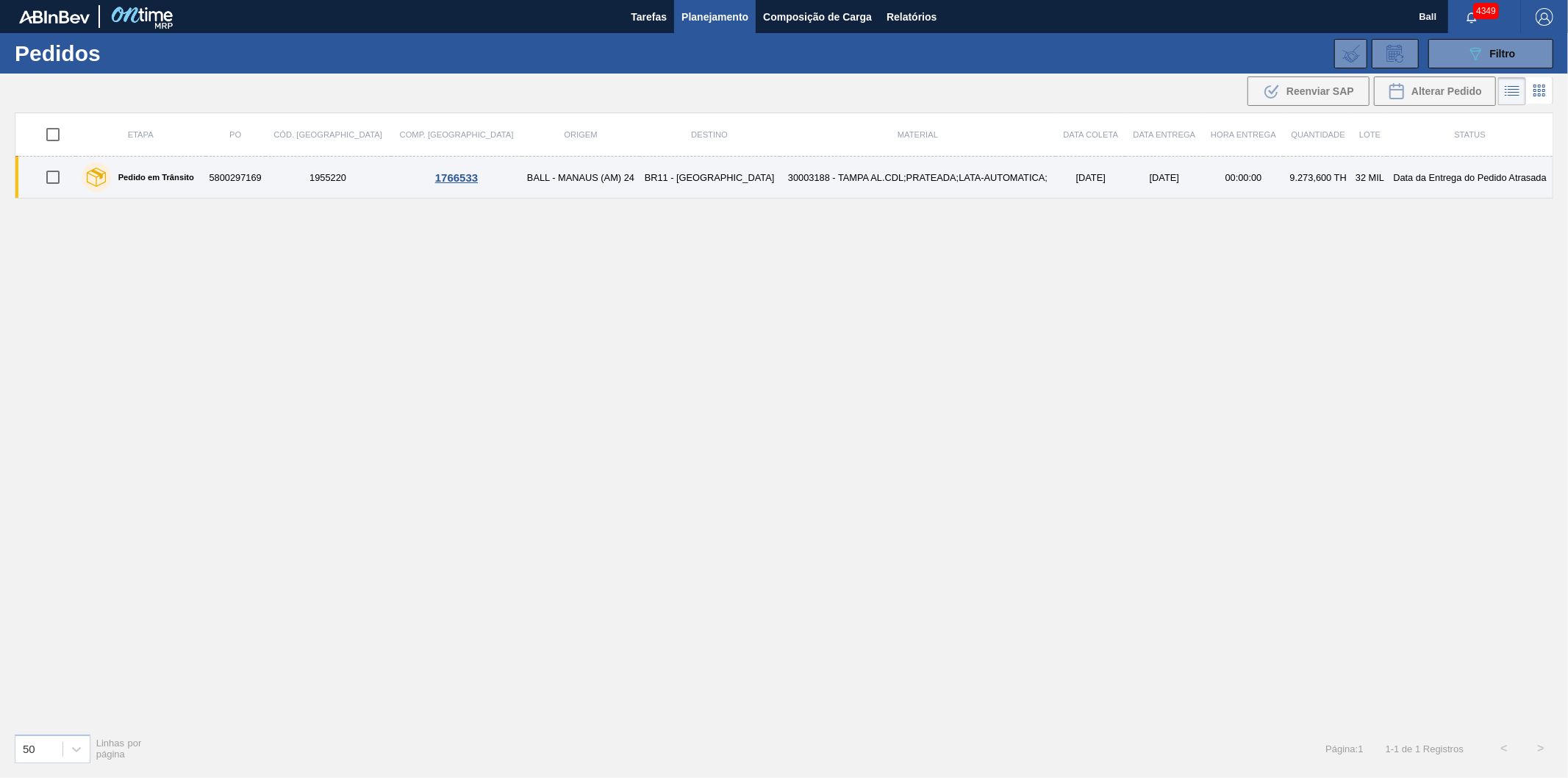
click at [780, 170] on td "30003188 - TAMPA AL.CDL;PRATEADA;LATA-AUTOMATICA;" at bounding box center [917, 177] width 276 height 42
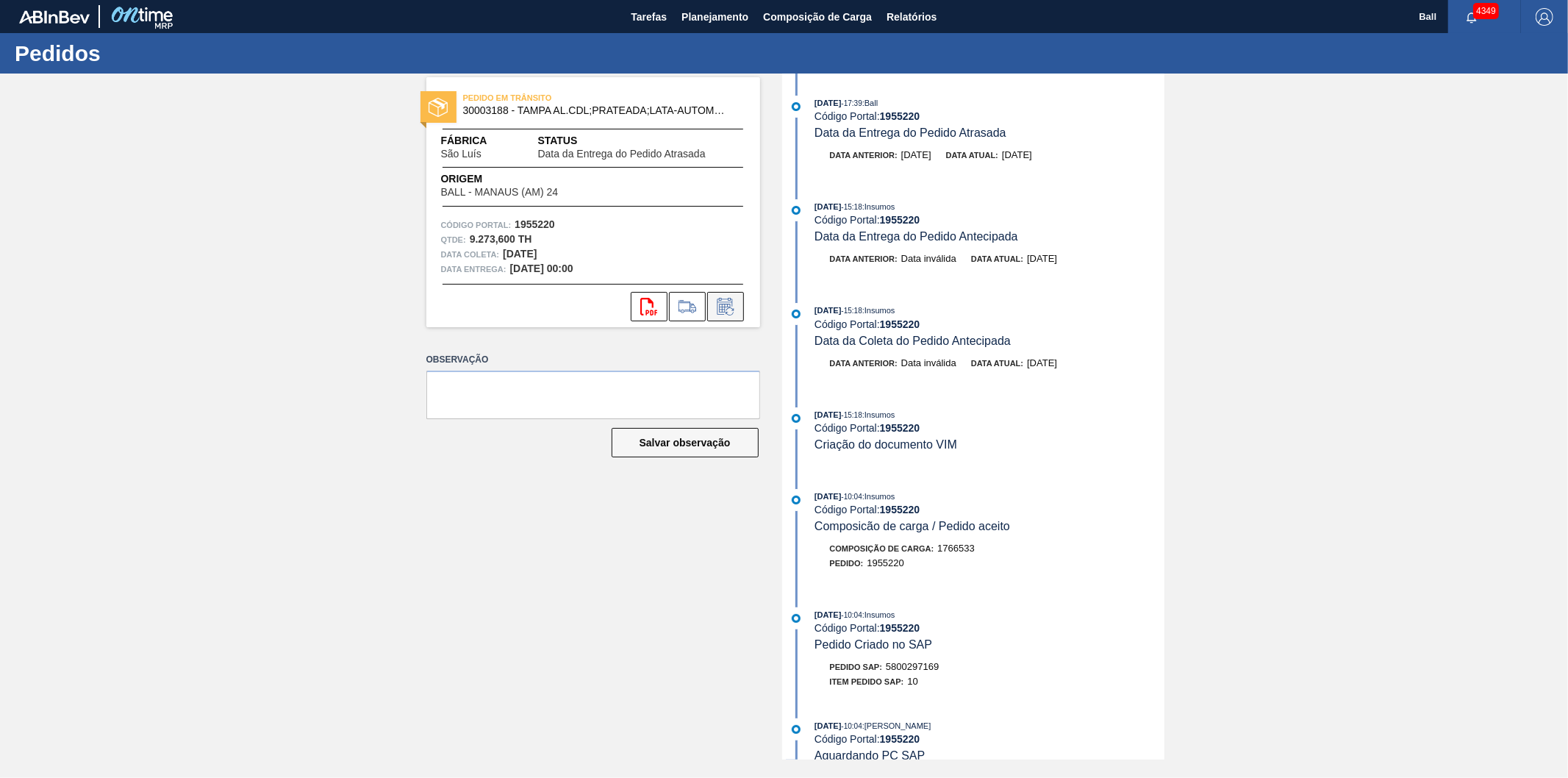
click at [736, 312] on icon at bounding box center [725, 306] width 23 height 18
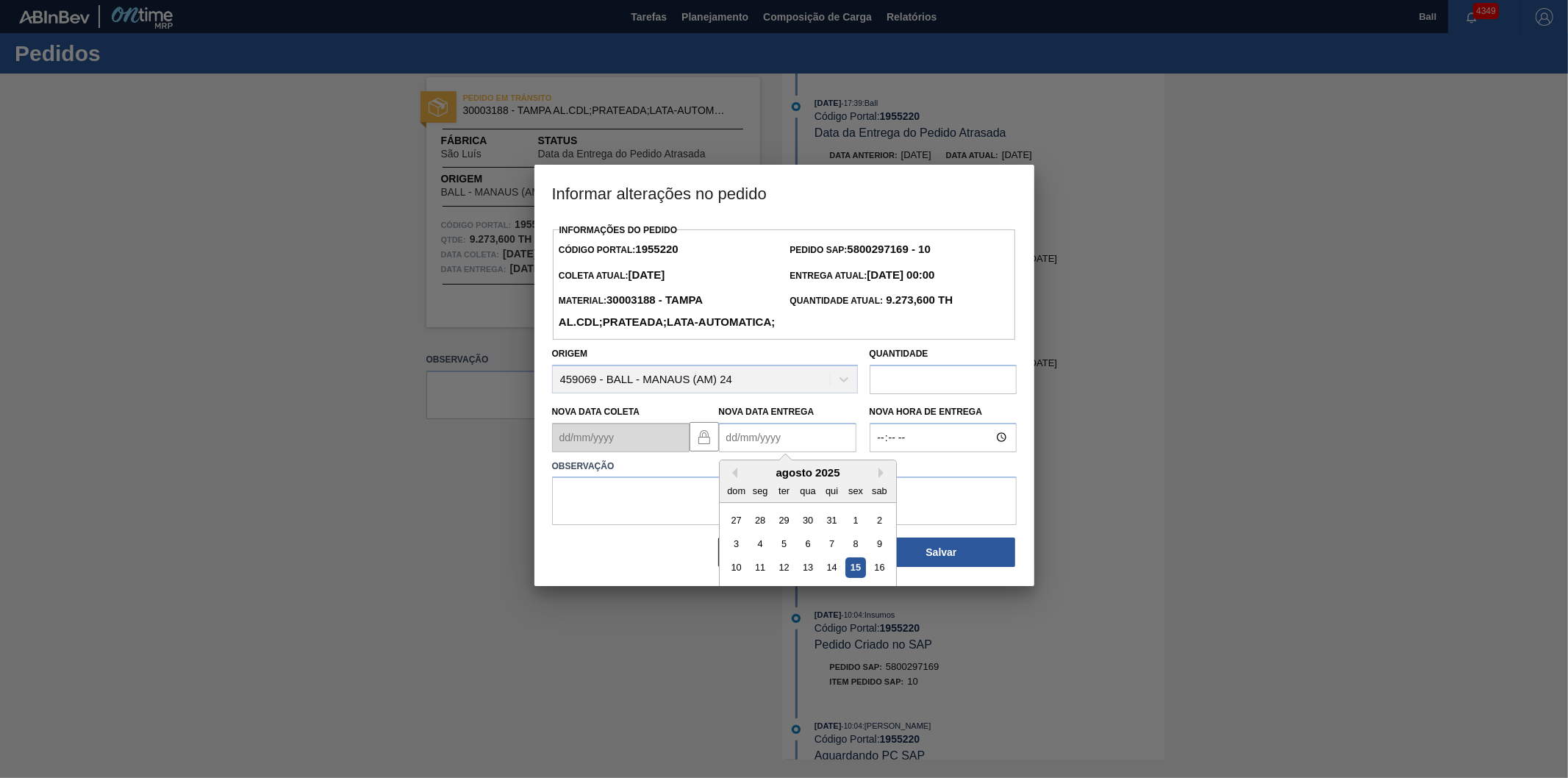
click at [753, 452] on Entrega "Nova Data Entrega" at bounding box center [787, 437] width 138 height 29
click at [744, 479] on div "agosto 2025" at bounding box center [807, 472] width 176 height 13
click at [879, 498] on div "Previous Month Next Month agosto 2025 dom seg ter qua qui sex sab 27 28 29 30 3…" at bounding box center [807, 558] width 178 height 197
click at [876, 479] on div "agosto 2025" at bounding box center [807, 472] width 176 height 13
click at [879, 478] on button "Next Month" at bounding box center [884, 472] width 10 height 10
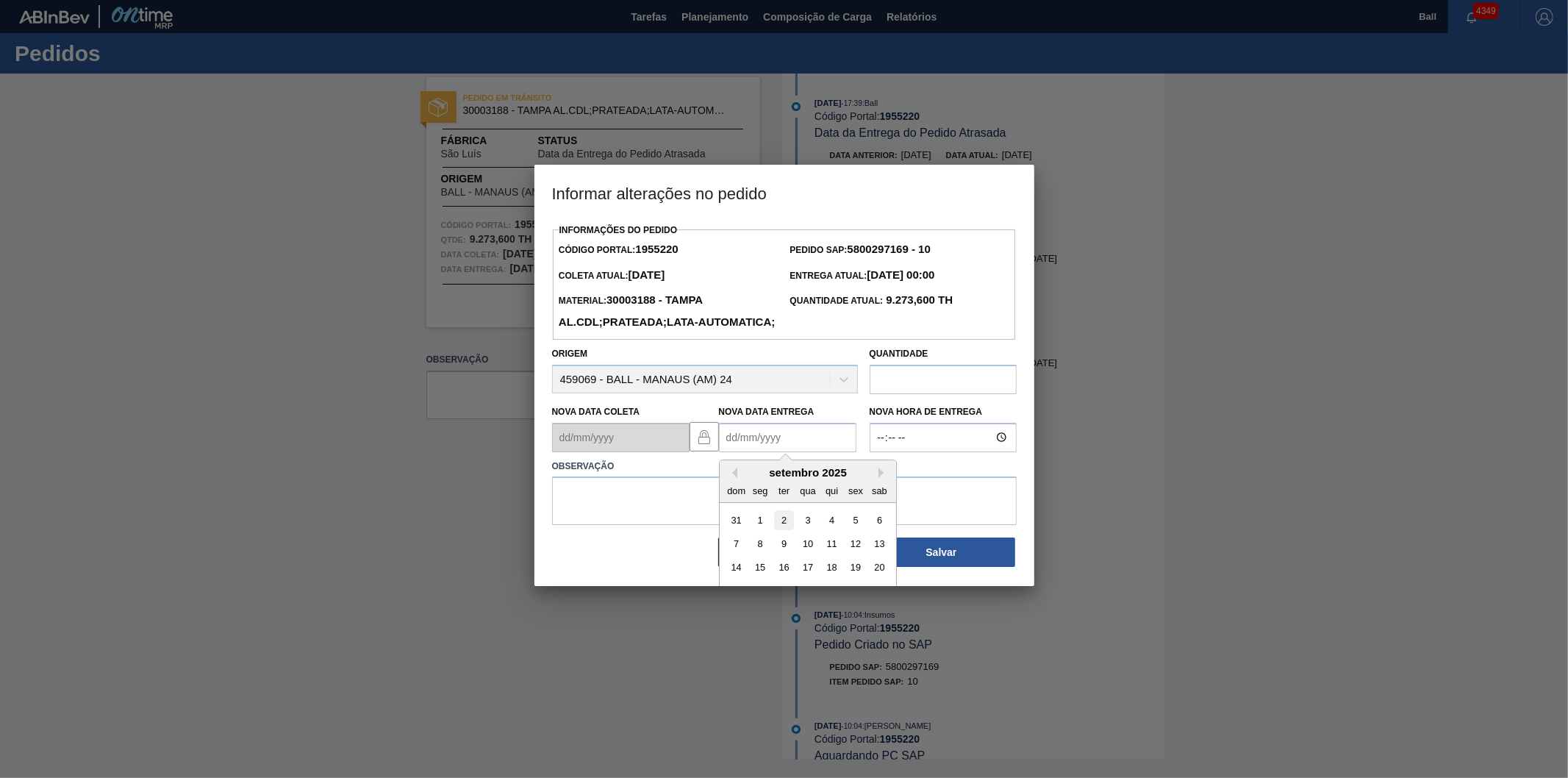
click at [782, 529] on div "2" at bounding box center [783, 519] width 20 height 20
type Entrega "[DATE]"
click at [729, 525] on textarea at bounding box center [785, 501] width 465 height 48
paste textarea "reagenda BIa"
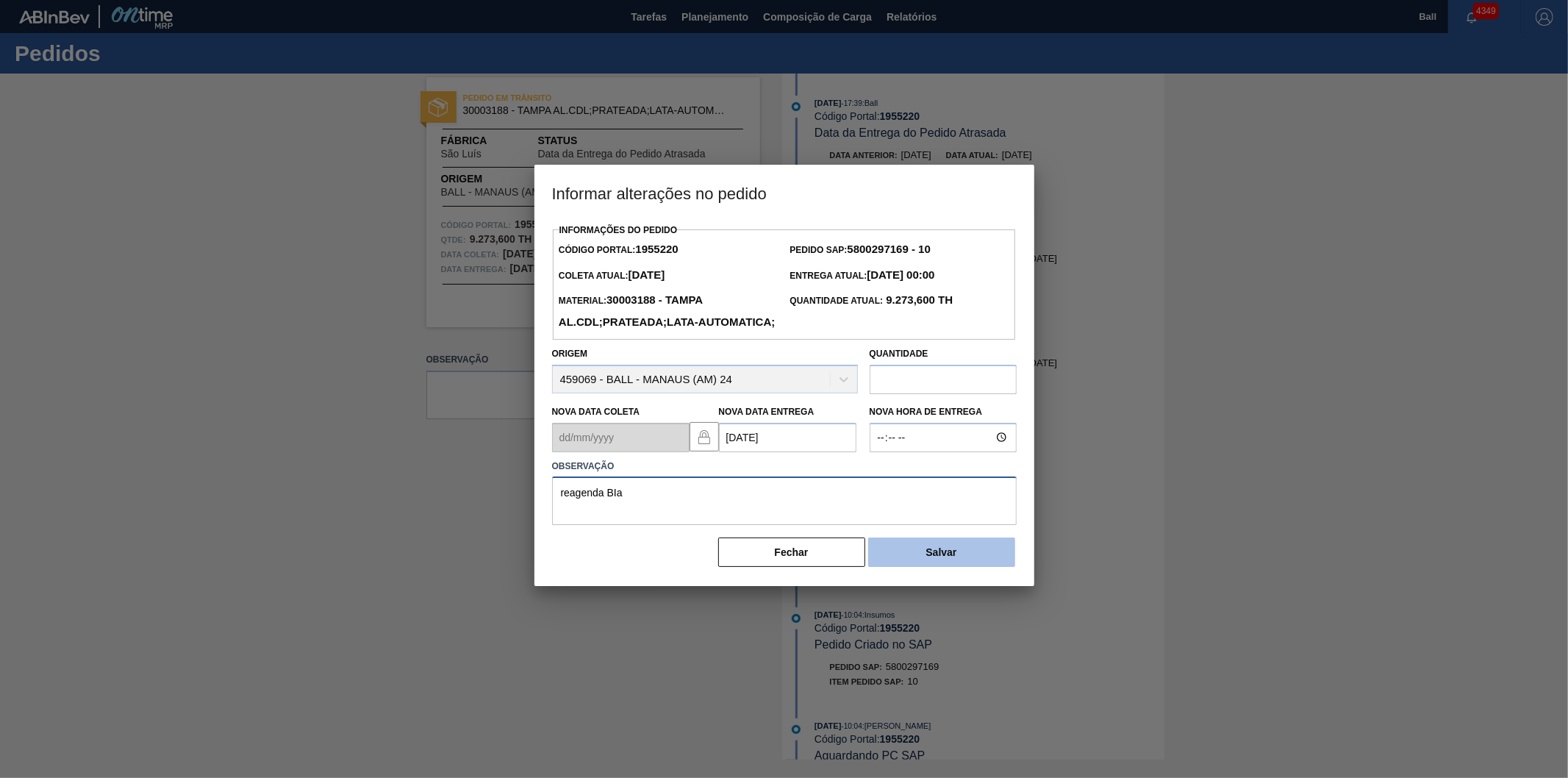
type textarea "reagenda BIa"
click at [915, 567] on button "Salvar" at bounding box center [941, 552] width 147 height 29
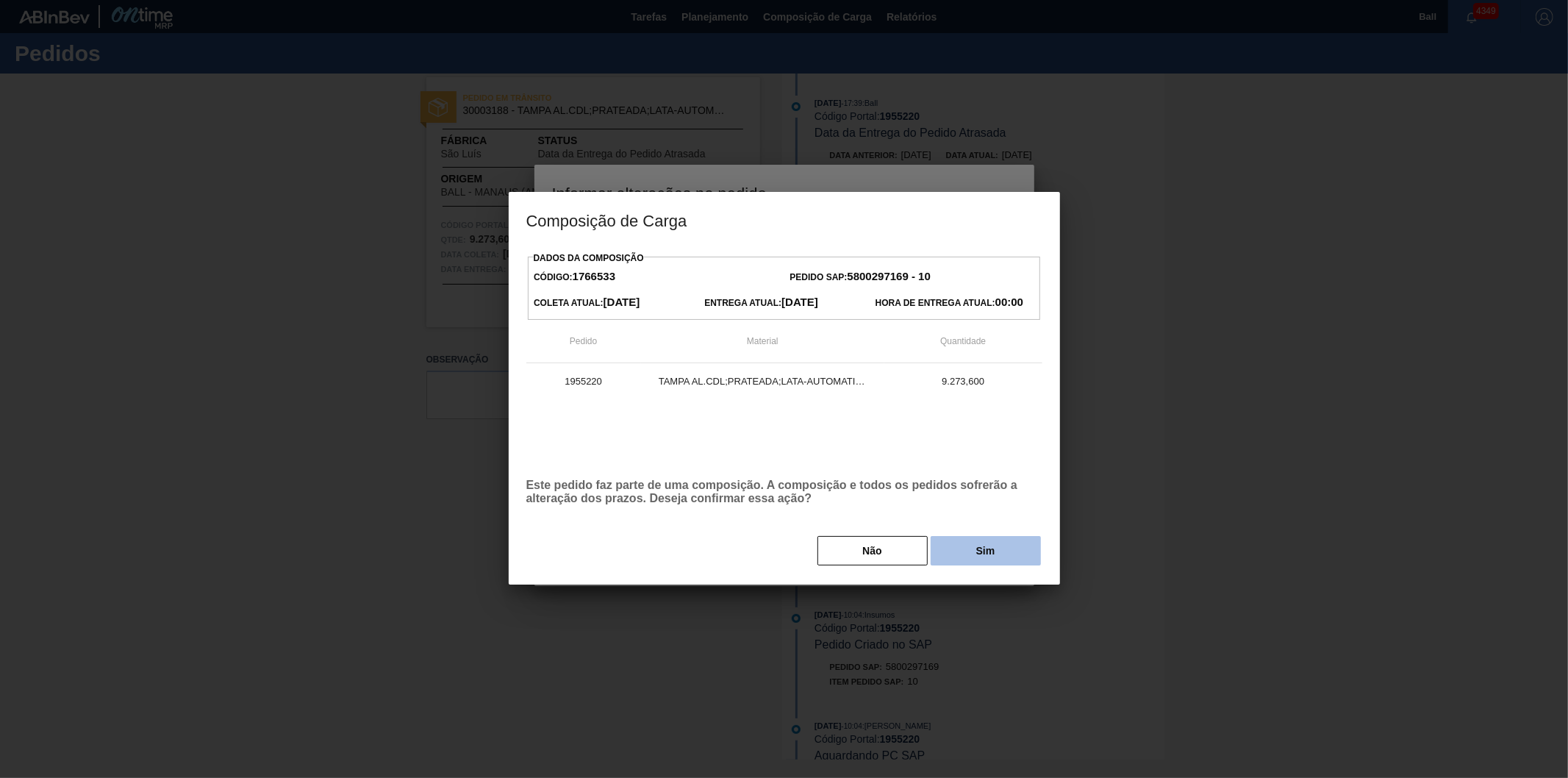
click at [972, 547] on button "Sim" at bounding box center [986, 551] width 110 height 29
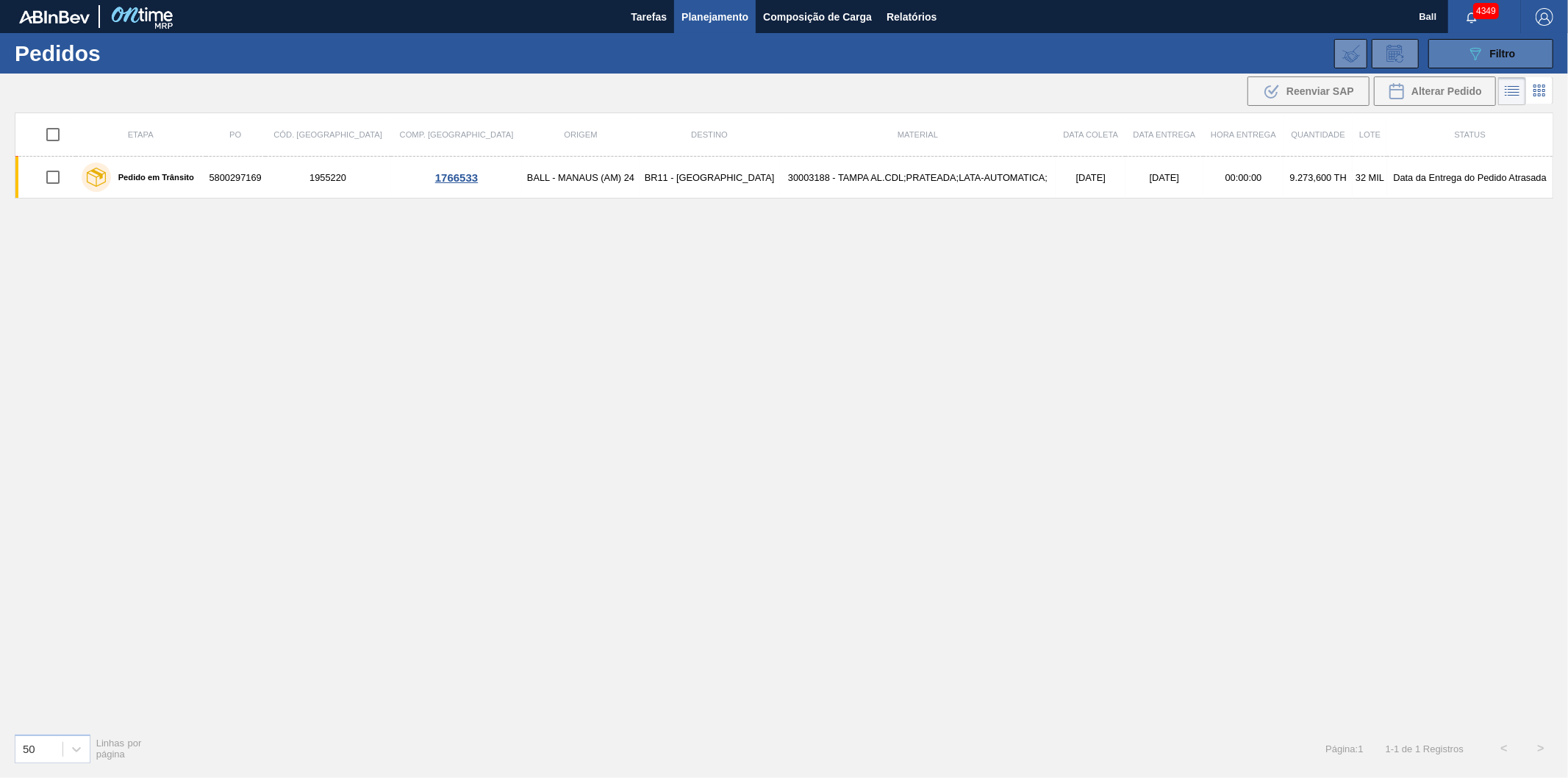
click at [1481, 57] on icon "089F7B8B-B2A5-4AFE-B5C0-19BA573D28AC" at bounding box center [1475, 53] width 18 height 18
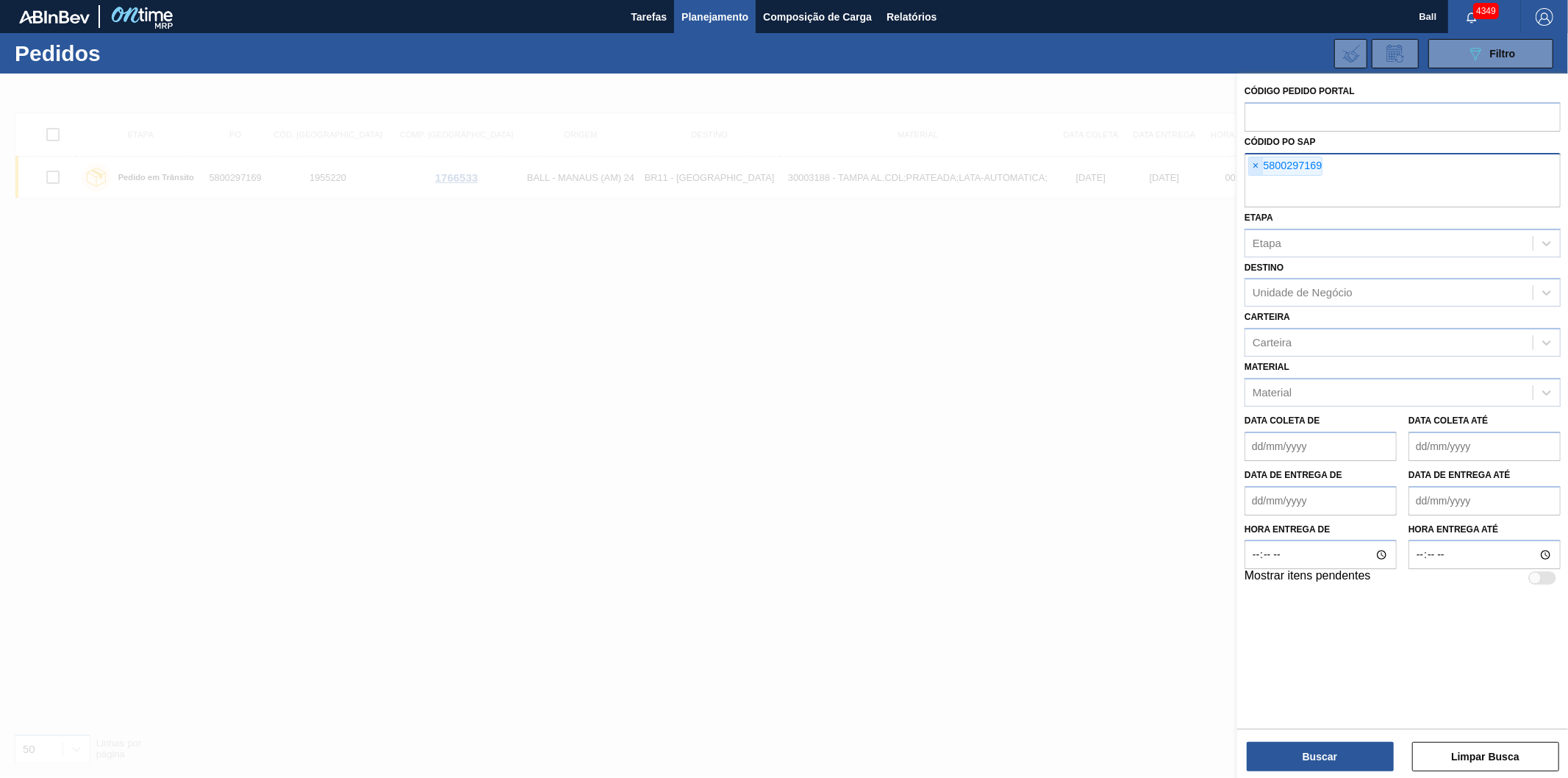
click at [1254, 162] on span "×" at bounding box center [1256, 166] width 14 height 18
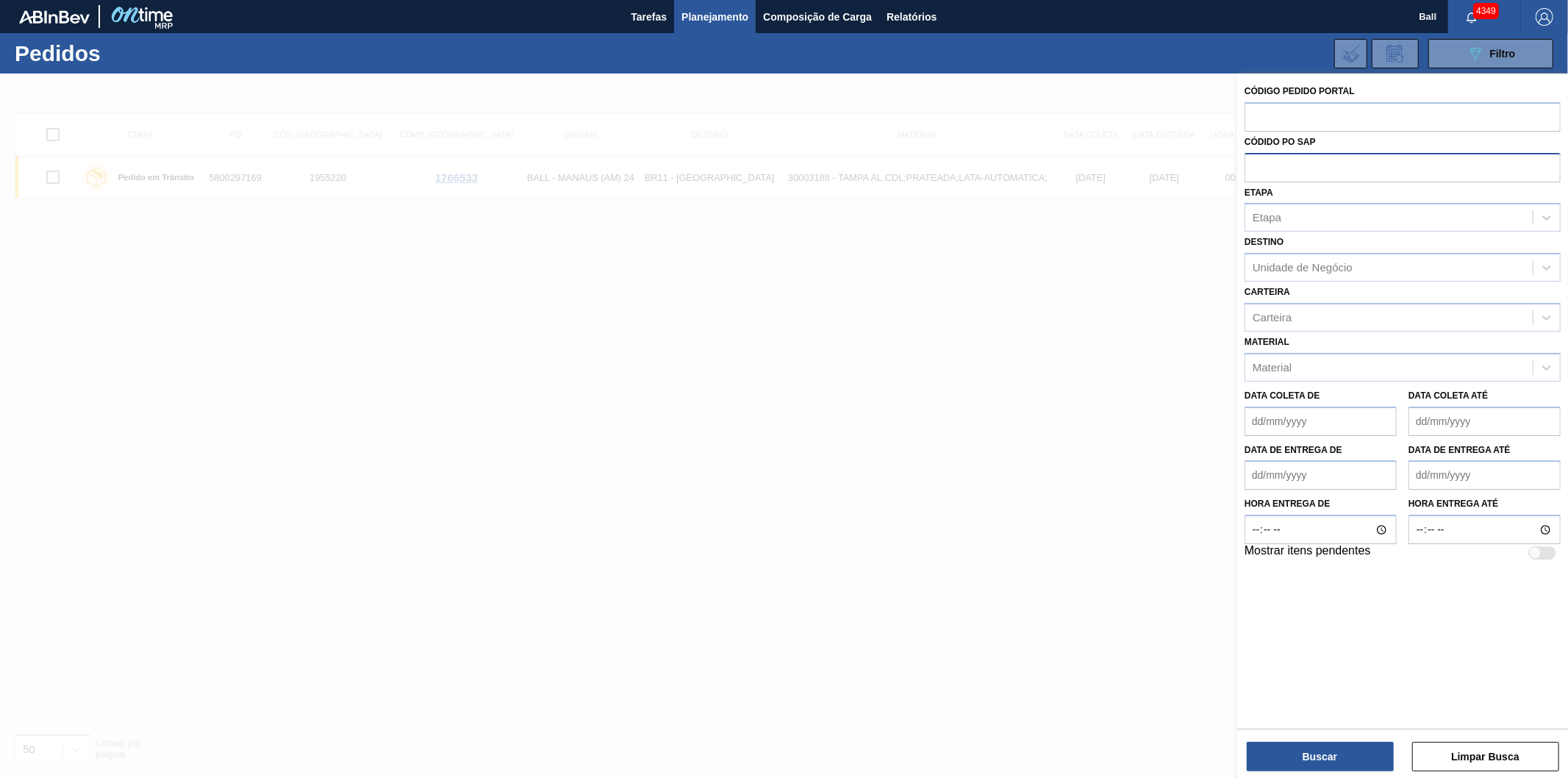
paste input "5800297171"
type input "5800297171"
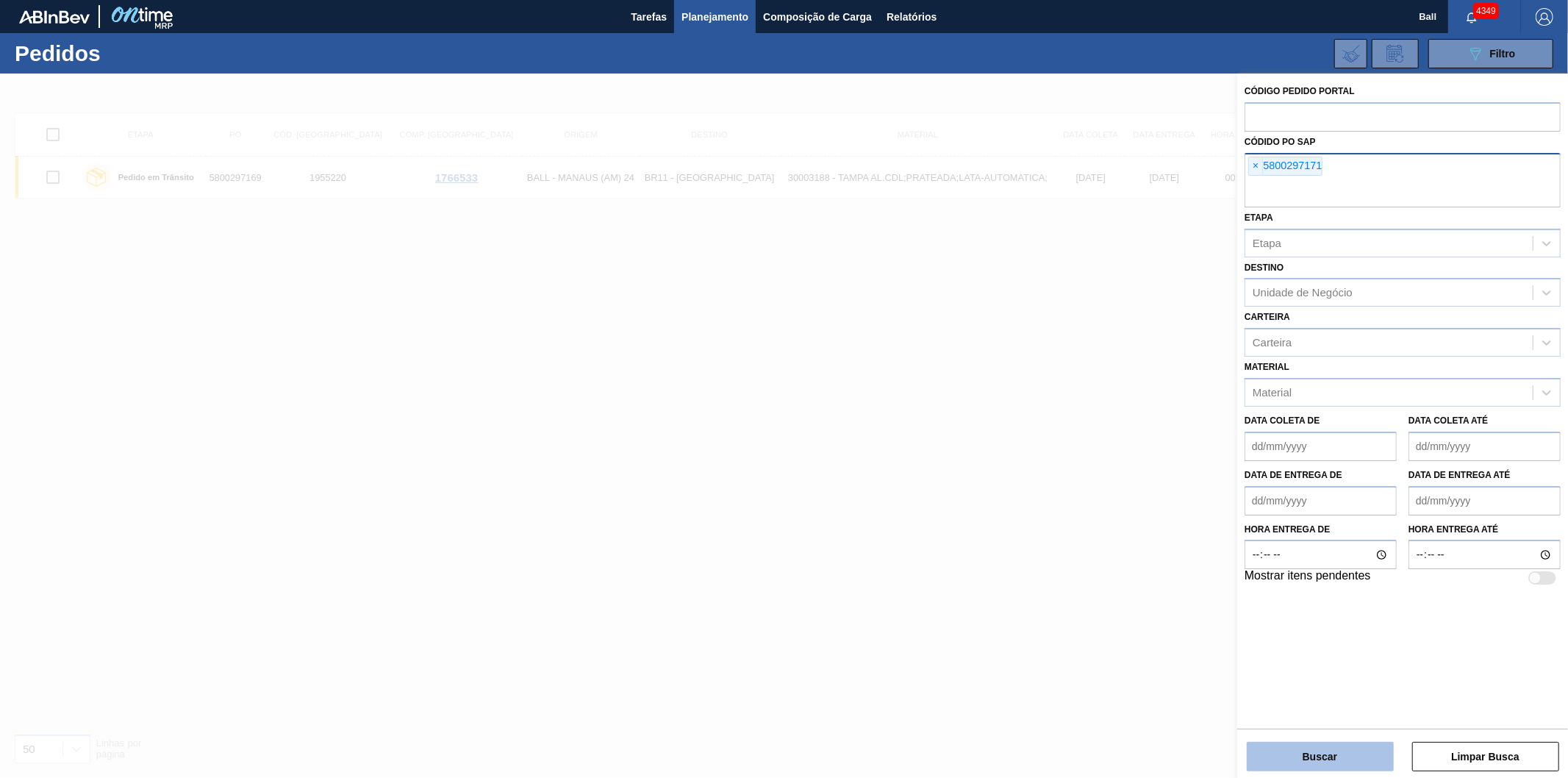
click at [1305, 759] on button "Buscar" at bounding box center [1320, 756] width 147 height 29
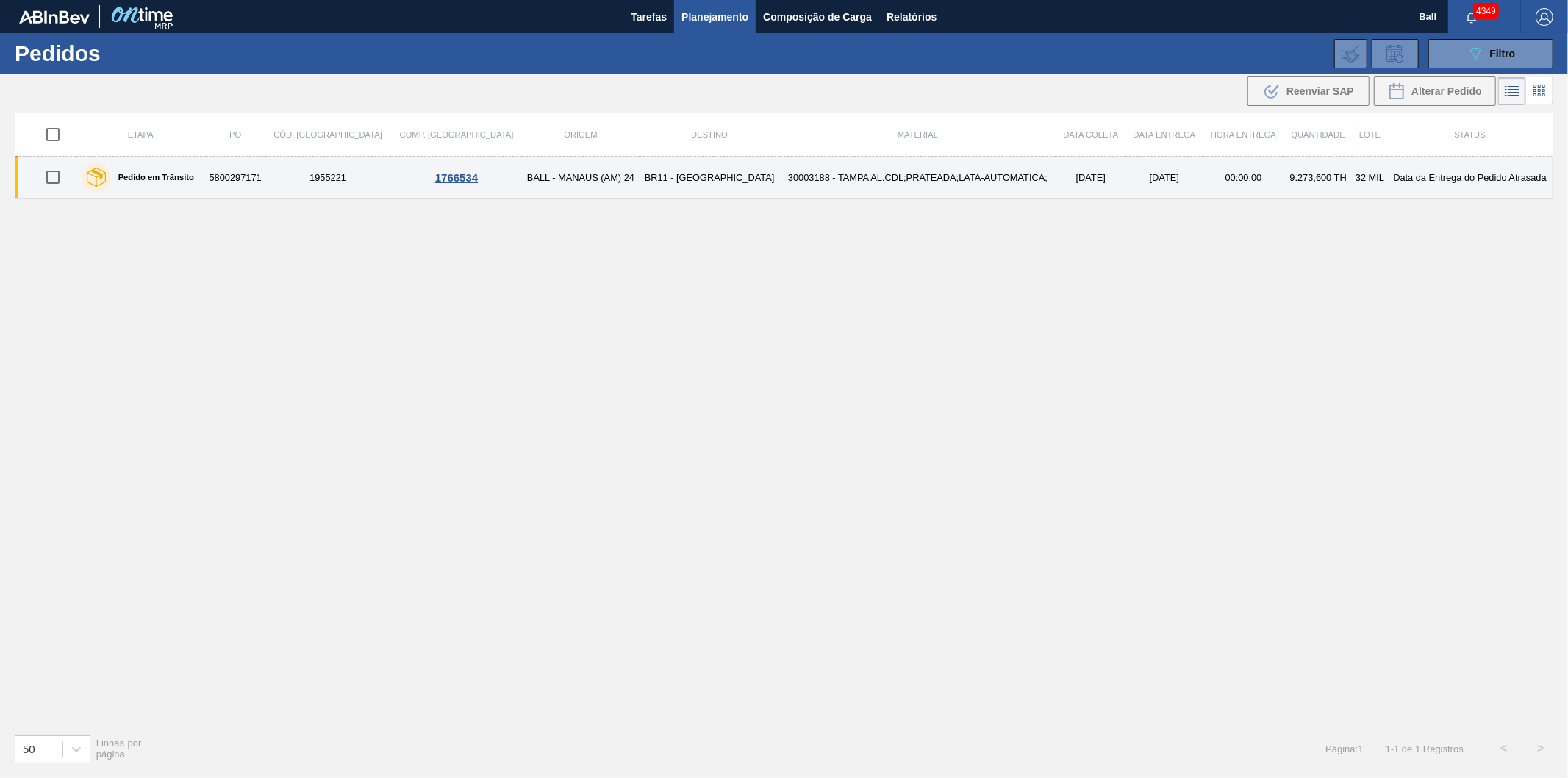
click at [1056, 177] on td "[DATE]" at bounding box center [1090, 177] width 70 height 42
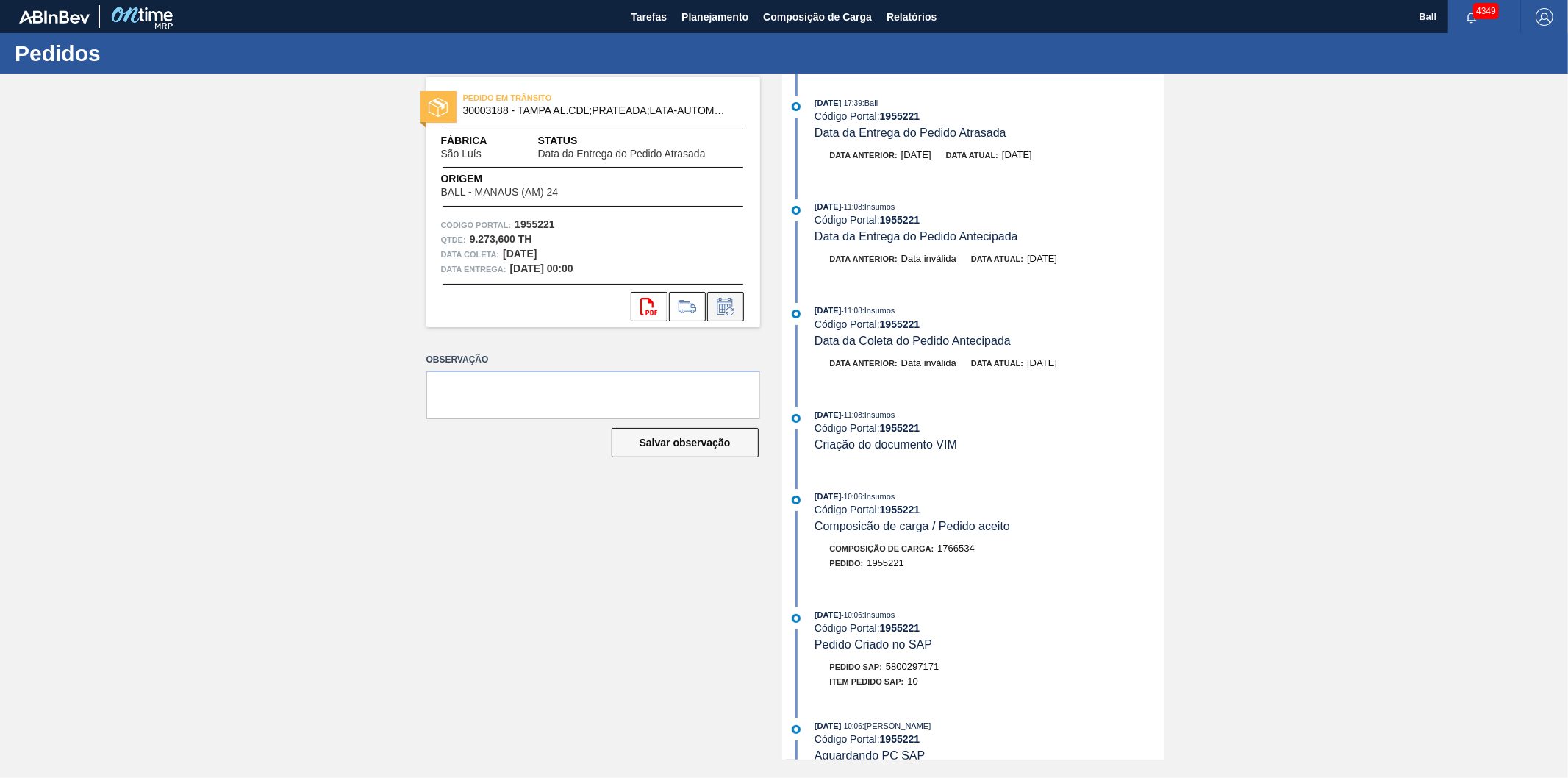
click at [719, 302] on icon at bounding box center [725, 306] width 15 height 17
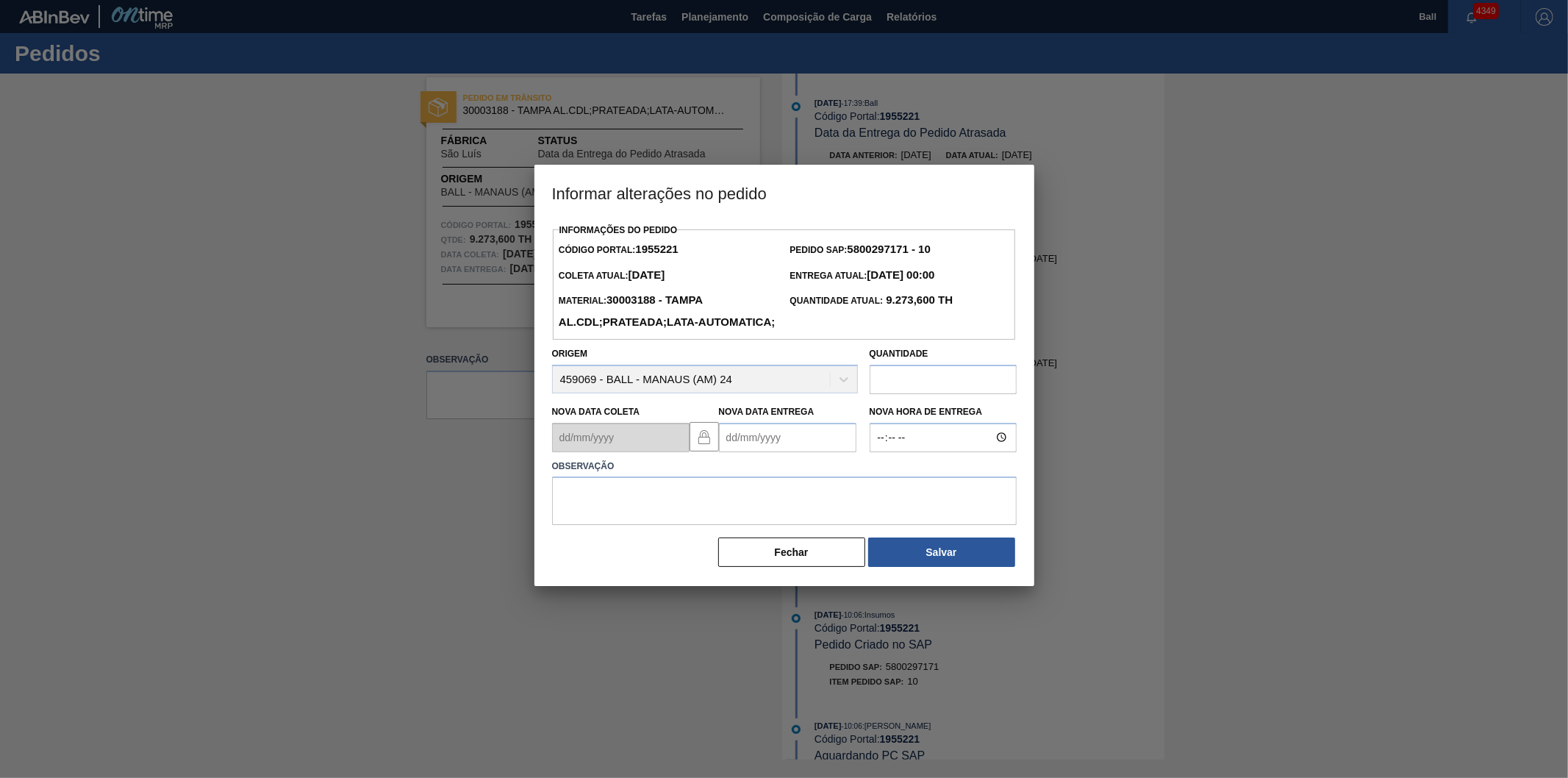
drag, startPoint x: 775, startPoint y: 465, endPoint x: 784, endPoint y: 466, distance: 9.1
click at [775, 452] on Entrega "Nova Data Entrega" at bounding box center [787, 437] width 138 height 29
click at [750, 479] on div "agosto 2025" at bounding box center [807, 472] width 176 height 13
click at [880, 478] on button "Next Month" at bounding box center [884, 472] width 10 height 10
click at [762, 577] on div "15" at bounding box center [759, 567] width 20 height 20
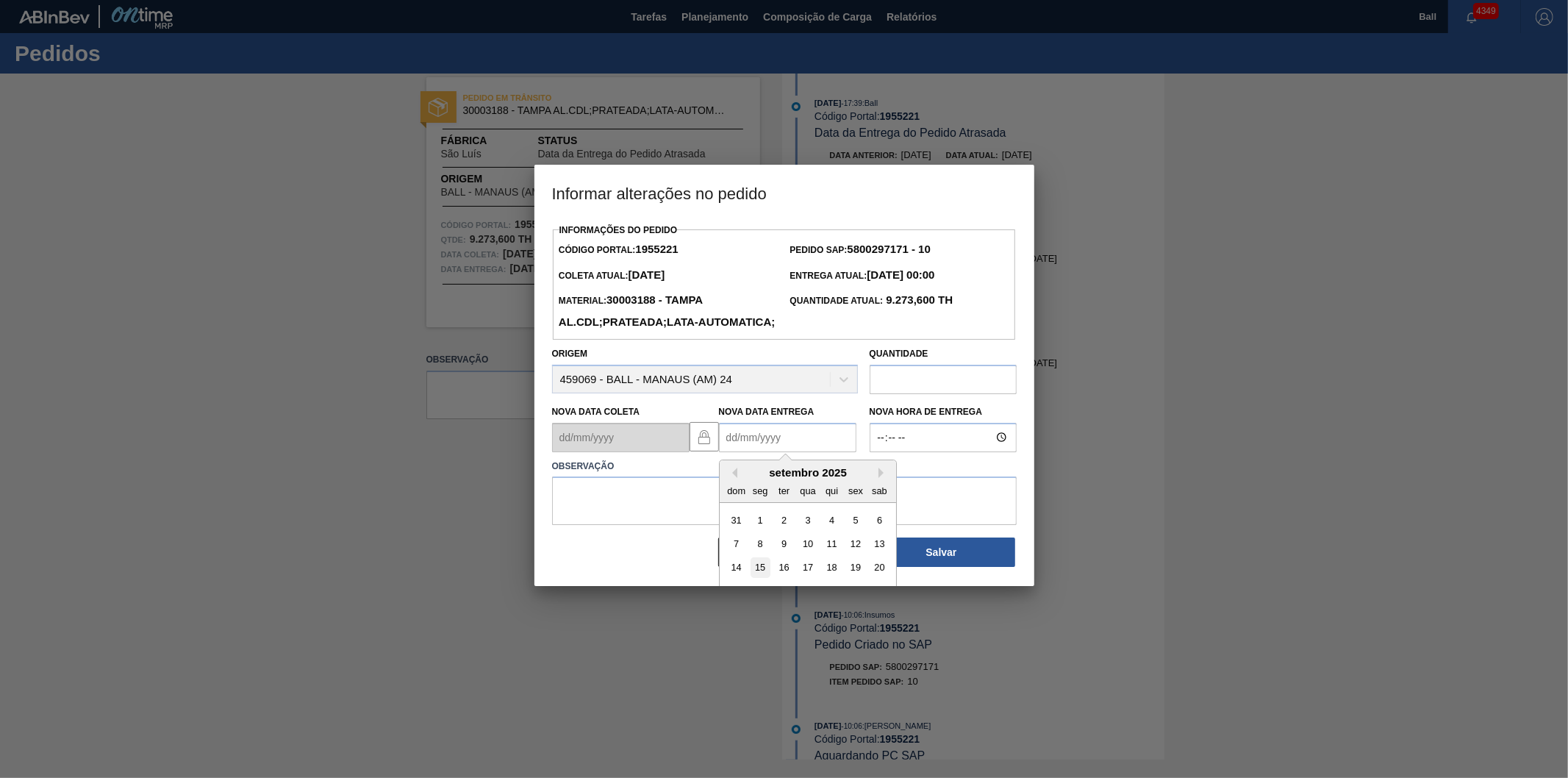
type Entrega "[DATE]"
click at [571, 525] on textarea at bounding box center [785, 501] width 465 height 48
paste textarea "reagenda BIa"
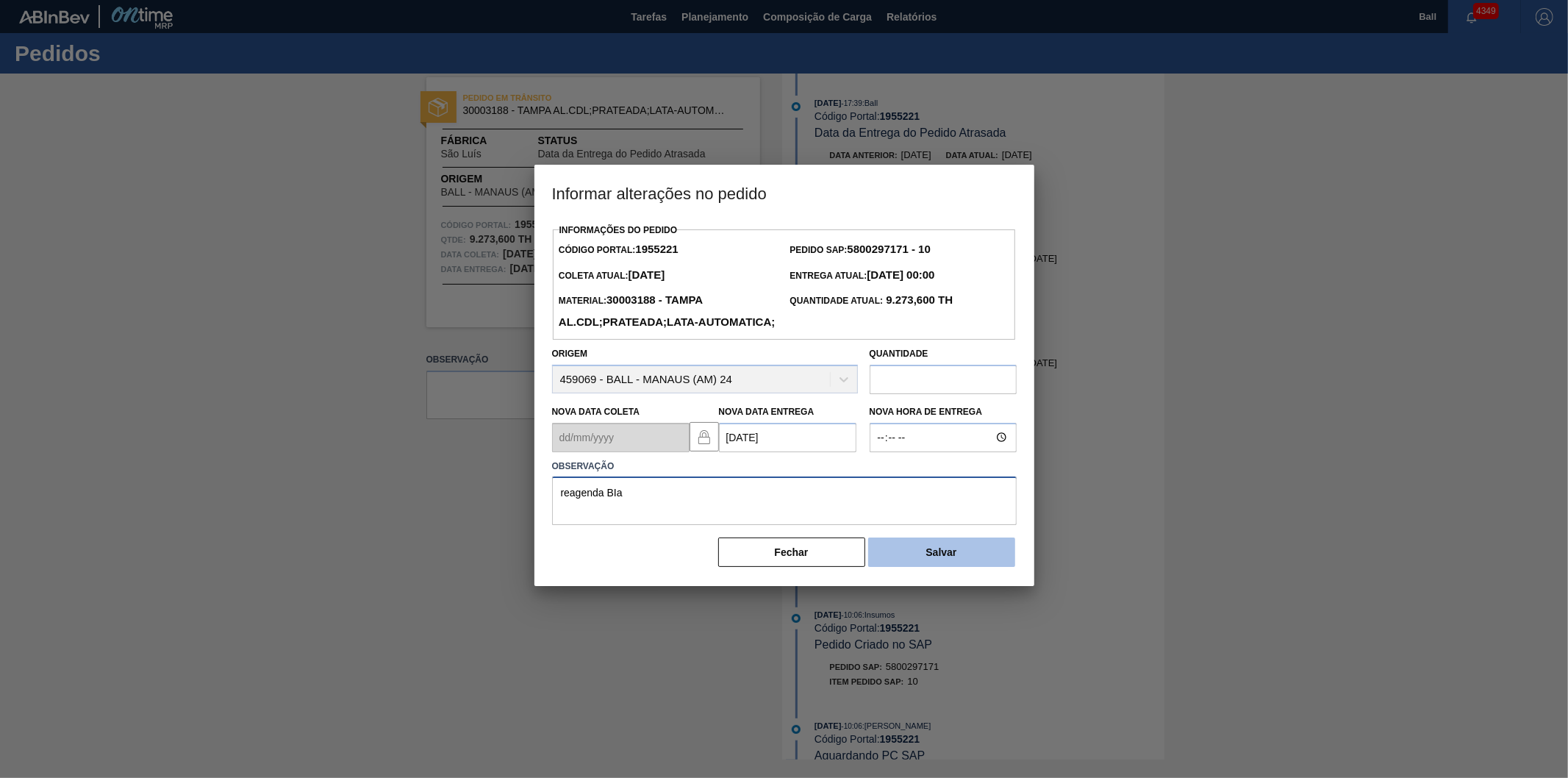
type textarea "reagenda BIa"
click at [997, 567] on button "Salvar" at bounding box center [941, 552] width 147 height 29
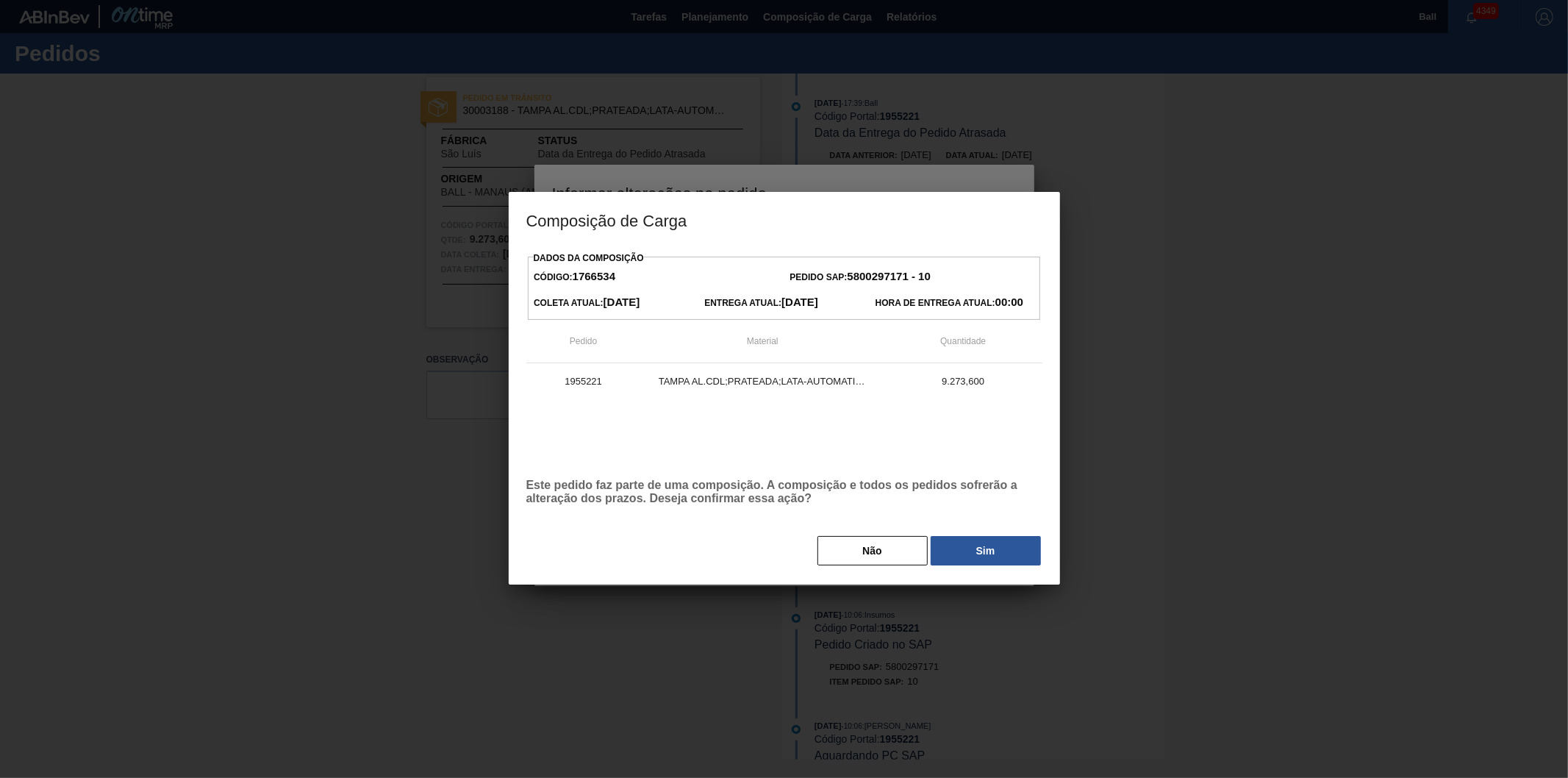
click at [991, 575] on div "Dados da Composição Código: 1766534 Pedido SAP: 5800297171 - 10 Coleta Atual: […" at bounding box center [784, 416] width 552 height 337
click at [994, 556] on button "Sim" at bounding box center [986, 551] width 110 height 29
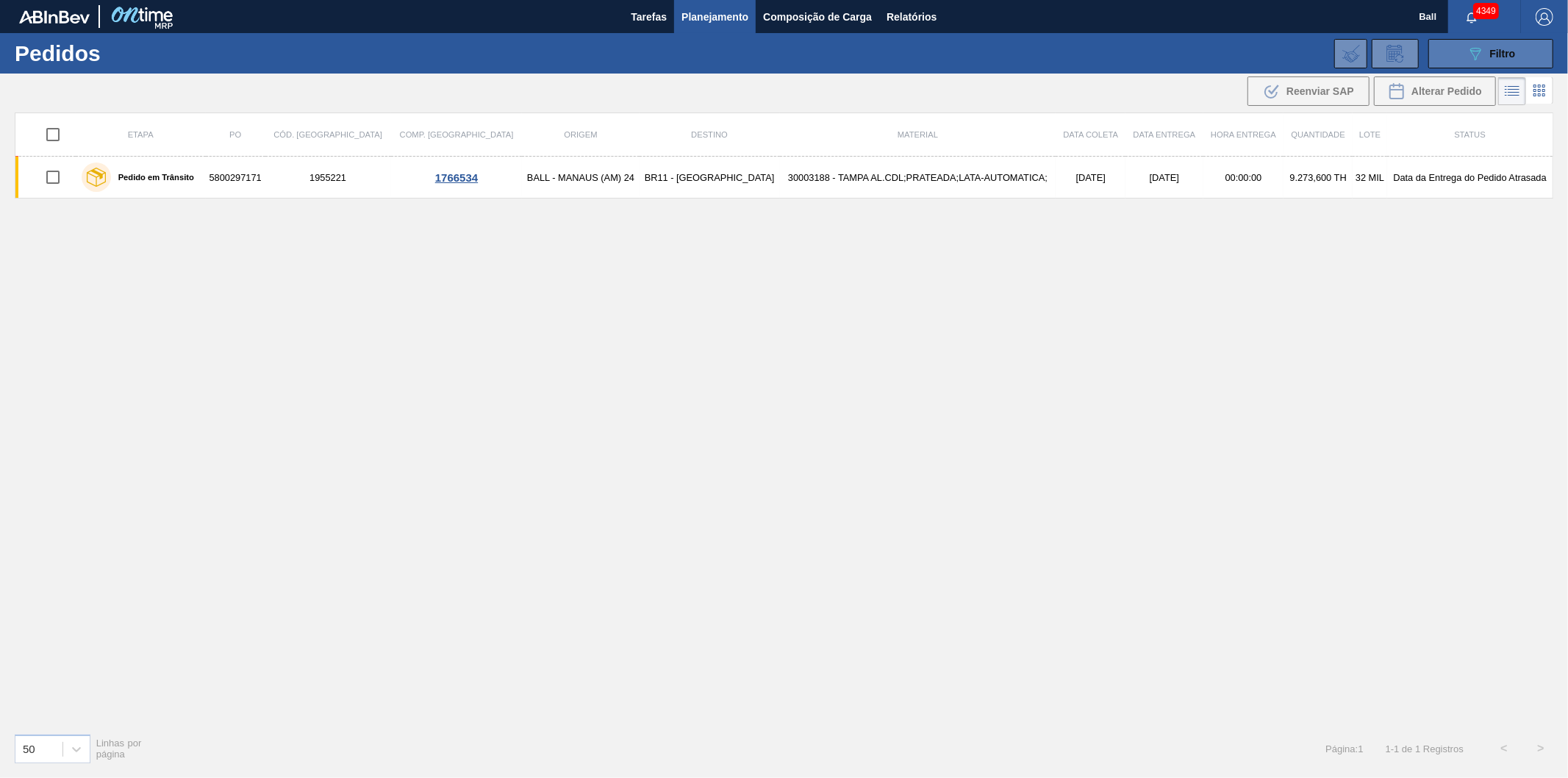
click at [1498, 57] on span "Filtro" at bounding box center [1503, 54] width 26 height 12
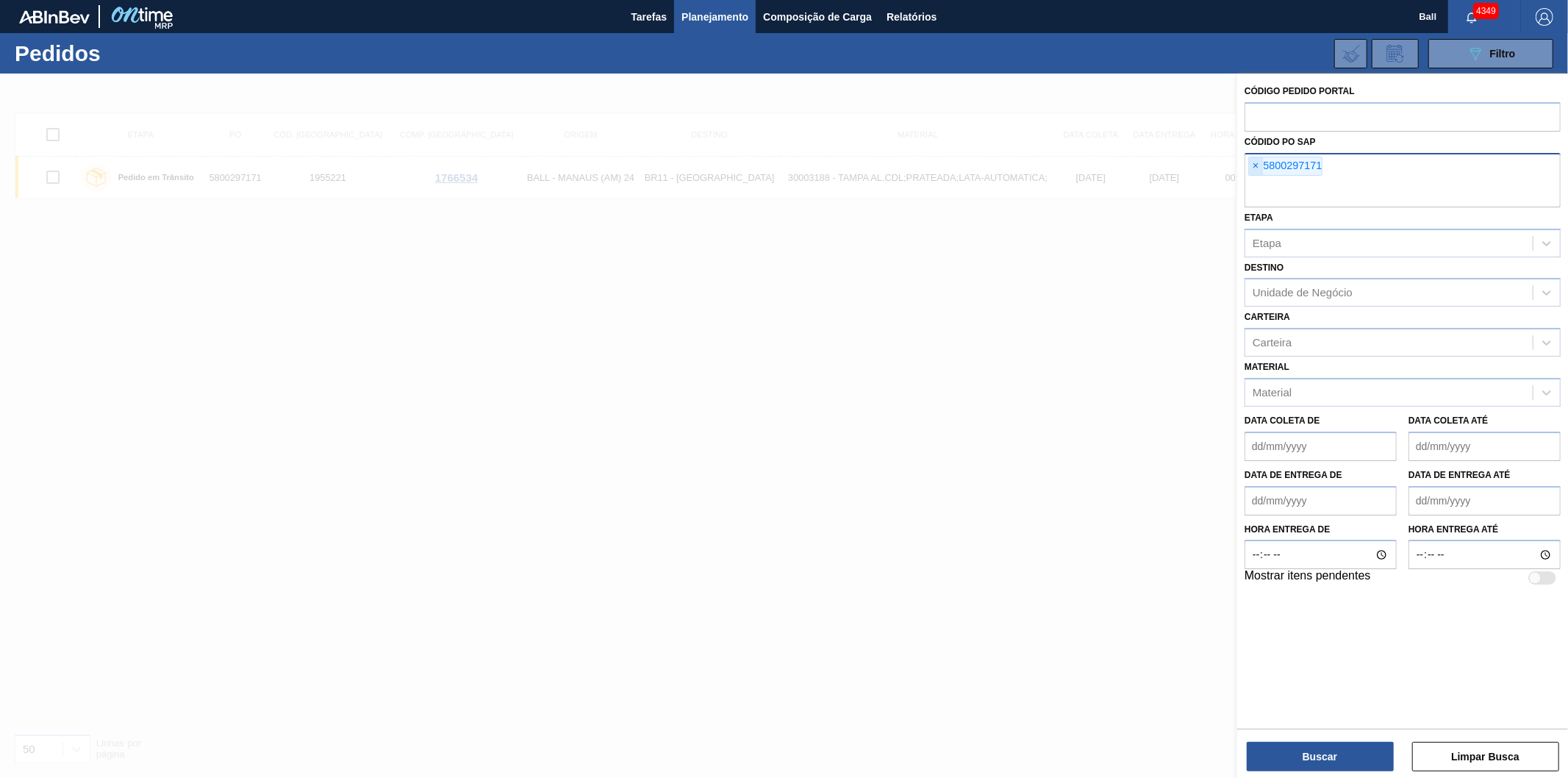
click at [1259, 163] on span "×" at bounding box center [1256, 166] width 14 height 18
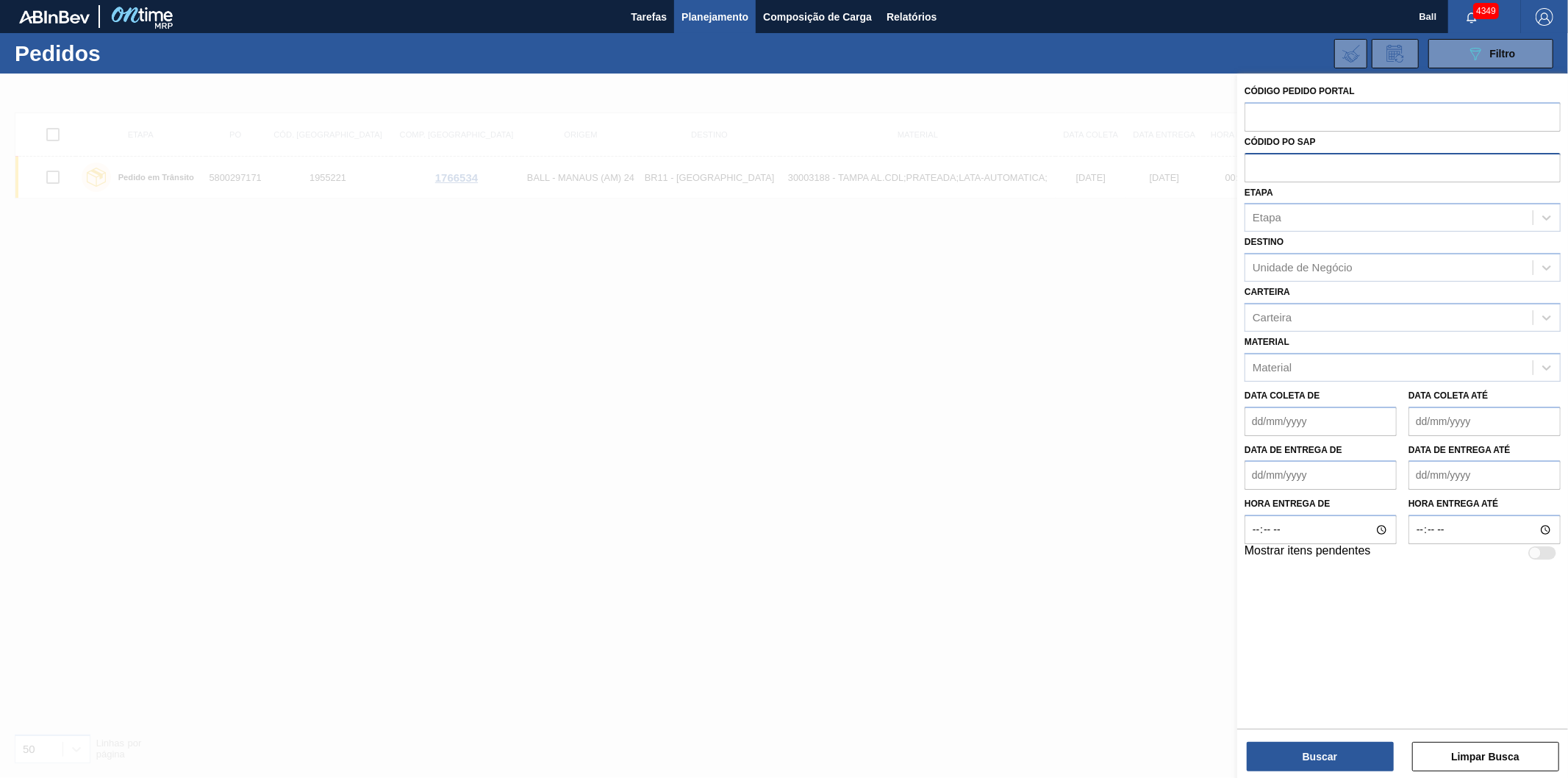
paste input "5800297167"
type input "5800297167"
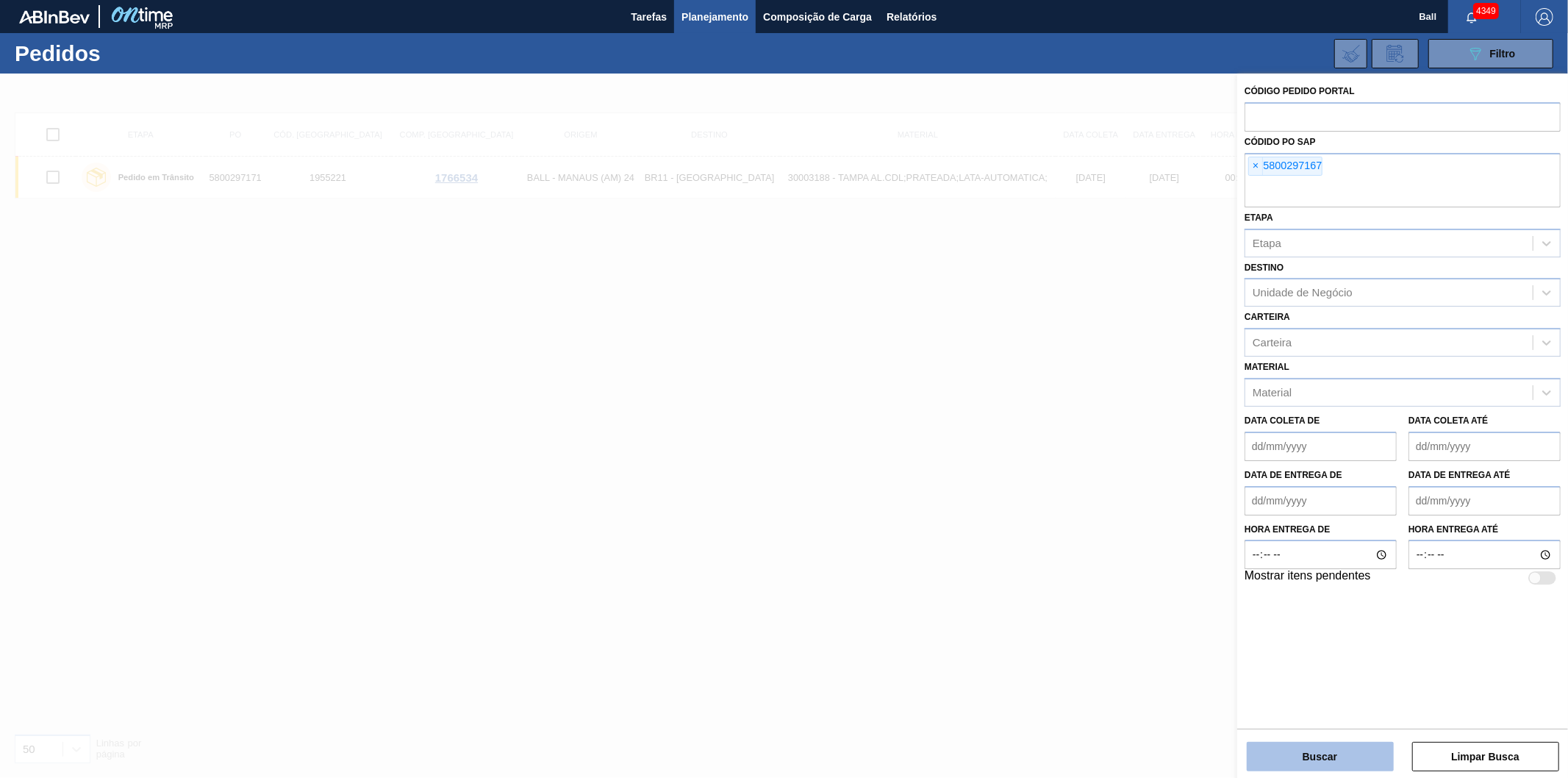
click at [1326, 754] on button "Buscar" at bounding box center [1320, 756] width 147 height 29
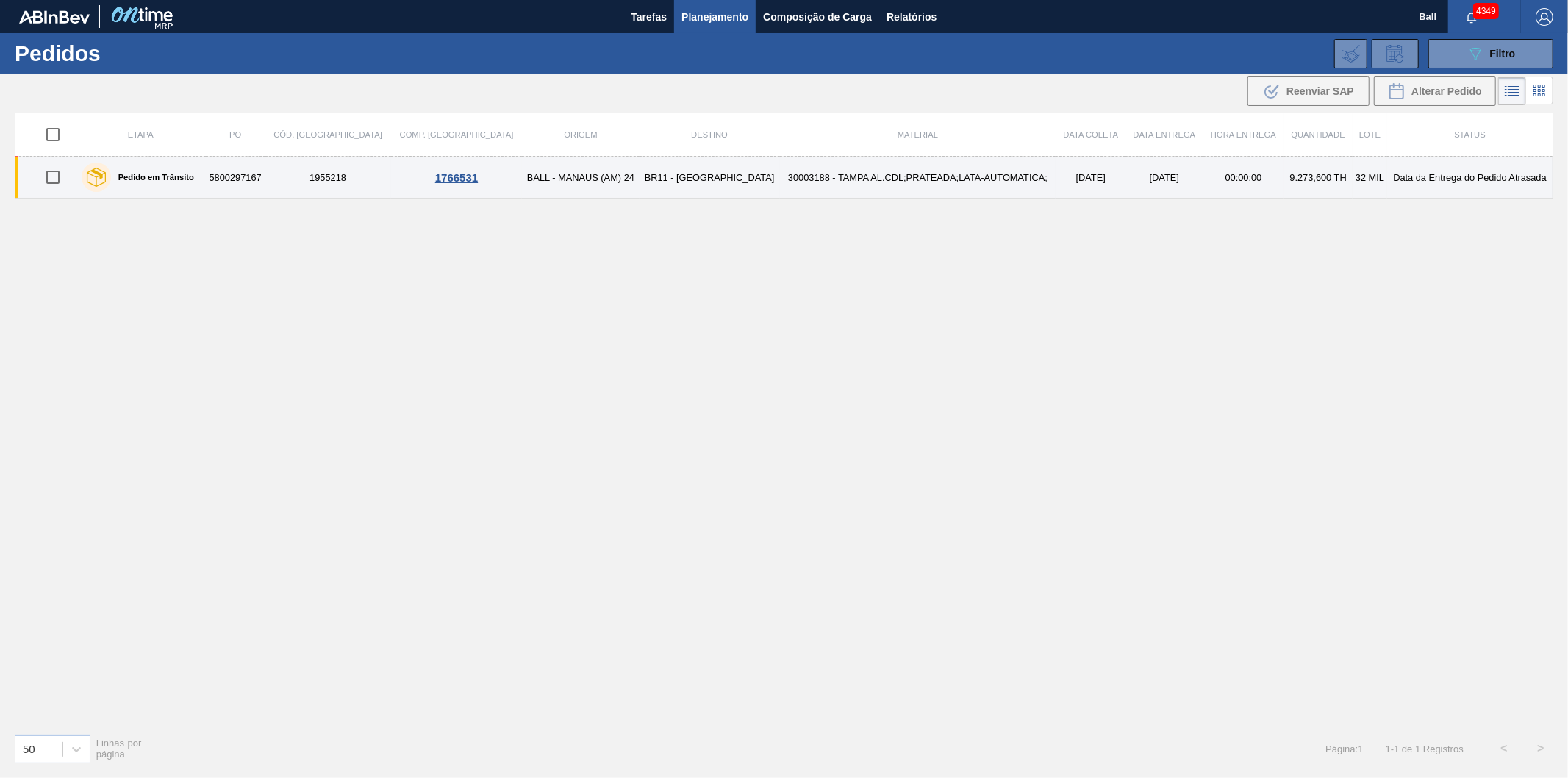
click at [1284, 174] on td "9.273,600 TH" at bounding box center [1318, 177] width 69 height 42
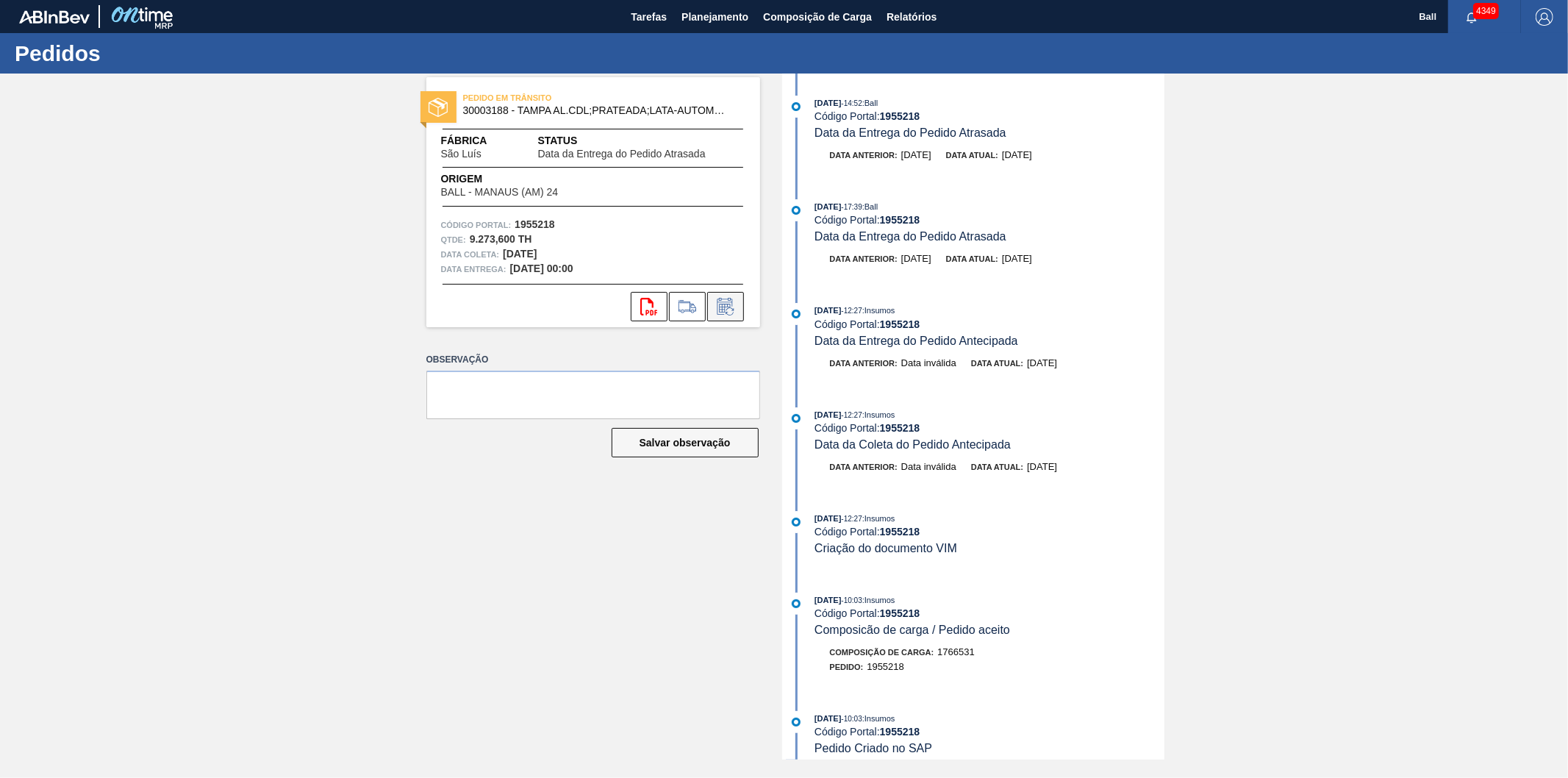
click at [731, 309] on icon at bounding box center [725, 306] width 23 height 18
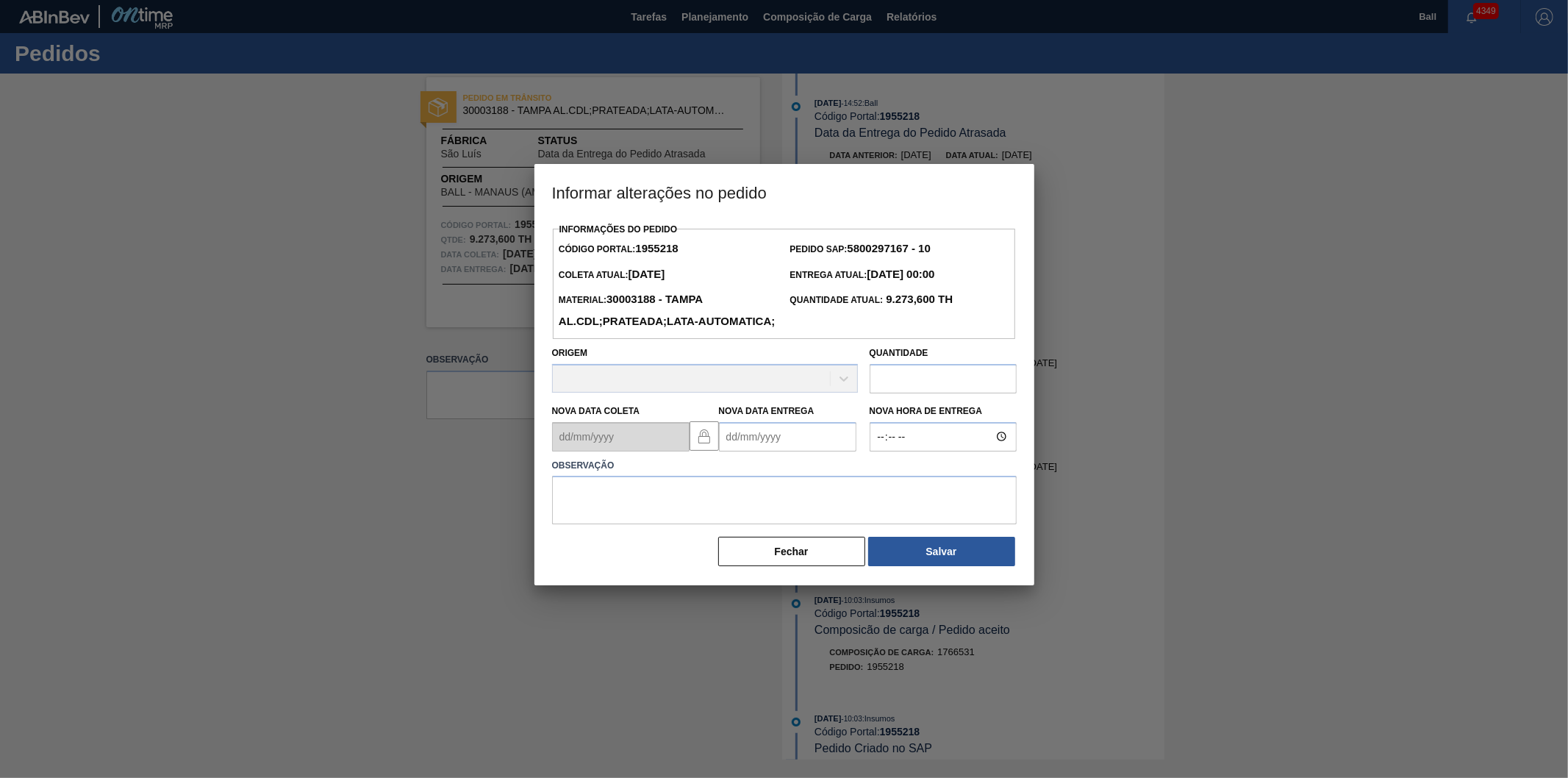
click at [789, 452] on Entrega "Nova Data Entrega" at bounding box center [787, 436] width 138 height 29
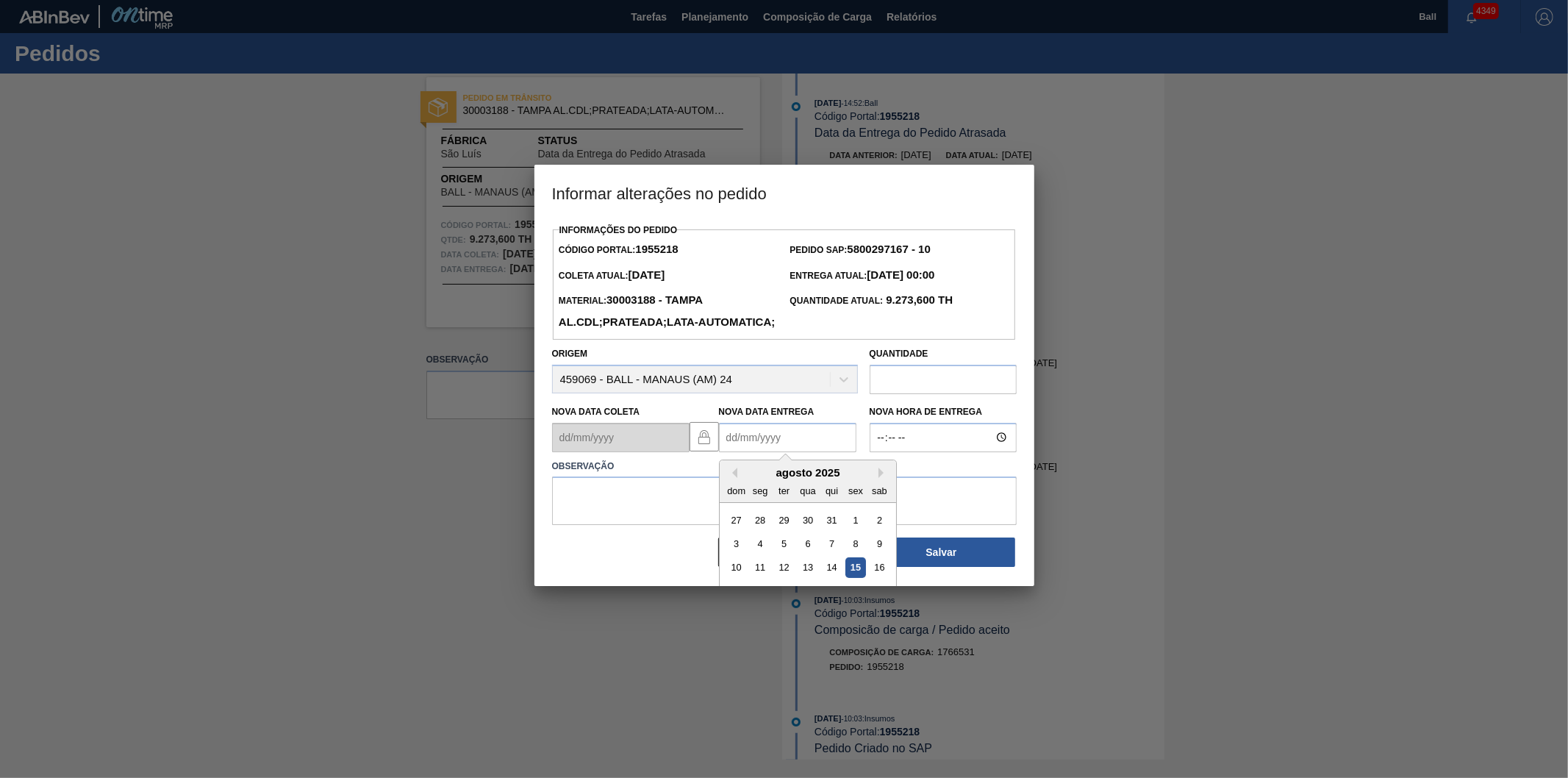
click at [752, 479] on div "agosto 2025" at bounding box center [807, 472] width 176 height 13
click at [884, 478] on button "Next Month" at bounding box center [884, 472] width 10 height 10
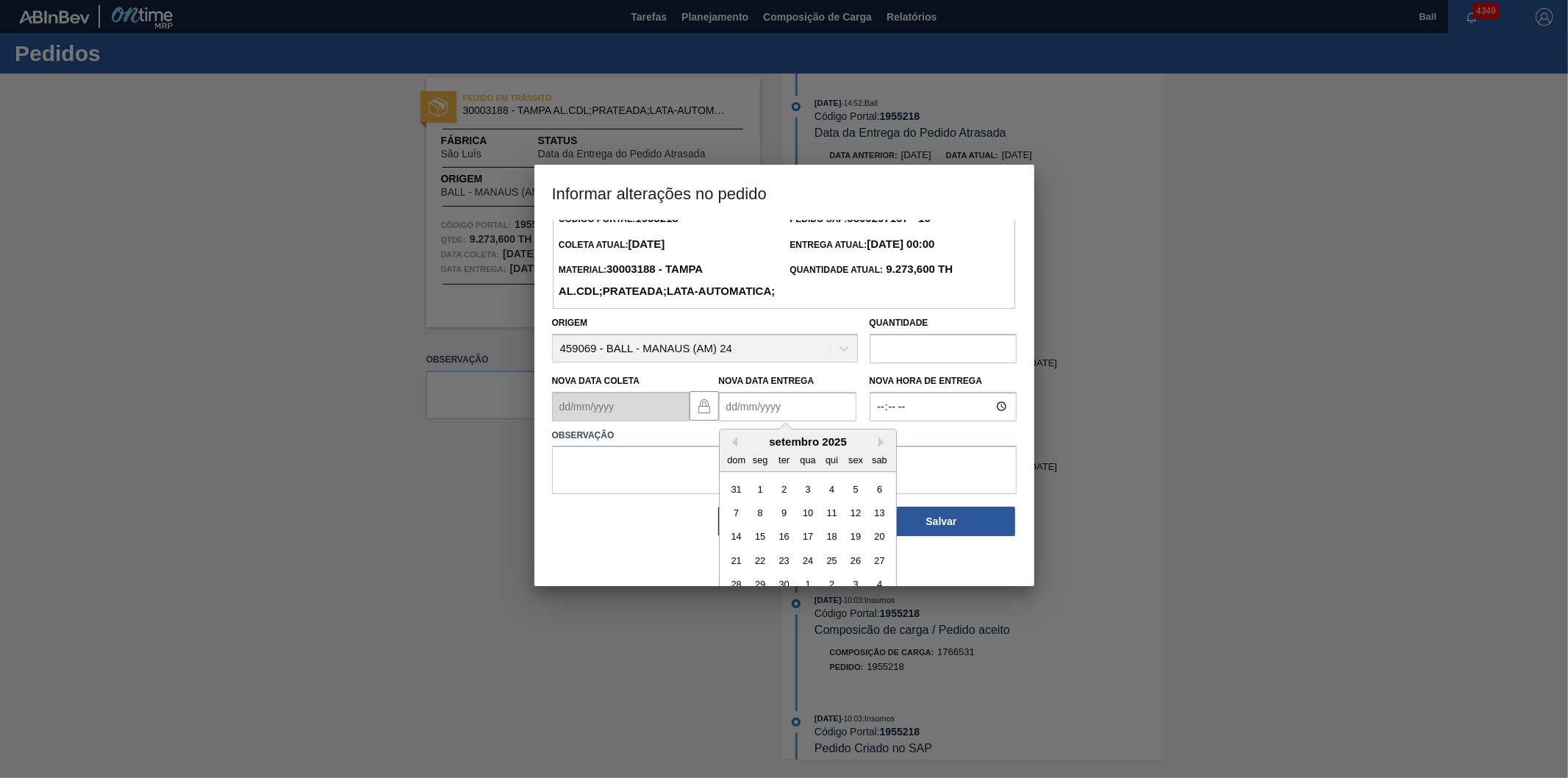
scroll to position [48, 0]
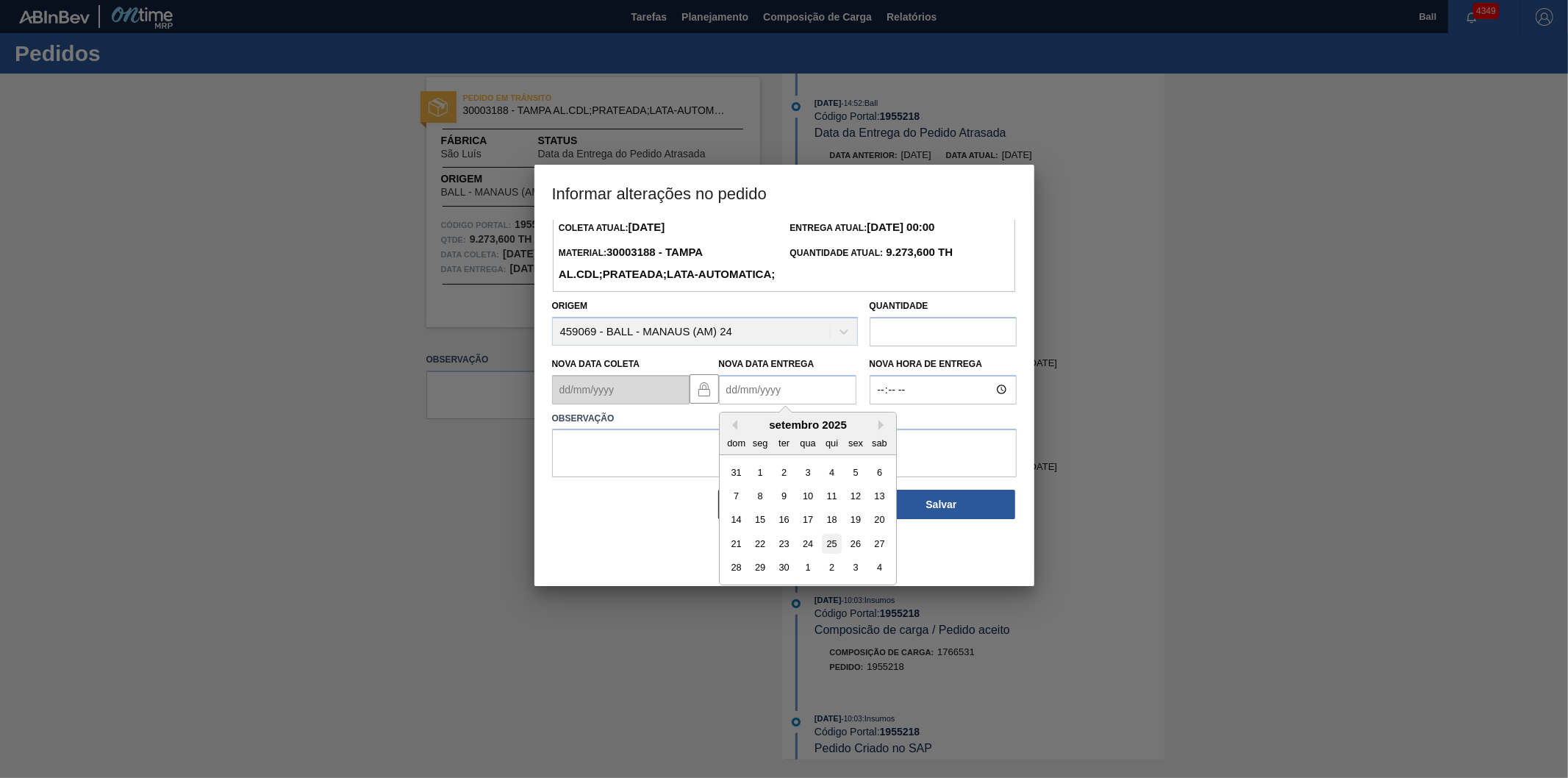
click at [826, 553] on div "25" at bounding box center [830, 543] width 20 height 20
type Entrega "[DATE]"
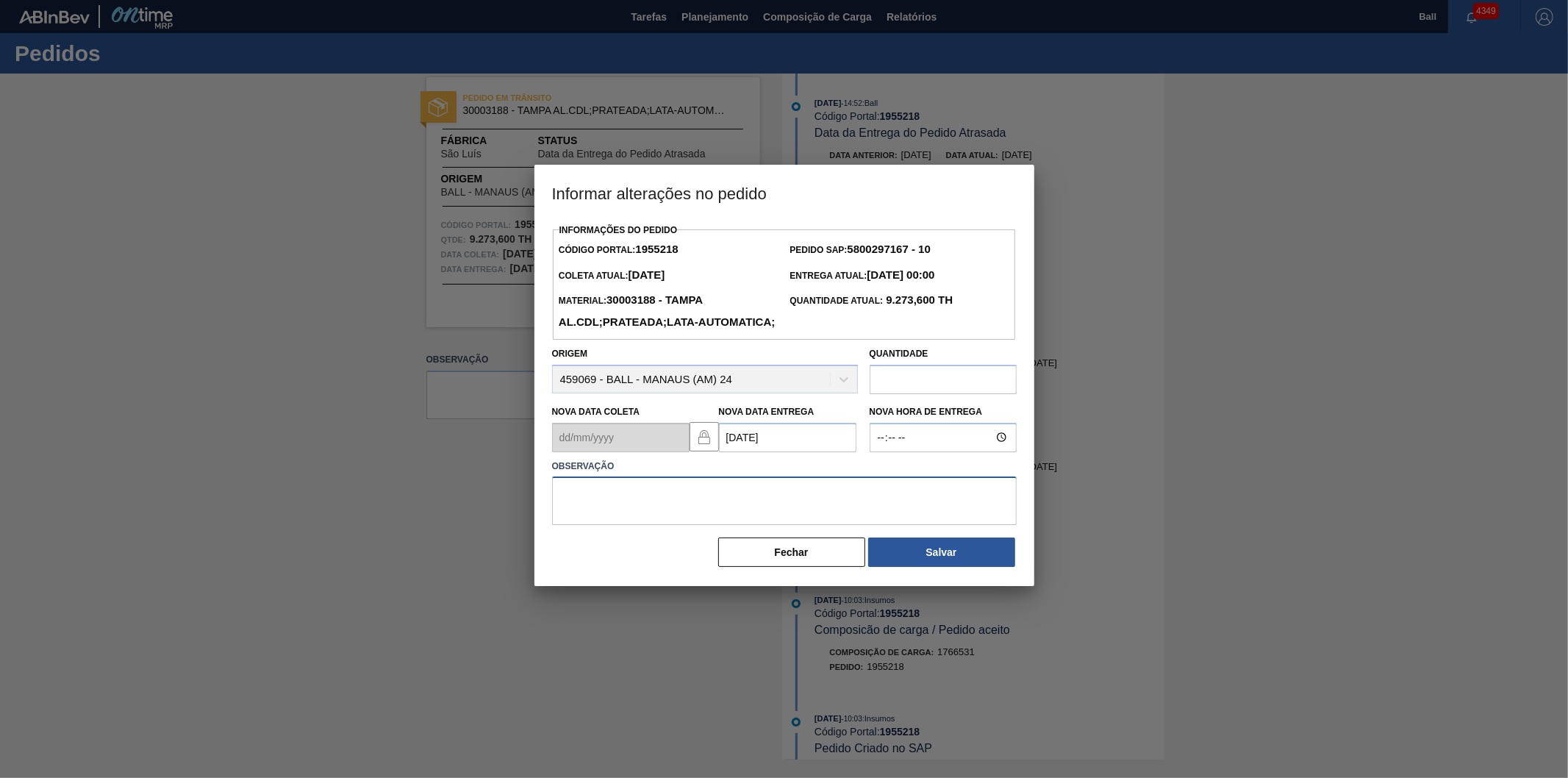
click at [701, 522] on textarea at bounding box center [785, 501] width 465 height 48
paste textarea "reagenda BIa"
type textarea "reagenda BIa"
click at [952, 567] on button "Salvar" at bounding box center [941, 552] width 147 height 29
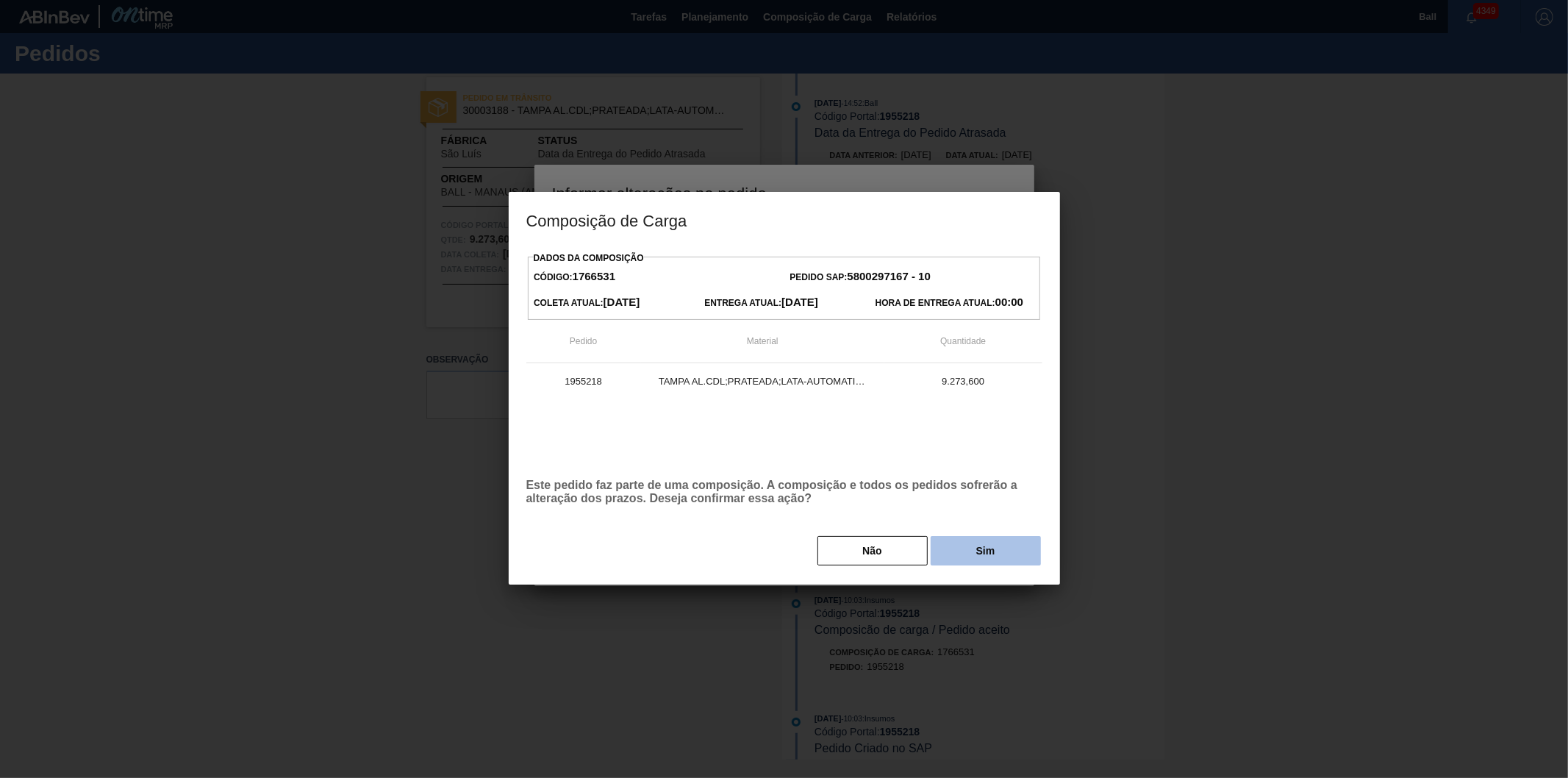
click at [990, 549] on button "Sim" at bounding box center [986, 551] width 110 height 29
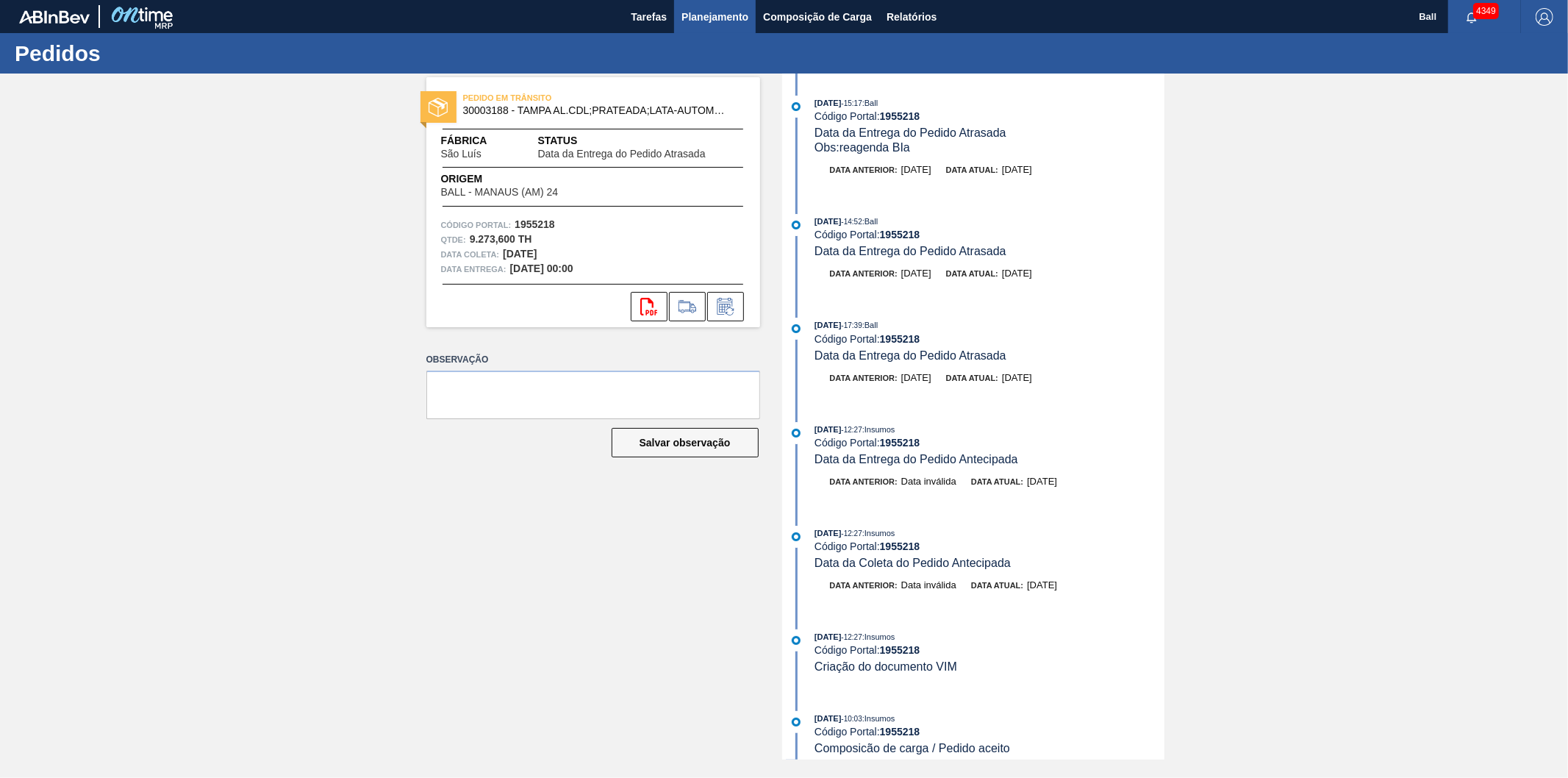
click at [714, 18] on span "Planejamento" at bounding box center [715, 16] width 67 height 18
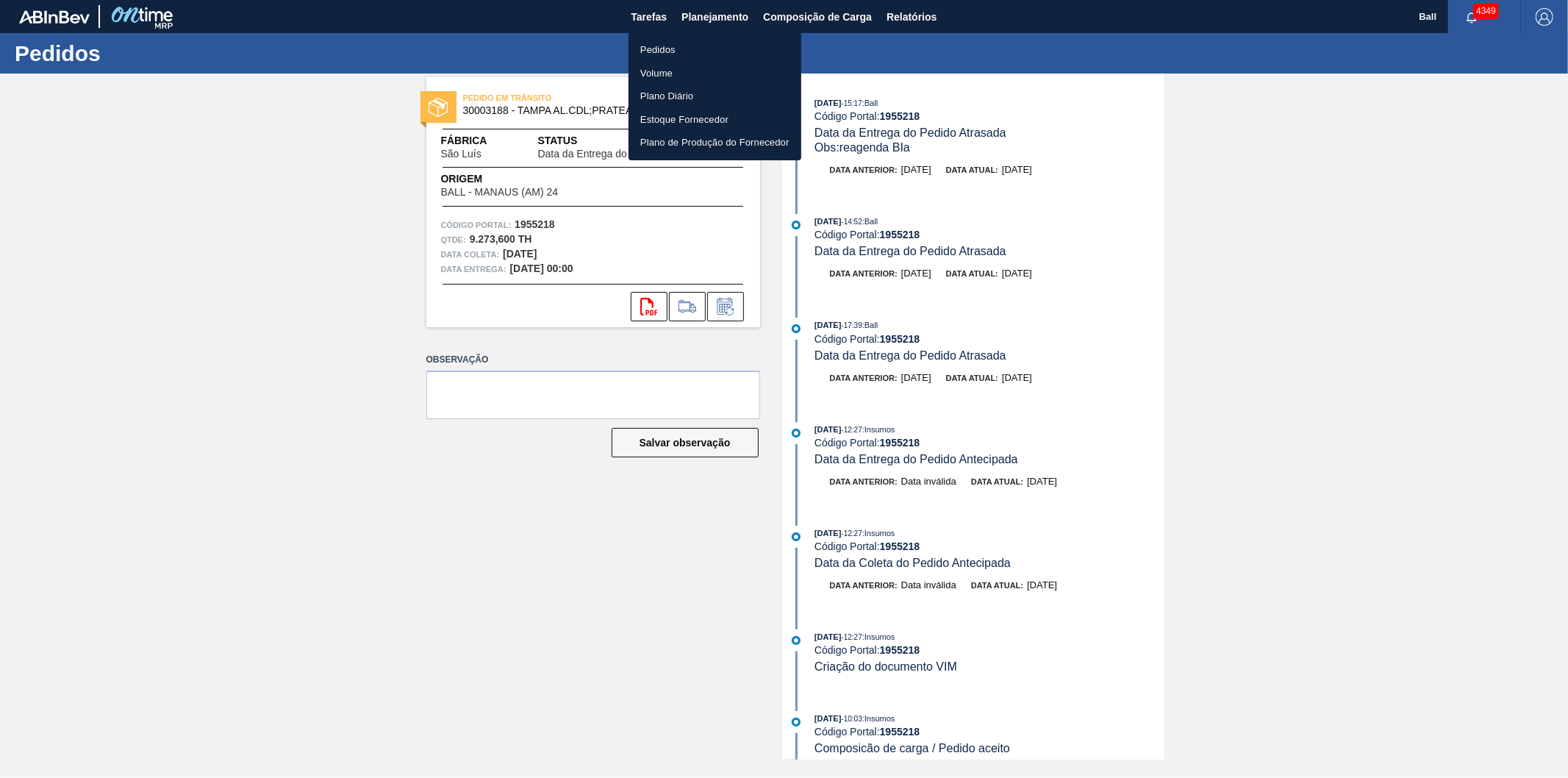
click at [659, 52] on li "Pedidos" at bounding box center [714, 49] width 173 height 23
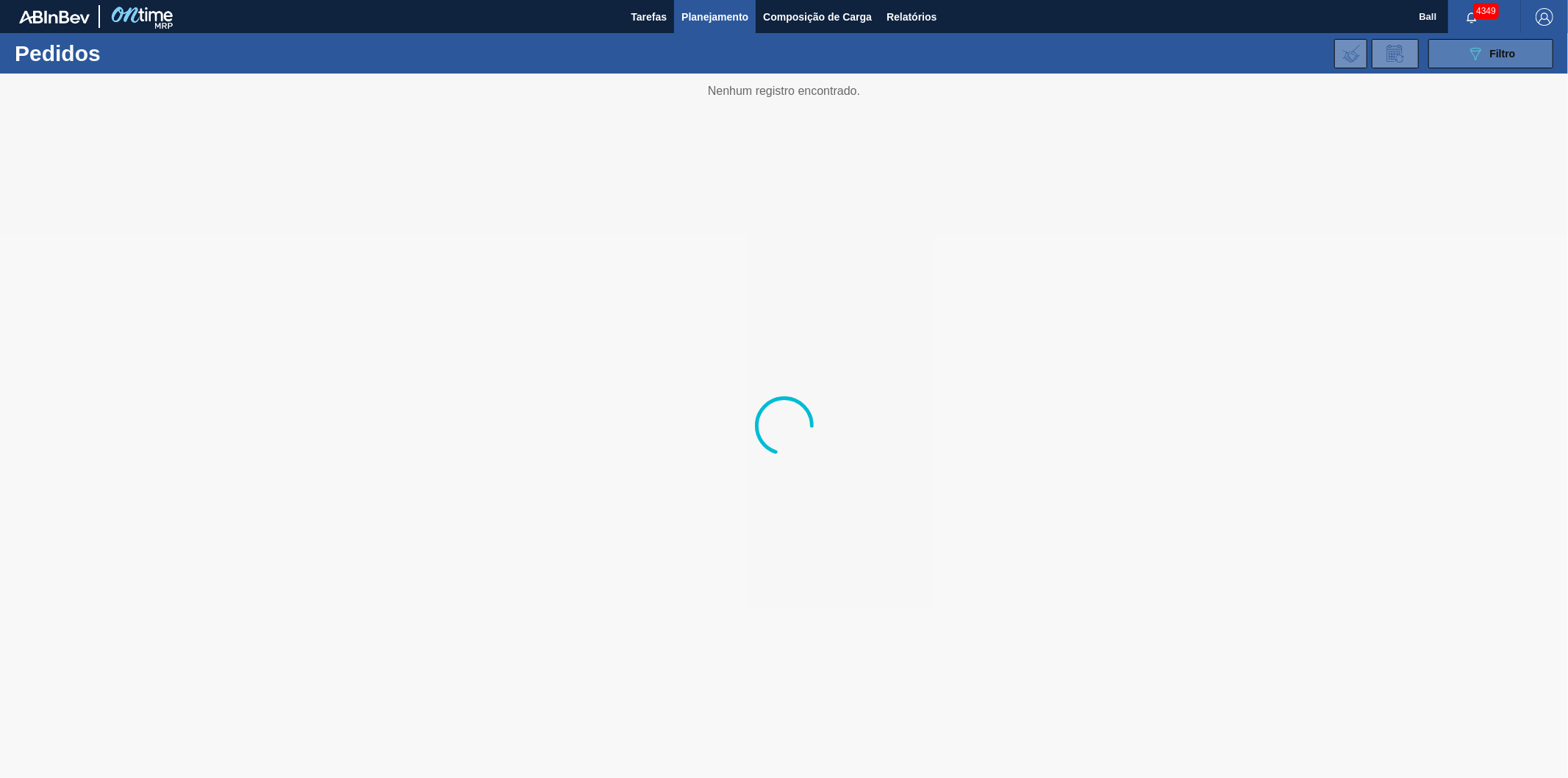
click at [1464, 57] on button "089F7B8B-B2A5-4AFE-B5C0-19BA573D28AC Filtro" at bounding box center [1491, 53] width 125 height 29
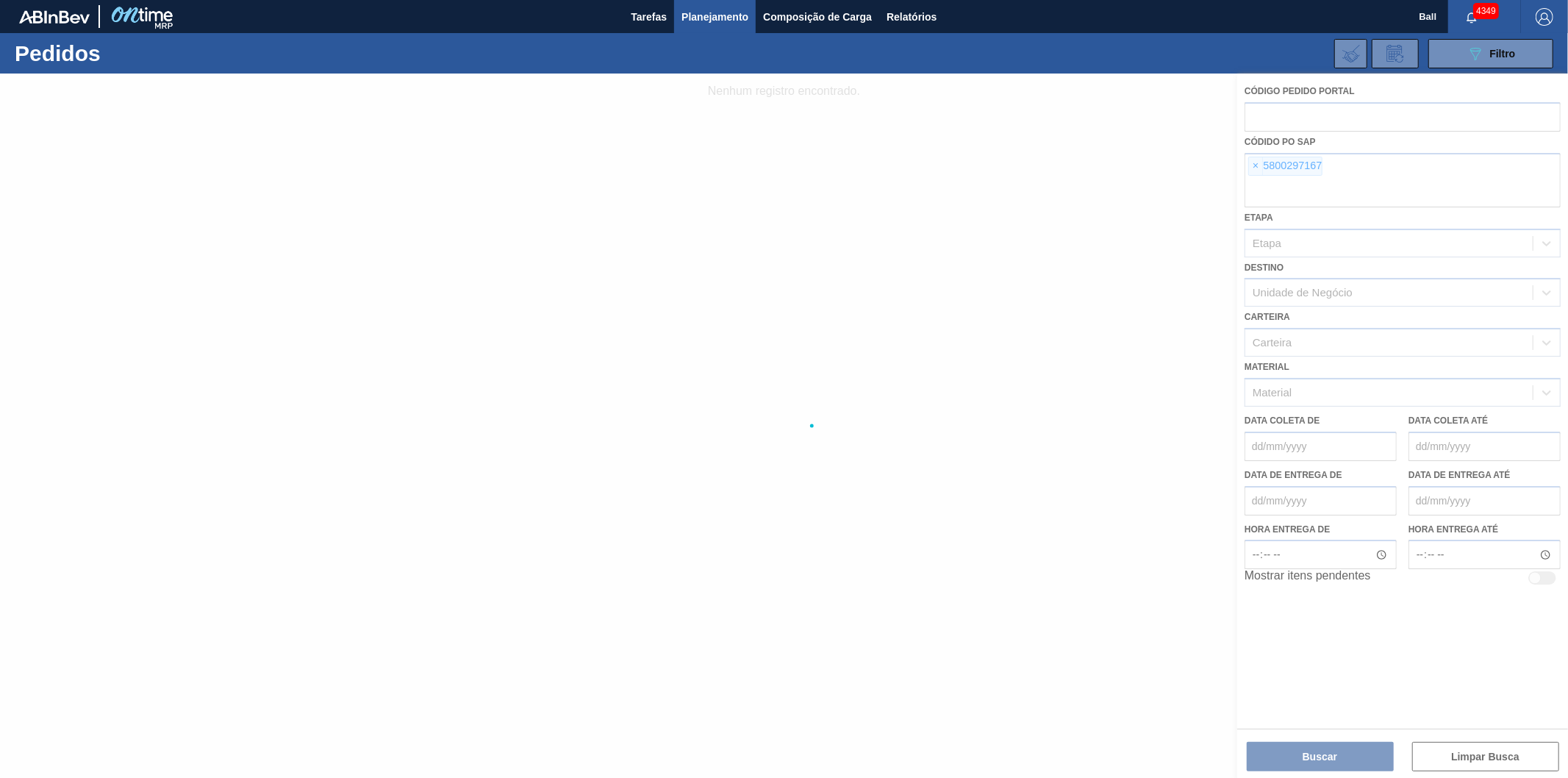
click at [1258, 169] on div at bounding box center [784, 425] width 1568 height 704
click at [1254, 164] on div at bounding box center [784, 425] width 1568 height 704
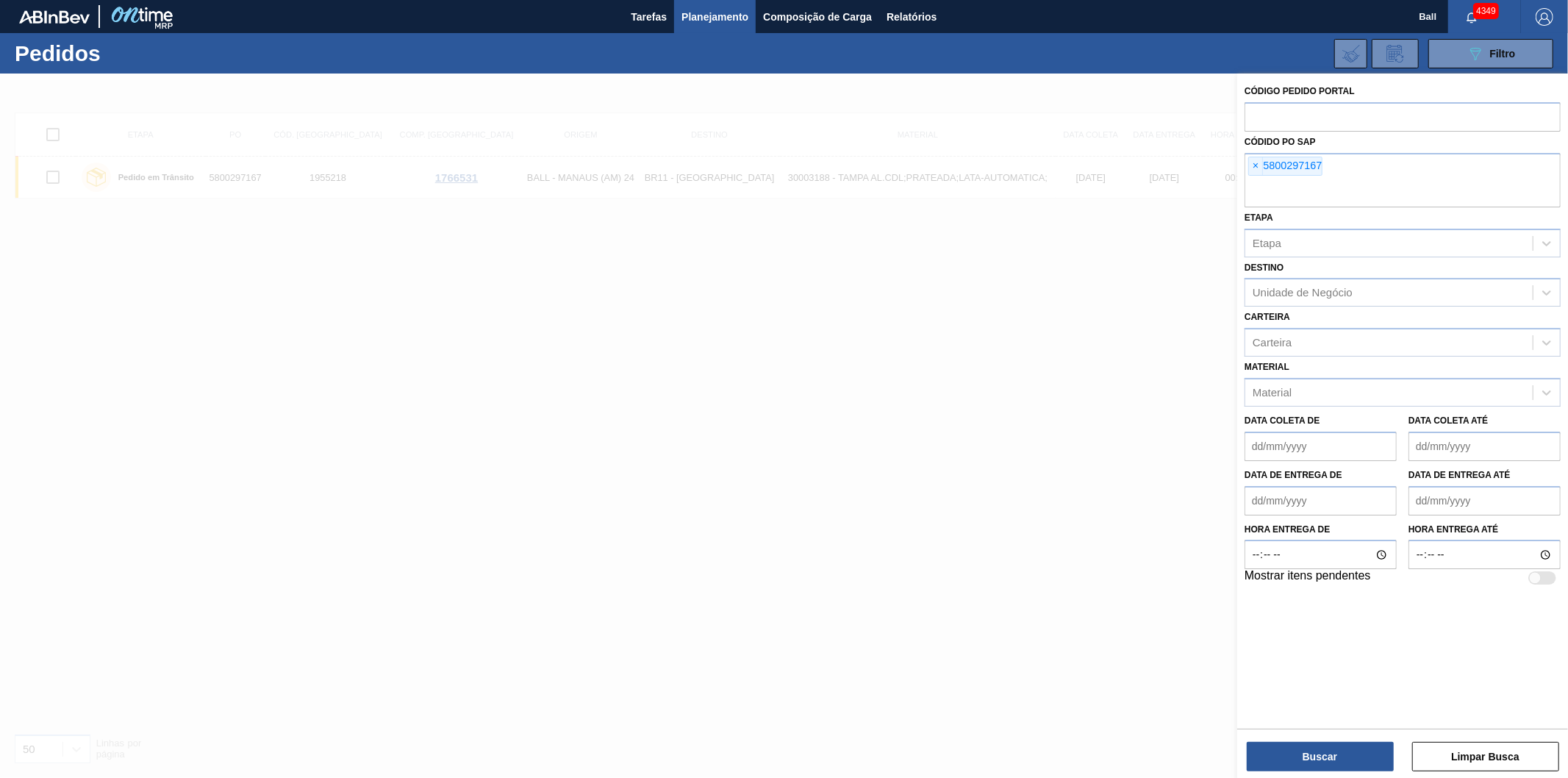
click at [1254, 164] on span "×" at bounding box center [1256, 166] width 14 height 18
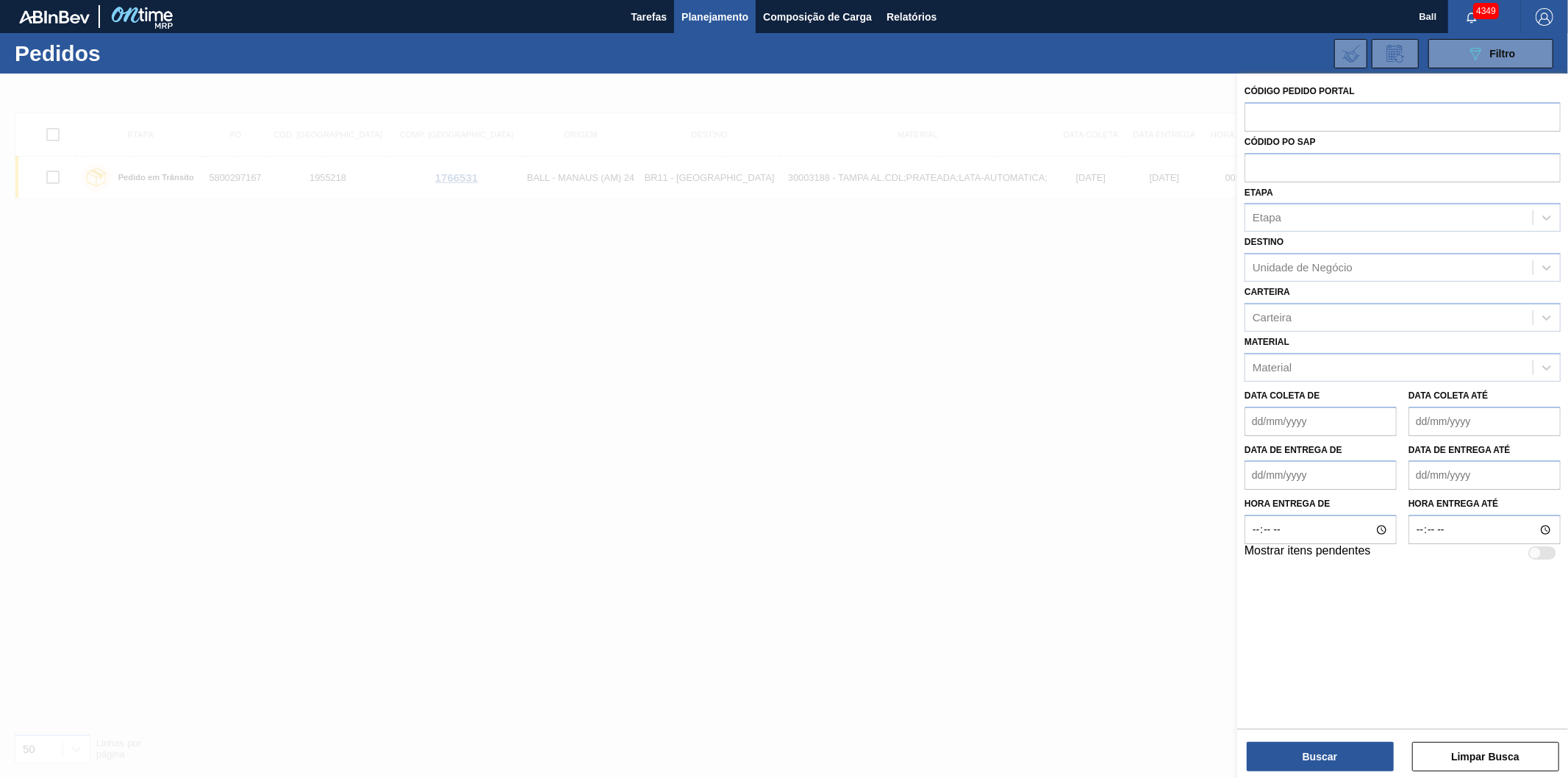
paste input "5800297168"
type input "5800297168"
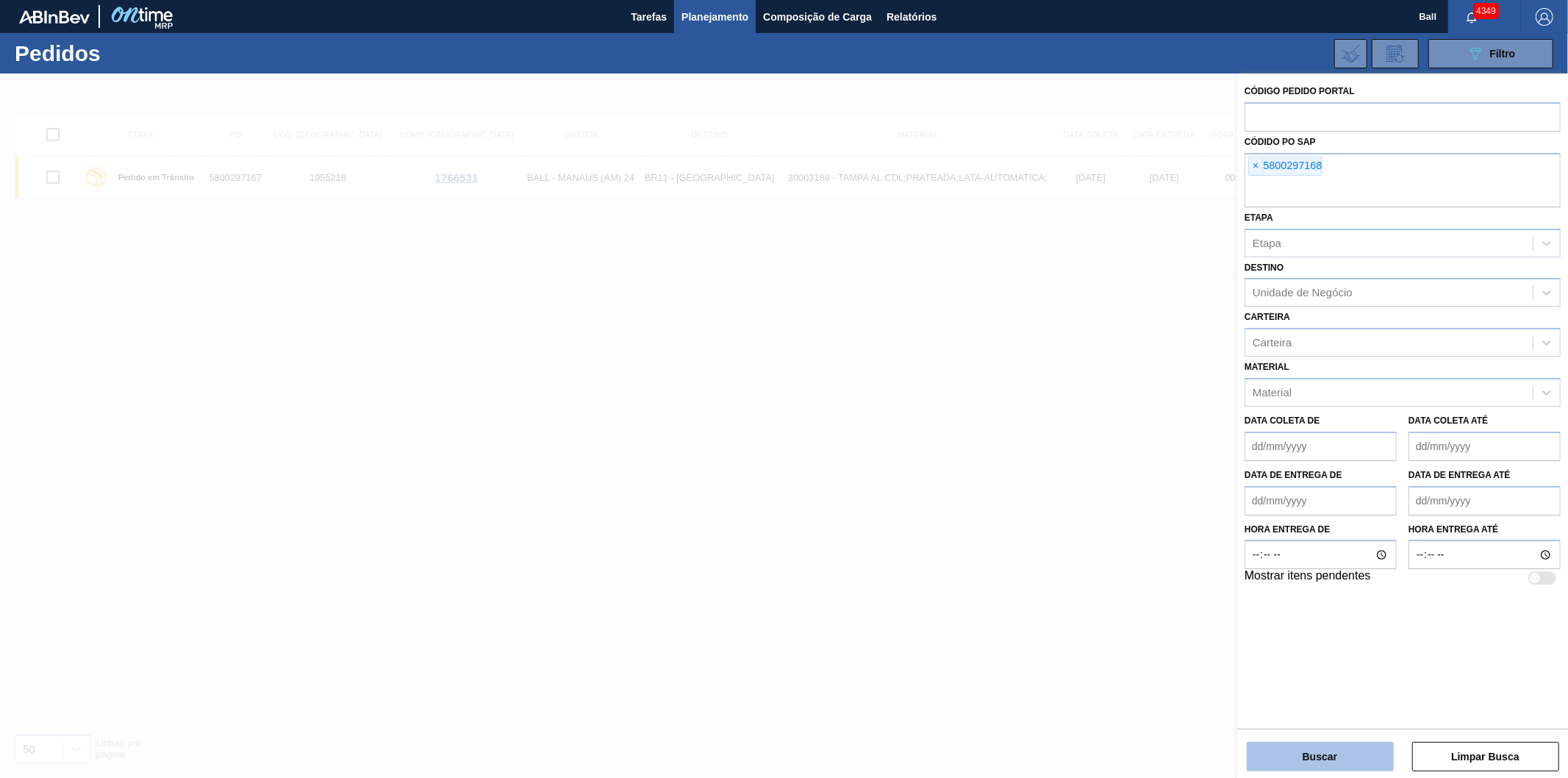
click at [1305, 758] on button "Buscar" at bounding box center [1320, 756] width 147 height 29
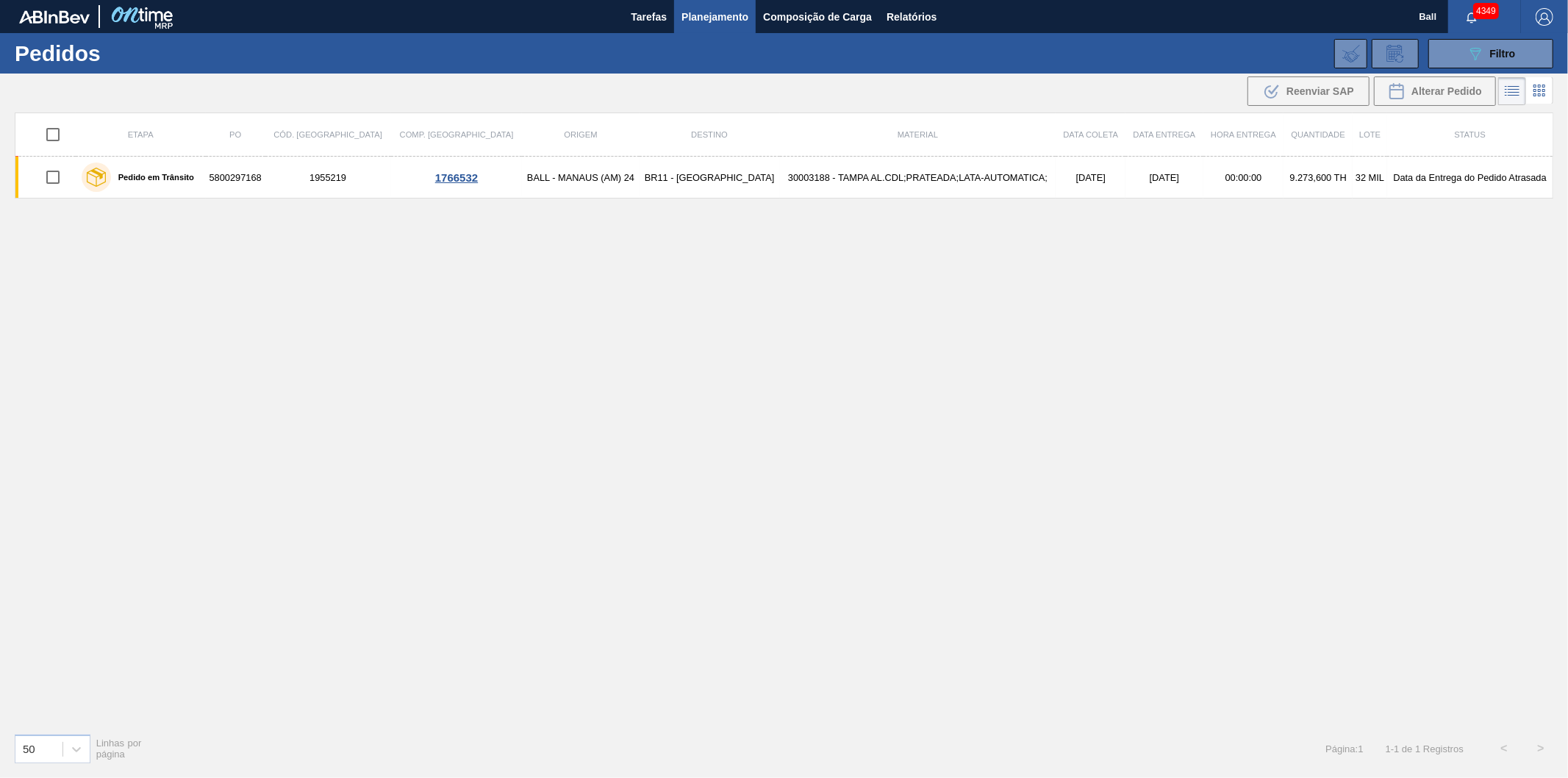
click at [898, 176] on td "30003188 - TAMPA AL.CDL;PRATEADA;LATA-AUTOMATICA;" at bounding box center [917, 177] width 276 height 42
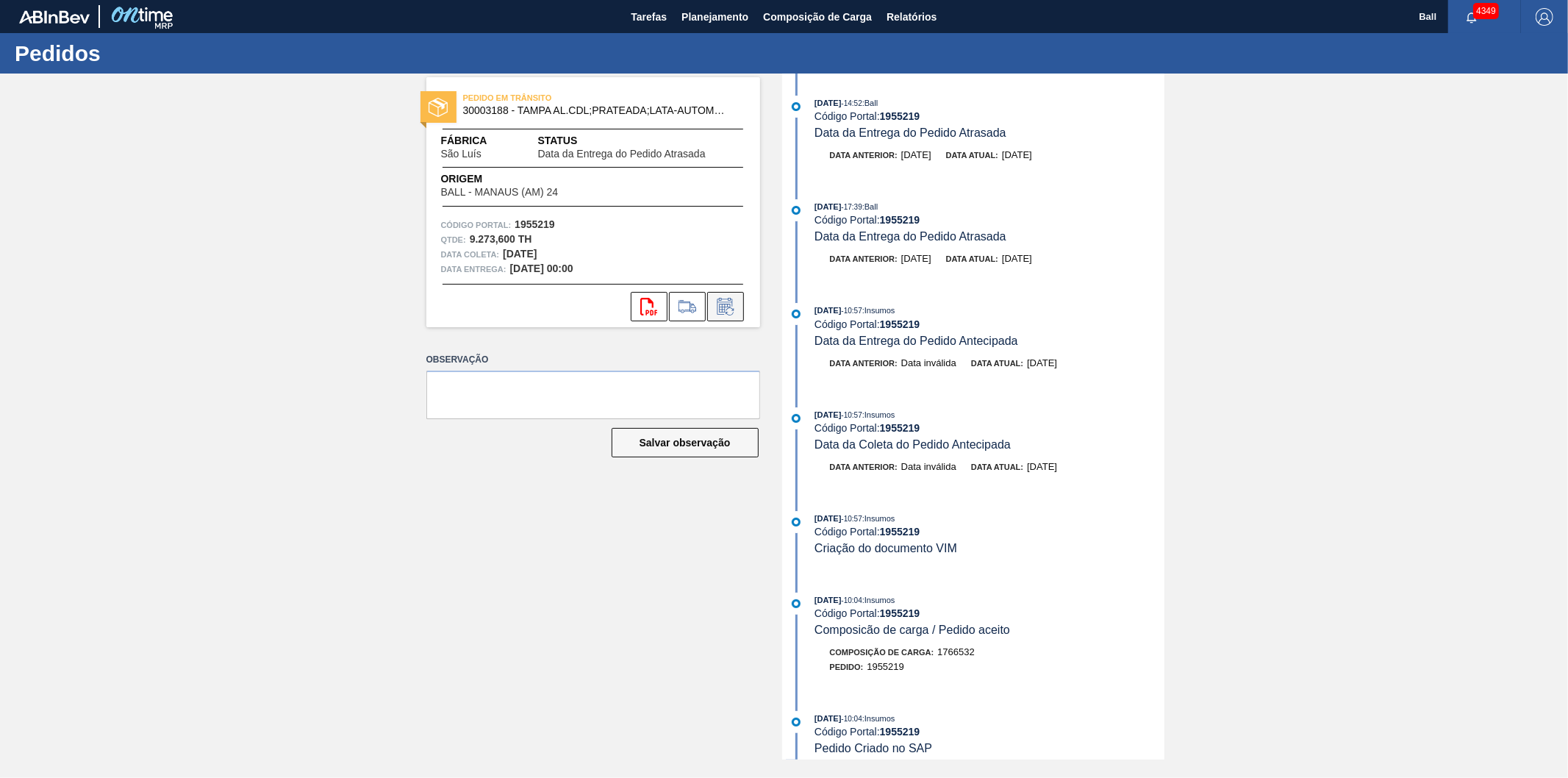
click at [738, 311] on button at bounding box center [725, 306] width 37 height 29
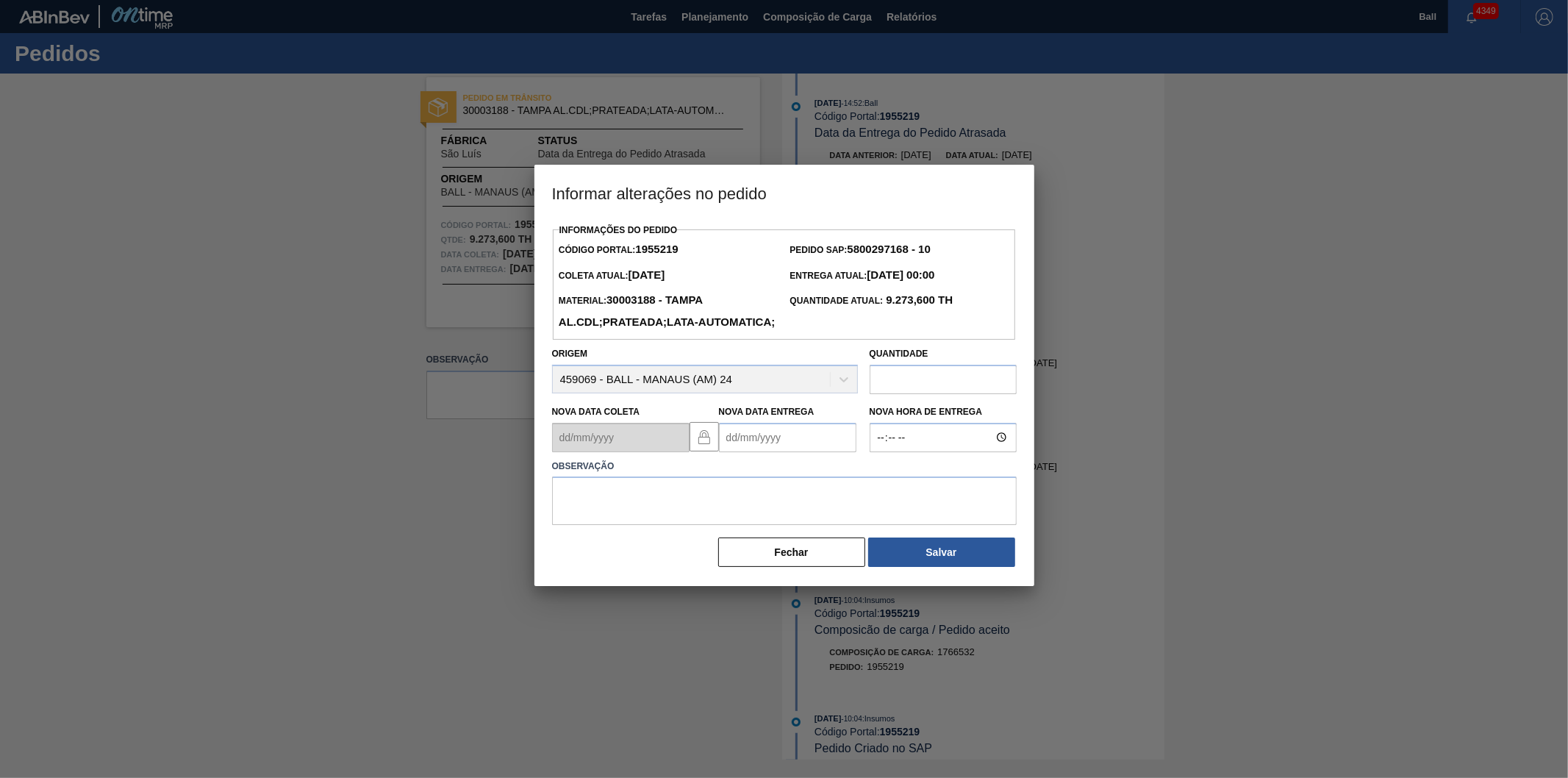
click at [819, 452] on Entrega "Nova Data Entrega" at bounding box center [787, 437] width 138 height 29
click at [744, 479] on div "agosto 2025" at bounding box center [807, 472] width 176 height 13
click at [874, 479] on div "agosto 2025" at bounding box center [807, 472] width 176 height 13
click at [878, 497] on div "Previous Month Next Month agosto 2025 dom seg ter qua qui sex sab 27 28 29 30 3…" at bounding box center [807, 558] width 178 height 197
click at [880, 478] on button "Next Month" at bounding box center [884, 472] width 10 height 10
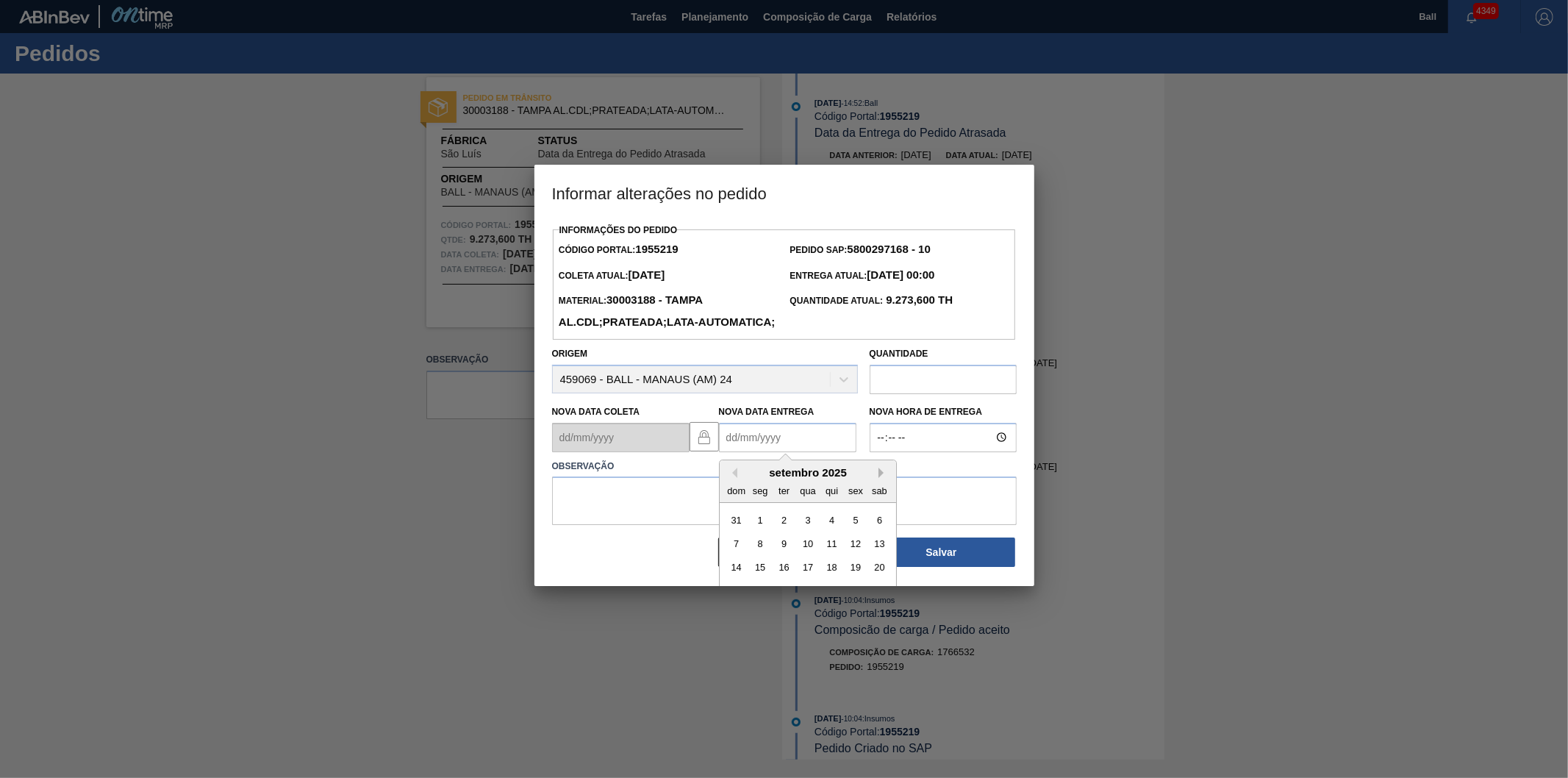
click at [880, 478] on button "Next Month" at bounding box center [884, 472] width 10 height 10
click at [732, 478] on button "Previous Month" at bounding box center [732, 472] width 10 height 10
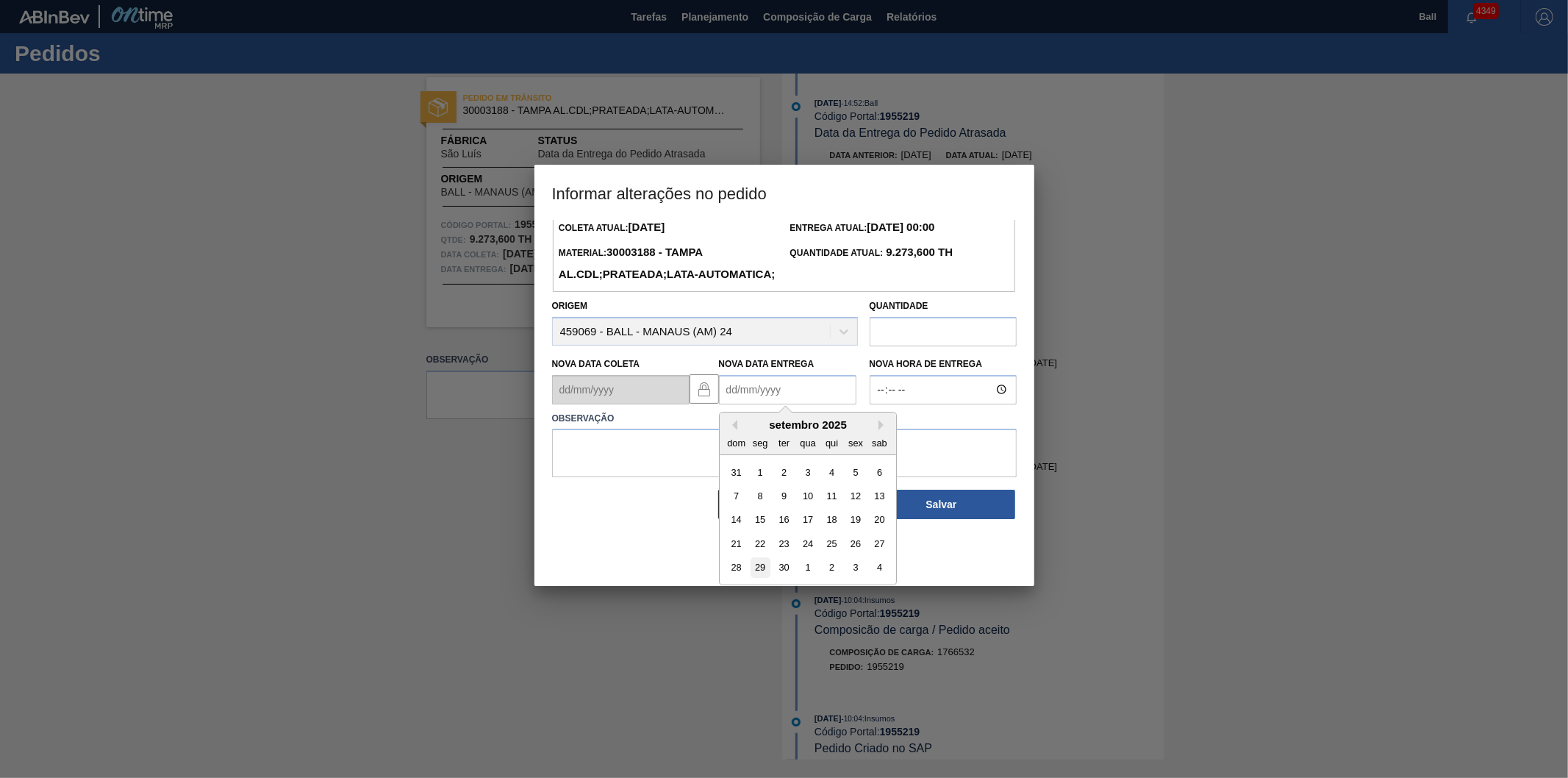
click at [759, 577] on div "29" at bounding box center [759, 567] width 20 height 20
type Entrega "[DATE]"
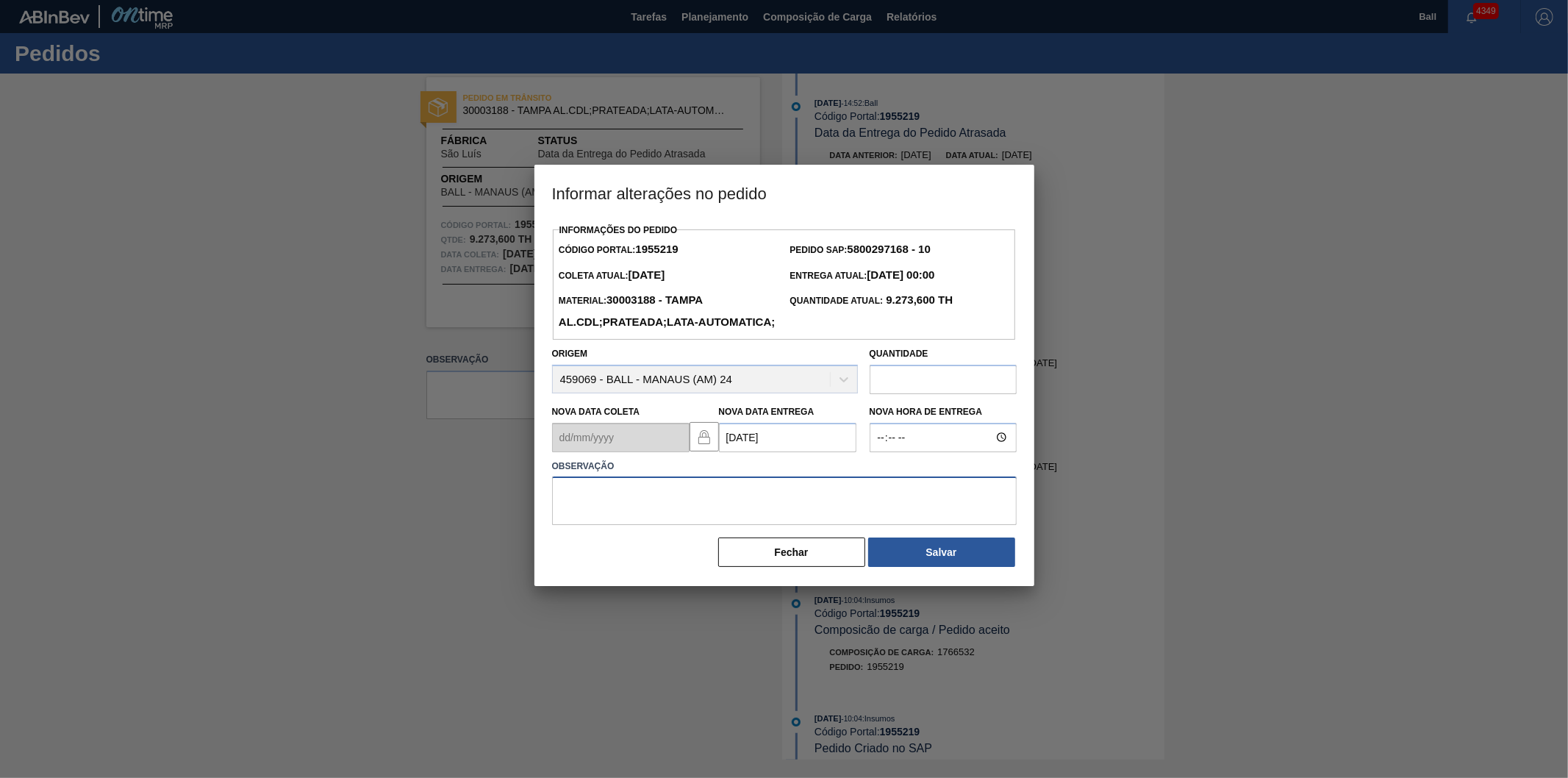
click at [704, 512] on textarea at bounding box center [785, 501] width 465 height 48
paste textarea "reagenda BIa"
type textarea "reagenda BIa"
click at [954, 567] on button "Salvar" at bounding box center [941, 552] width 147 height 29
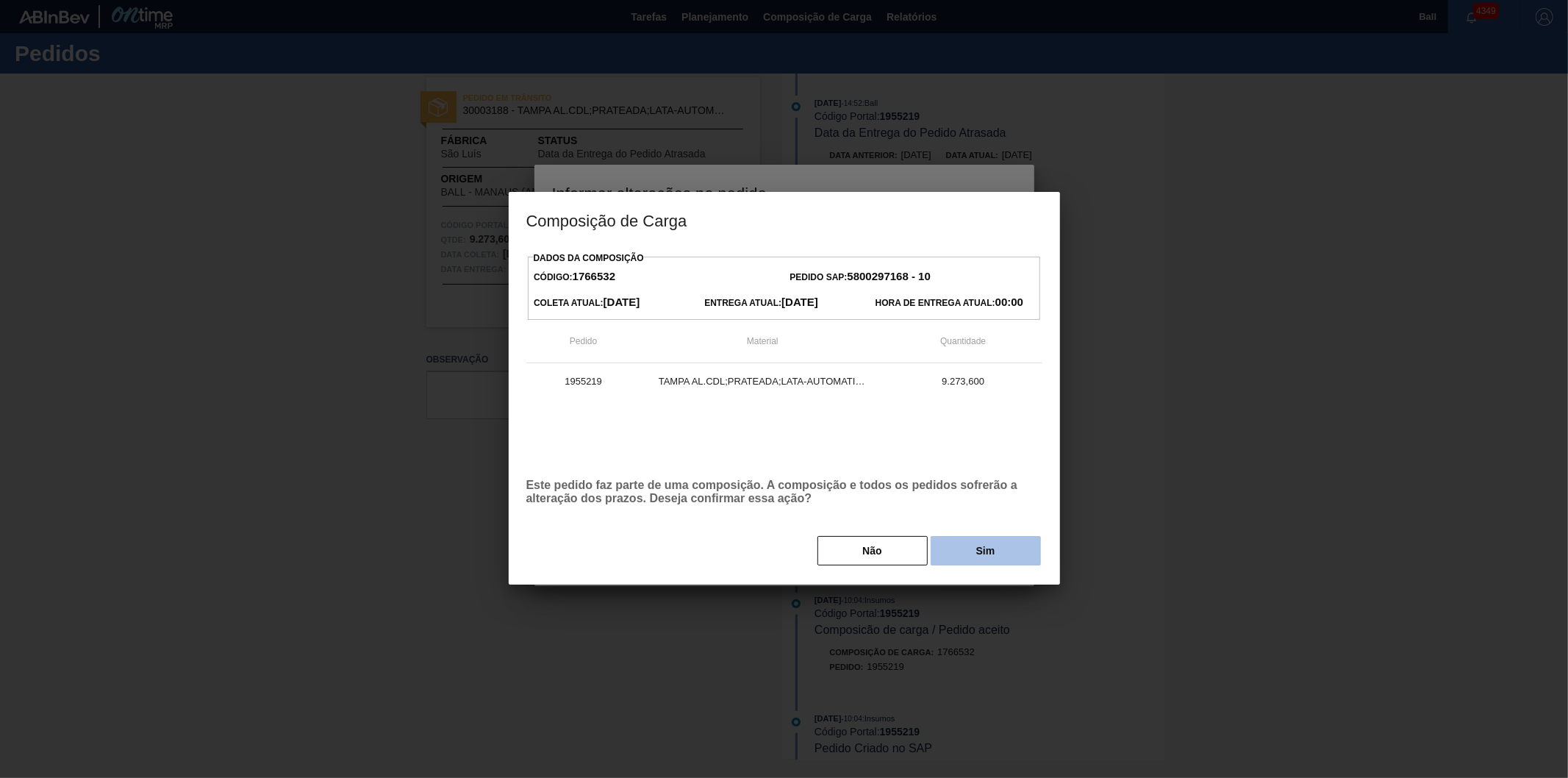
click at [995, 557] on button "Sim" at bounding box center [986, 551] width 110 height 29
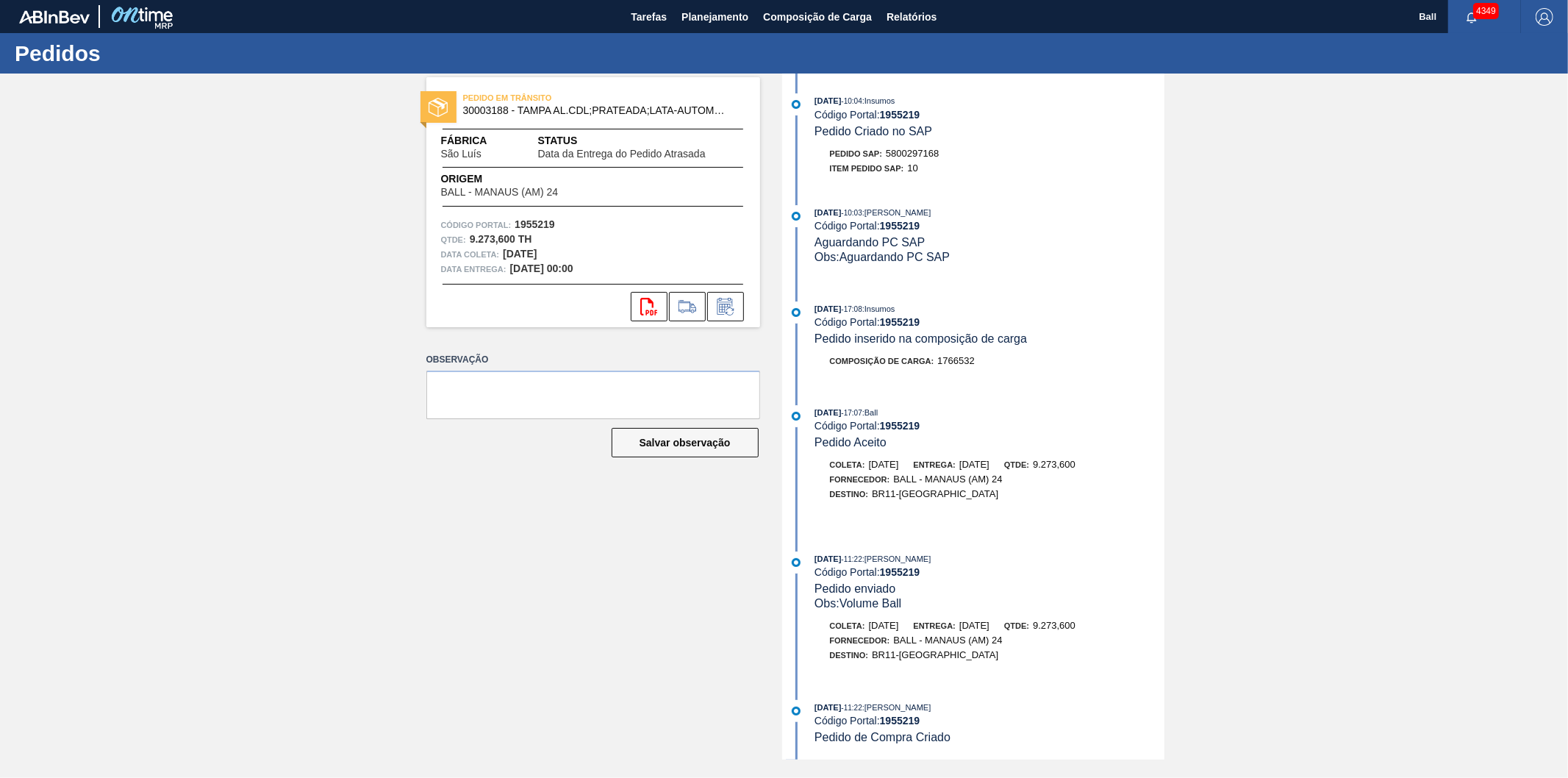
scroll to position [752, 0]
